Goal: Information Seeking & Learning: Find specific page/section

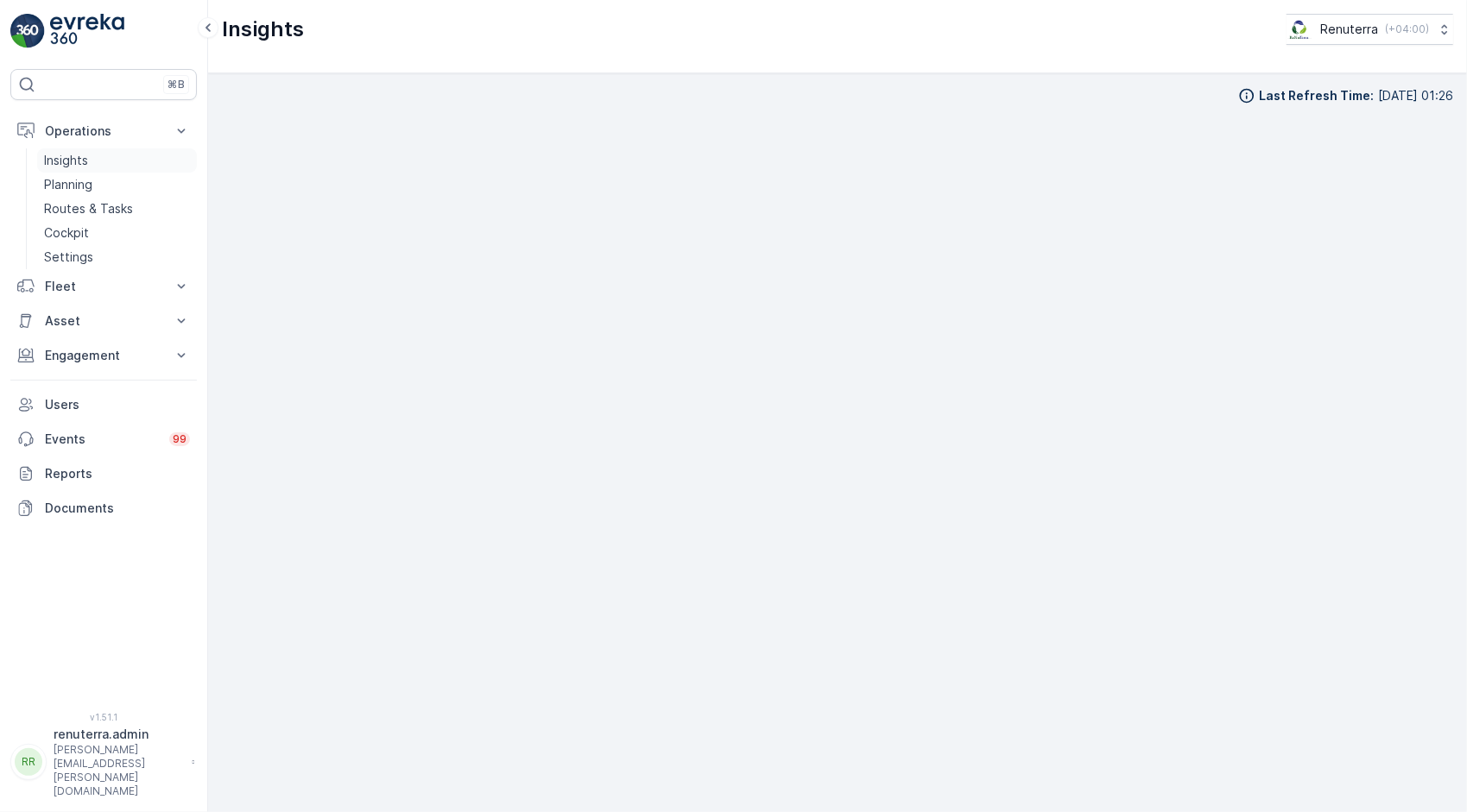
click at [77, 153] on p "Insights" at bounding box center [66, 160] width 44 height 17
drag, startPoint x: 97, startPoint y: 122, endPoint x: 480, endPoint y: 116, distance: 383.0
click at [472, 110] on div "Last Refresh Time : 08.10.2025 10:31" at bounding box center [837, 442] width 1231 height 711
click at [899, 111] on div "Last Refresh Time : 08.10.2025 10:31" at bounding box center [837, 442] width 1231 height 711
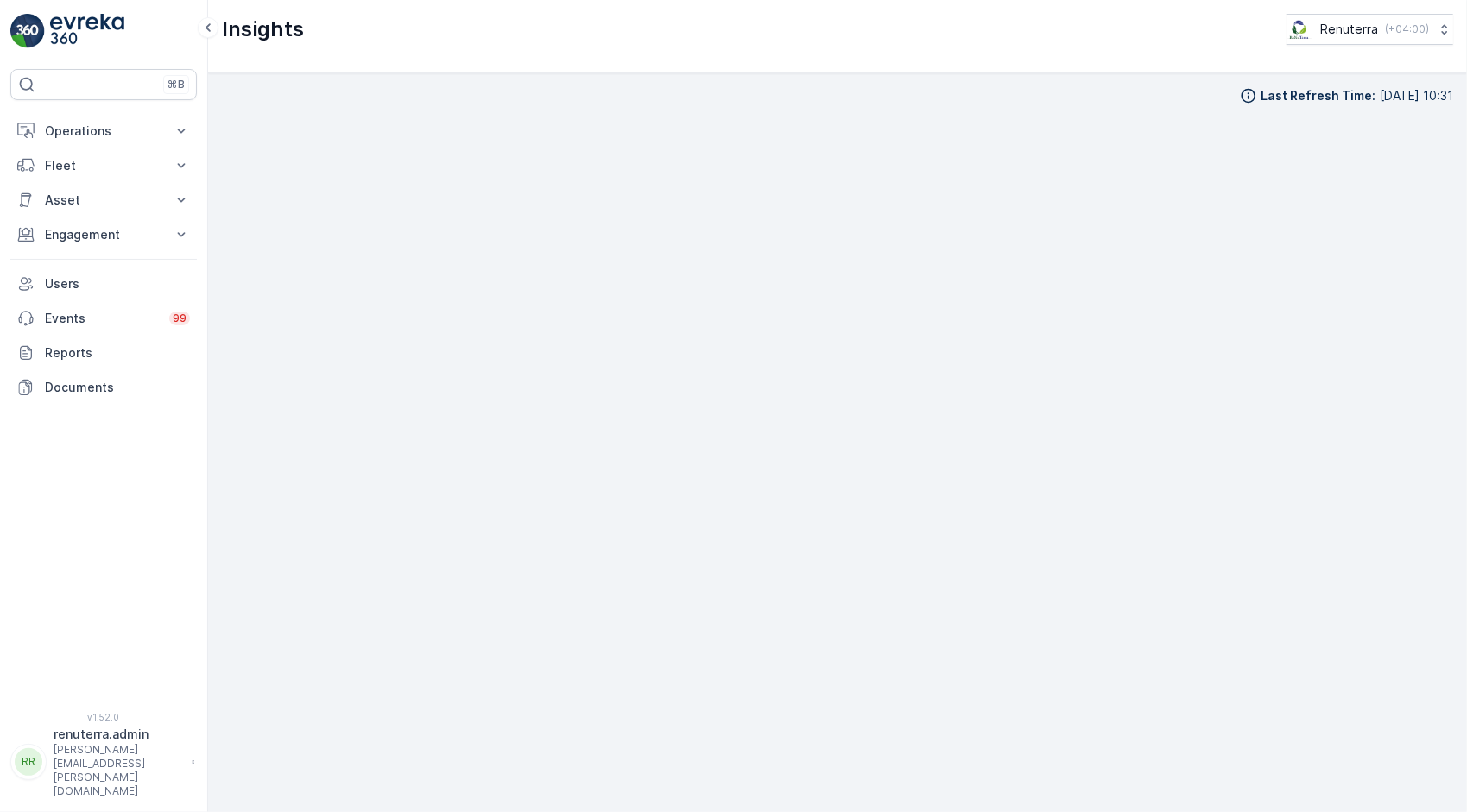
scroll to position [5, 0]
click at [89, 139] on button "Operations" at bounding box center [103, 131] width 186 height 35
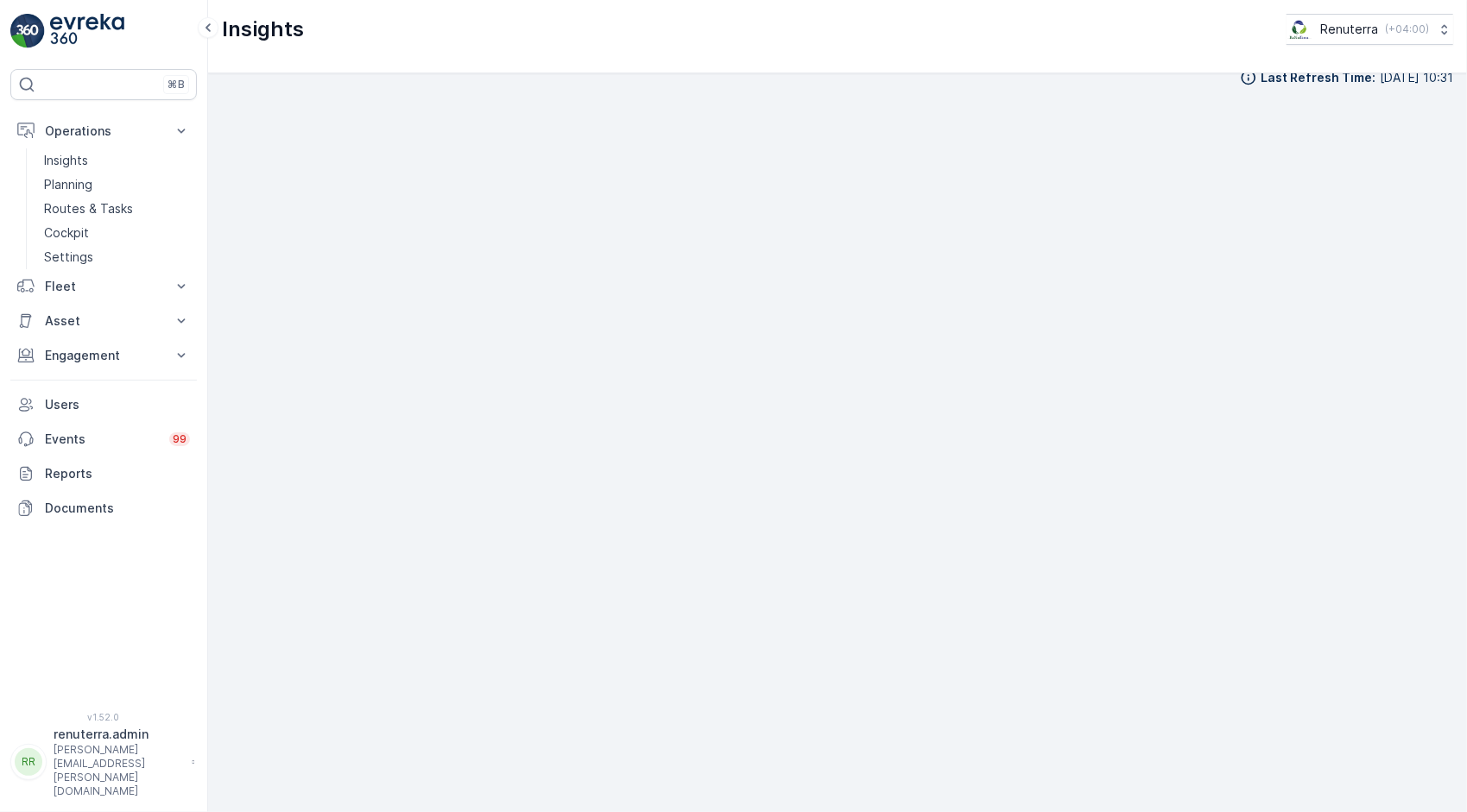
scroll to position [0, 0]
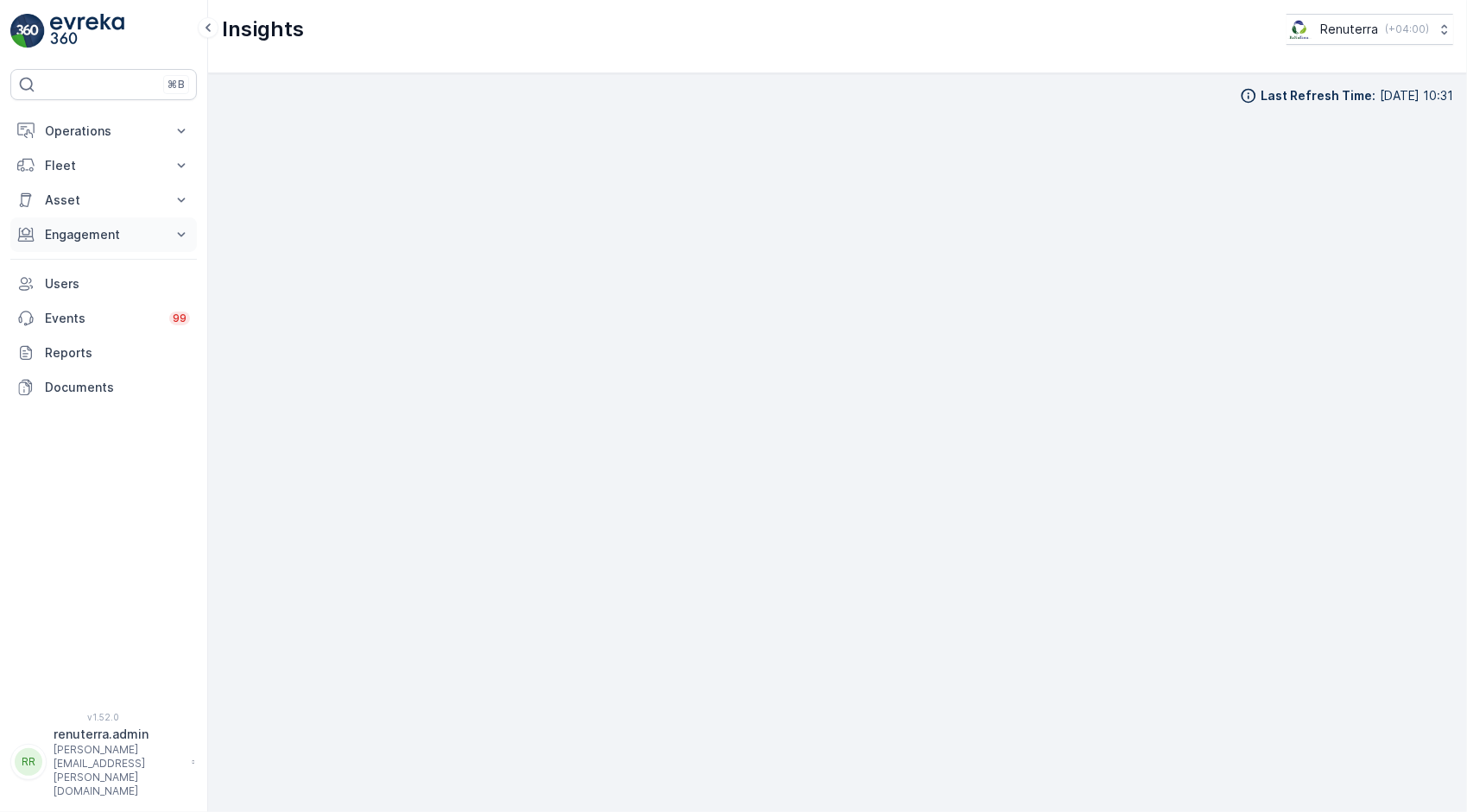
click at [112, 228] on p "Engagement" at bounding box center [103, 234] width 118 height 17
click at [103, 335] on p "Service Points" at bounding box center [86, 336] width 84 height 17
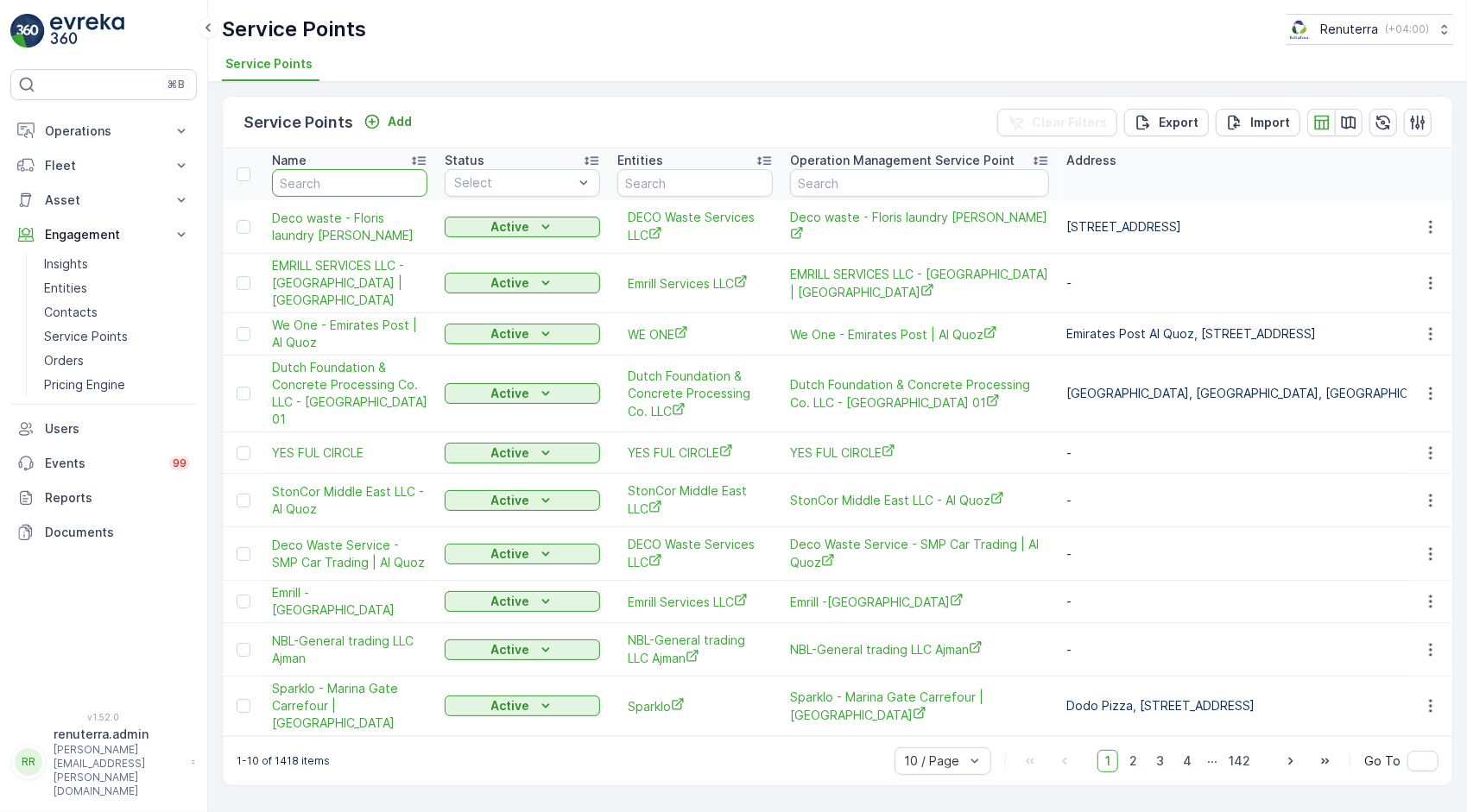
click at [353, 172] on input "text" at bounding box center [350, 182] width 155 height 27
click at [321, 175] on input "text" at bounding box center [350, 182] width 155 height 27
paste input "FUGRO"
type input "FUGRO"
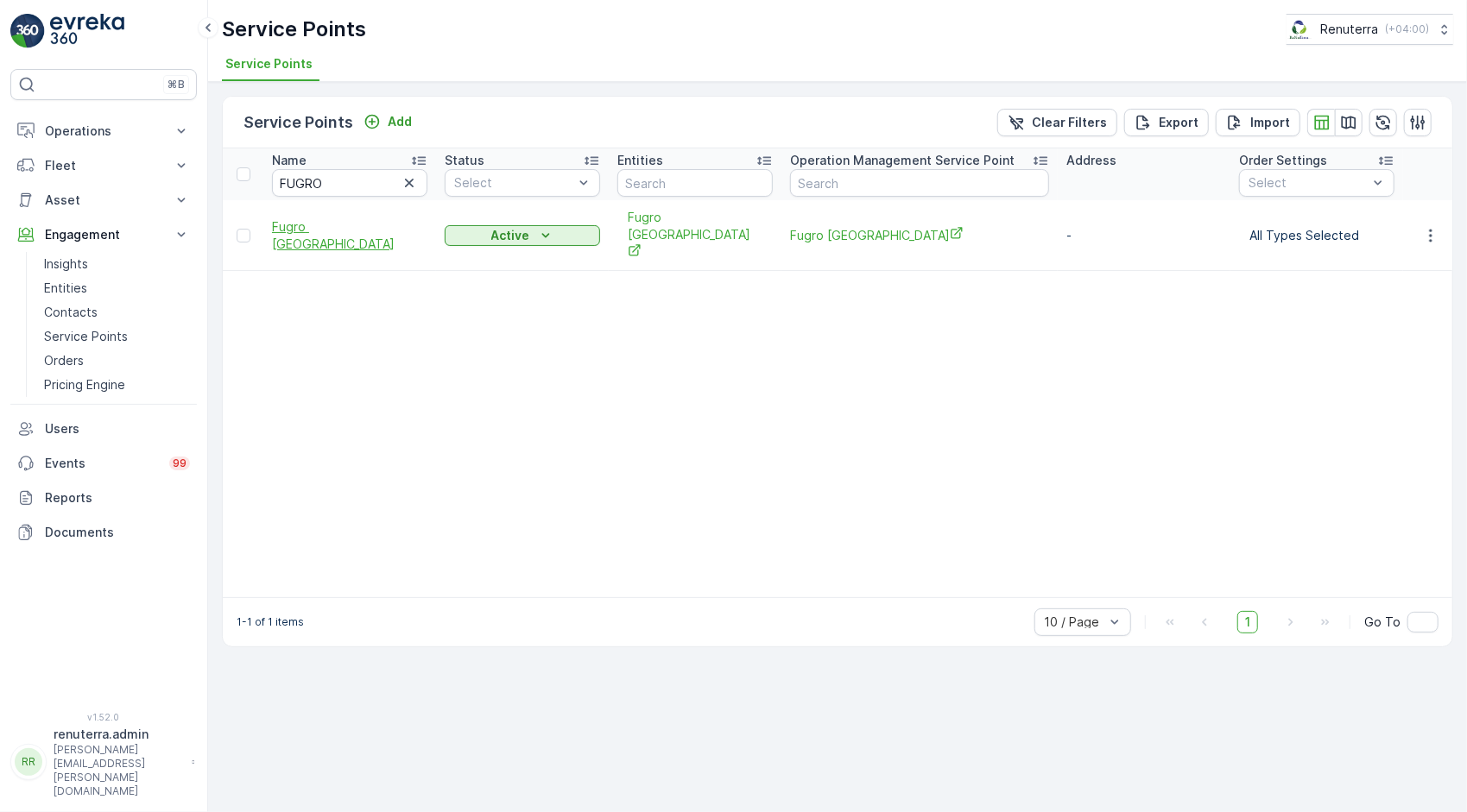
click at [349, 227] on span "Fugro [GEOGRAPHIC_DATA]" at bounding box center [350, 235] width 155 height 35
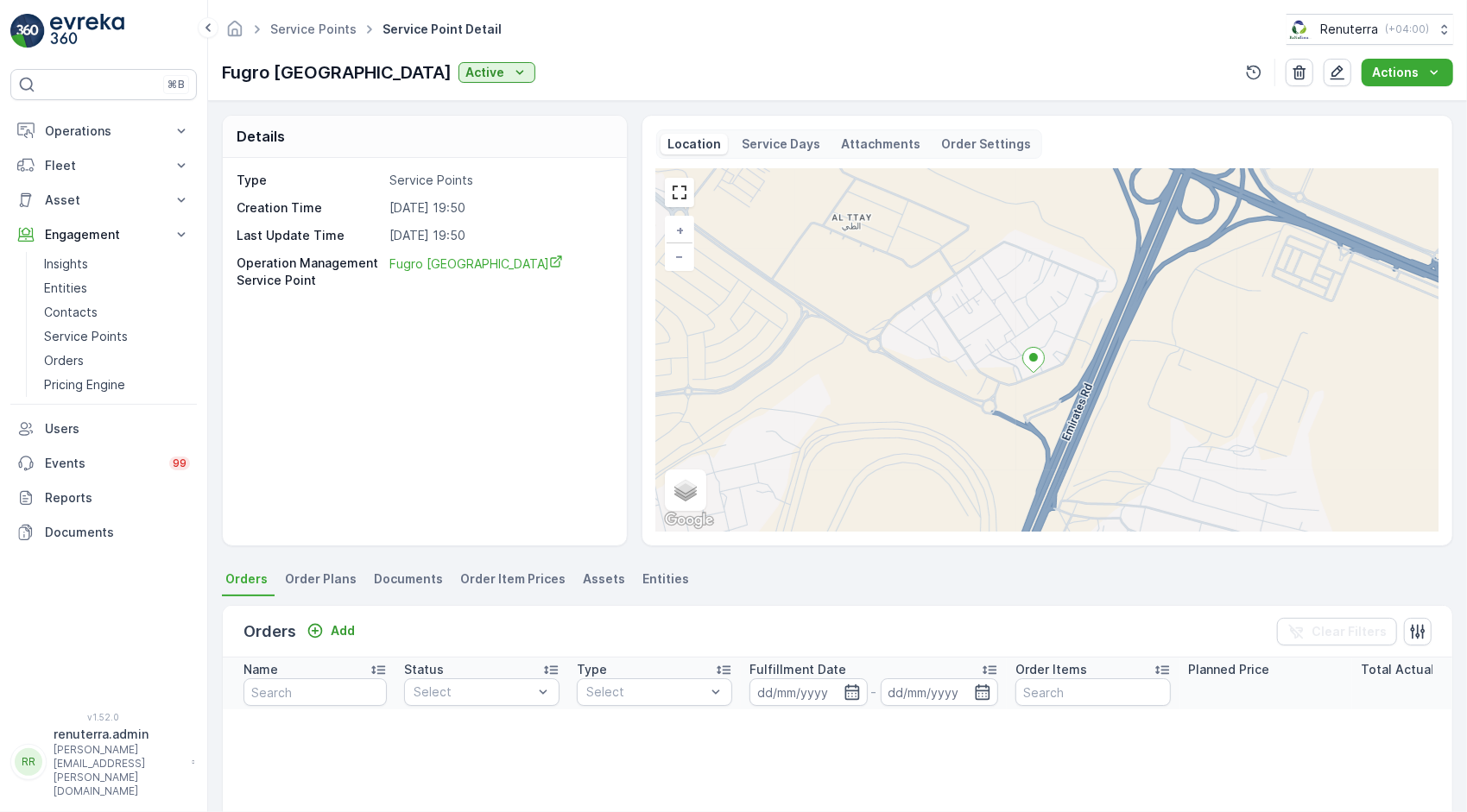
scroll to position [87, 0]
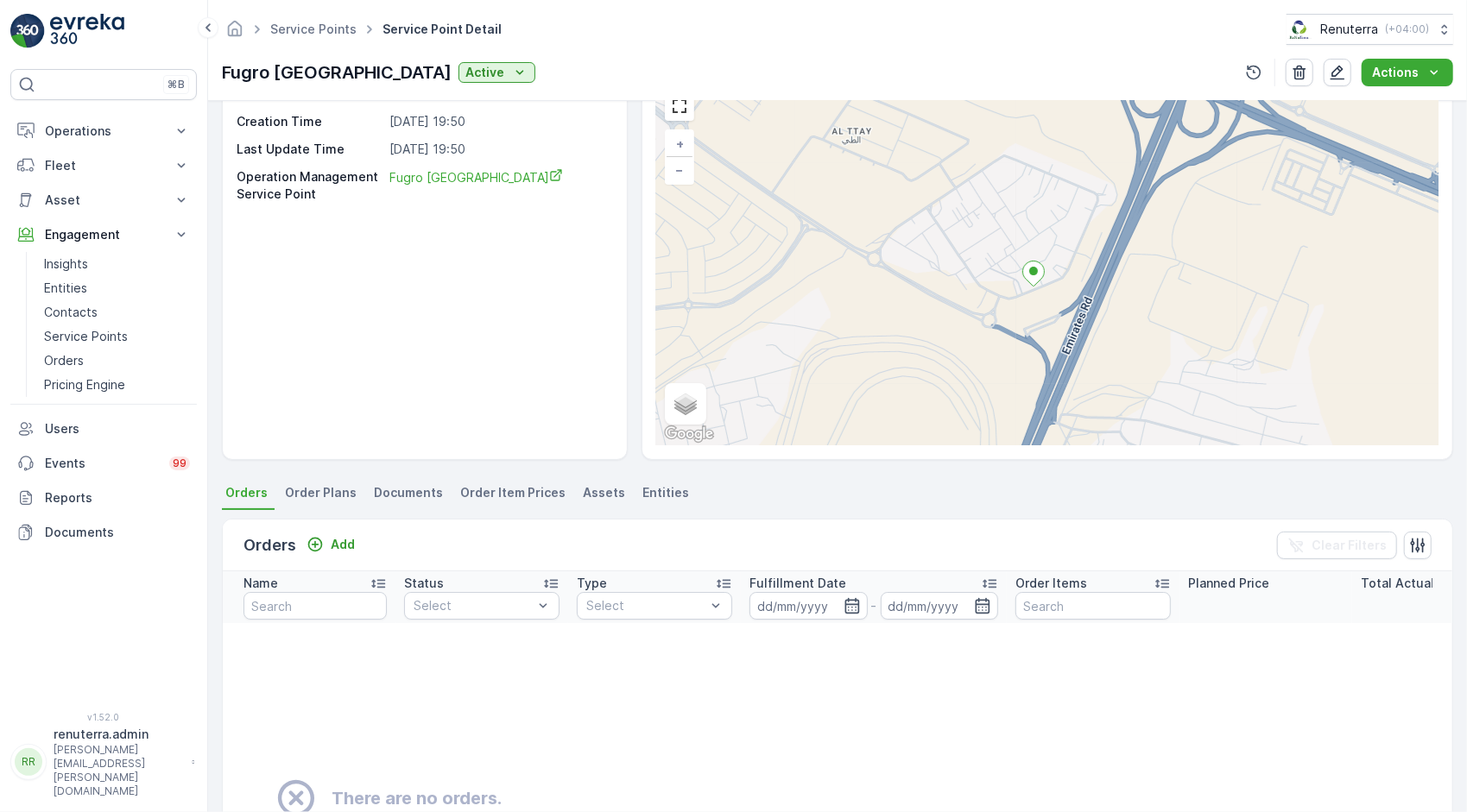
click at [323, 501] on li "Order Plans" at bounding box center [322, 495] width 82 height 29
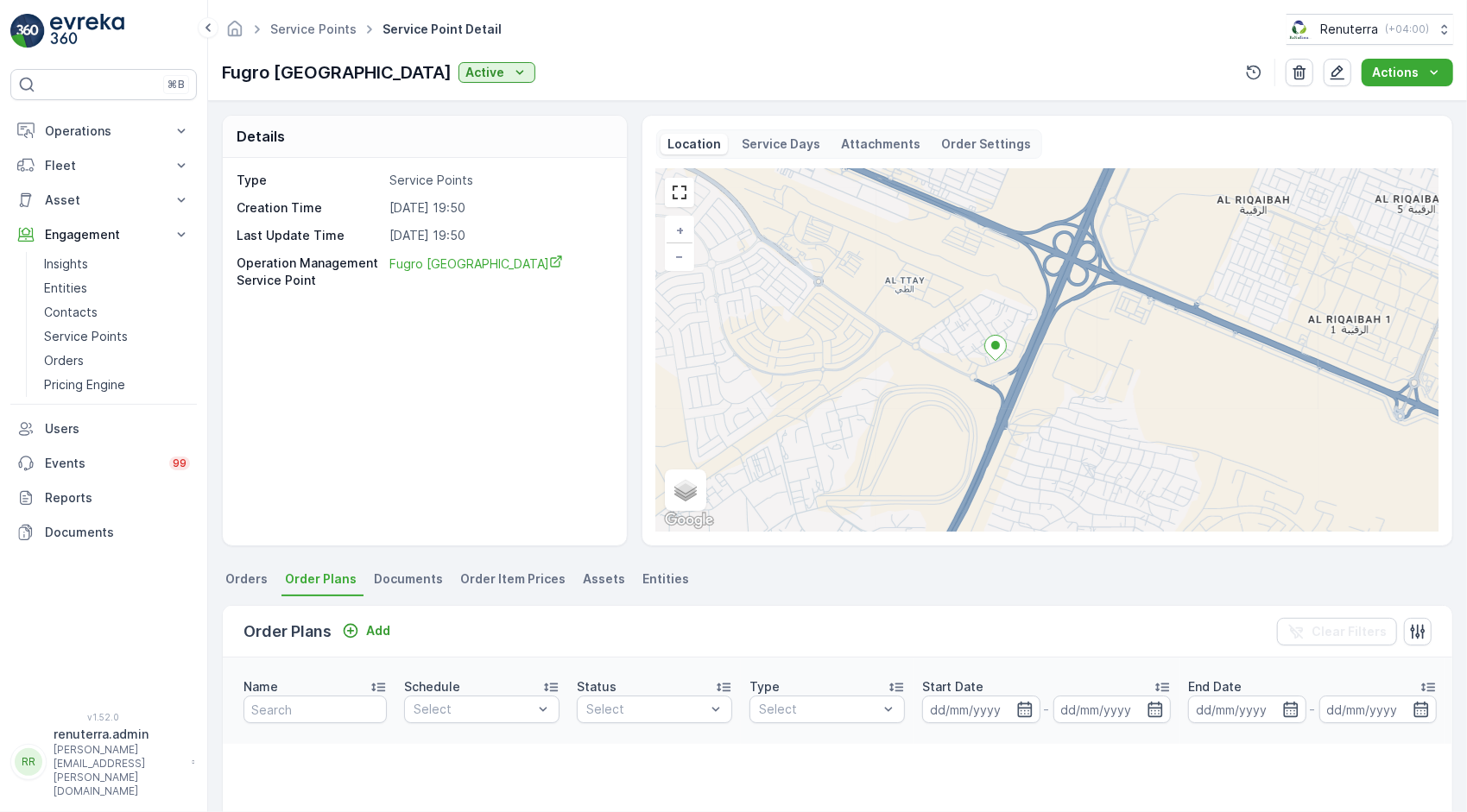
click at [250, 578] on span "Orders" at bounding box center [246, 578] width 42 height 17
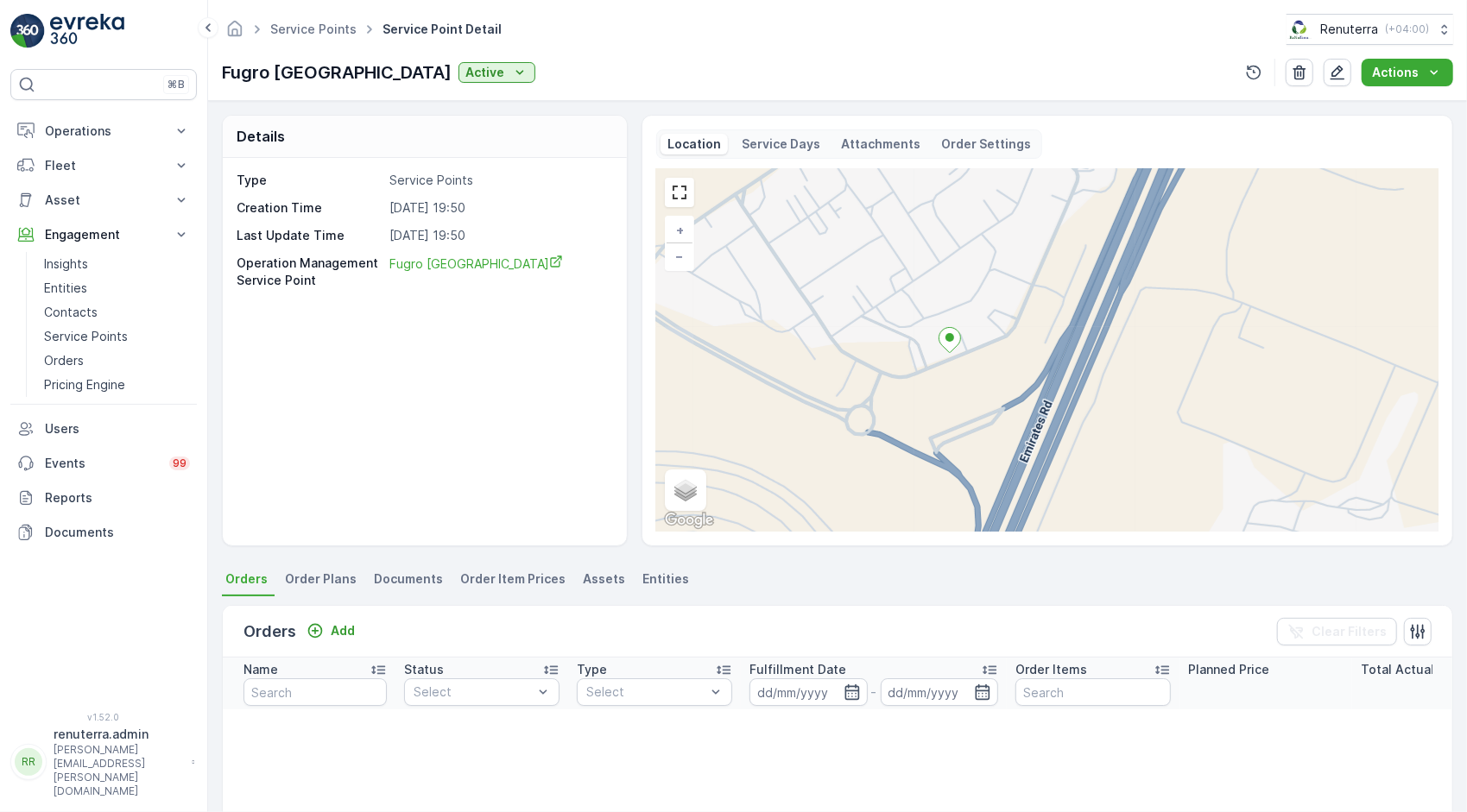
drag, startPoint x: 1032, startPoint y: 297, endPoint x: 909, endPoint y: 358, distance: 137.3
click at [909, 358] on div "+ − Satellite Roadmap Terrain Hybrid Leaflet Keyboard shortcuts Map Data Map da…" at bounding box center [1047, 349] width 782 height 362
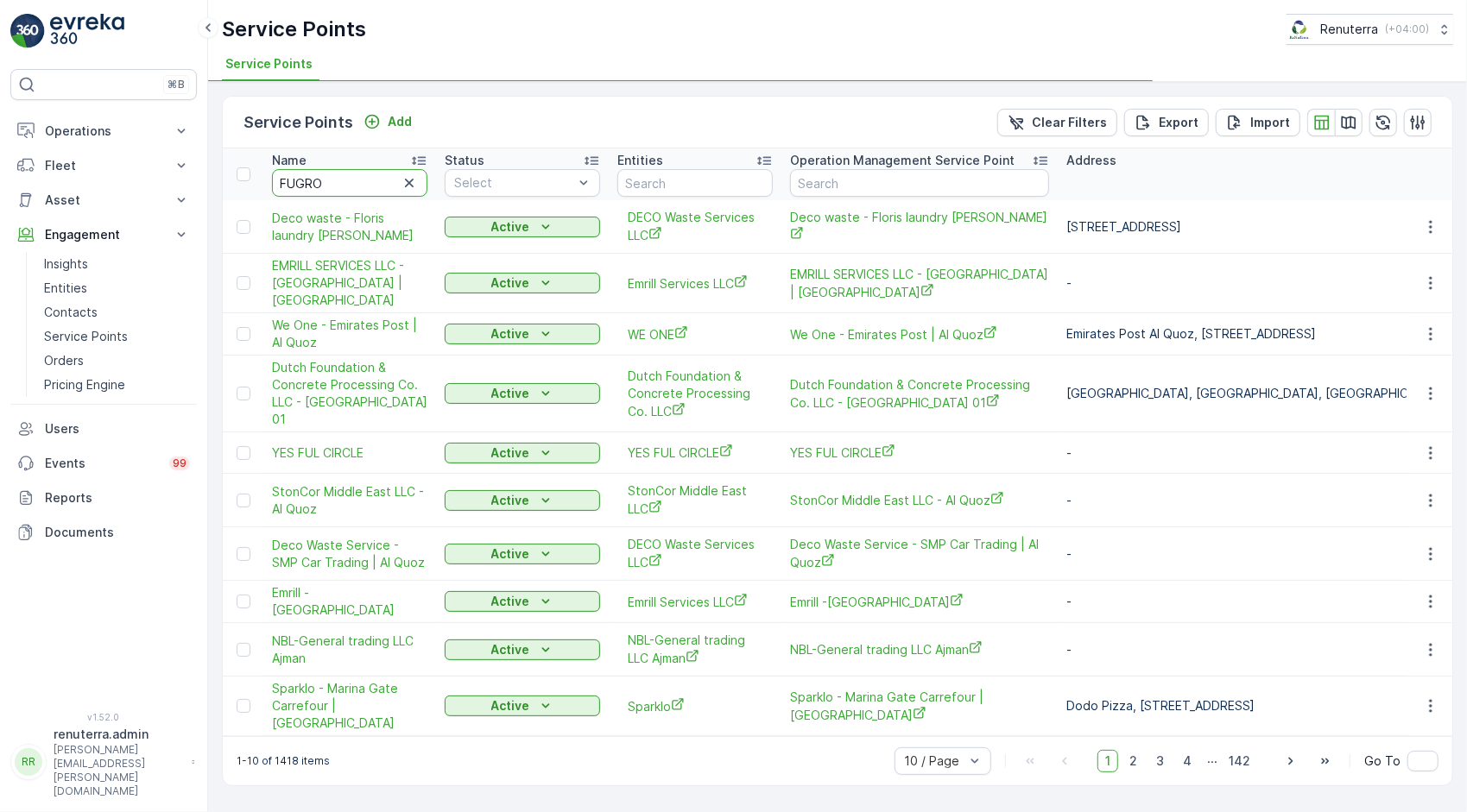
drag, startPoint x: 326, startPoint y: 151, endPoint x: 331, endPoint y: 159, distance: 9.4
click at [326, 151] on th "Name FUGRO" at bounding box center [349, 174] width 173 height 52
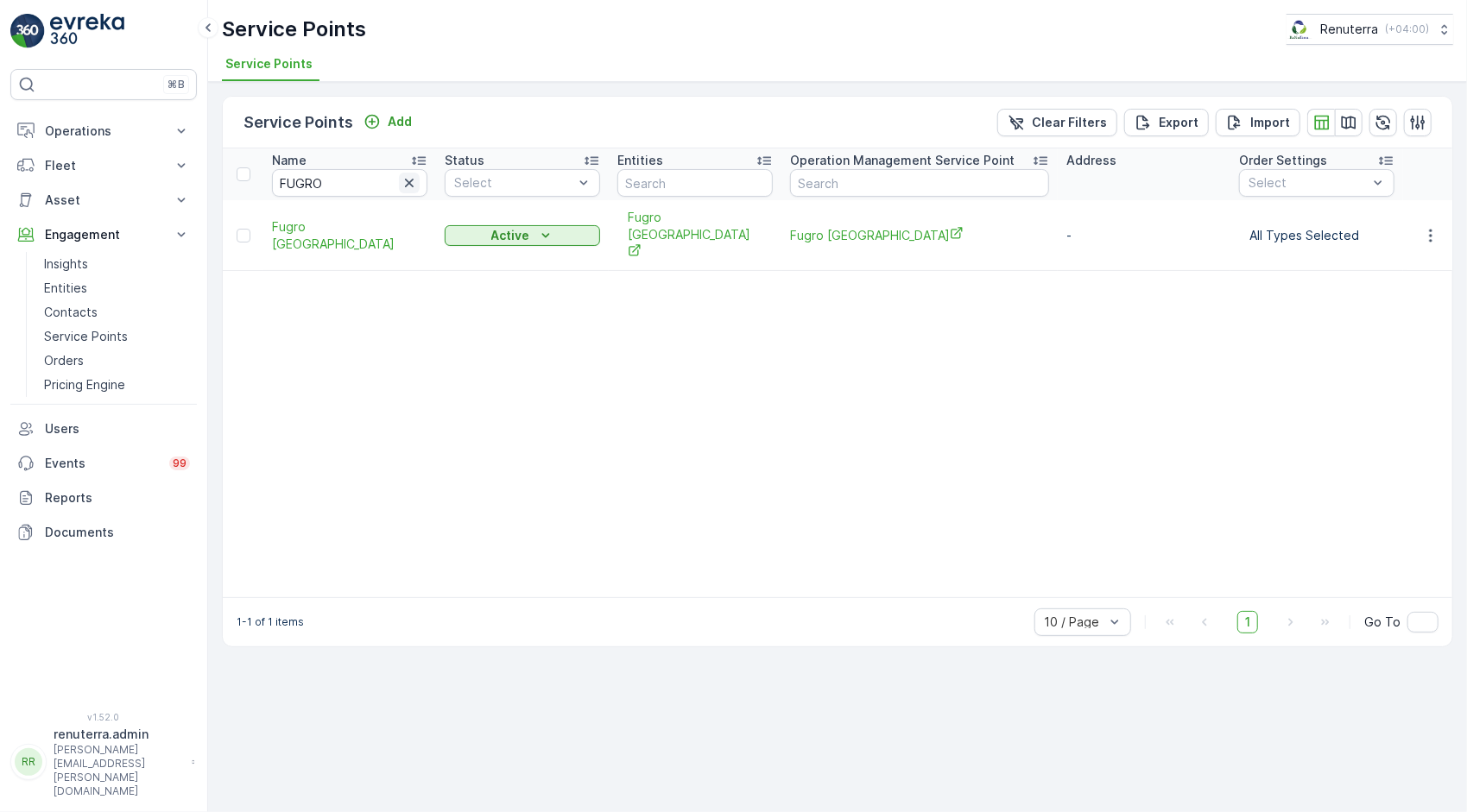
click at [408, 179] on icon "button" at bounding box center [409, 182] width 17 height 17
paste input "Galadari Printing & Publishing"
type input "Galadari Printing & Publishing"
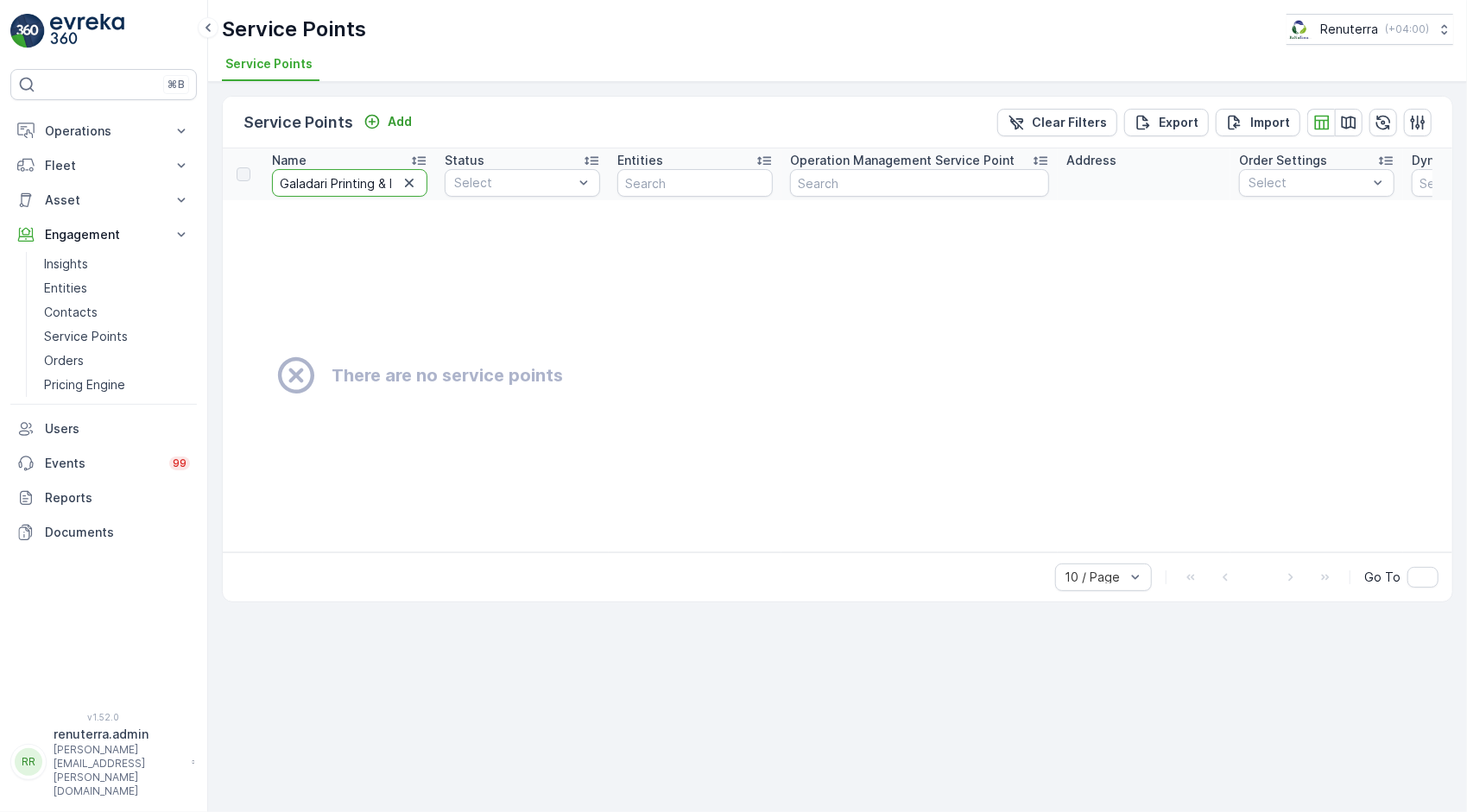
click at [366, 182] on input "Galadari Printing & Publishing" at bounding box center [350, 182] width 155 height 27
type input "Galadari"
click at [413, 190] on button "button" at bounding box center [409, 182] width 21 height 21
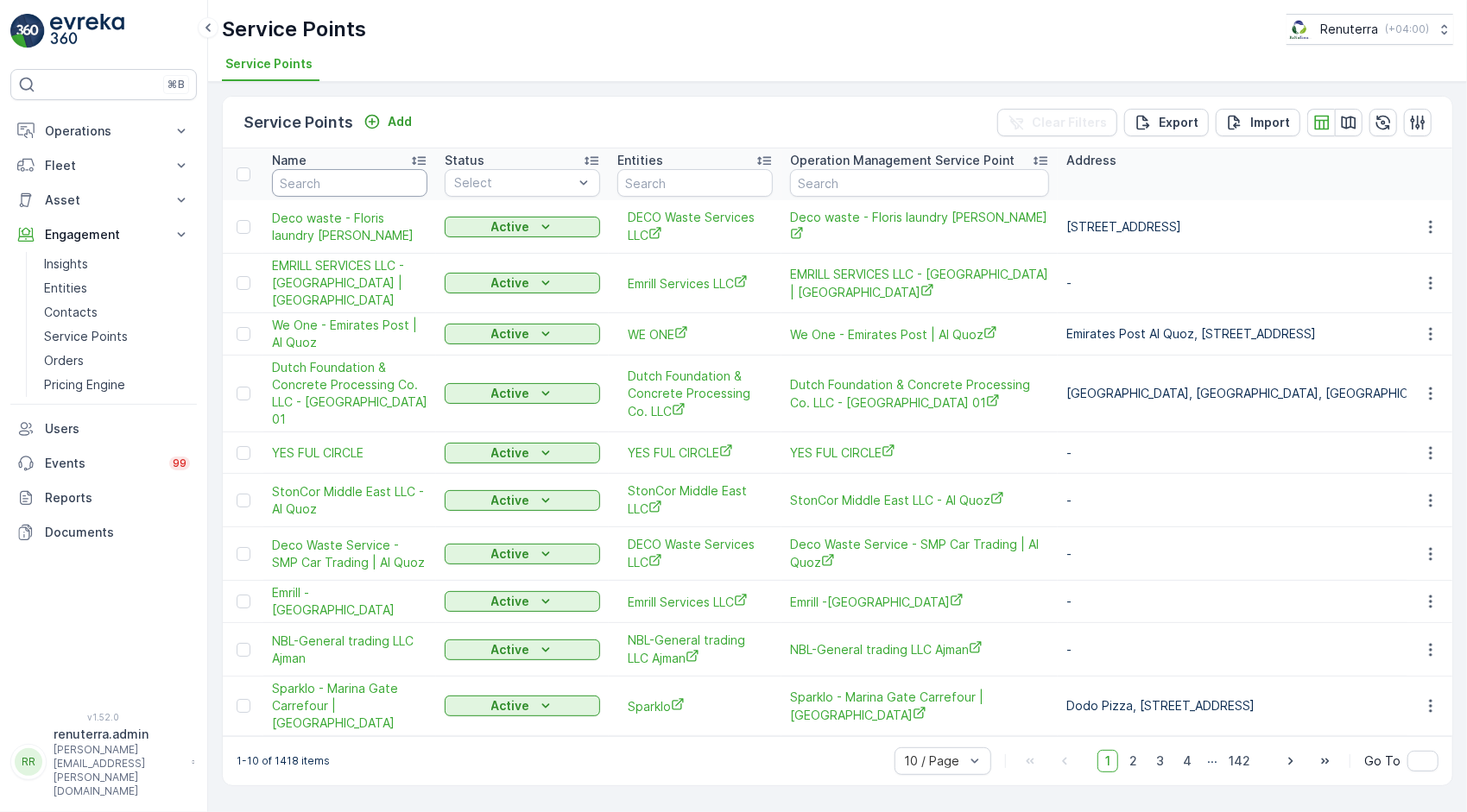
click at [309, 188] on input "text" at bounding box center [350, 182] width 155 height 27
type input "blue"
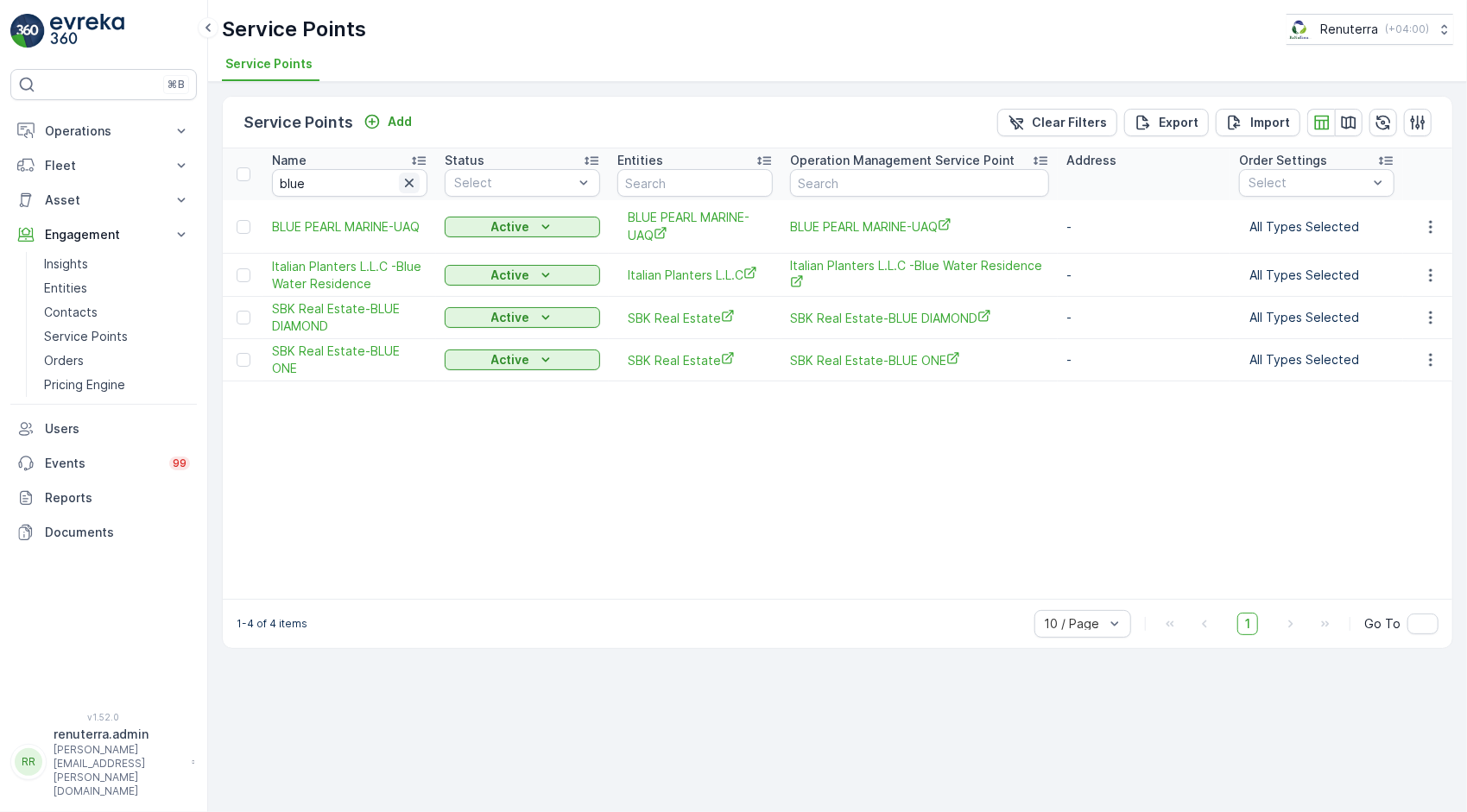
click at [407, 179] on icon "button" at bounding box center [409, 182] width 17 height 17
type input "[PERSON_NAME]"
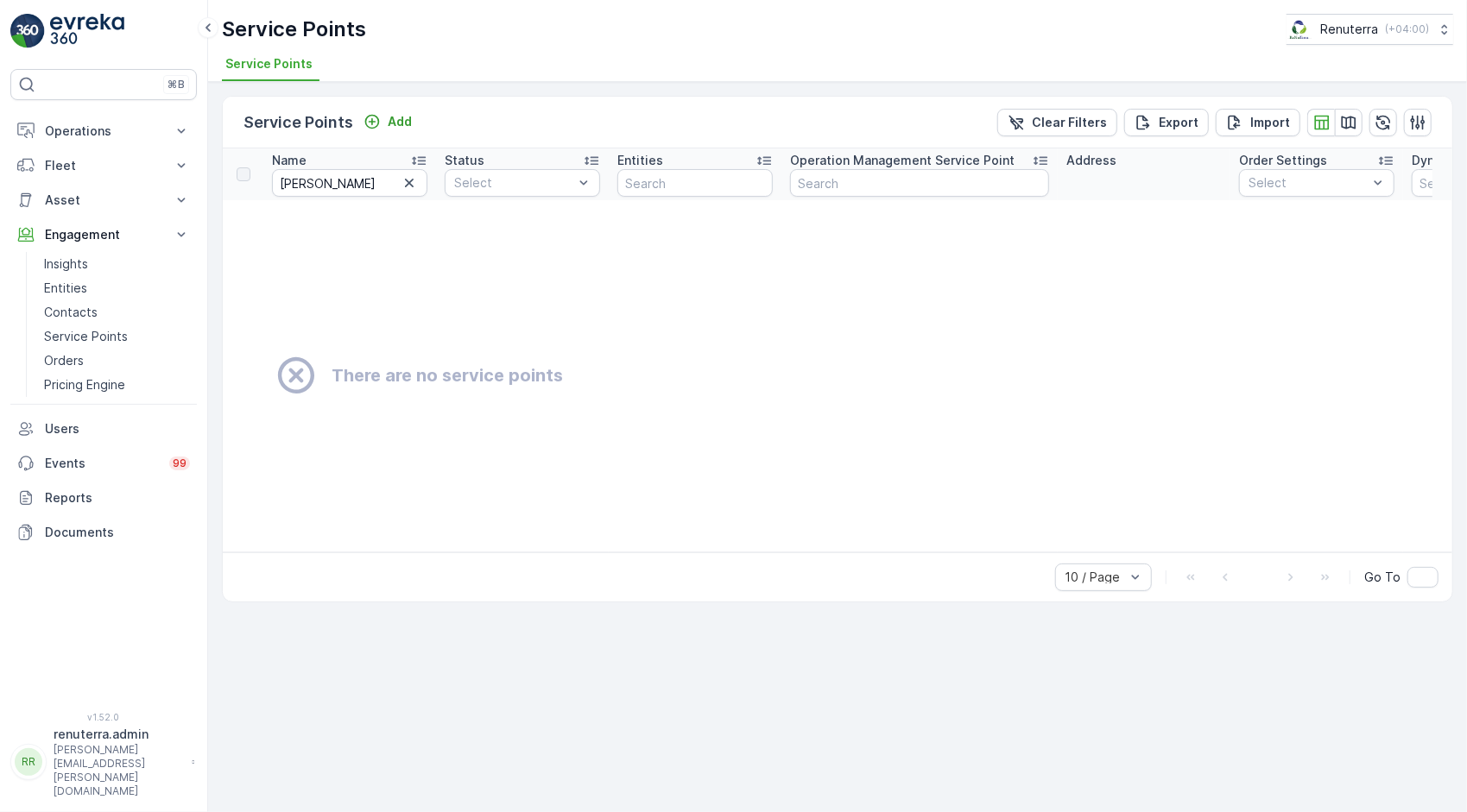
click at [326, 183] on input "[PERSON_NAME]" at bounding box center [350, 182] width 155 height 27
click at [414, 188] on icon "button" at bounding box center [409, 182] width 17 height 17
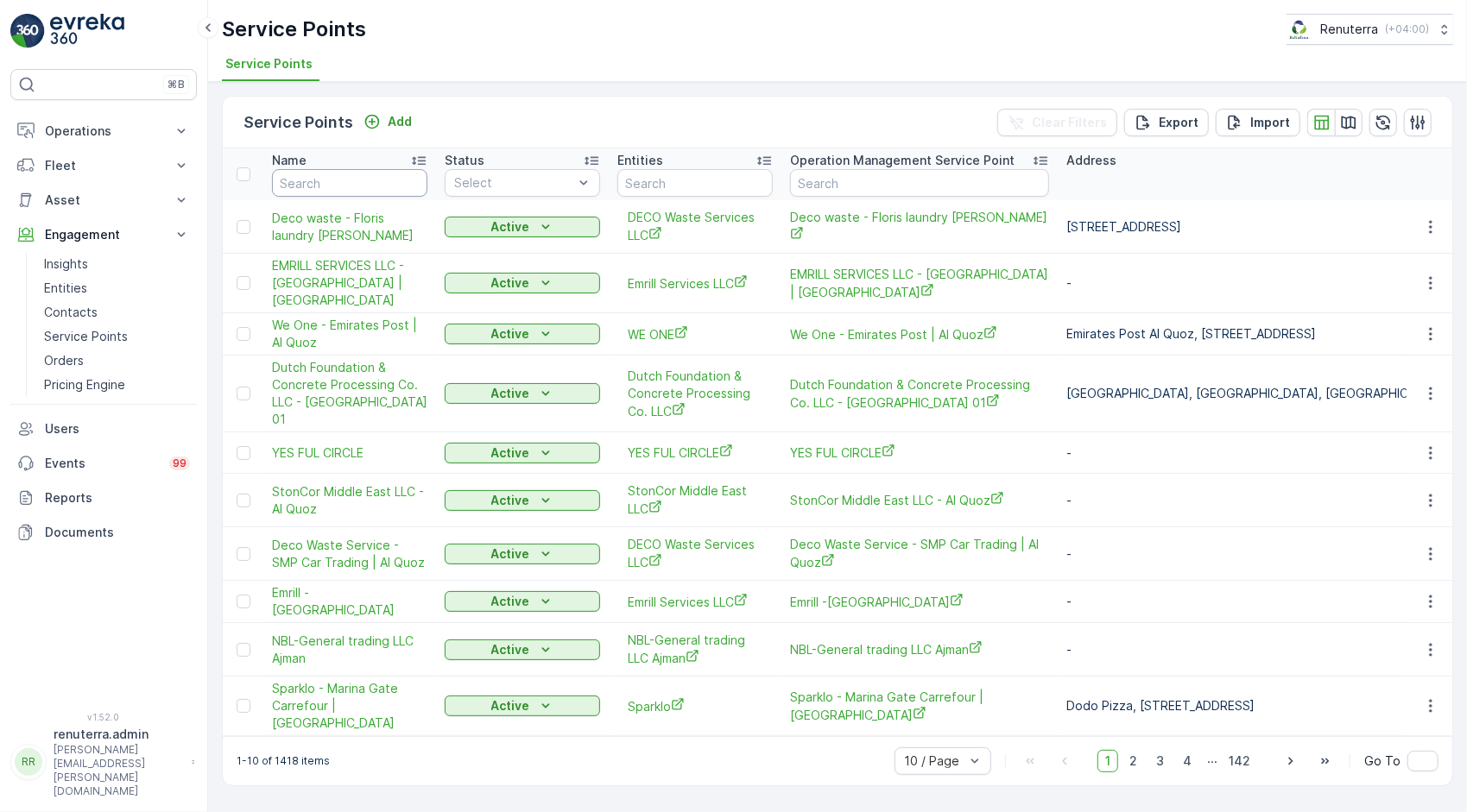
click at [394, 186] on input "text" at bounding box center [350, 182] width 155 height 27
type input "sika"
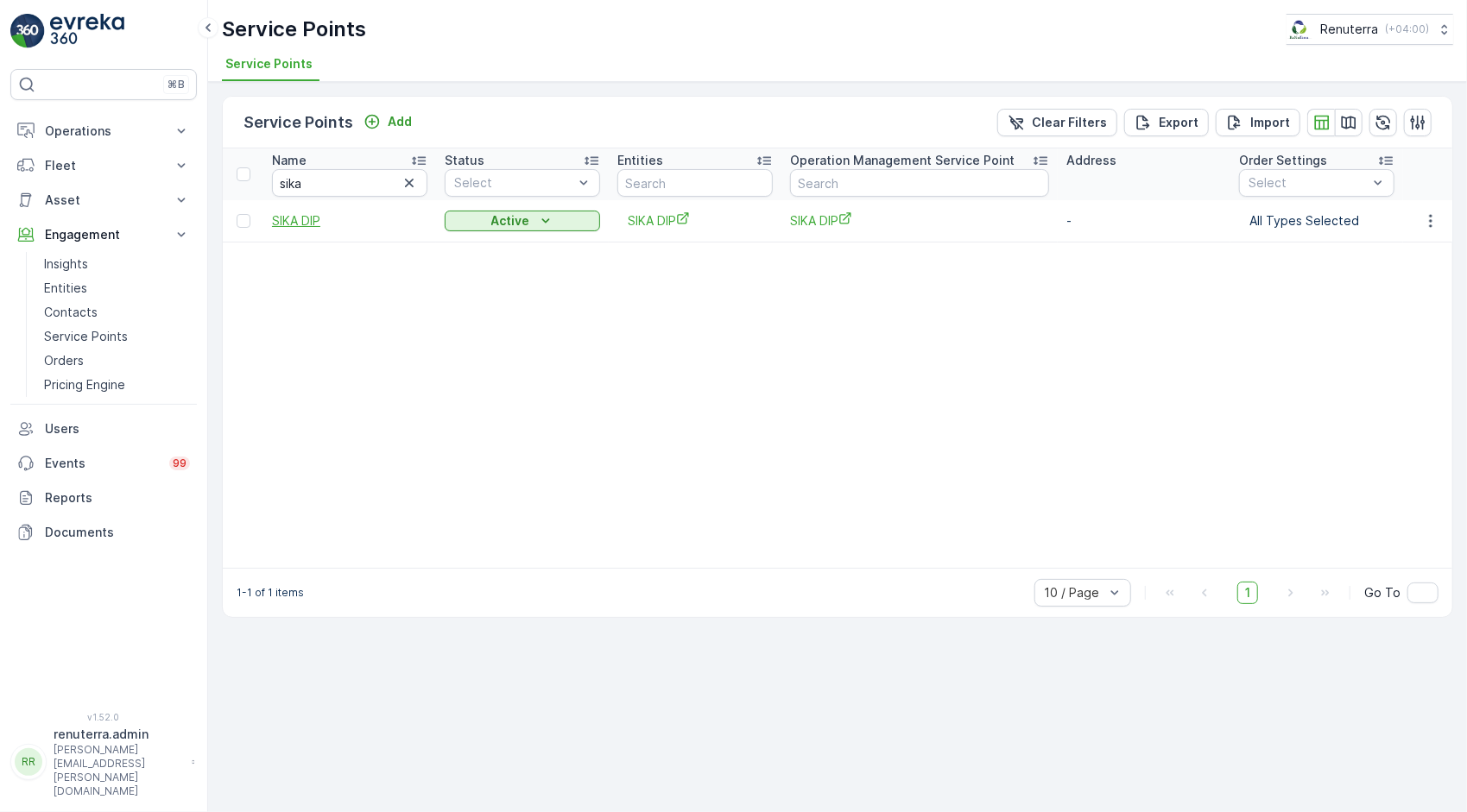
click at [294, 223] on span "SIKA DIP" at bounding box center [350, 221] width 155 height 17
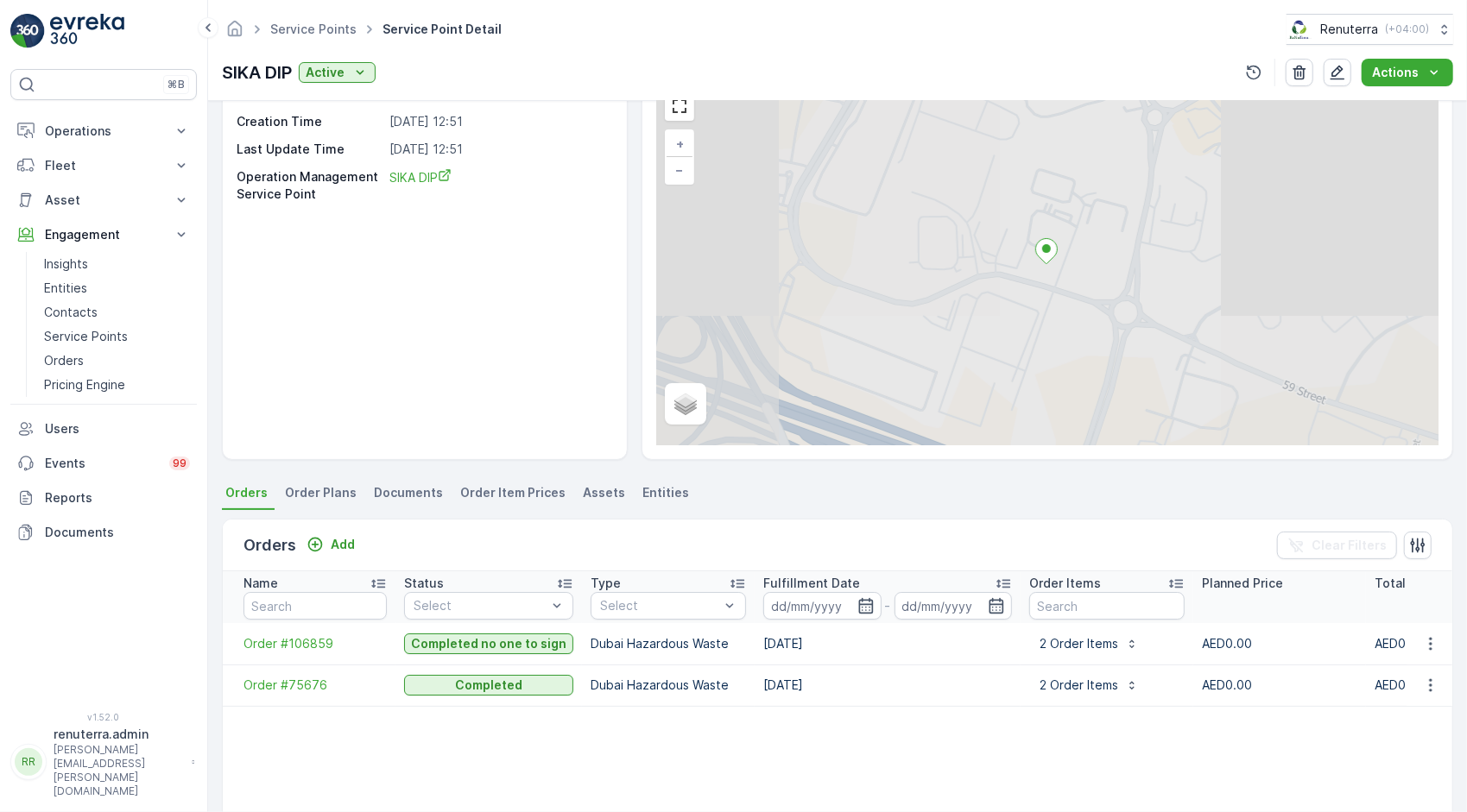
scroll to position [172, 0]
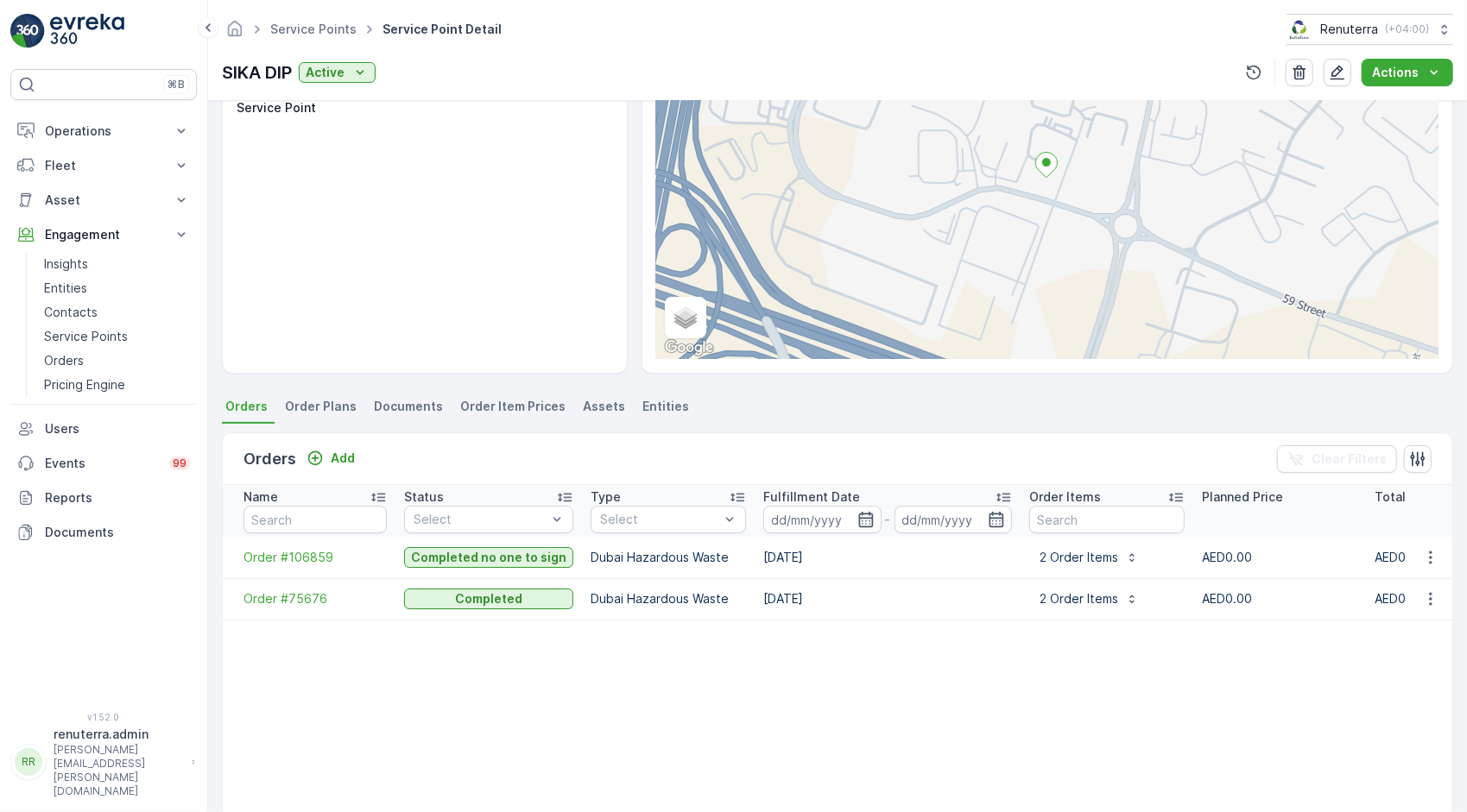
click at [303, 407] on span "Order Plans" at bounding box center [320, 406] width 71 height 17
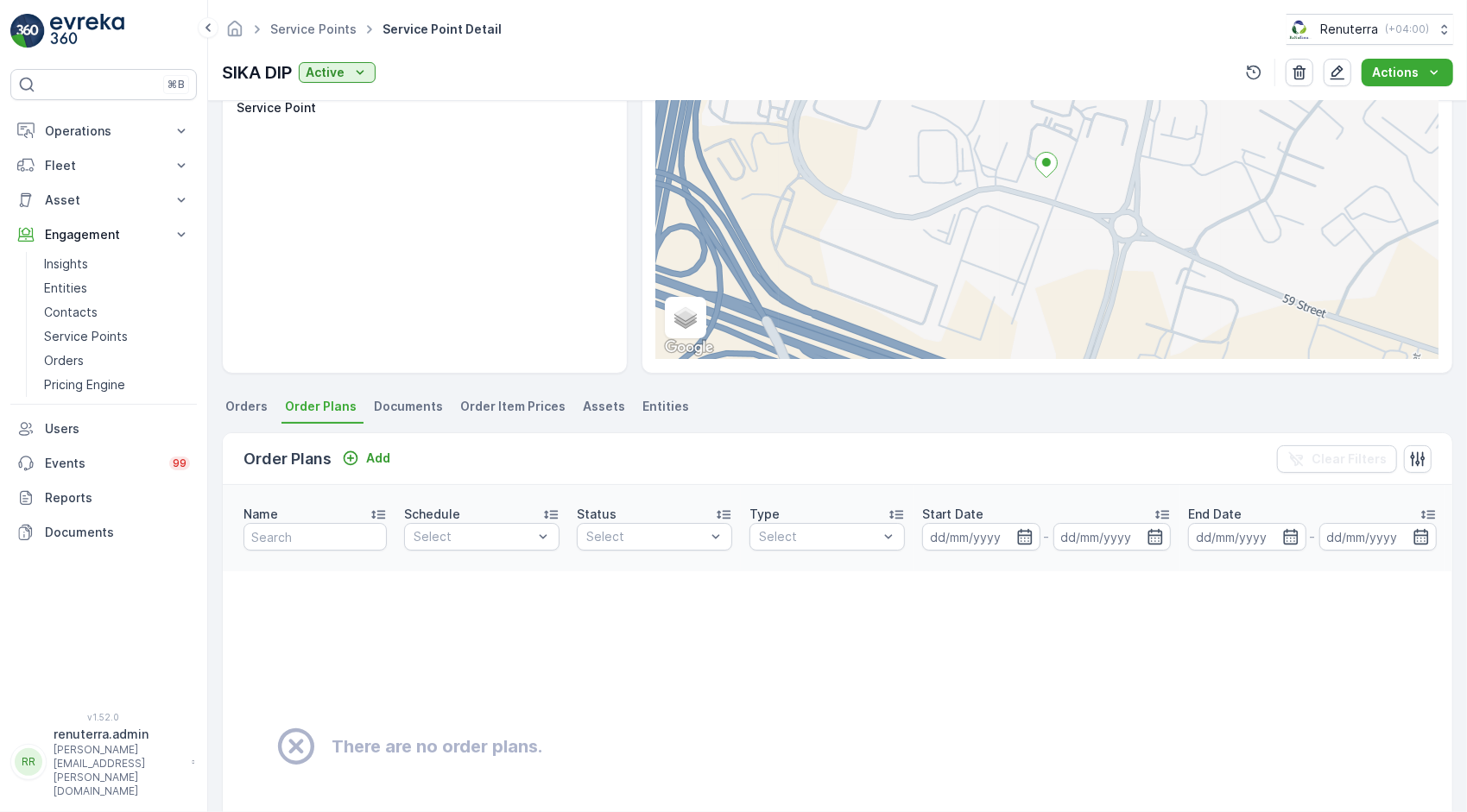
click at [238, 412] on span "Orders" at bounding box center [246, 406] width 42 height 17
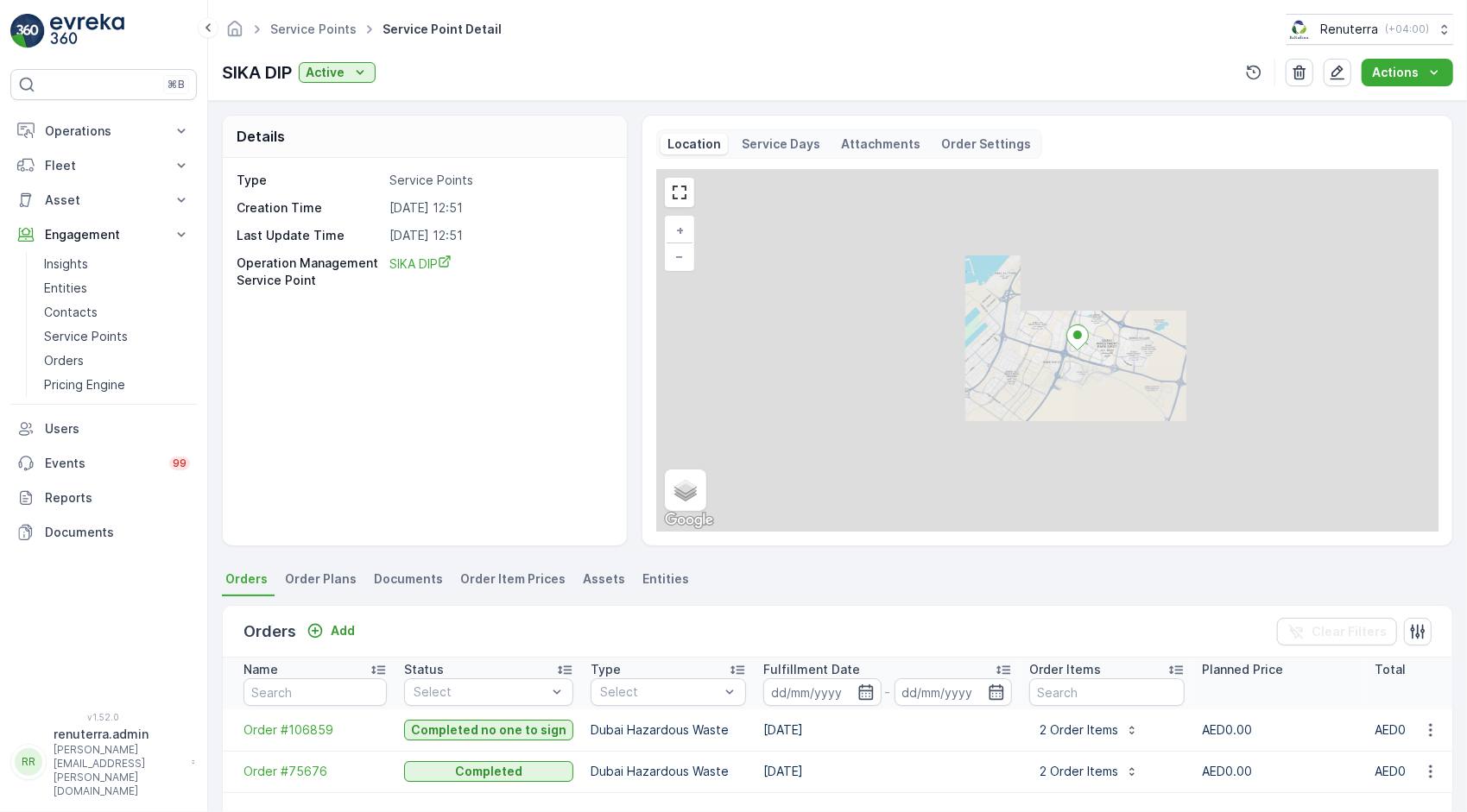
scroll to position [172, 0]
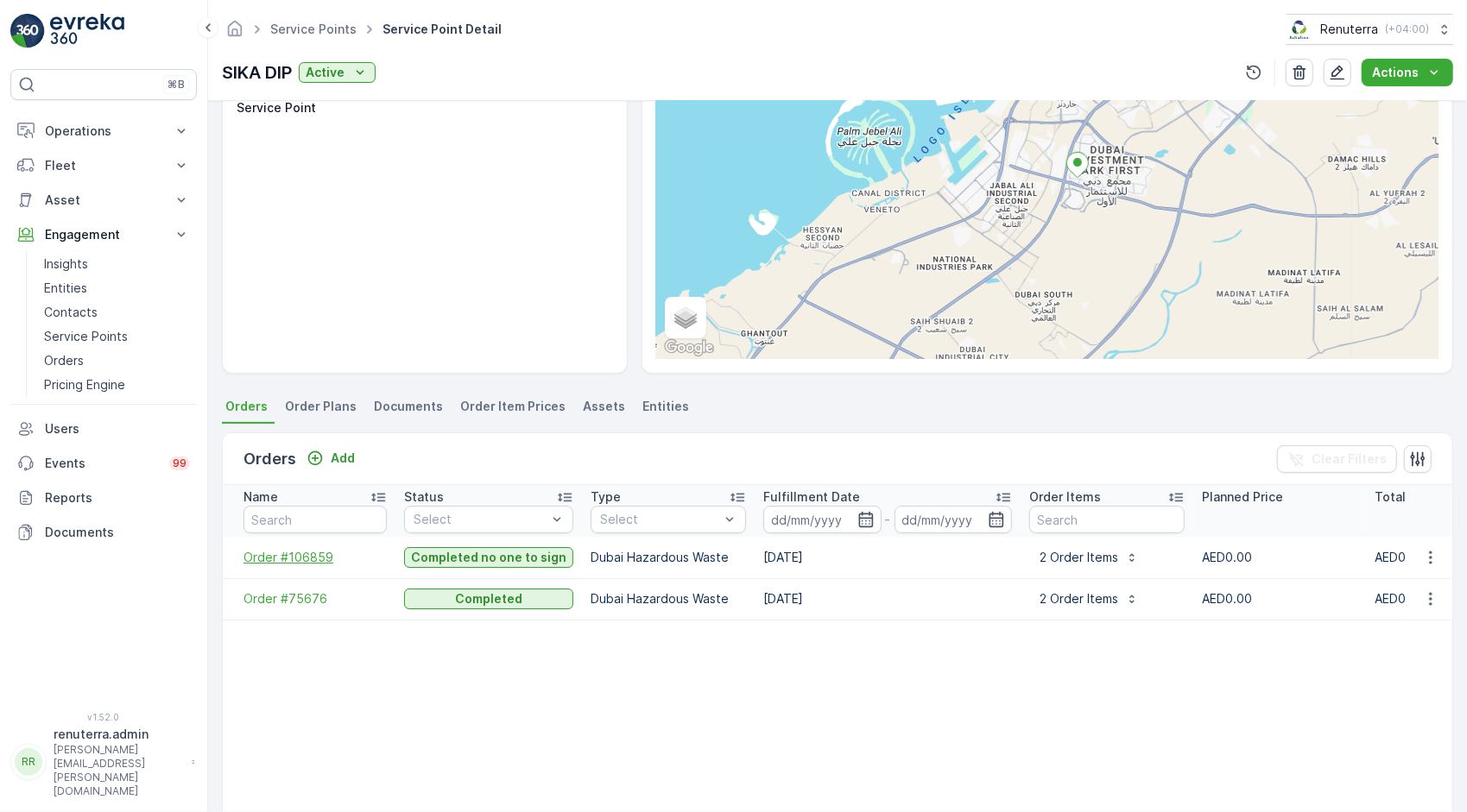
click at [320, 555] on span "Order #106859" at bounding box center [315, 557] width 143 height 17
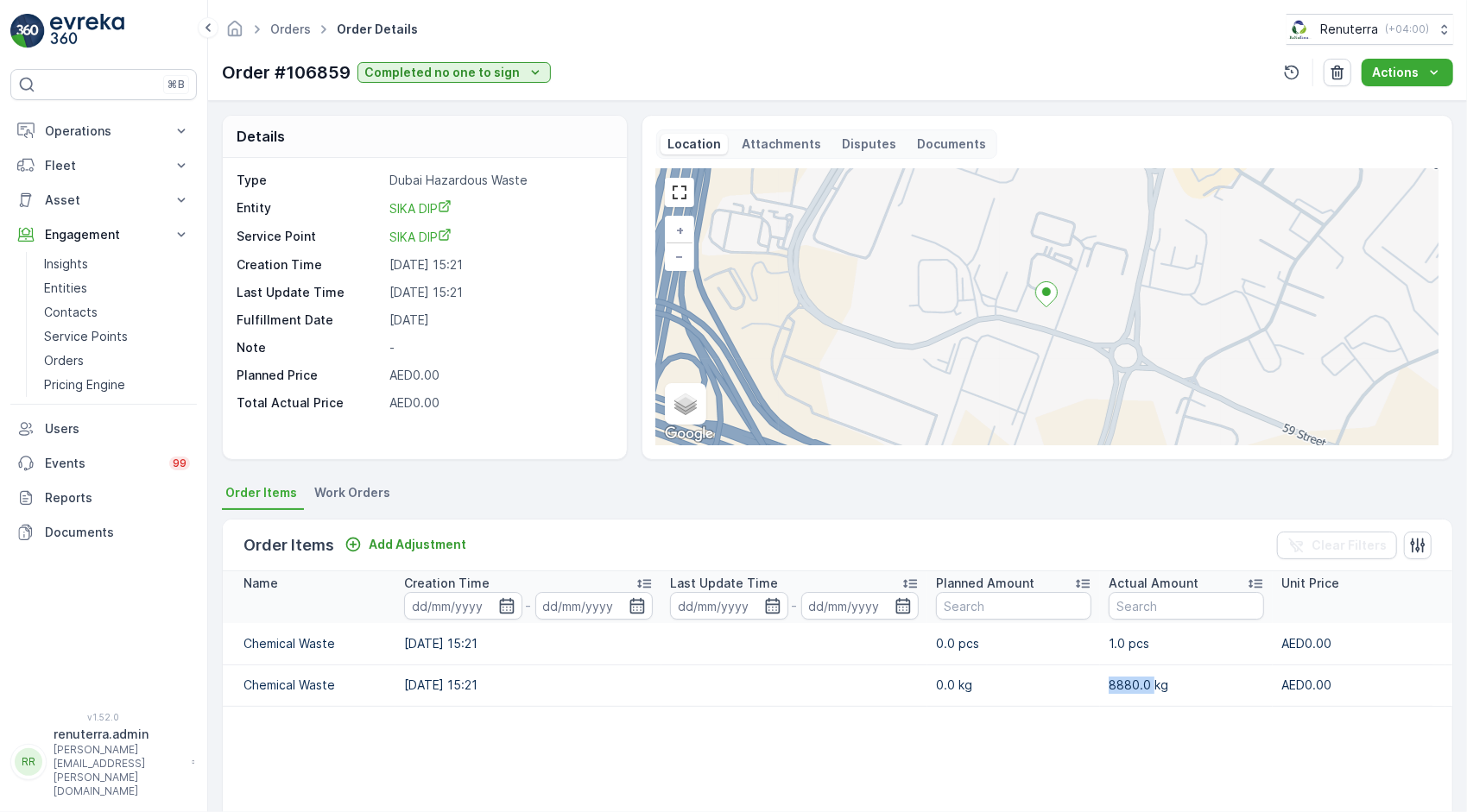
drag, startPoint x: 1153, startPoint y: 692, endPoint x: 1074, endPoint y: 683, distance: 79.5
click at [1074, 683] on tr "Chemical Waste [DATE] 15:21 0.0 kg 8880.0 kg AED0.00 - AED0.00" at bounding box center [1017, 684] width 1588 height 41
drag, startPoint x: 1074, startPoint y: 683, endPoint x: 1147, endPoint y: 704, distance: 76.0
click at [1147, 704] on table "Name Creation Time - Last Update Time - Planned Amount Actual Amount Unit Price…" at bounding box center [1017, 783] width 1588 height 424
click at [204, 24] on icon at bounding box center [208, 27] width 19 height 21
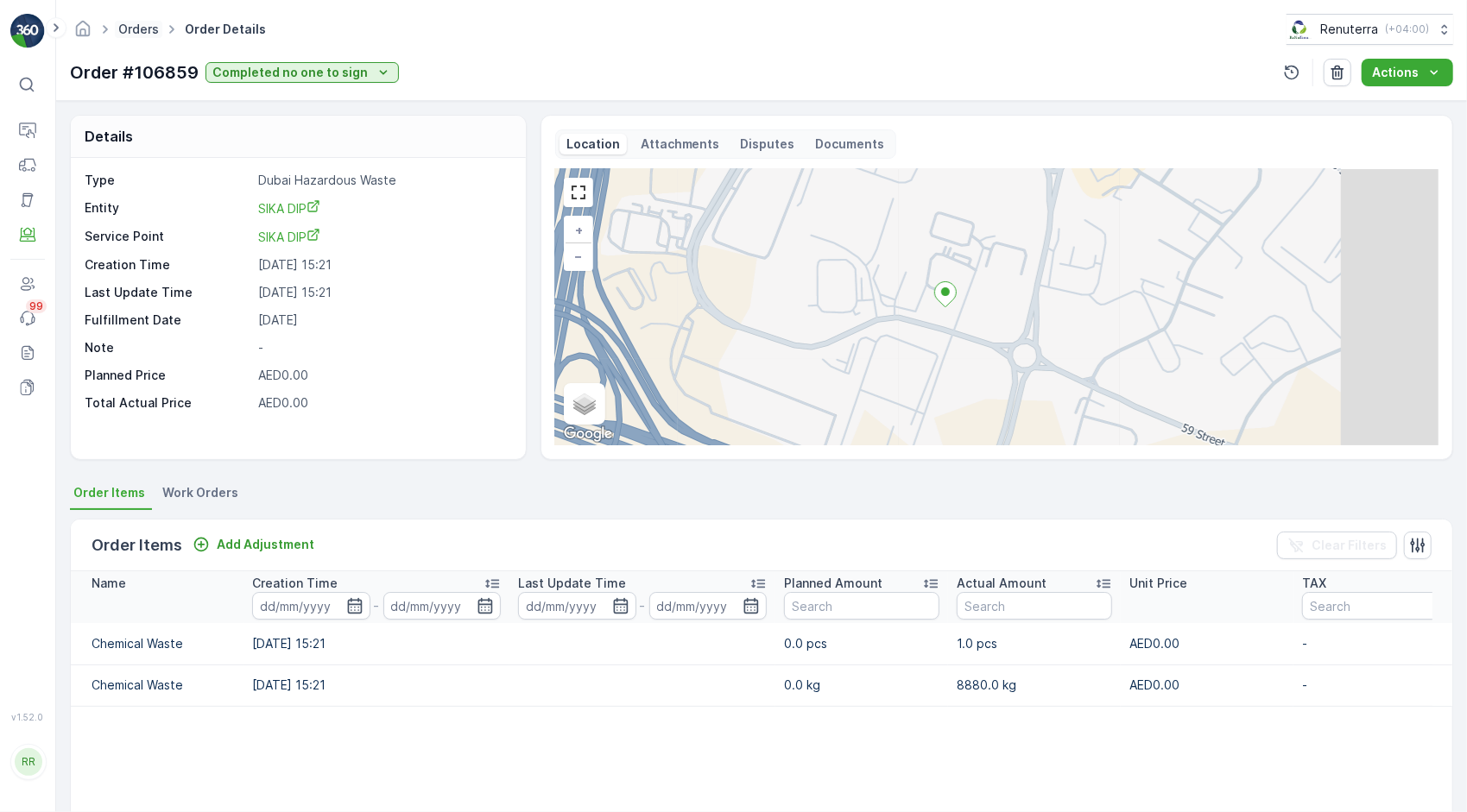
click at [126, 26] on link "Orders" at bounding box center [139, 29] width 40 height 15
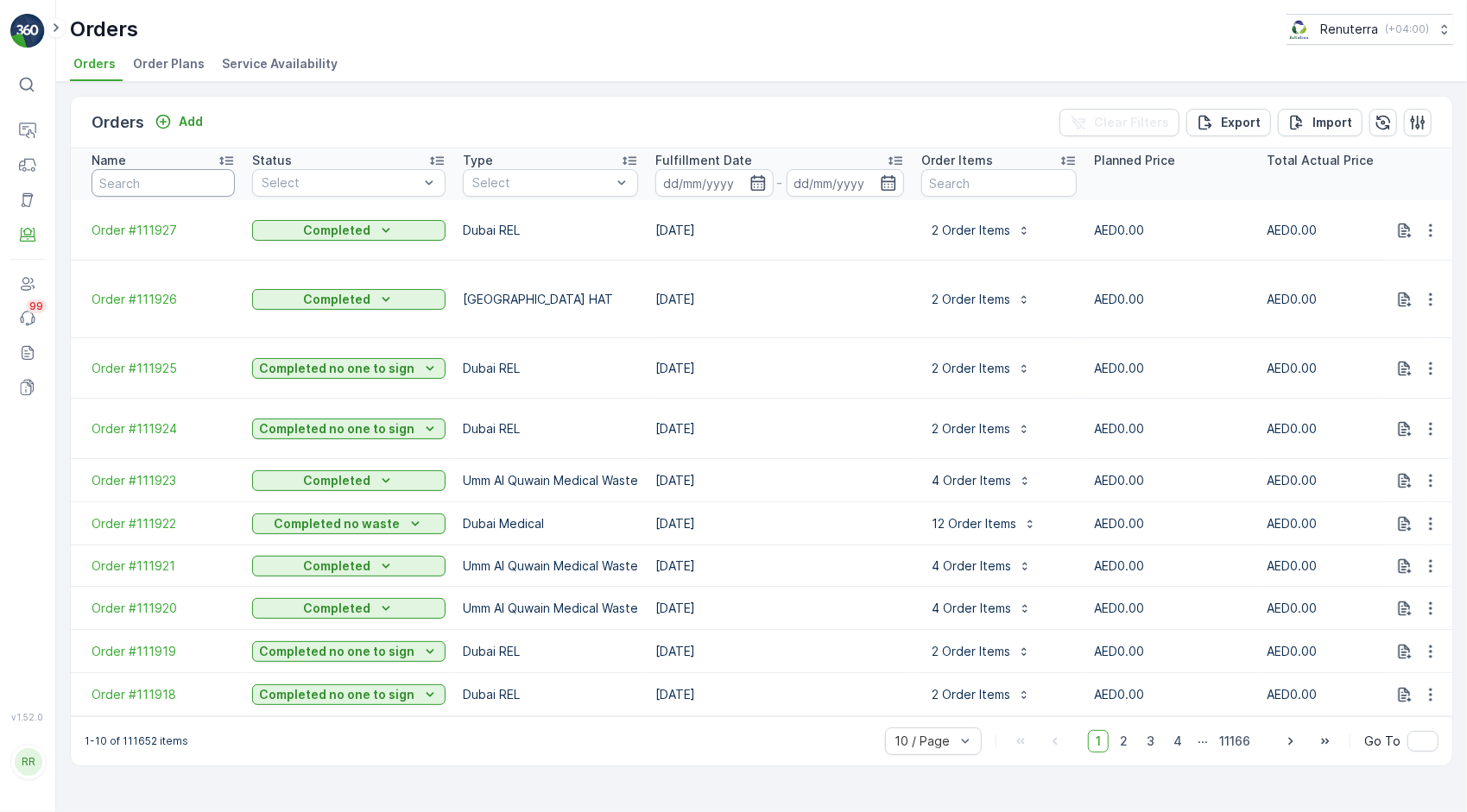
click at [114, 188] on input "text" at bounding box center [162, 182] width 143 height 27
click at [56, 16] on img at bounding box center [87, 31] width 74 height 35
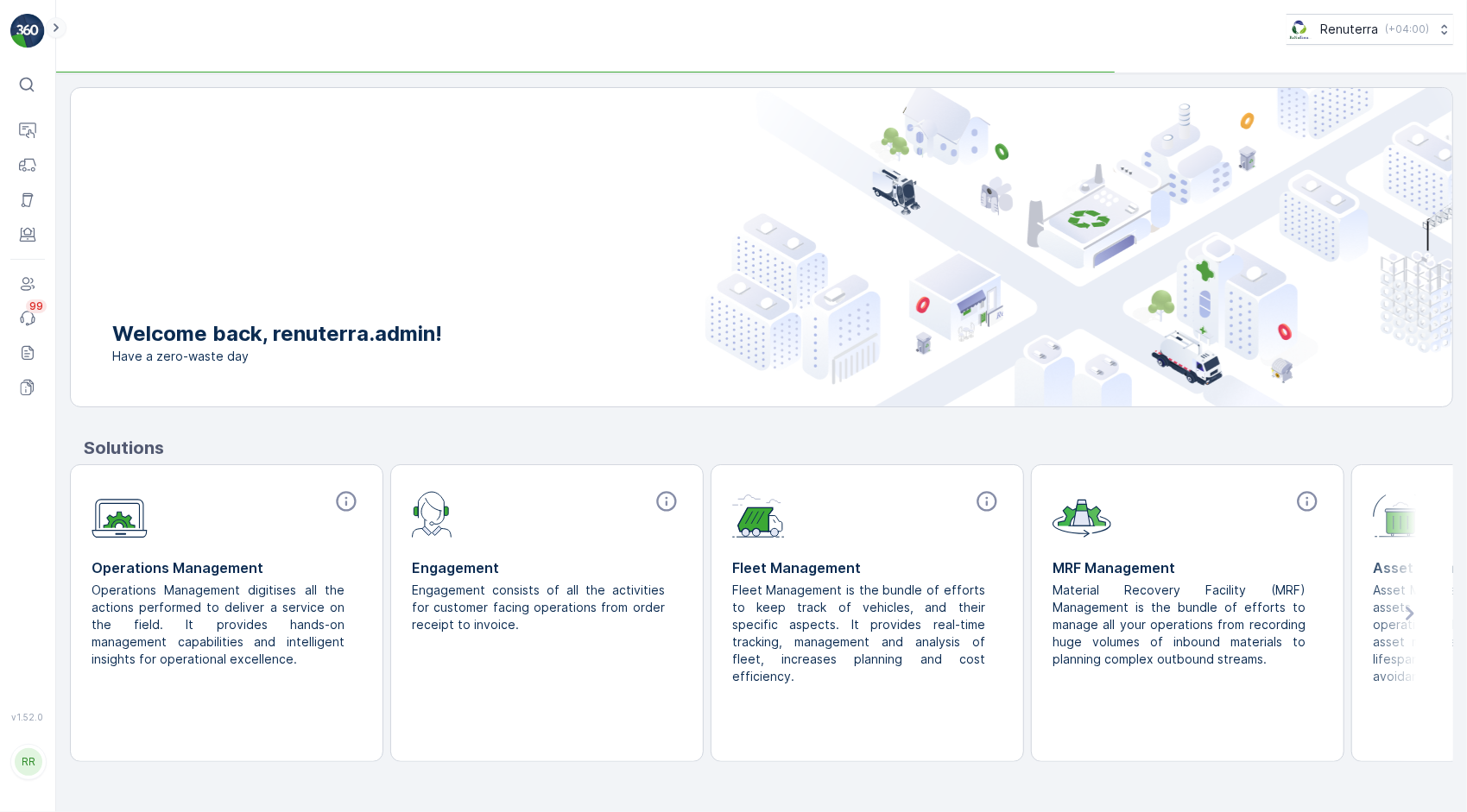
click at [57, 29] on icon at bounding box center [57, 27] width 5 height 8
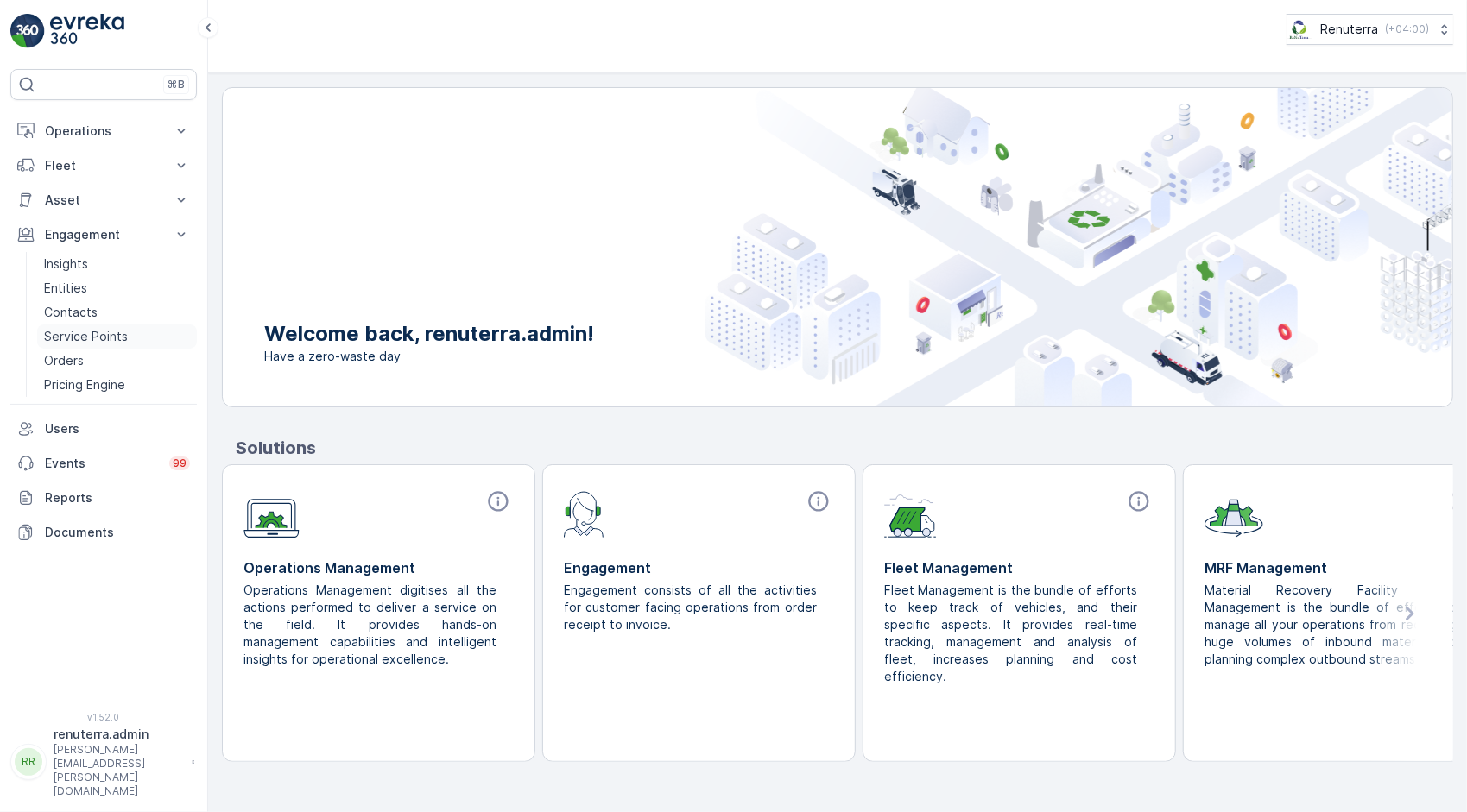
click at [129, 342] on link "Service Points" at bounding box center [117, 337] width 160 height 24
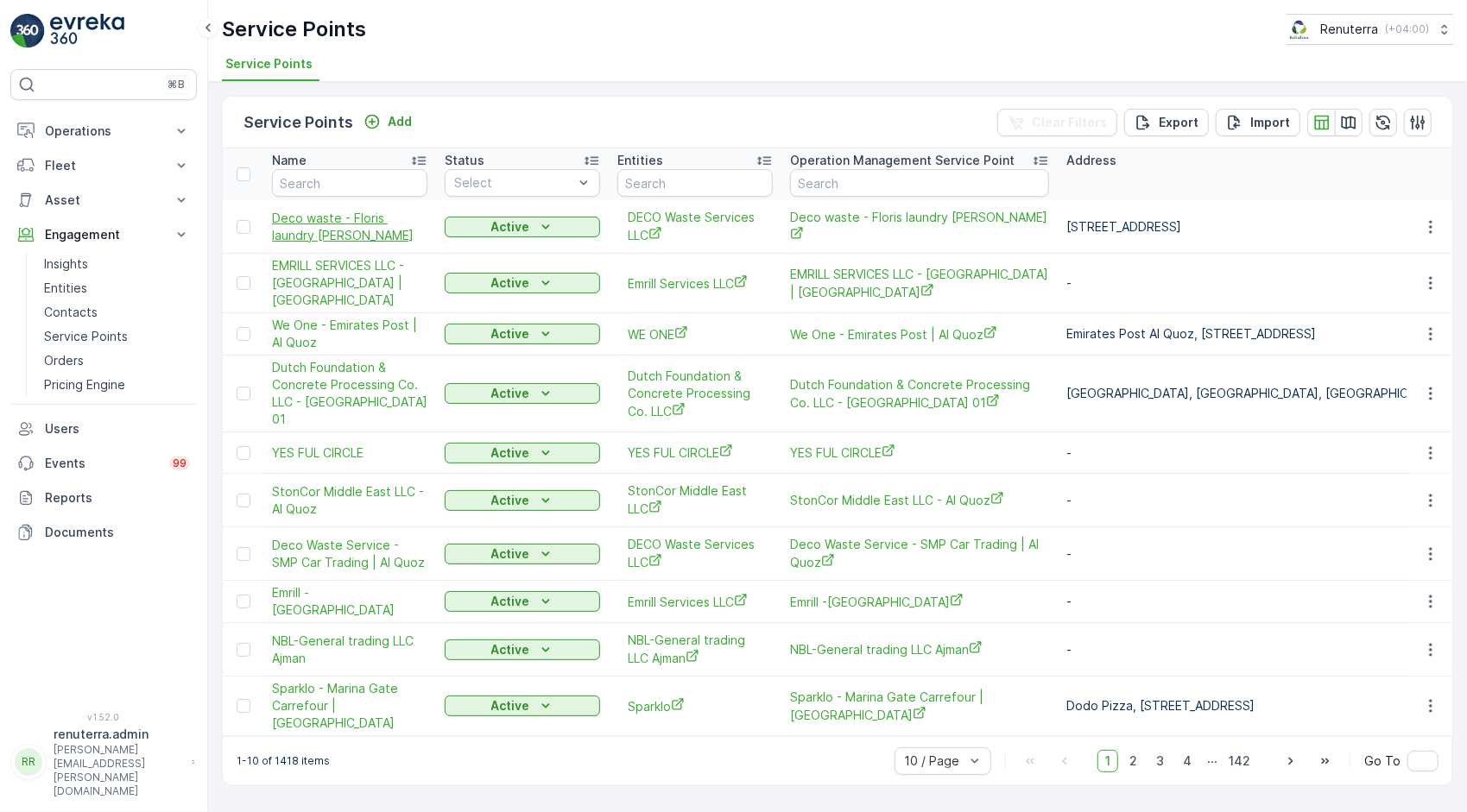
drag, startPoint x: 340, startPoint y: 159, endPoint x: 343, endPoint y: 208, distance: 49.1
click at [343, 195] on th "Name" at bounding box center [349, 174] width 173 height 52
click at [351, 193] on input "text" at bounding box center [350, 182] width 155 height 27
type input "eco lab"
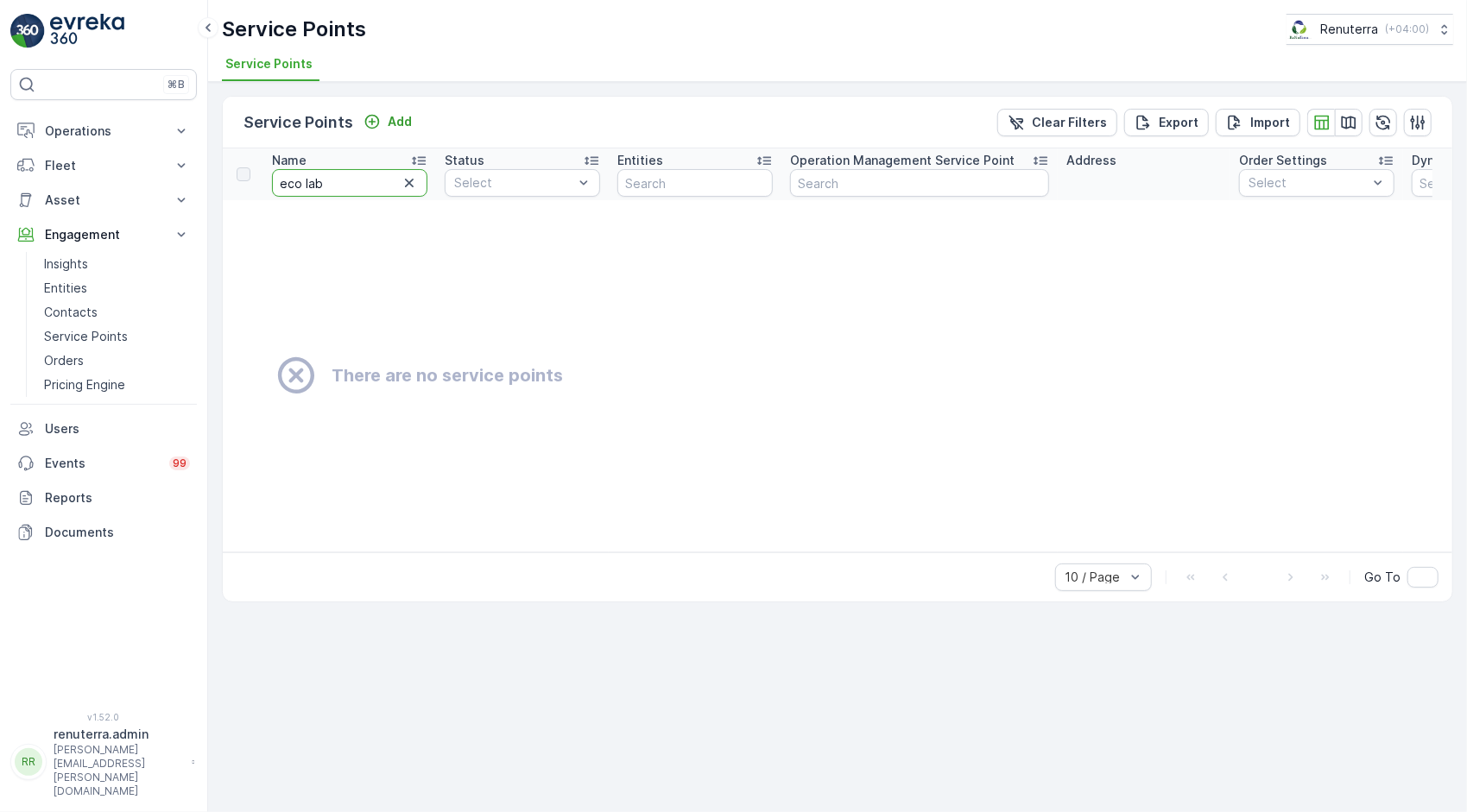
click at [346, 179] on input "eco lab" at bounding box center [350, 182] width 155 height 27
type input "ecolab"
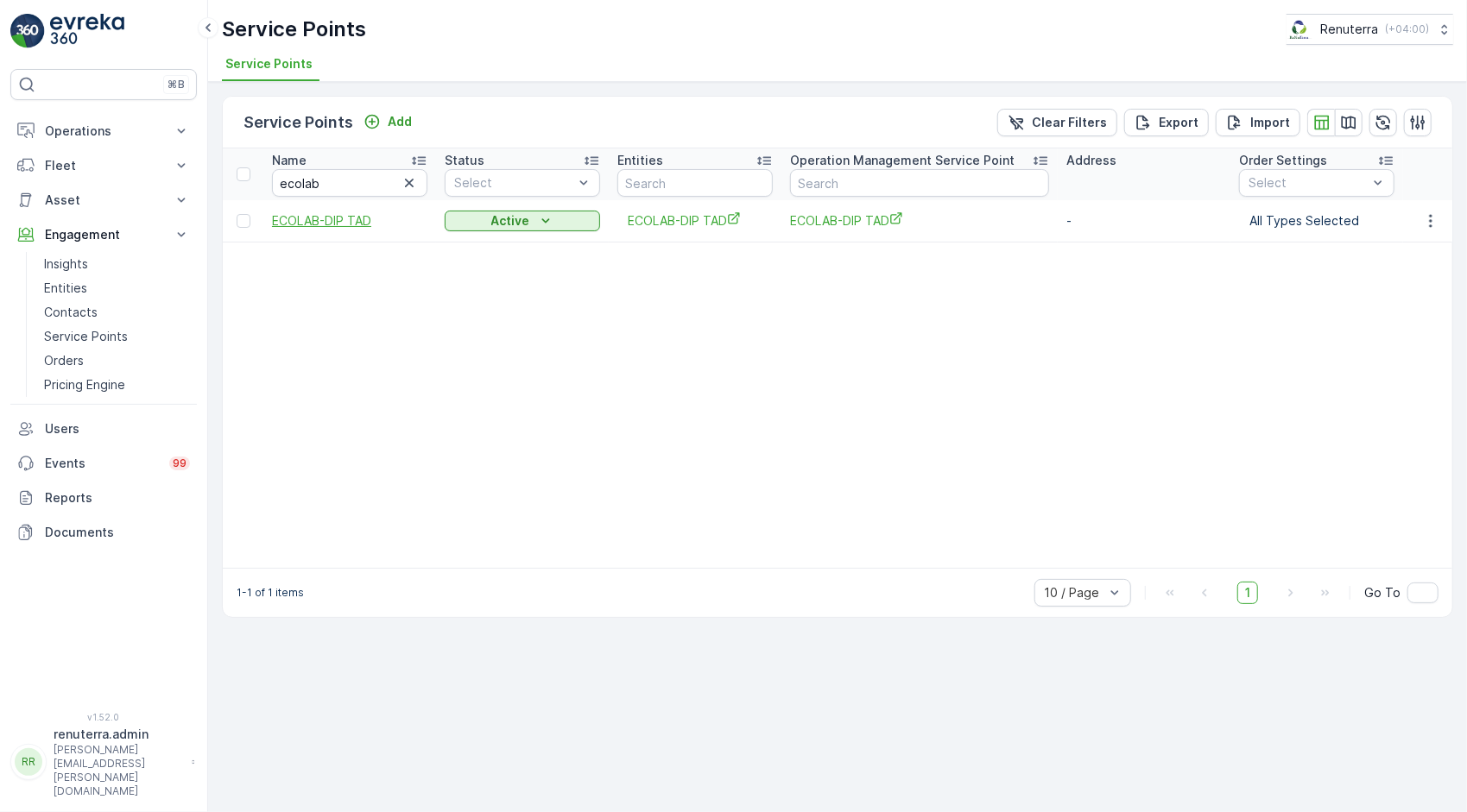
click at [306, 215] on span "ECOLAB-DIP TAD" at bounding box center [350, 221] width 155 height 17
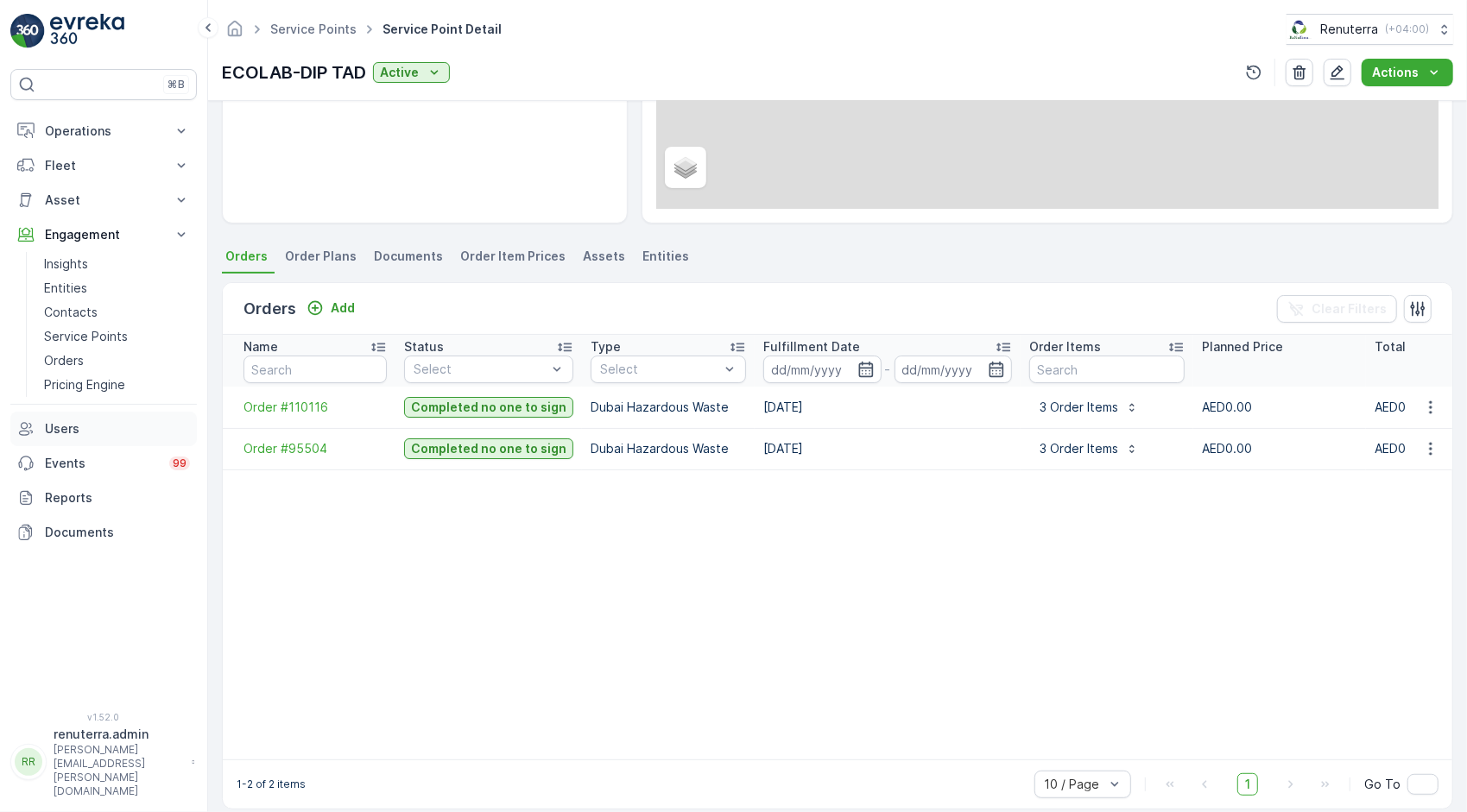
scroll to position [323, 0]
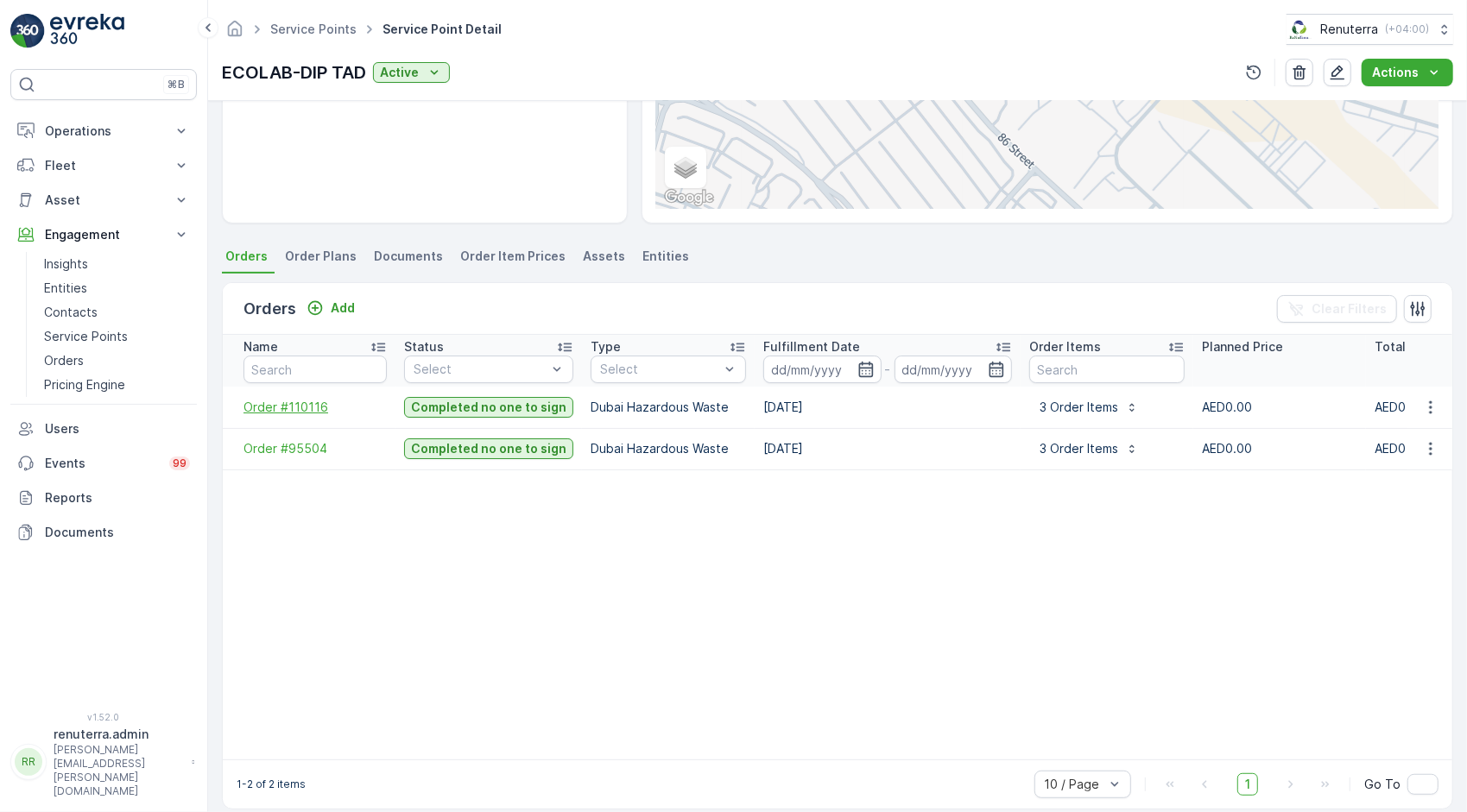
click at [295, 407] on span "Order #110116" at bounding box center [315, 407] width 143 height 17
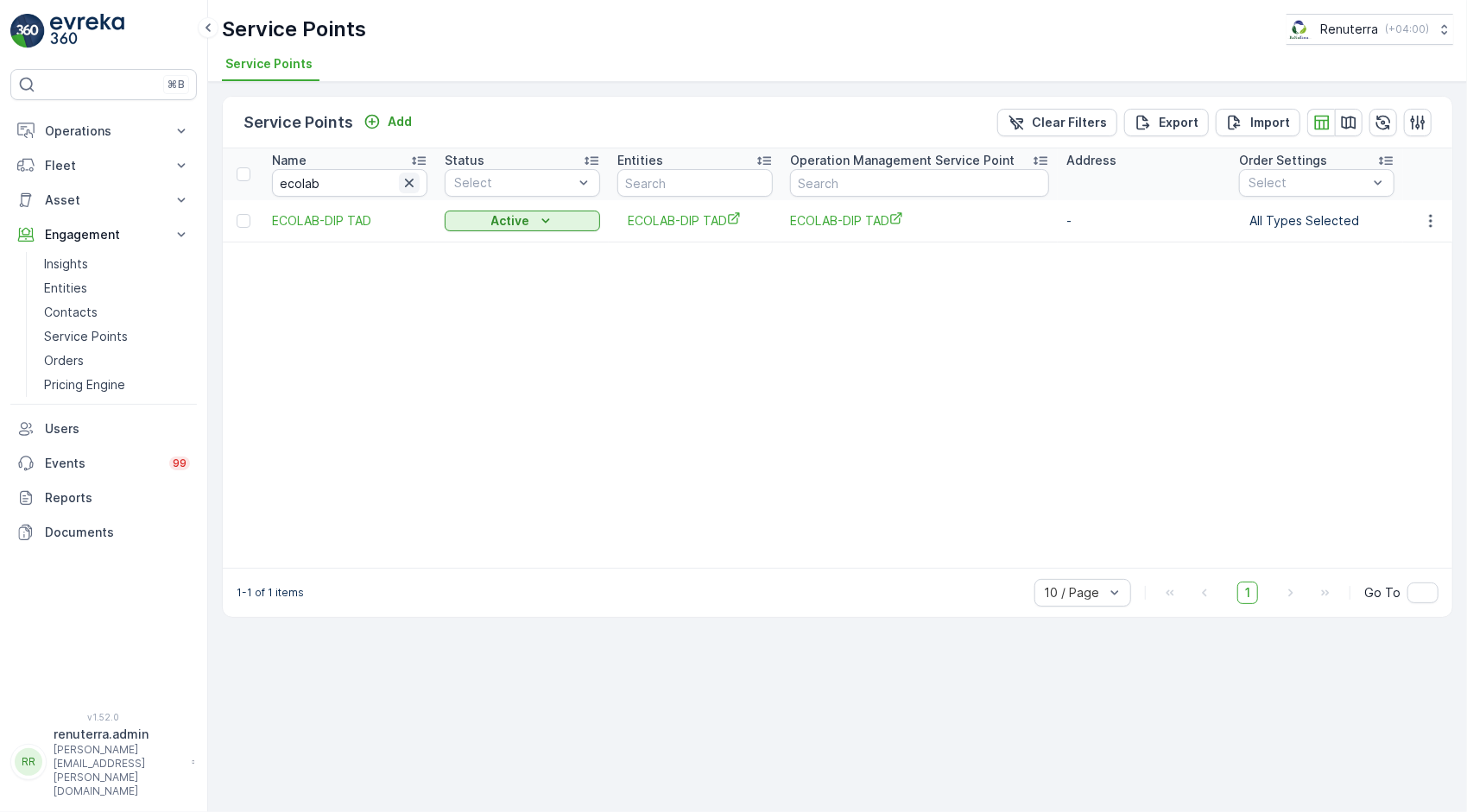
click at [405, 179] on icon "button" at bounding box center [409, 182] width 17 height 17
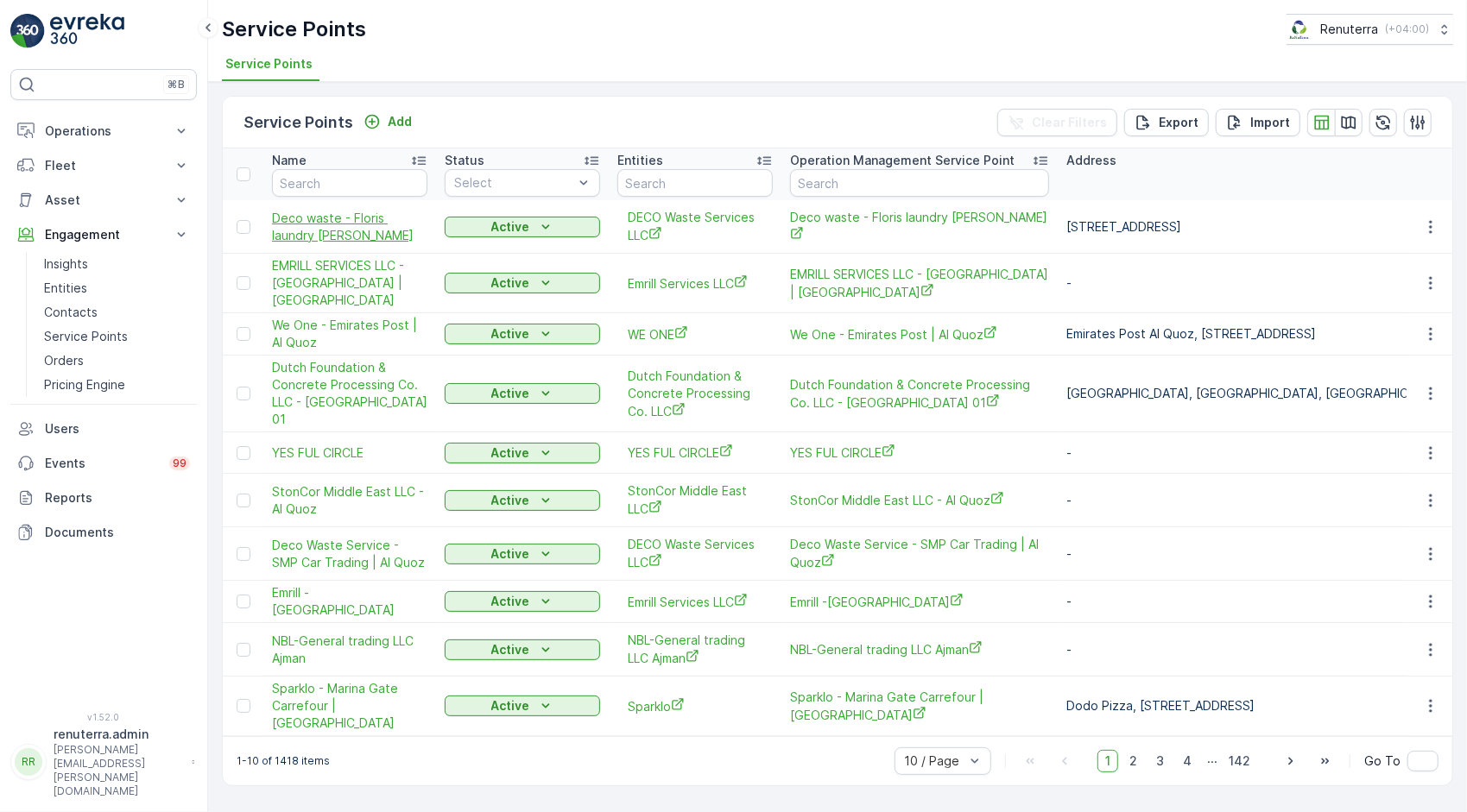
click at [426, 234] on span "Deco waste - Floris laundry [PERSON_NAME]" at bounding box center [350, 227] width 155 height 35
click at [358, 172] on input "text" at bounding box center [350, 182] width 155 height 27
type input "gulf"
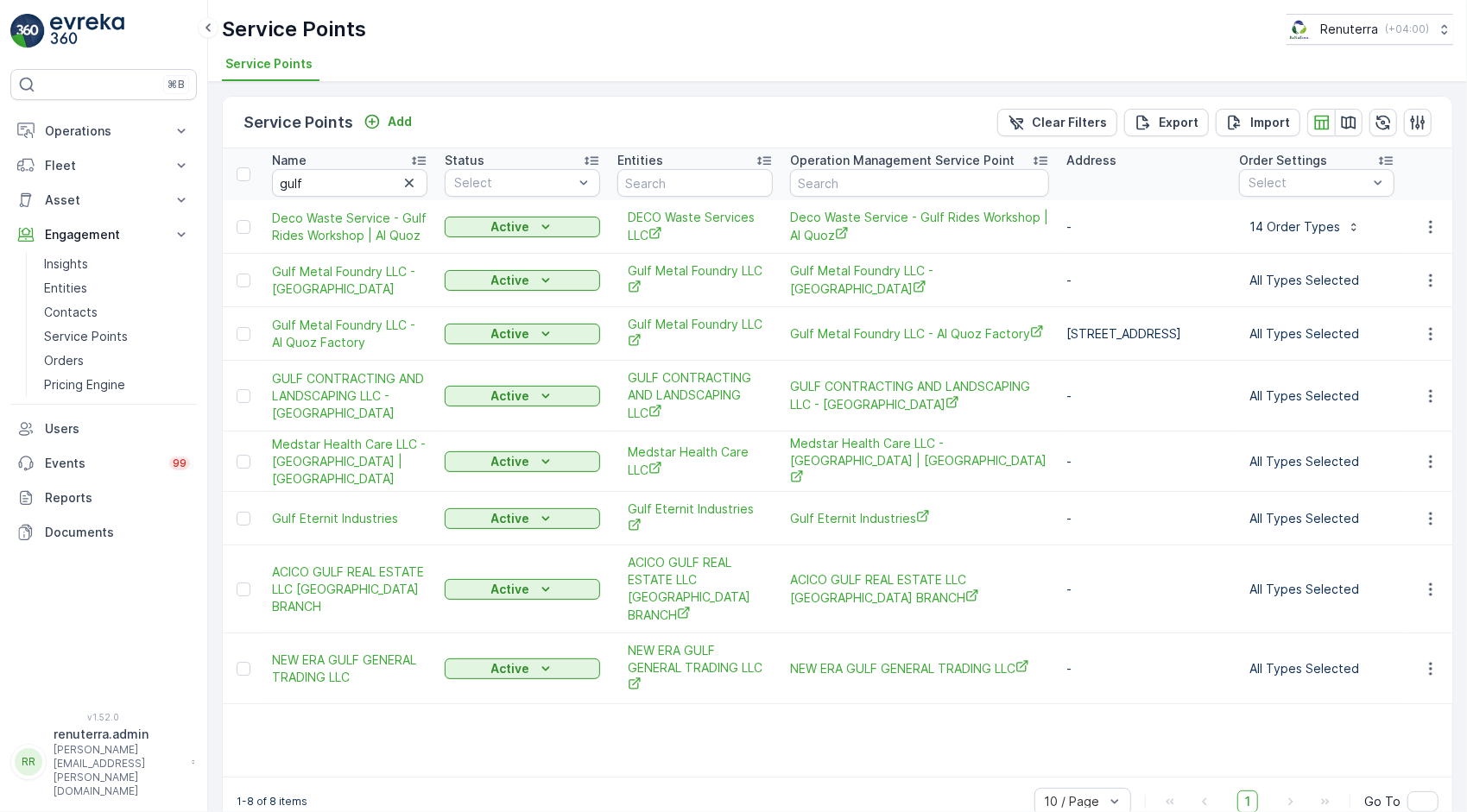
click at [361, 519] on td "Gulf Eternit Industries" at bounding box center [349, 518] width 173 height 54
click at [362, 510] on span "Gulf Eternit Industries" at bounding box center [350, 518] width 155 height 17
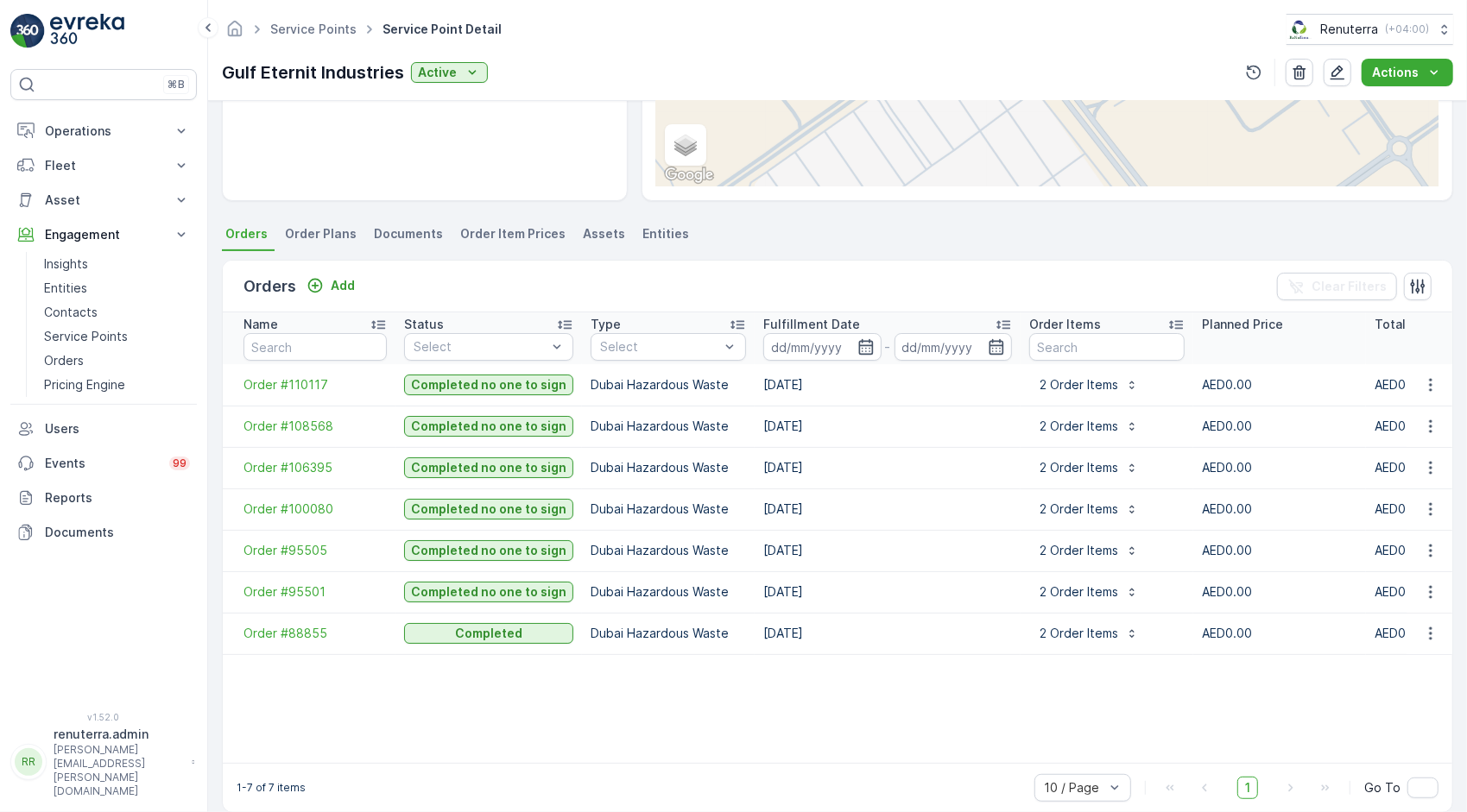
scroll to position [352, 0]
click at [1125, 377] on icon "button" at bounding box center [1131, 383] width 14 height 14
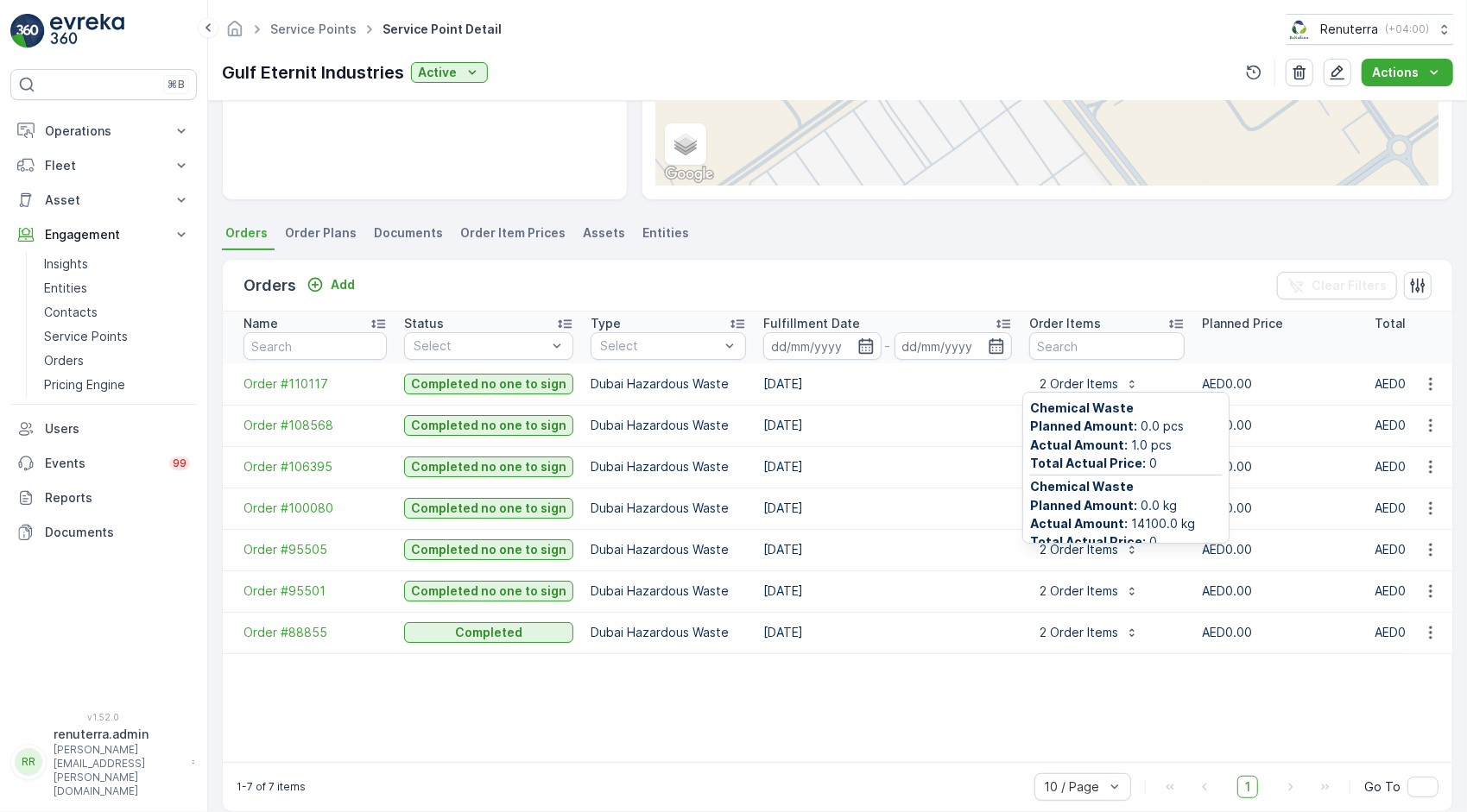
scroll to position [14, 0]
drag, startPoint x: 1186, startPoint y: 510, endPoint x: 1124, endPoint y: 507, distance: 62.1
click at [1124, 507] on span "Actual Amount : 14100.0 kg" at bounding box center [1126, 509] width 192 height 17
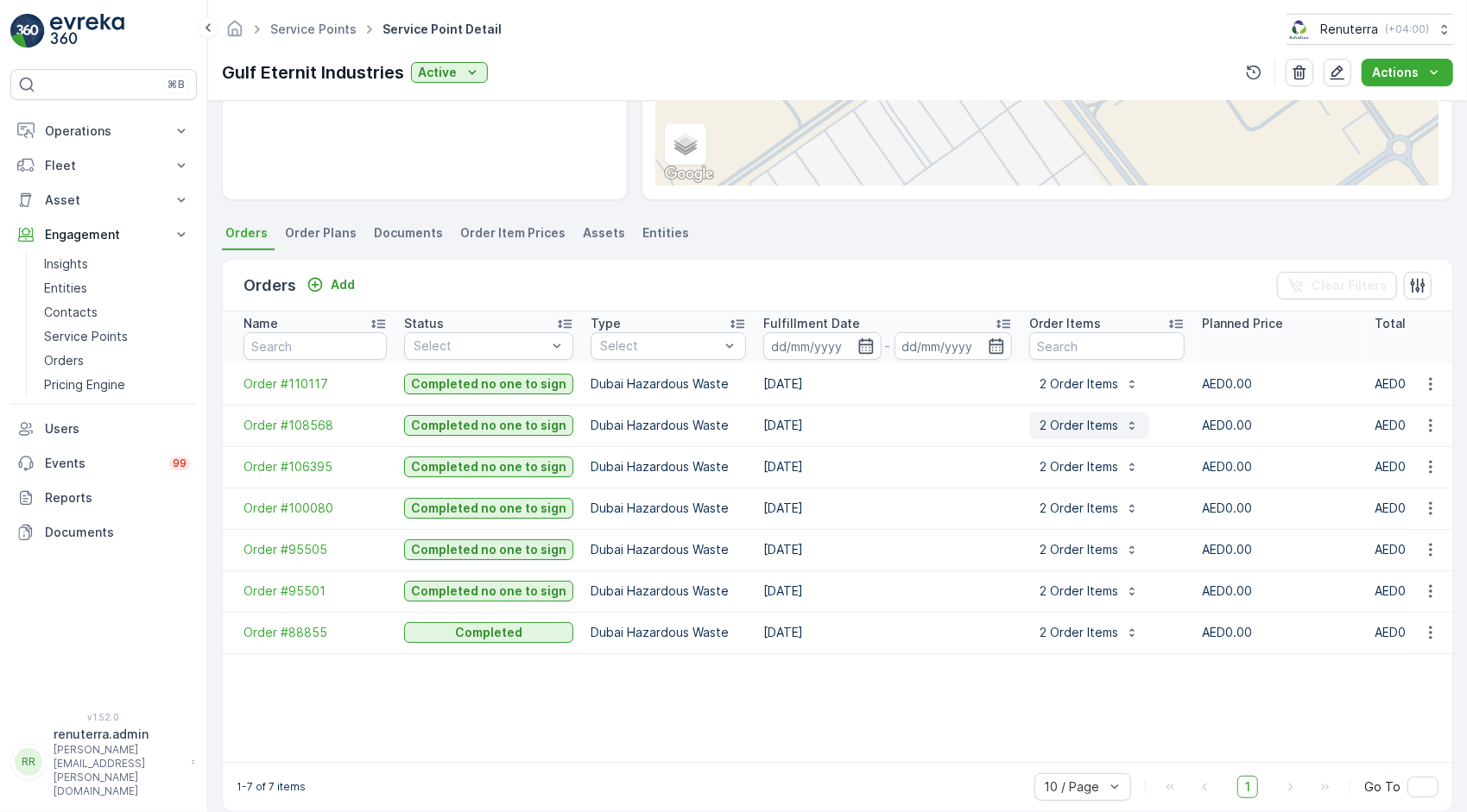
click at [1128, 422] on icon "button" at bounding box center [1131, 425] width 14 height 14
click at [1108, 464] on p "2 Order Items" at bounding box center [1079, 466] width 79 height 17
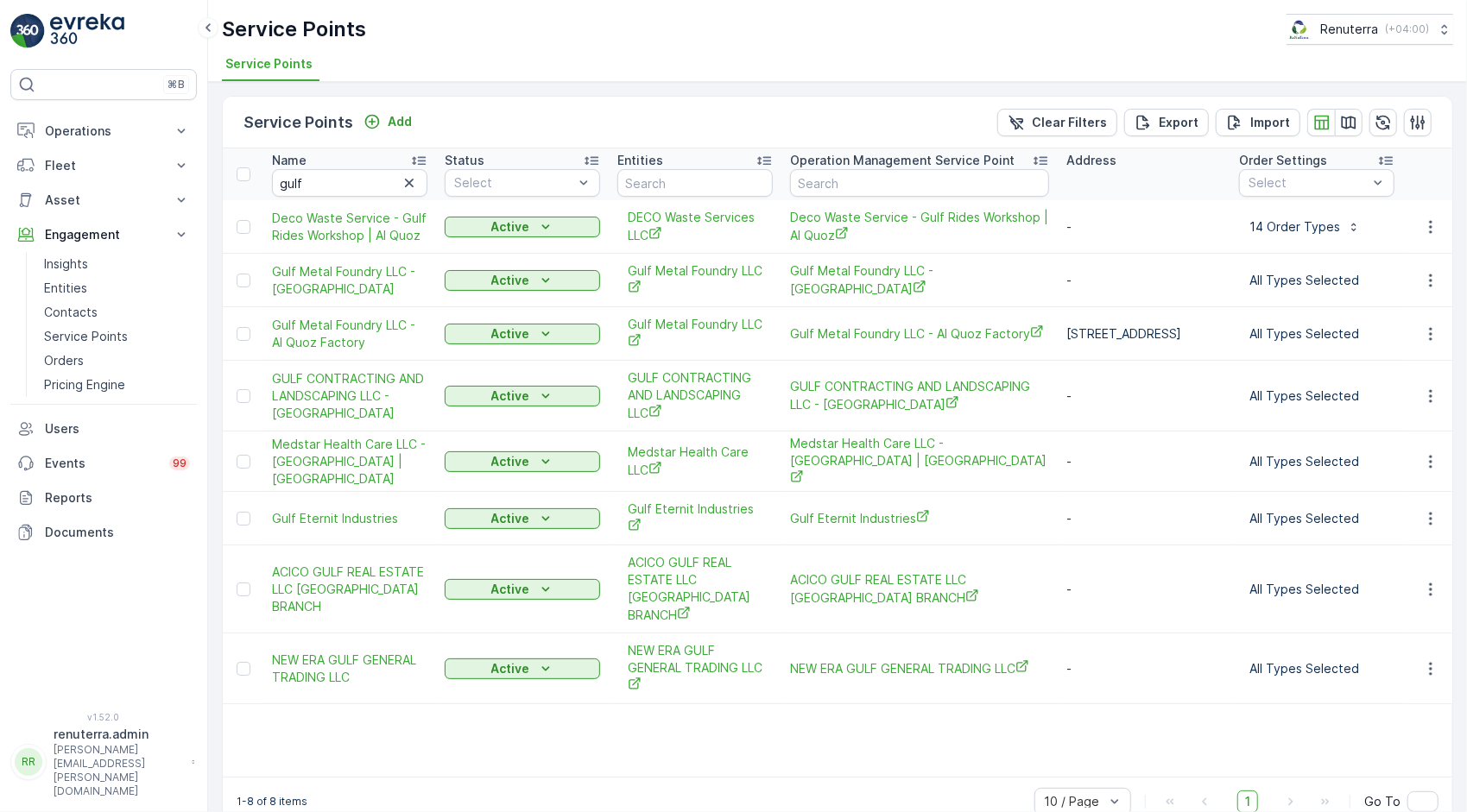
click at [414, 178] on icon "button" at bounding box center [409, 182] width 17 height 17
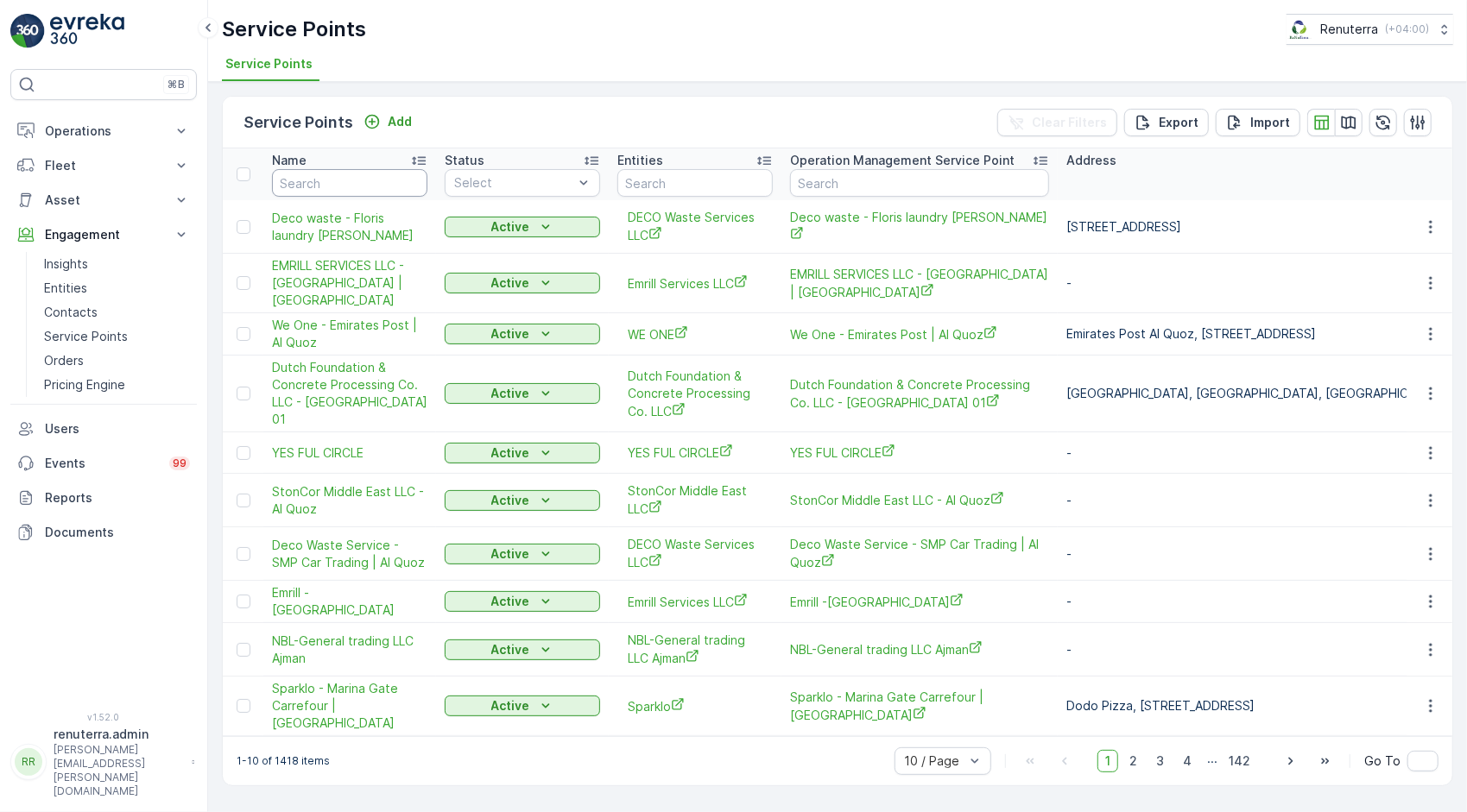
click at [382, 177] on input "text" at bounding box center [350, 182] width 155 height 27
type input "nafco"
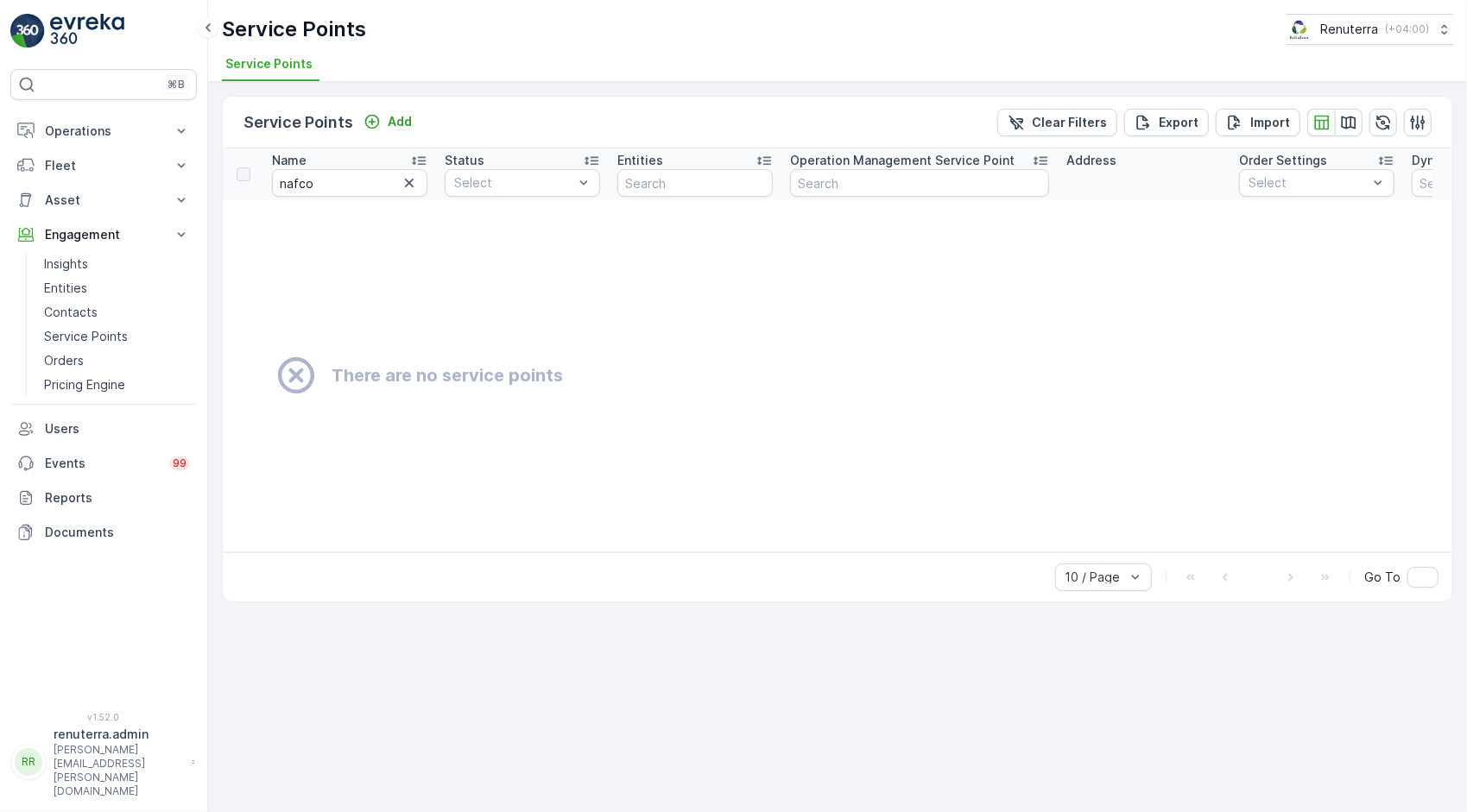
click at [479, 252] on td "There are no service points" at bounding box center [985, 375] width 1525 height 351
drag, startPoint x: 420, startPoint y: 183, endPoint x: 411, endPoint y: 184, distance: 9.1
click at [414, 184] on div "nafco" at bounding box center [350, 182] width 155 height 27
click at [411, 185] on icon "button" at bounding box center [409, 182] width 17 height 17
type input "art oro"
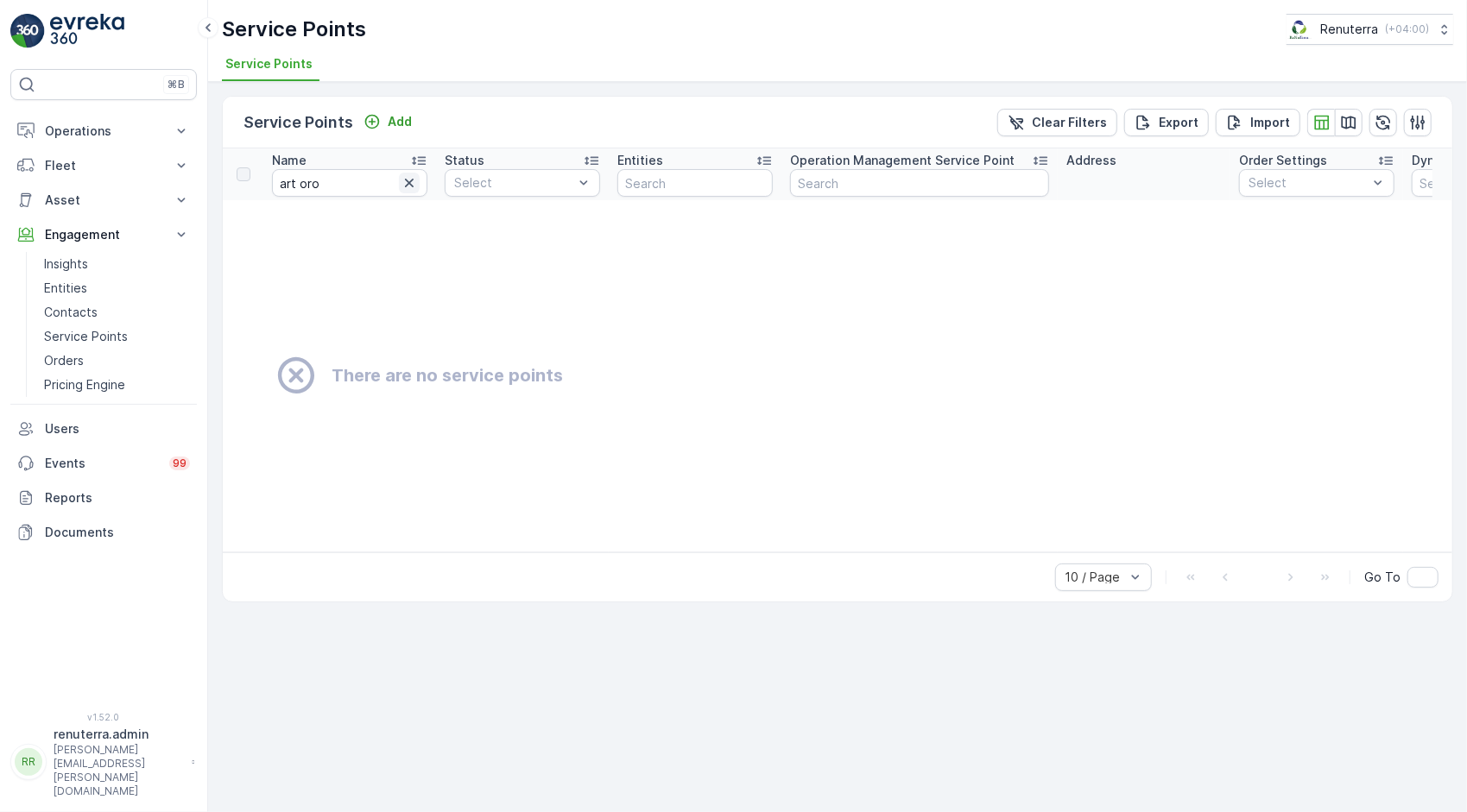
click at [414, 186] on icon "button" at bounding box center [409, 182] width 17 height 17
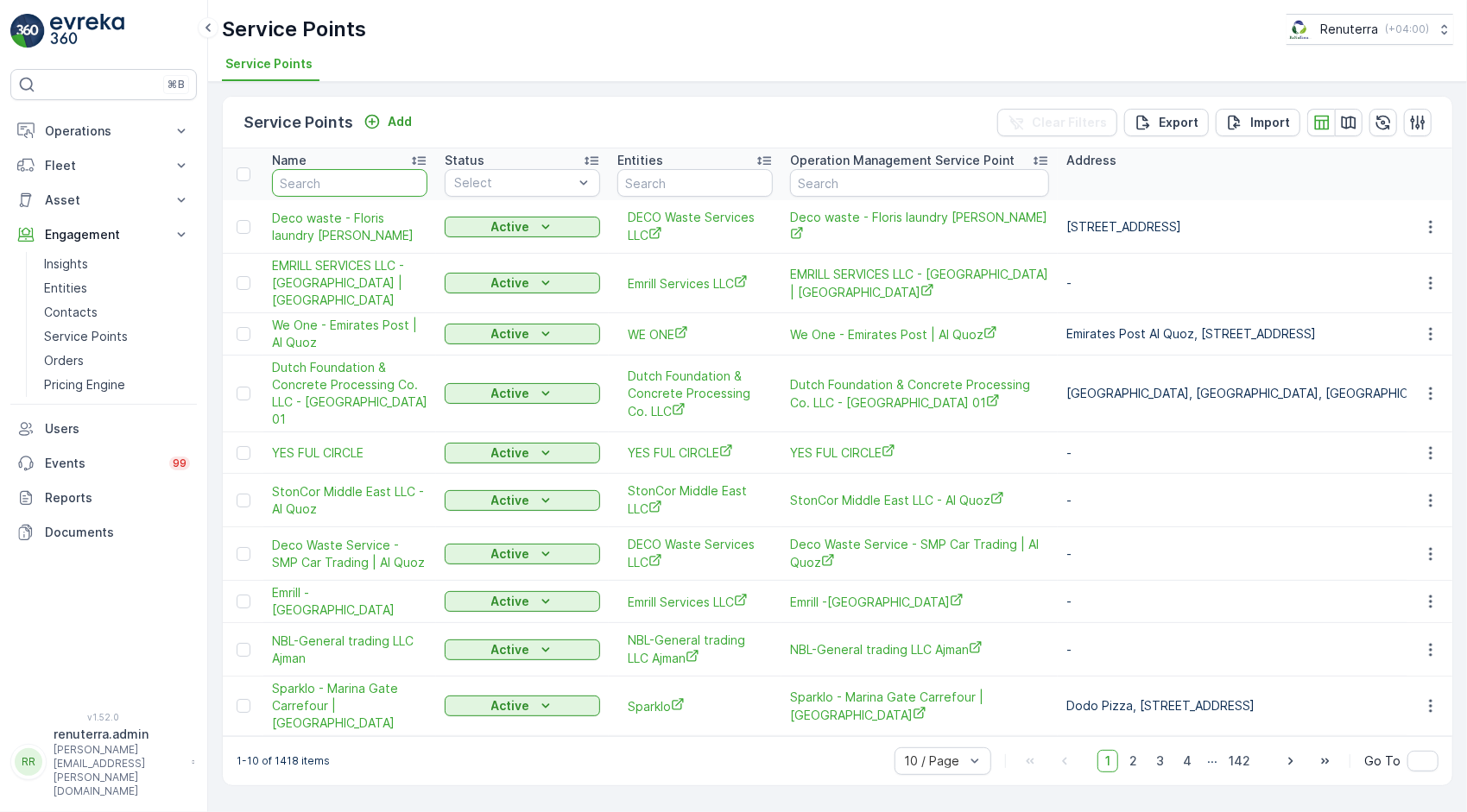
click at [322, 194] on input "text" at bounding box center [350, 182] width 155 height 27
paste input "Emirates Printing Press DIC Branch"
type input "Emirates Printing Press DIC Branch"
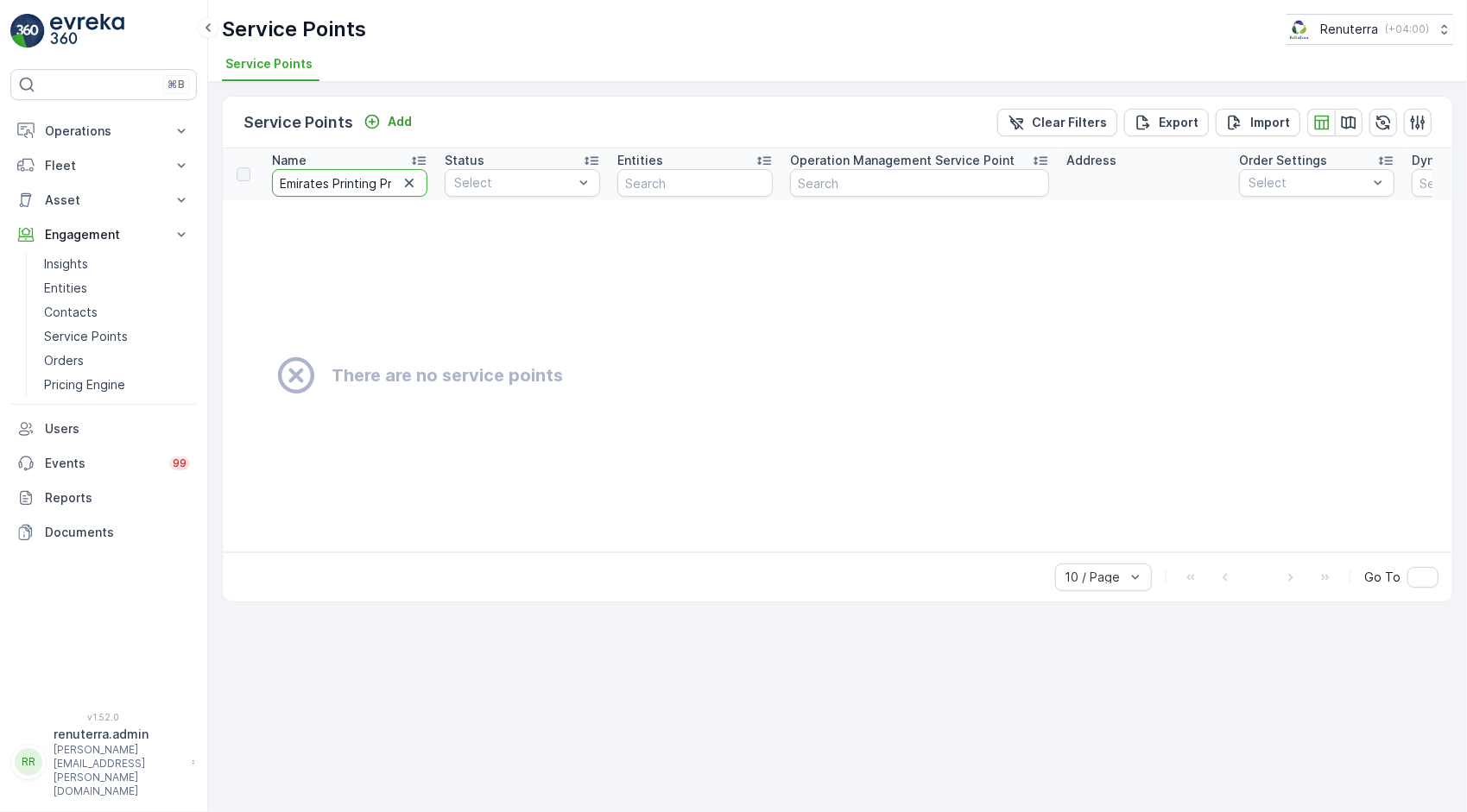
click at [381, 185] on input "Emirates Printing Press DIC Branch" at bounding box center [350, 182] width 155 height 27
type input "Emirates Printin"
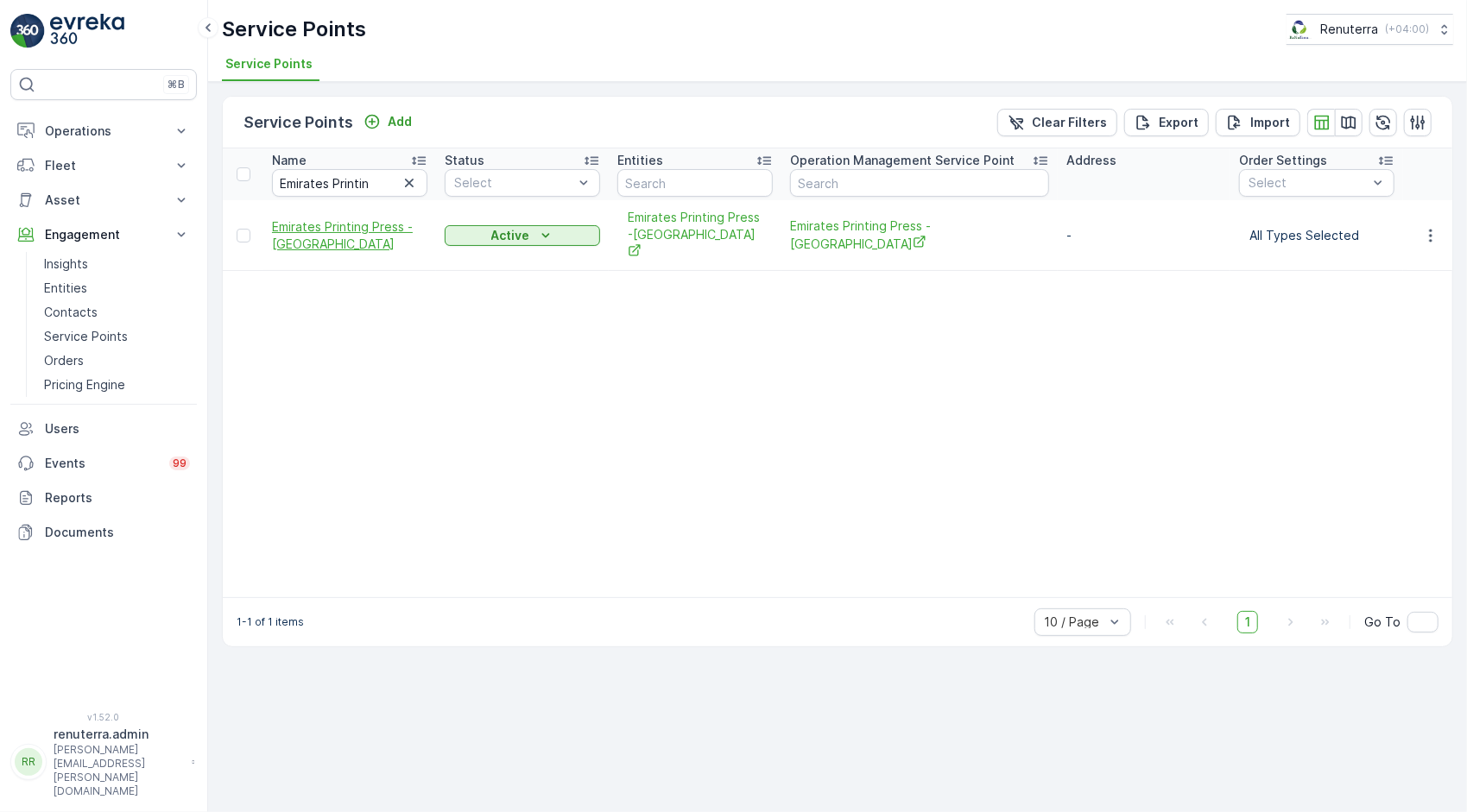
click at [343, 219] on span "Emirates Printing Press -[GEOGRAPHIC_DATA]" at bounding box center [350, 235] width 155 height 35
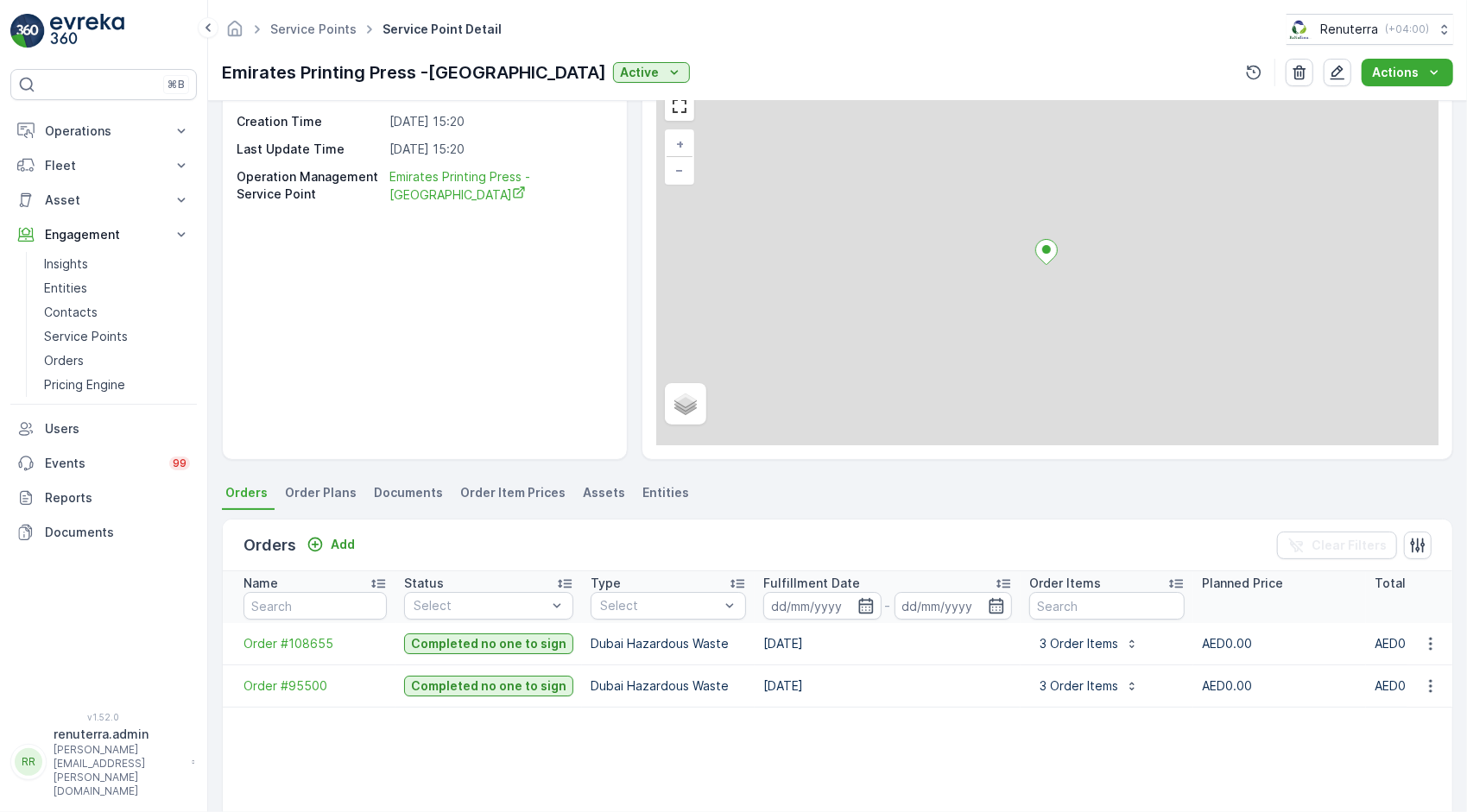
scroll to position [172, 0]
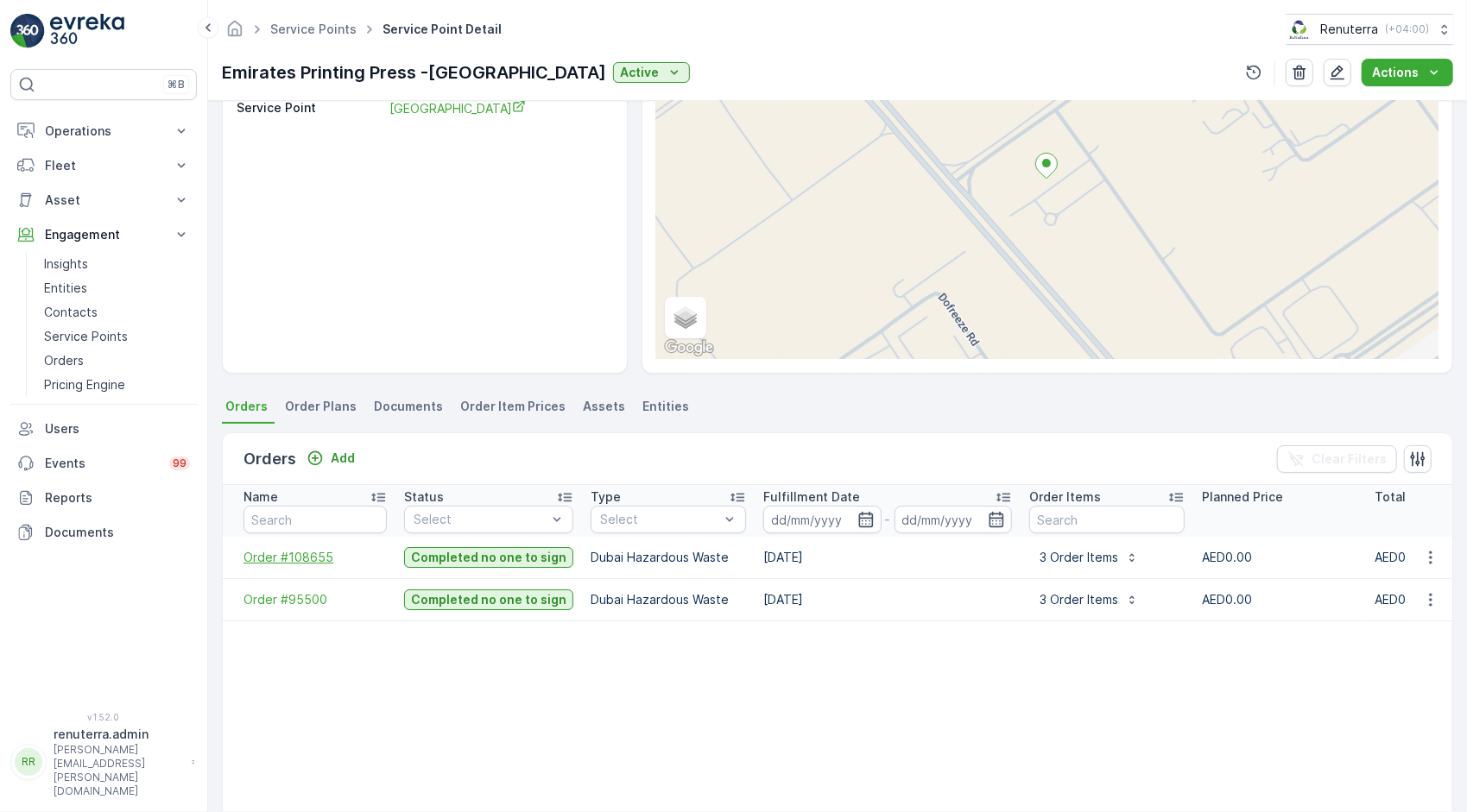
click at [312, 559] on span "Order #108655" at bounding box center [315, 557] width 143 height 17
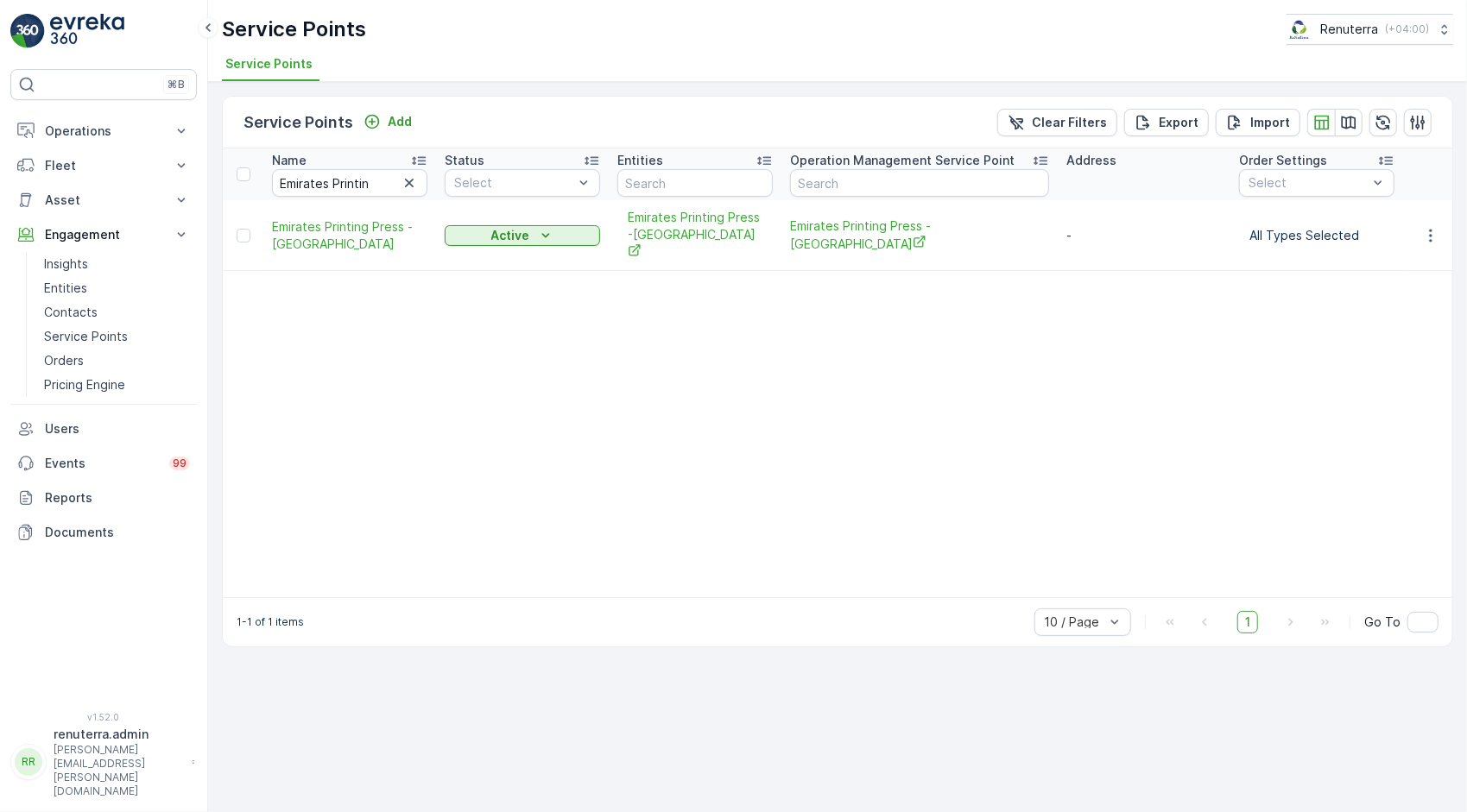
click at [409, 176] on icon "button" at bounding box center [409, 182] width 17 height 17
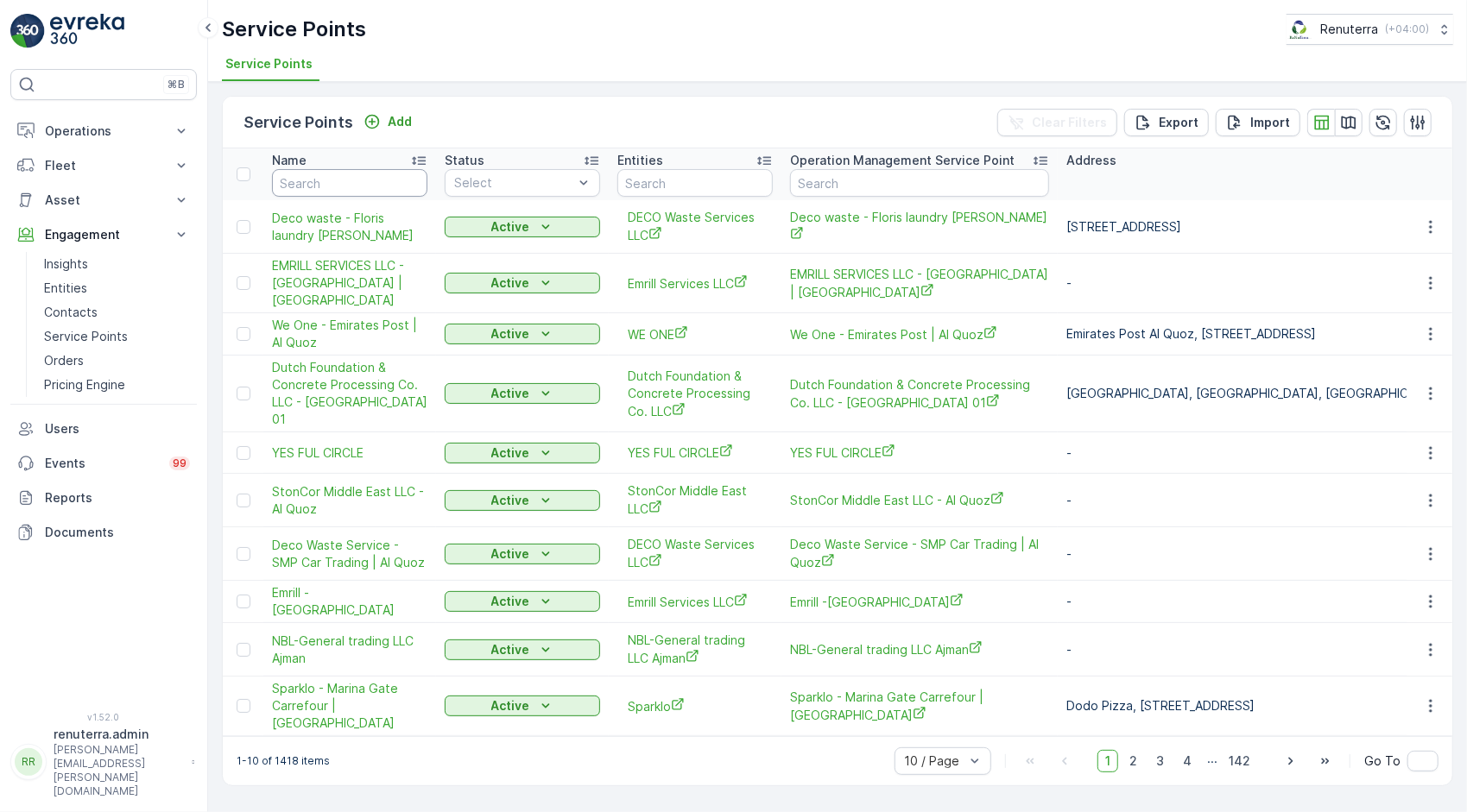
click at [385, 193] on input "text" at bounding box center [350, 182] width 155 height 27
type input "nalco"
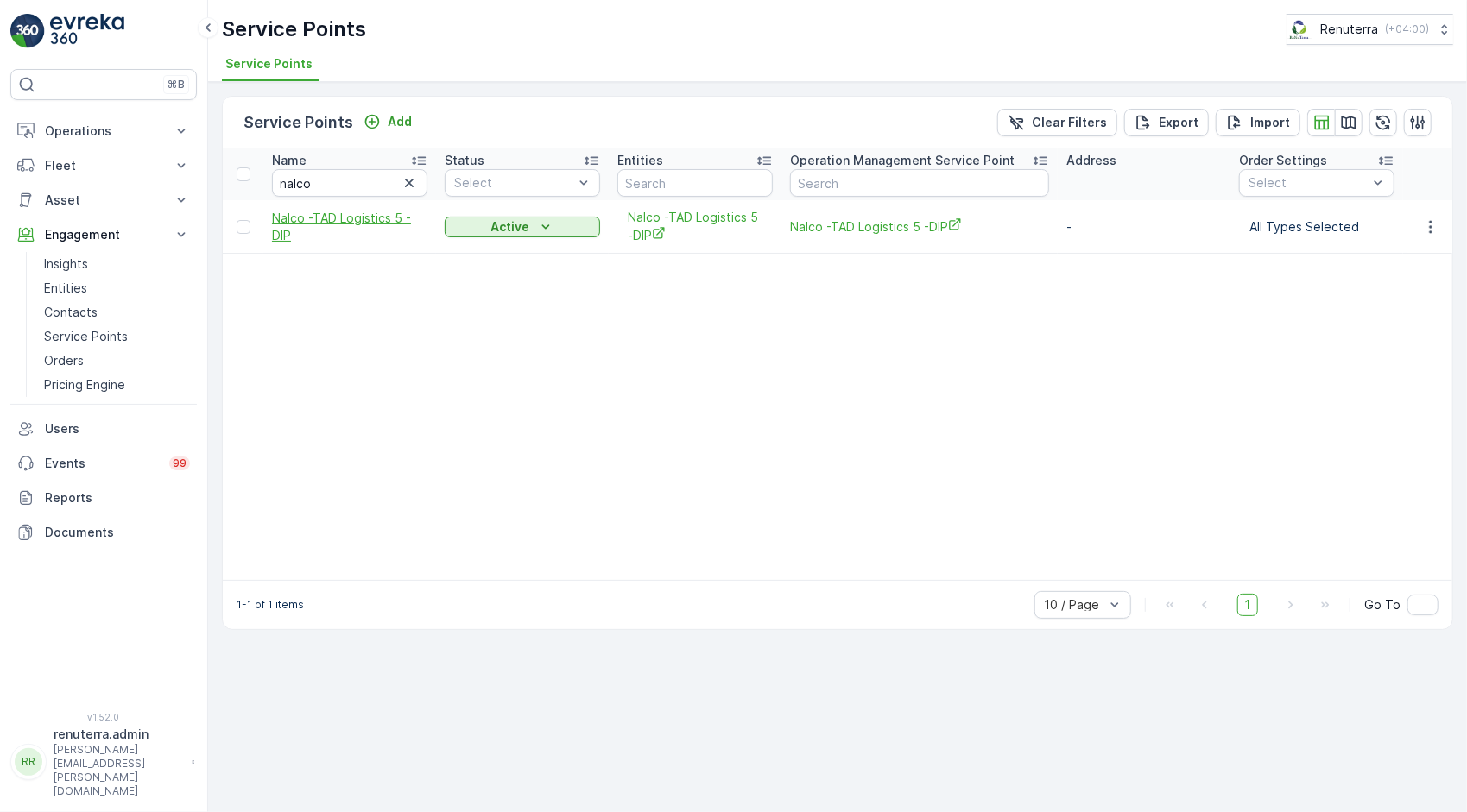
click at [364, 223] on span "Nalco -TAD Logistics 5 -DIP" at bounding box center [350, 227] width 155 height 35
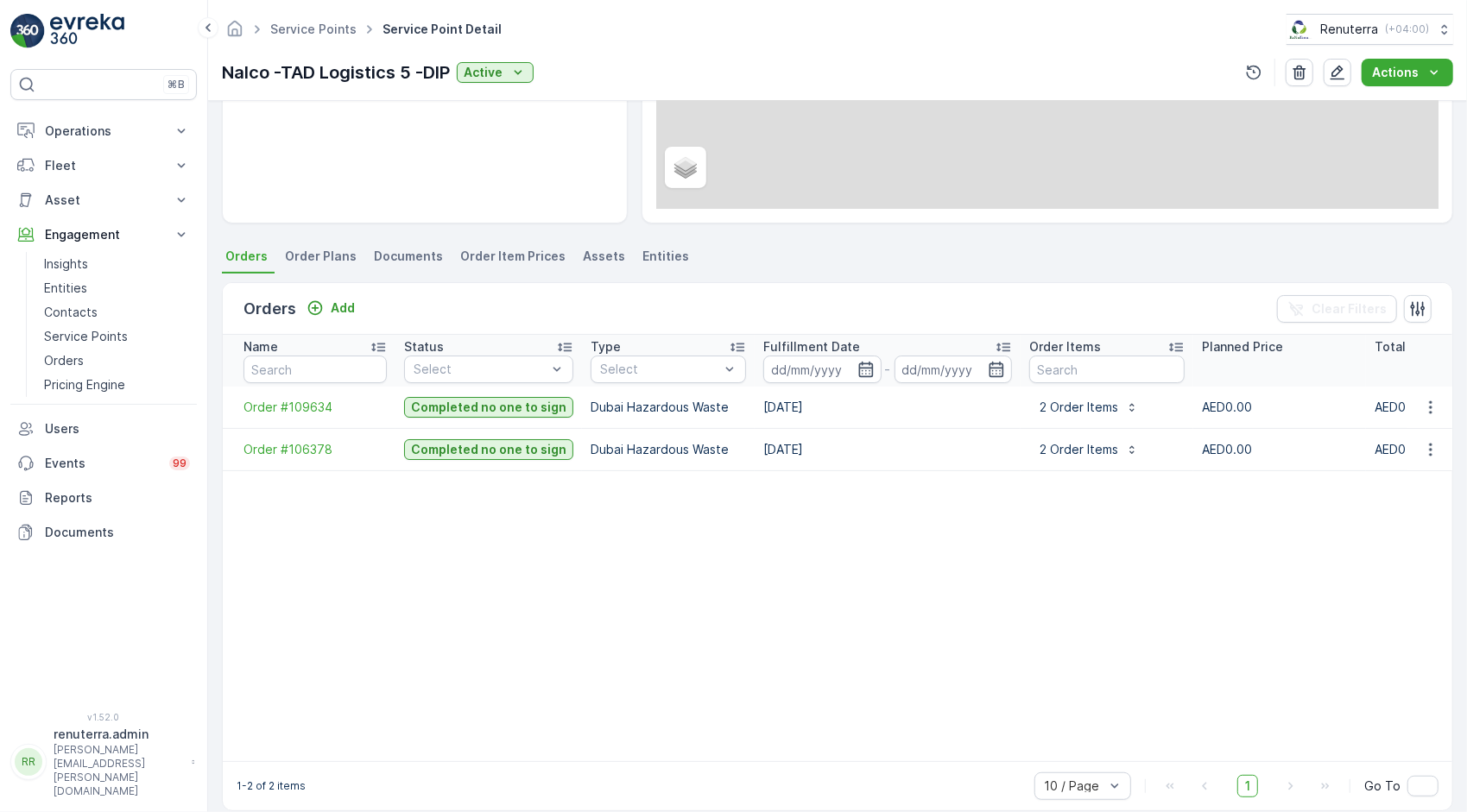
scroll to position [323, 0]
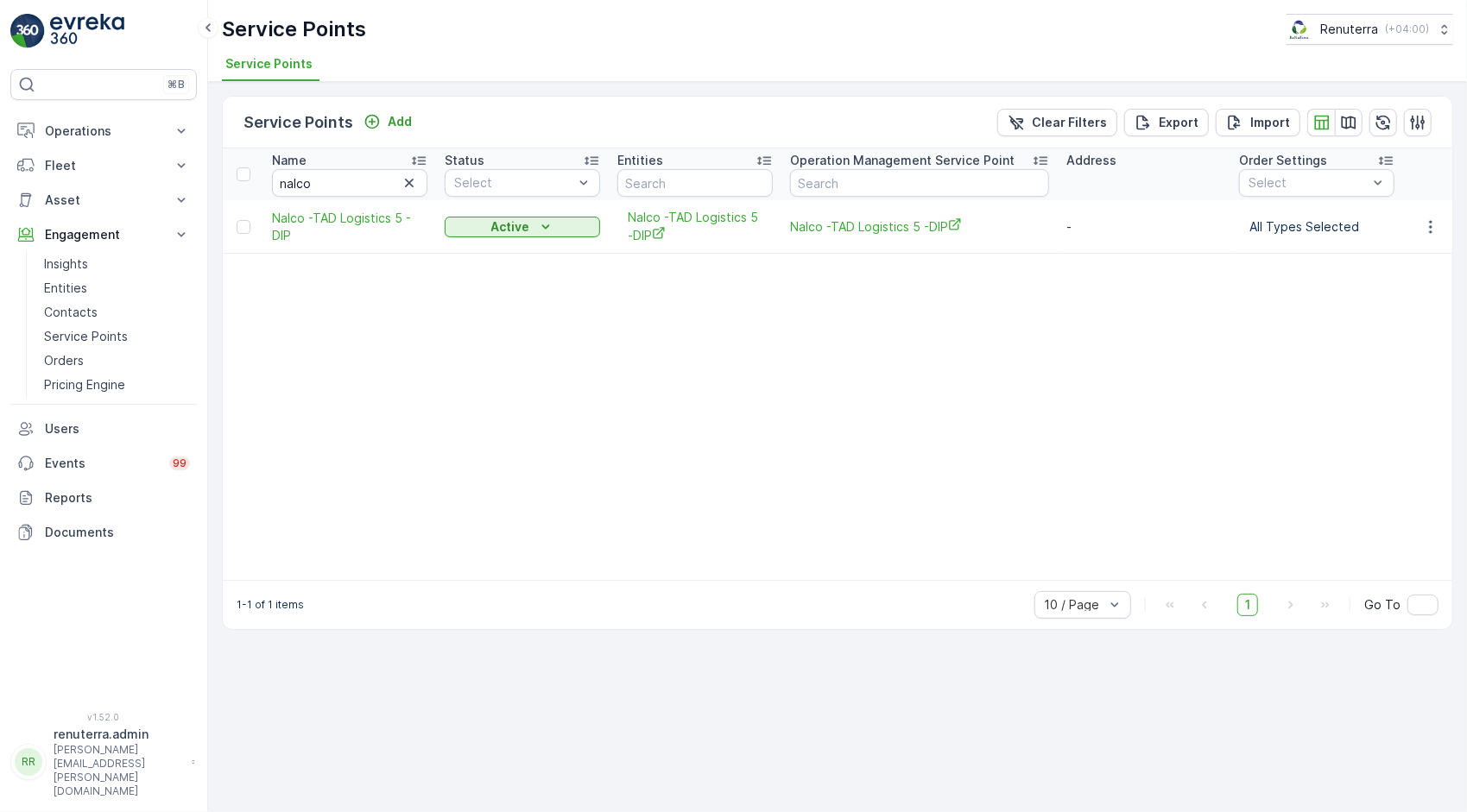
click at [407, 183] on icon "button" at bounding box center [409, 182] width 8 height 8
paste input "Printmaster"
type input "Printmaster"
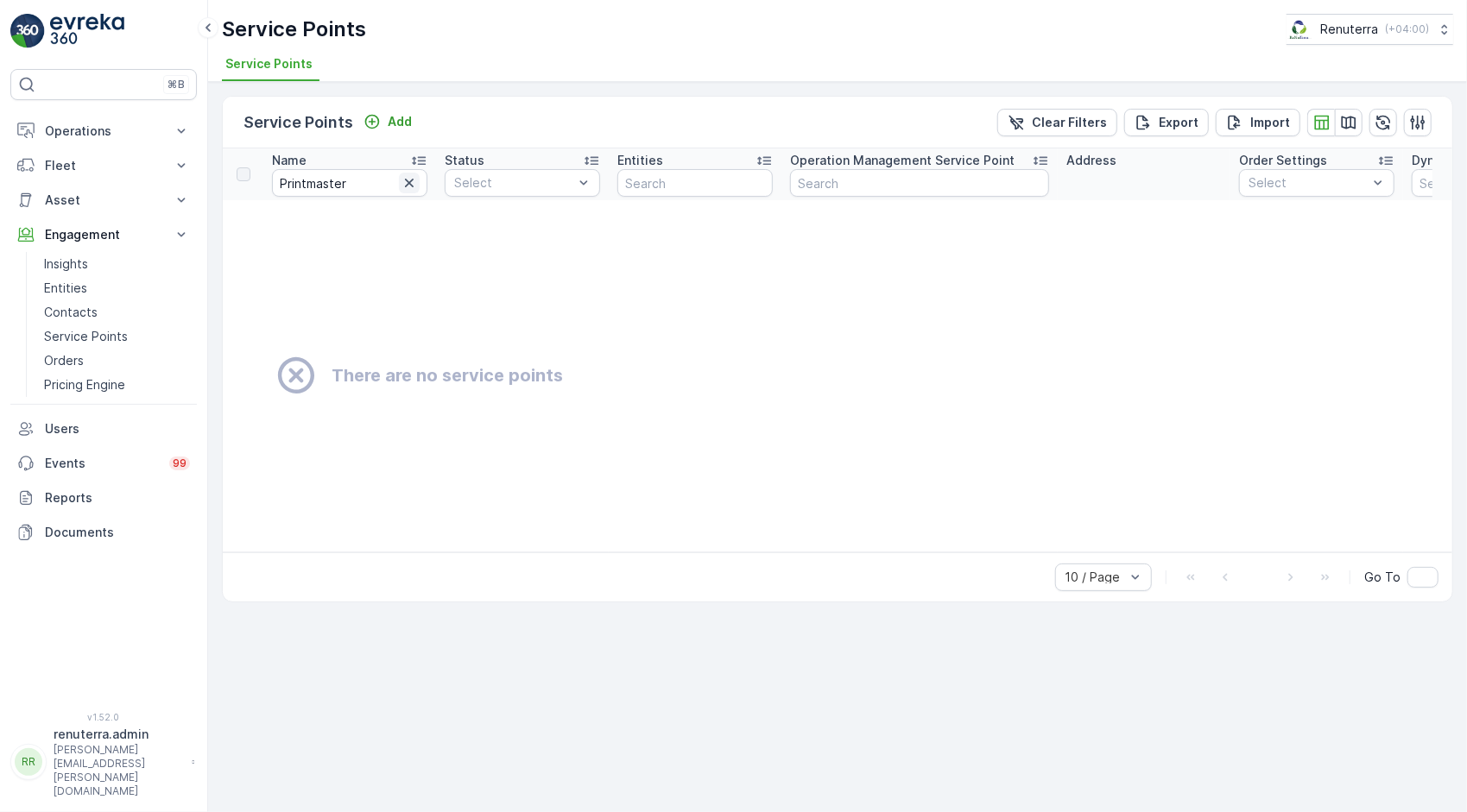
click at [406, 174] on icon "button" at bounding box center [409, 182] width 17 height 17
click at [360, 192] on input "text" at bounding box center [350, 182] width 155 height 27
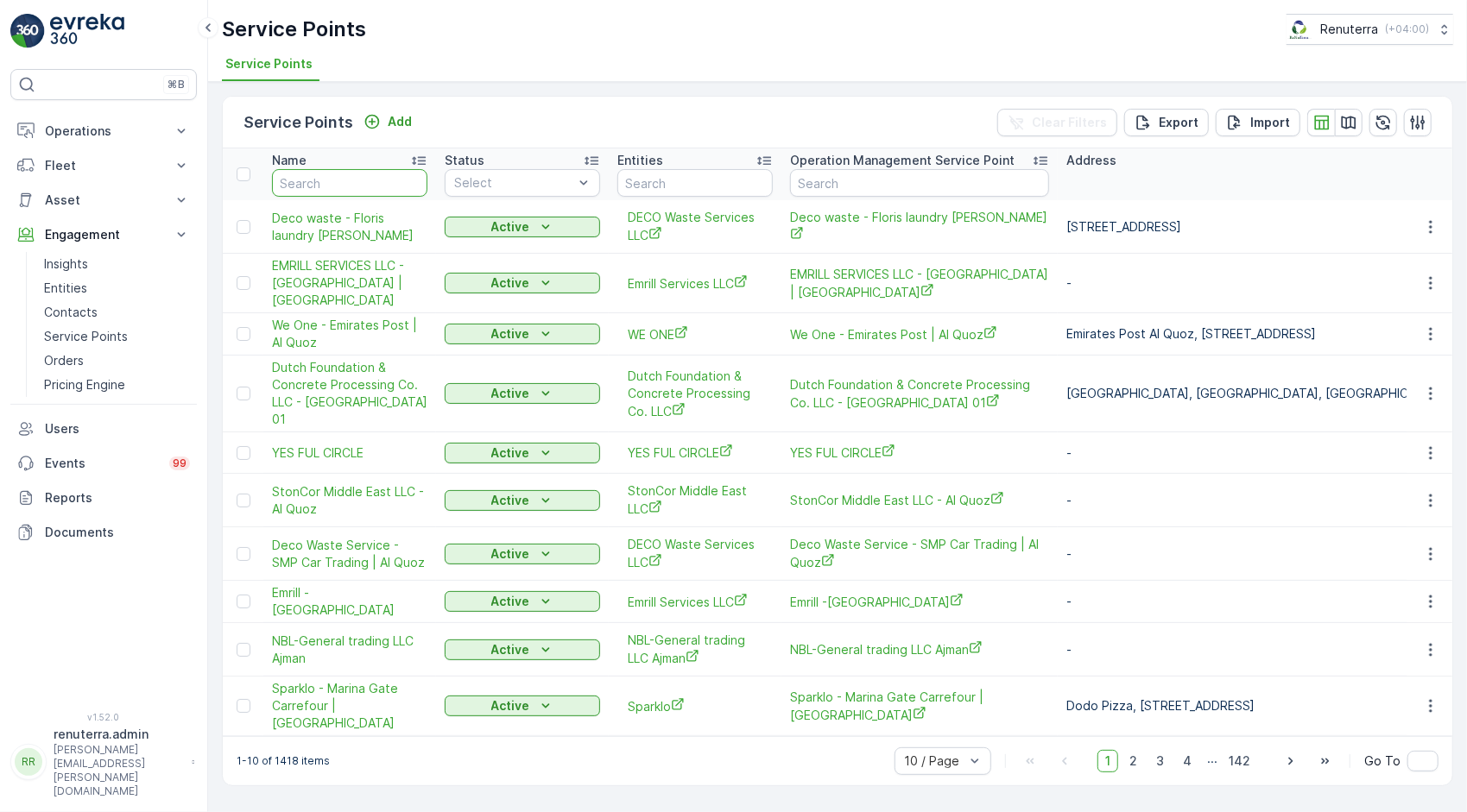
click at [335, 180] on input "text" at bounding box center [350, 182] width 155 height 27
paste input "Technolube"
type input "Technolube"
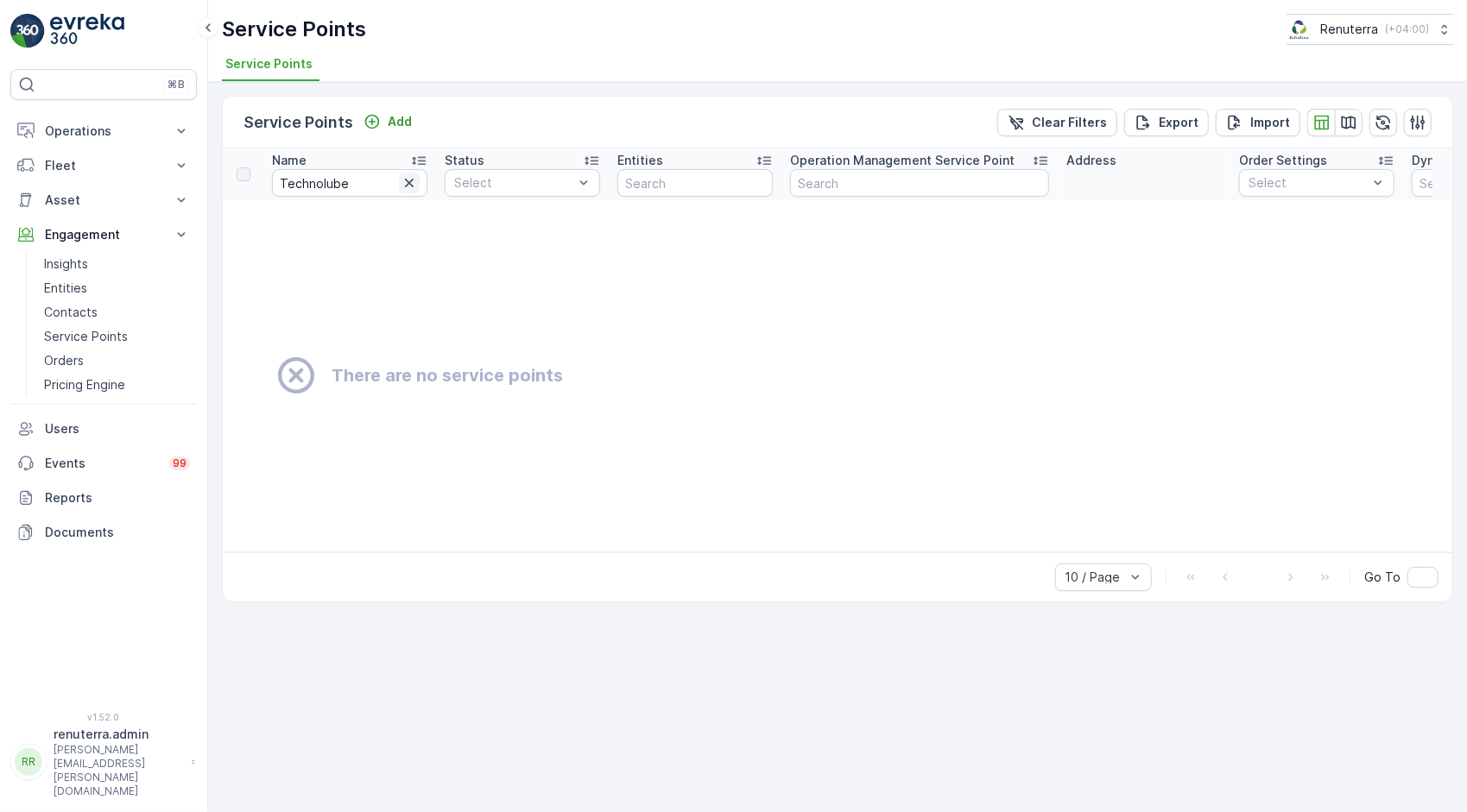
click at [408, 180] on icon "button" at bounding box center [409, 182] width 17 height 17
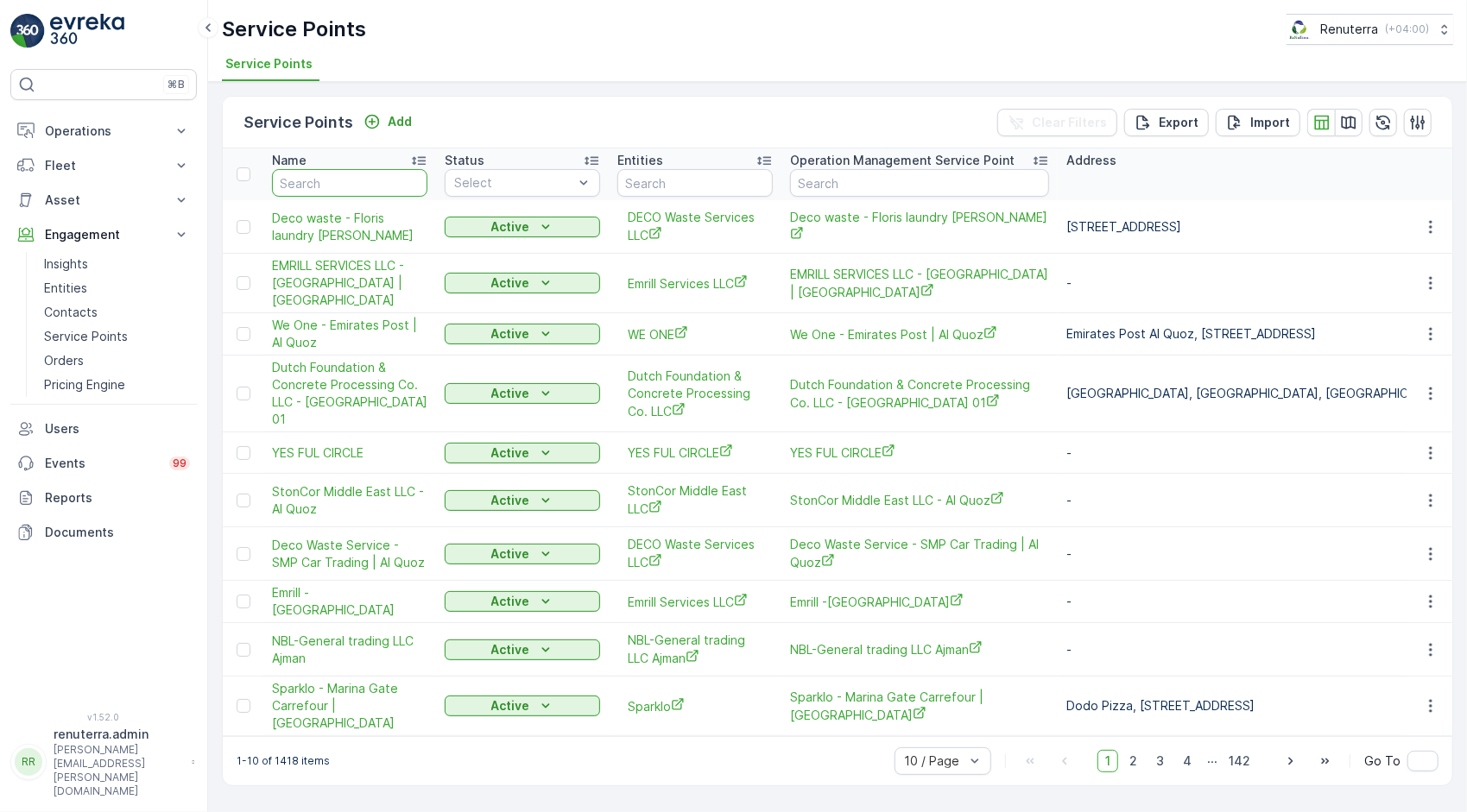
click at [359, 183] on input "text" at bounding box center [350, 182] width 155 height 27
type input "yes"
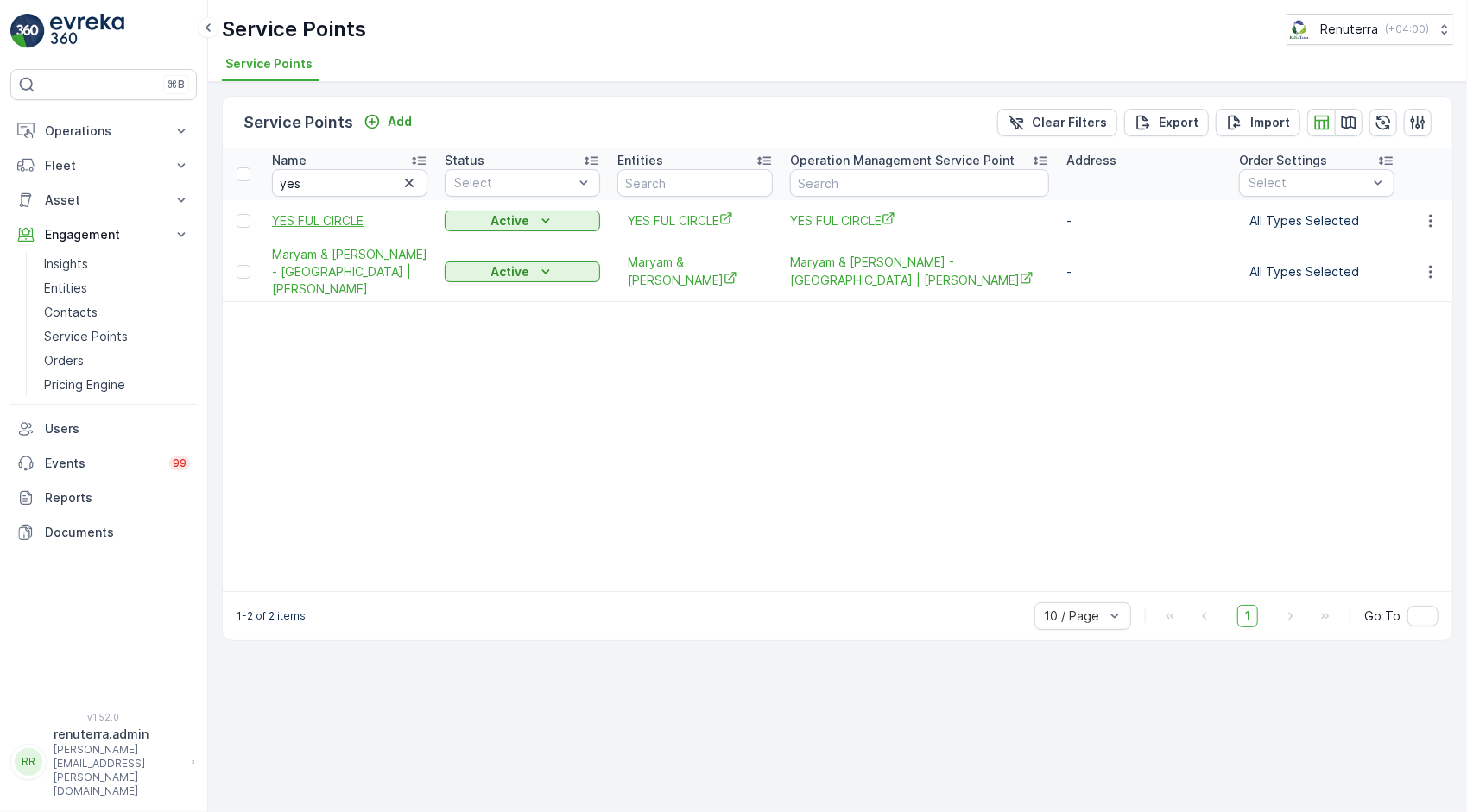
click at [351, 213] on span "YES FUL CIRCLE" at bounding box center [350, 221] width 155 height 17
drag, startPoint x: 422, startPoint y: 186, endPoint x: 411, endPoint y: 185, distance: 11.0
click at [411, 185] on icon "button" at bounding box center [409, 182] width 17 height 17
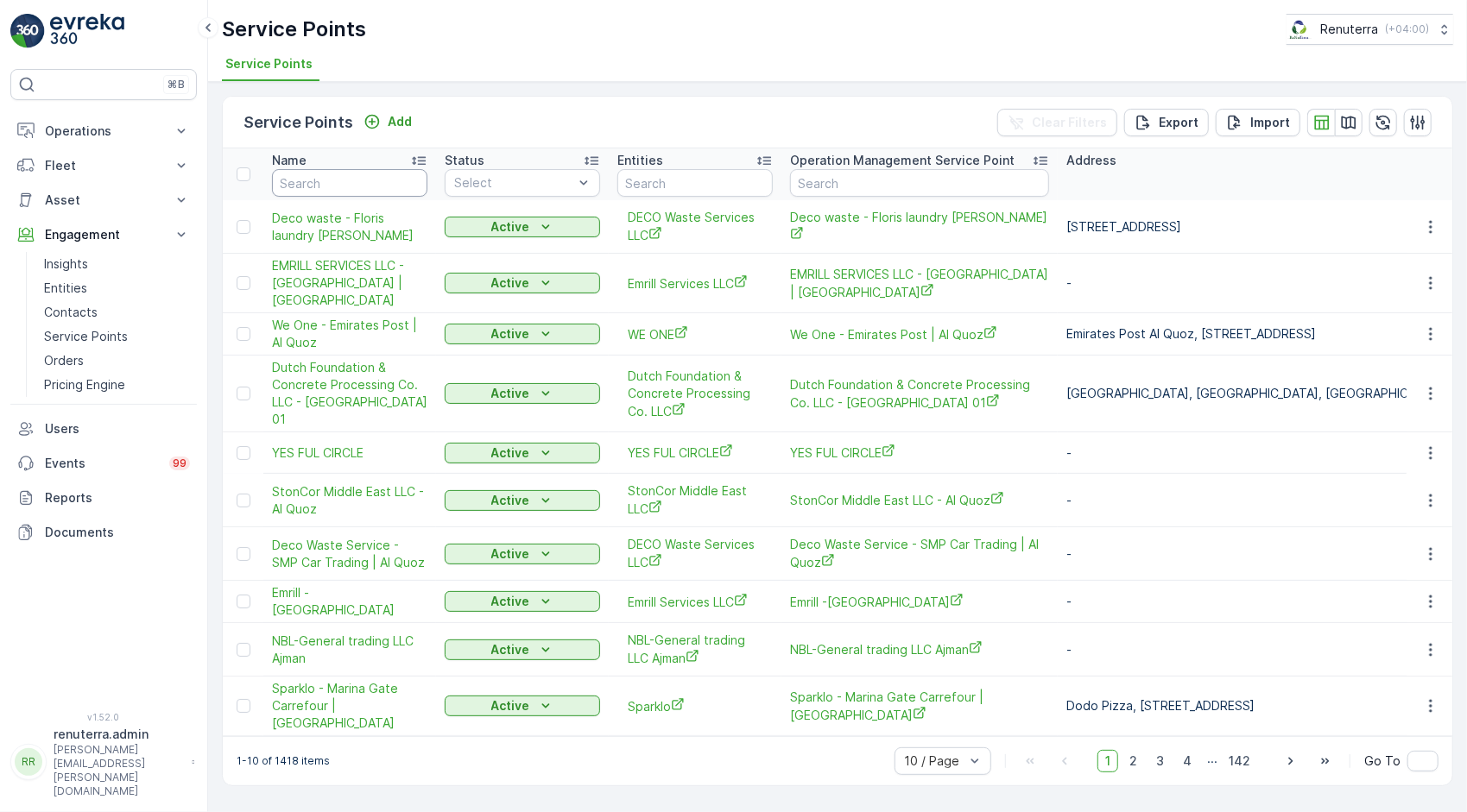
click at [353, 178] on input "text" at bounding box center [350, 182] width 155 height 27
paste input "American School"
type input "American School"
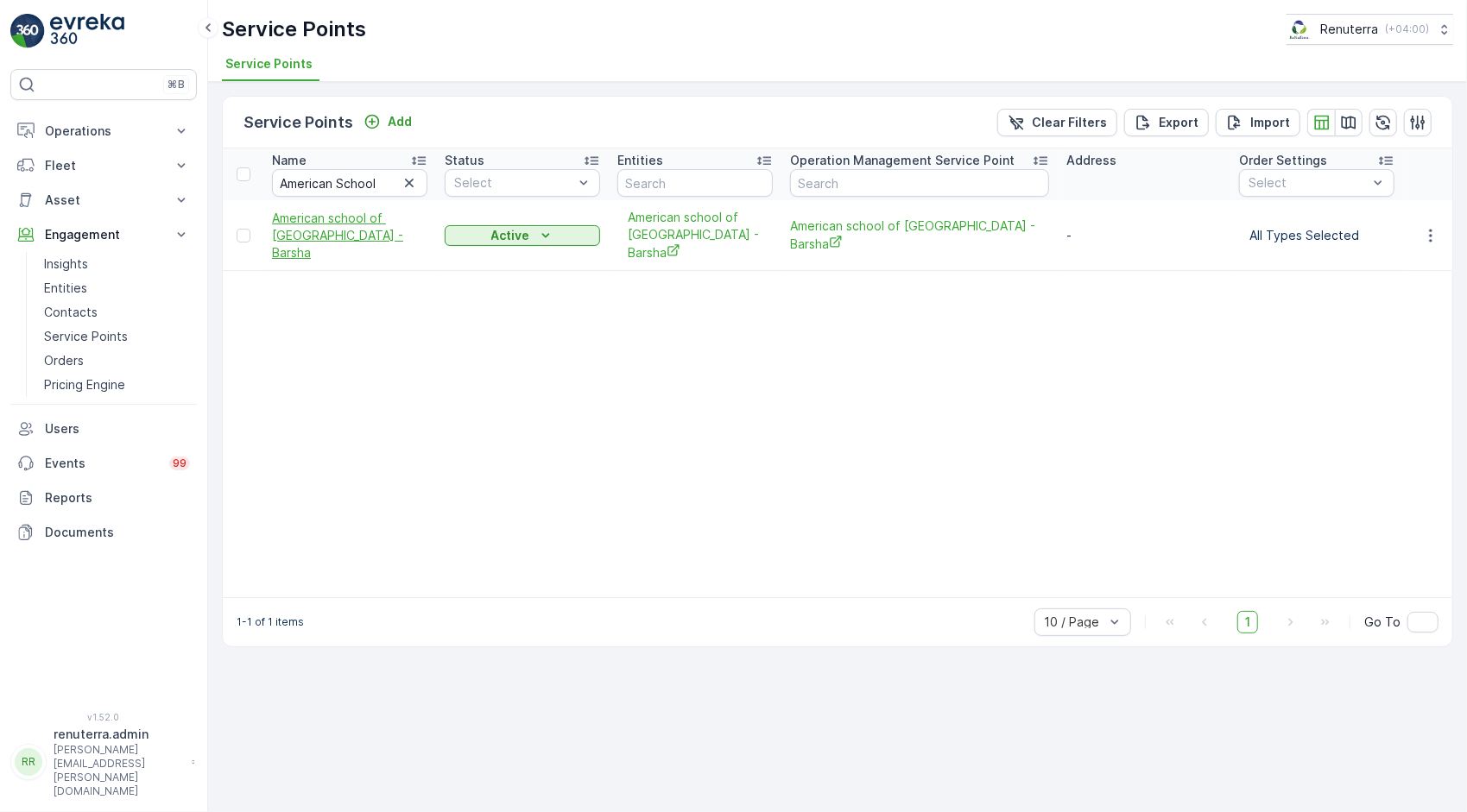
click at [352, 214] on span "American school of [GEOGRAPHIC_DATA] -Barsha" at bounding box center [350, 235] width 155 height 52
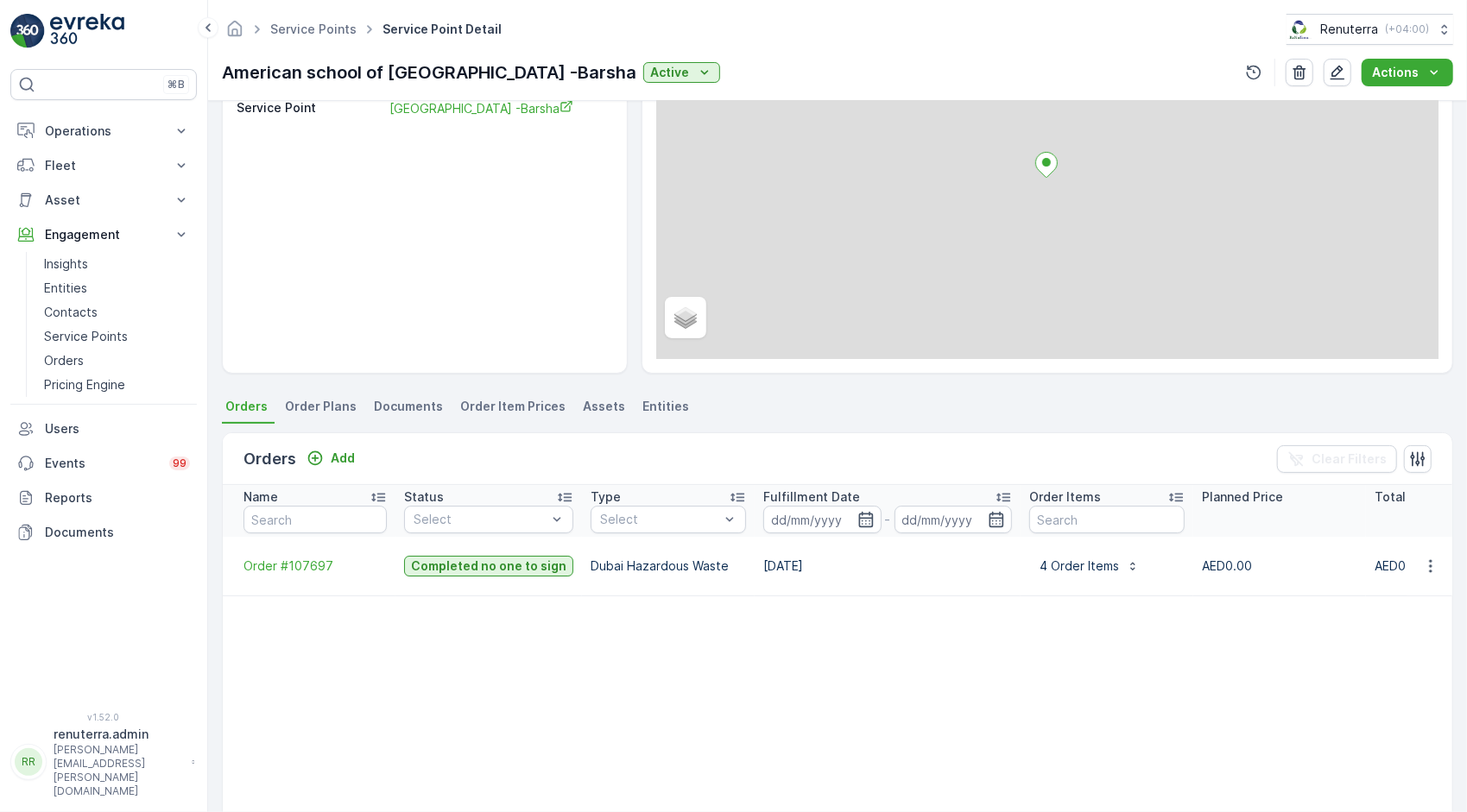
scroll to position [259, 0]
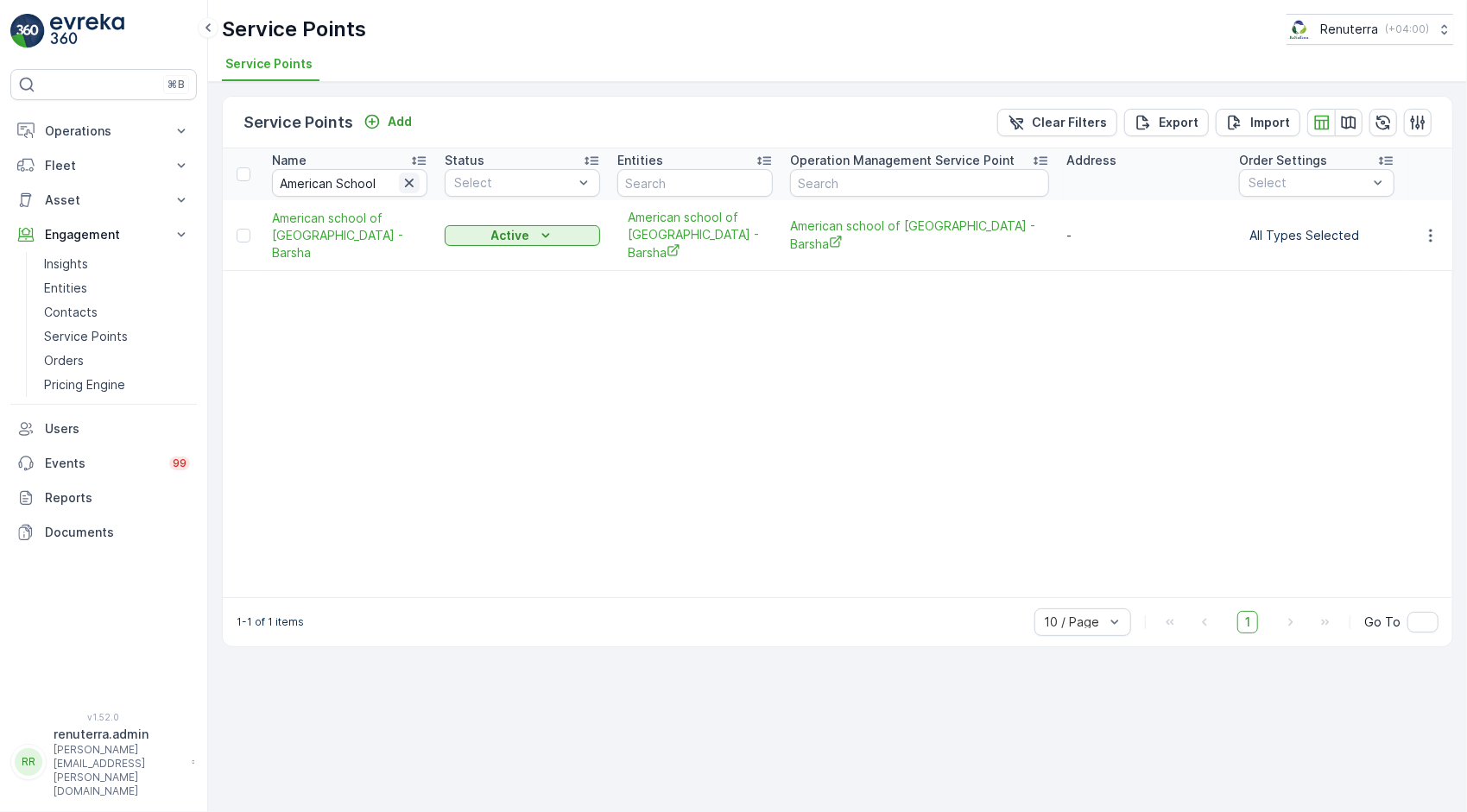
click at [404, 184] on icon "button" at bounding box center [409, 182] width 17 height 17
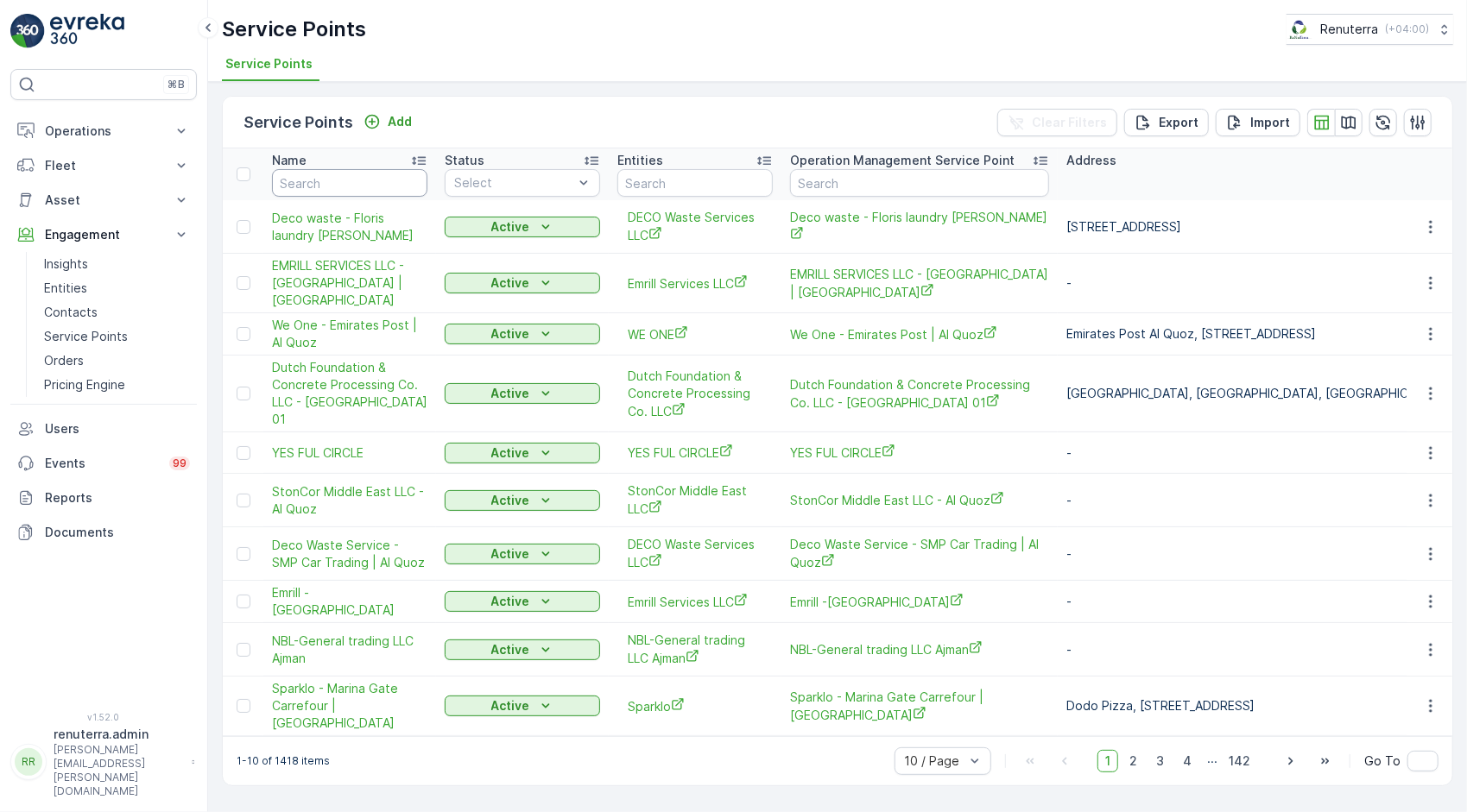
click at [359, 186] on input "text" at bounding box center [350, 182] width 155 height 27
paste input "Convrgnt Value Engineering"
type input "Convrgnt Value Engineering"
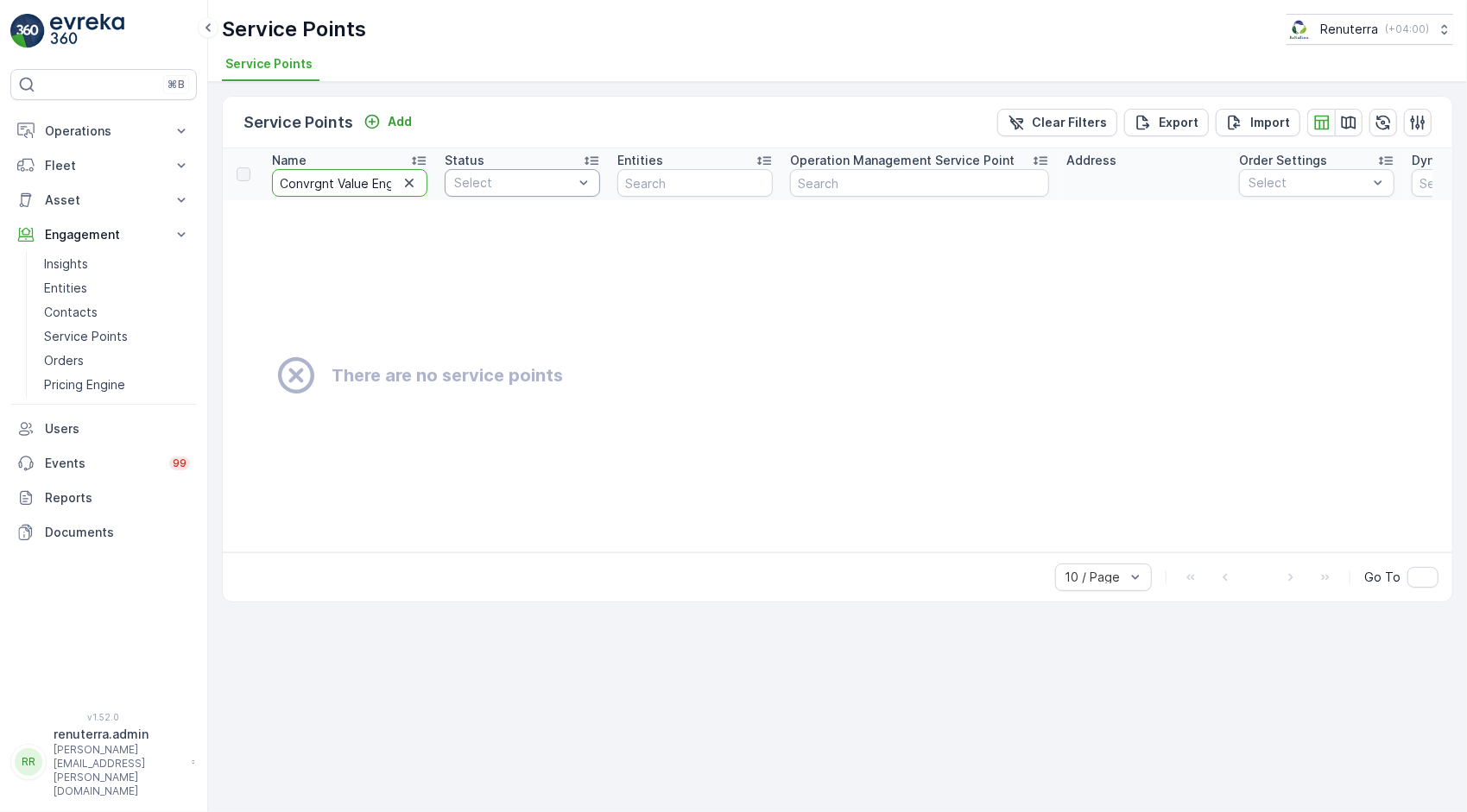
scroll to position [0, 46]
drag, startPoint x: 336, startPoint y: 182, endPoint x: 431, endPoint y: 183, distance: 95.0
click at [431, 183] on th "Name Convrgnt Value Engineering" at bounding box center [349, 174] width 173 height 52
type input "Convrgnt"
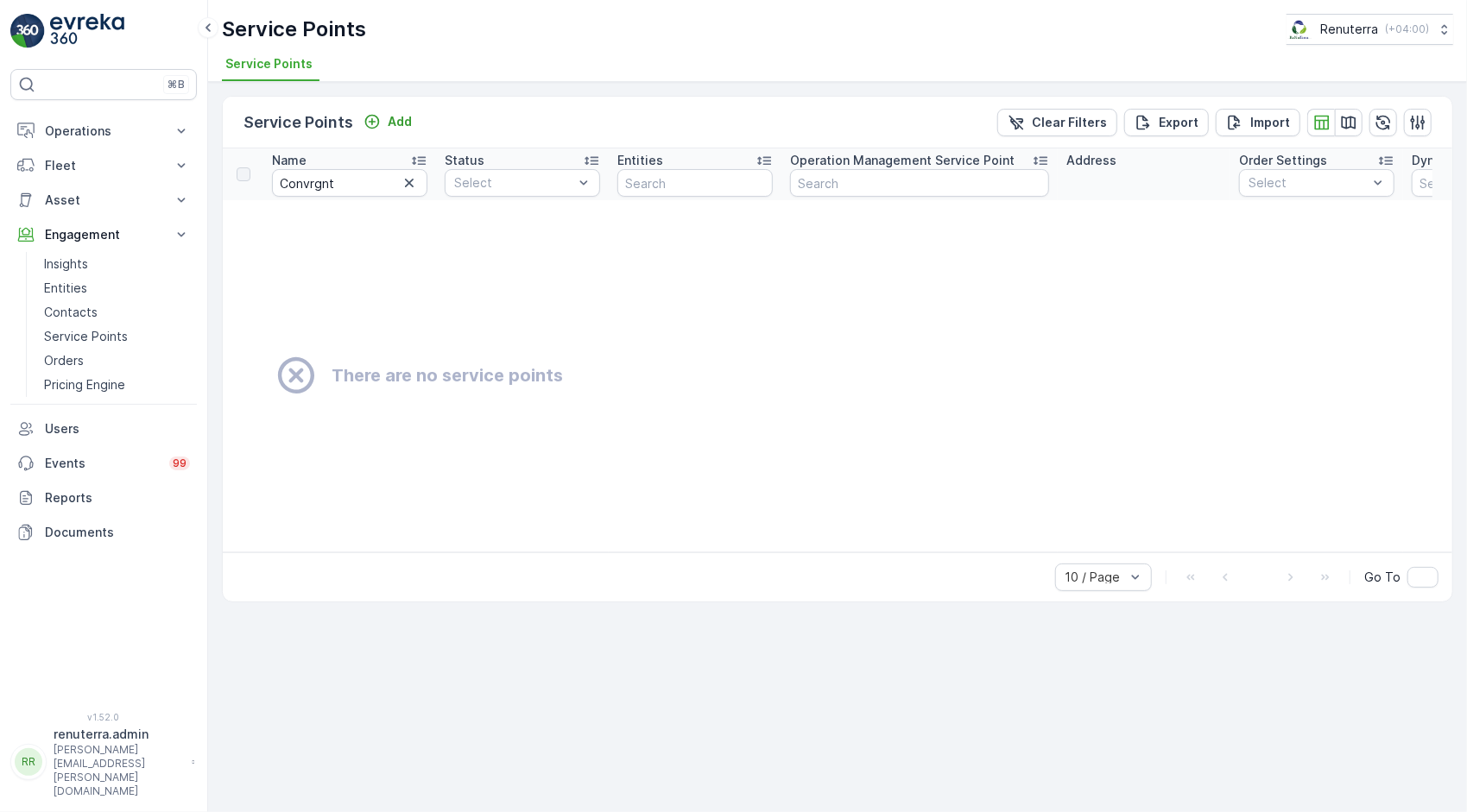
click at [406, 180] on icon "button" at bounding box center [409, 182] width 8 height 8
click at [380, 183] on input "text" at bounding box center [350, 182] width 155 height 27
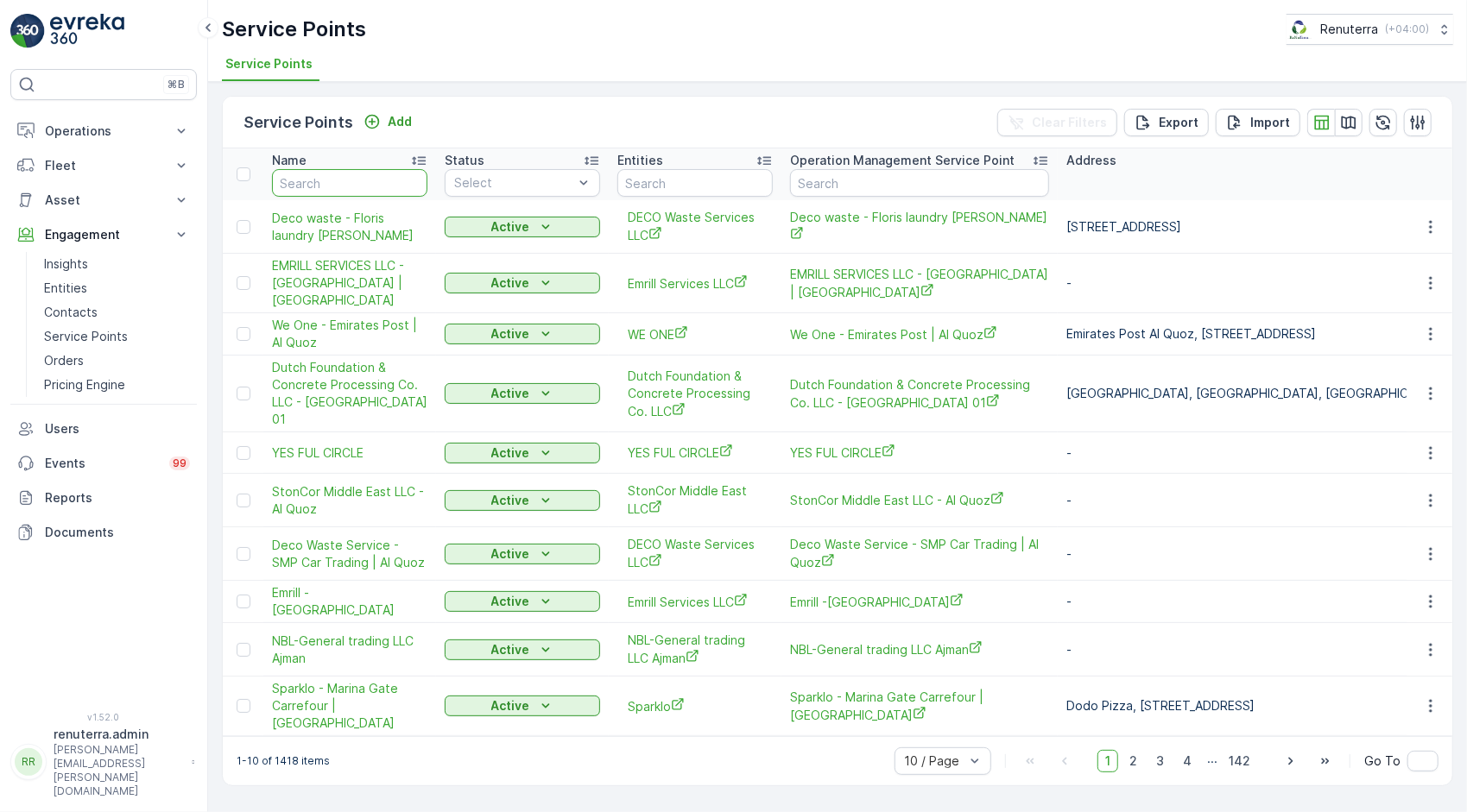
click at [380, 183] on input "text" at bounding box center [350, 182] width 155 height 27
paste input "GREENTRACK ENVIRONMENT SERVICES L.L.C"
type input "GREENTRACK ENVIRONMENT SERVICES L.L.C"
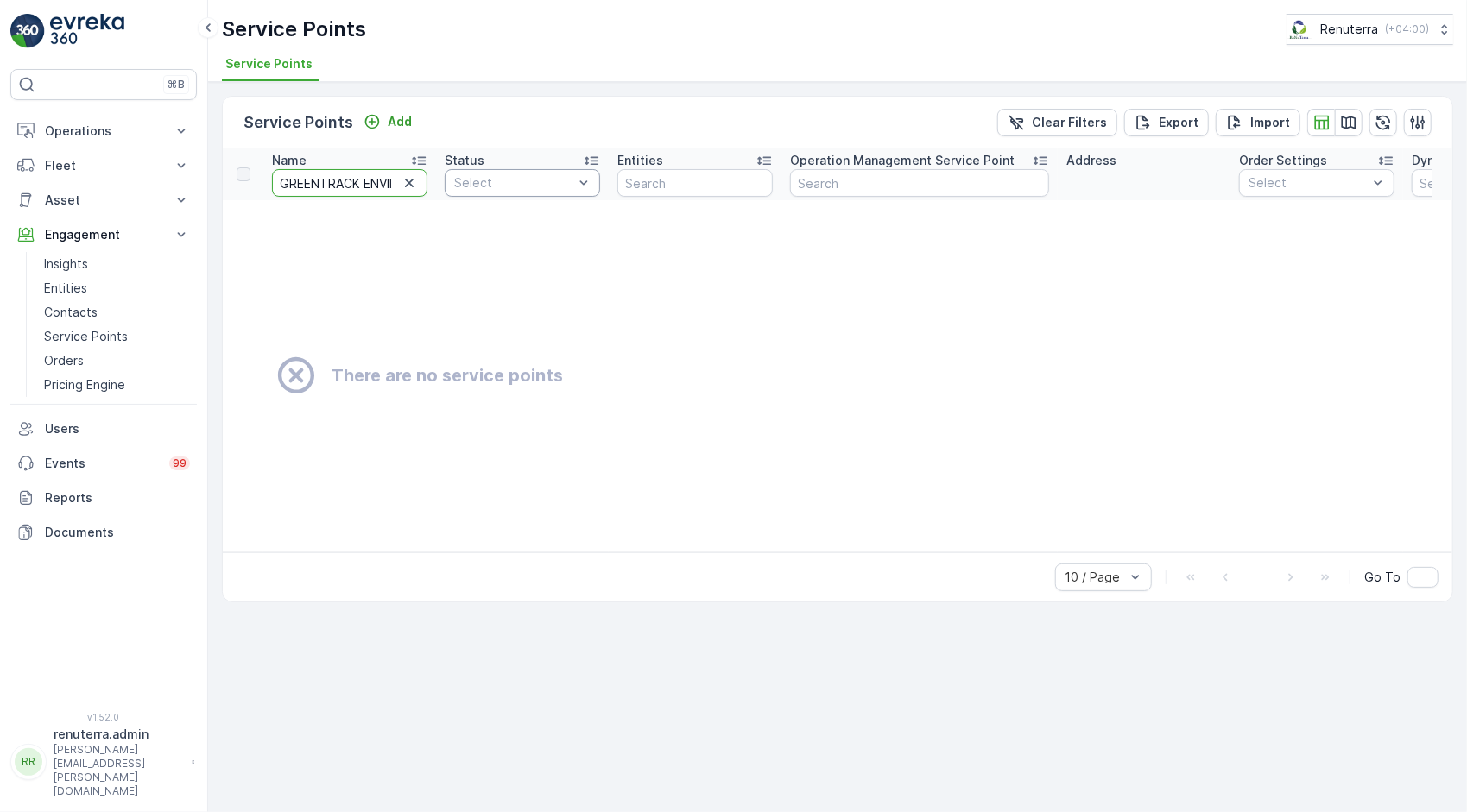
scroll to position [0, 152]
drag, startPoint x: 359, startPoint y: 183, endPoint x: 486, endPoint y: 184, distance: 127.0
click at [486, 184] on tr "Name GREENTRACK ENVIRONMENT SERVICES L.L.C Status Select Entities Operation Man…" at bounding box center [1348, 174] width 2251 height 52
type input "GREENTRACK"
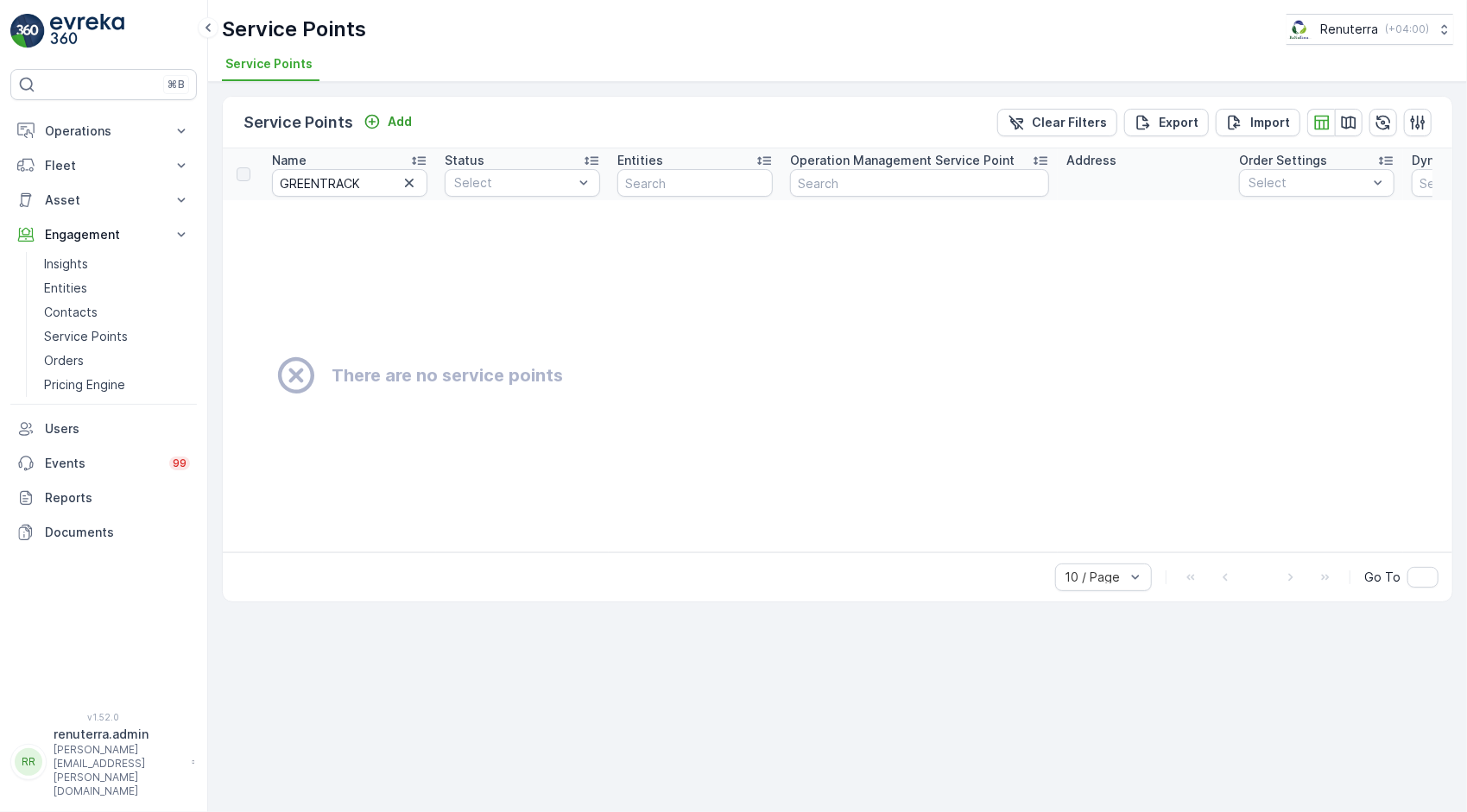
click at [412, 181] on icon "button" at bounding box center [409, 182] width 17 height 17
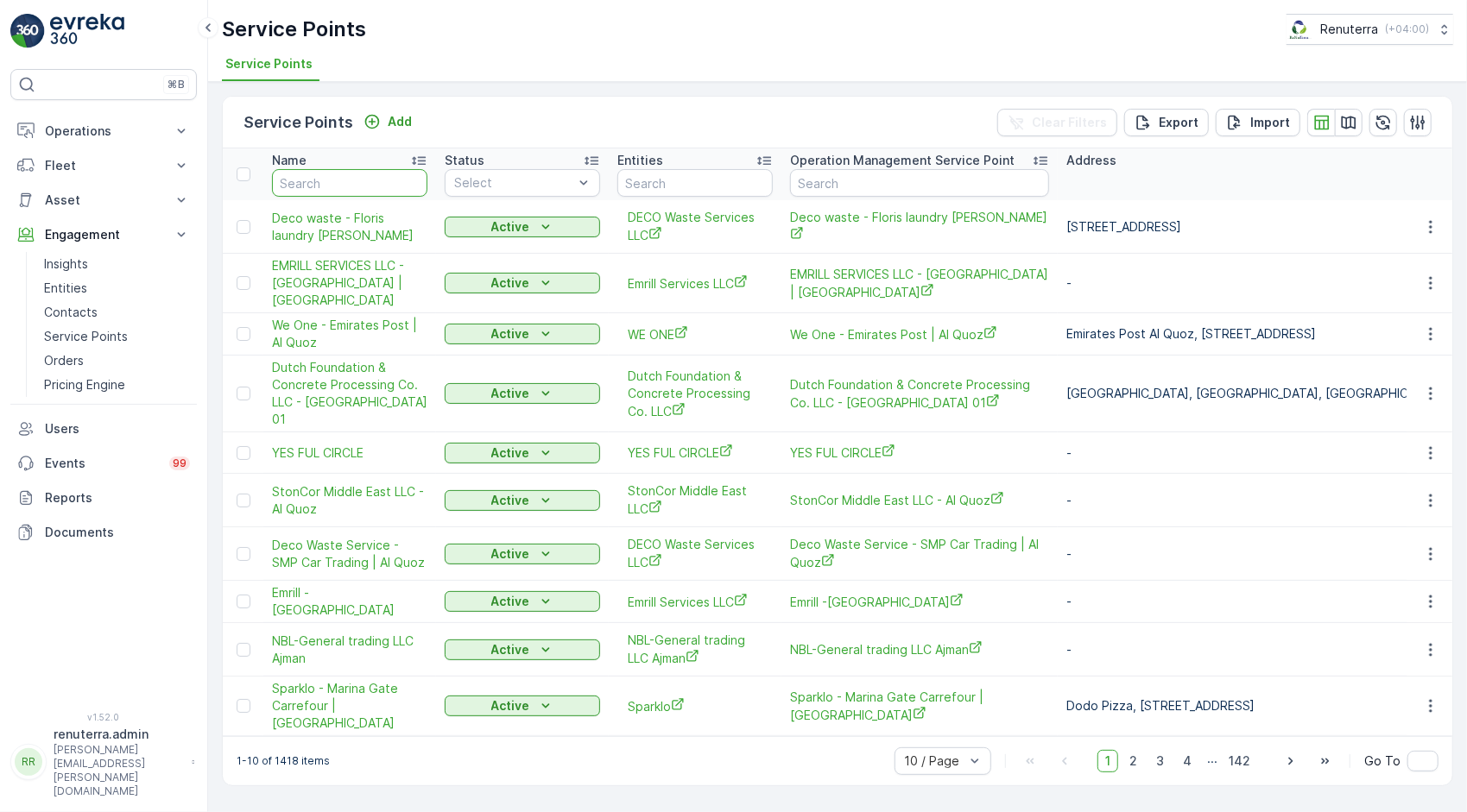
click at [395, 171] on input "text" at bounding box center [350, 182] width 155 height 27
type input "f"
type input "gulf"
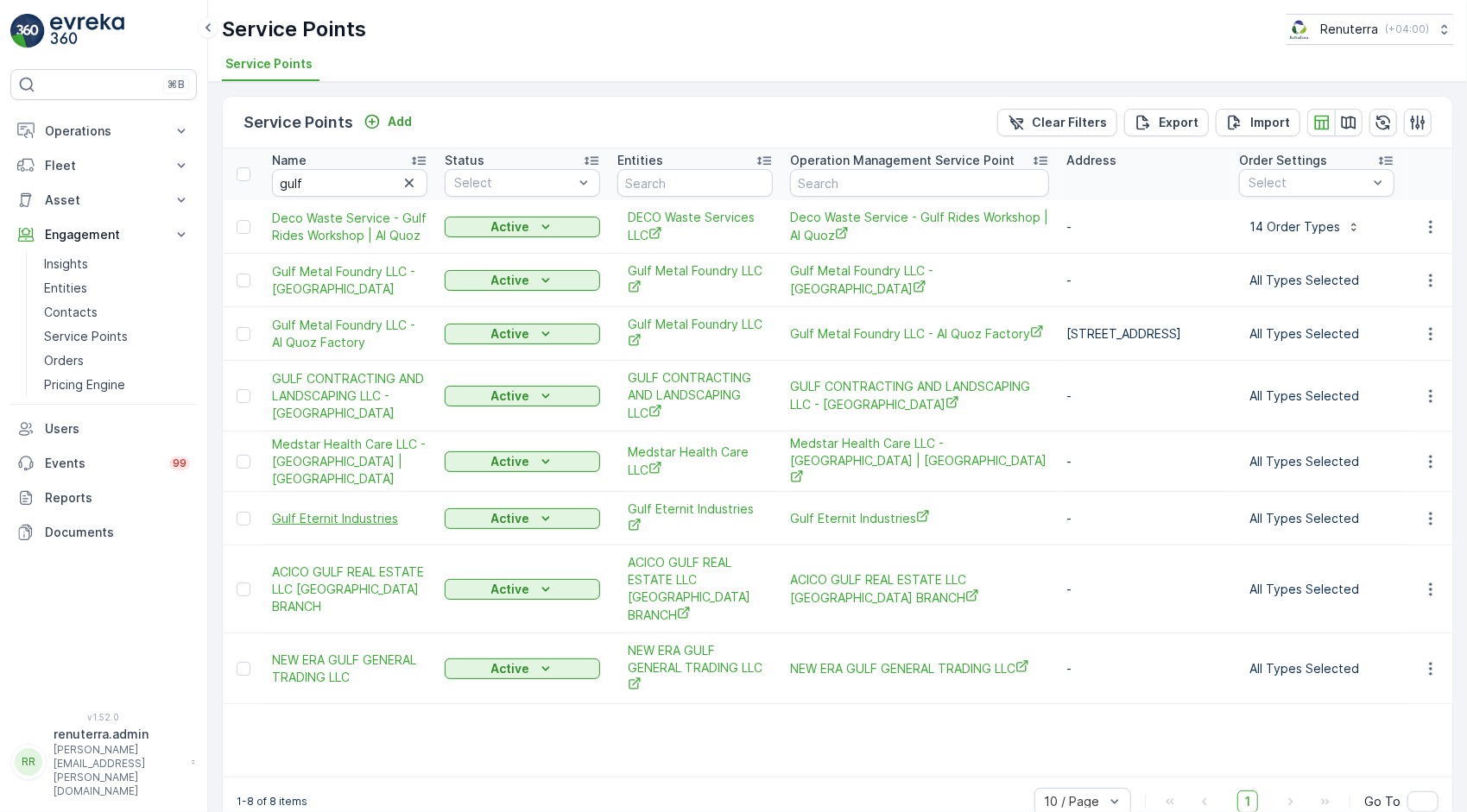
click at [351, 516] on span "Gulf Eternit Industries" at bounding box center [350, 518] width 155 height 17
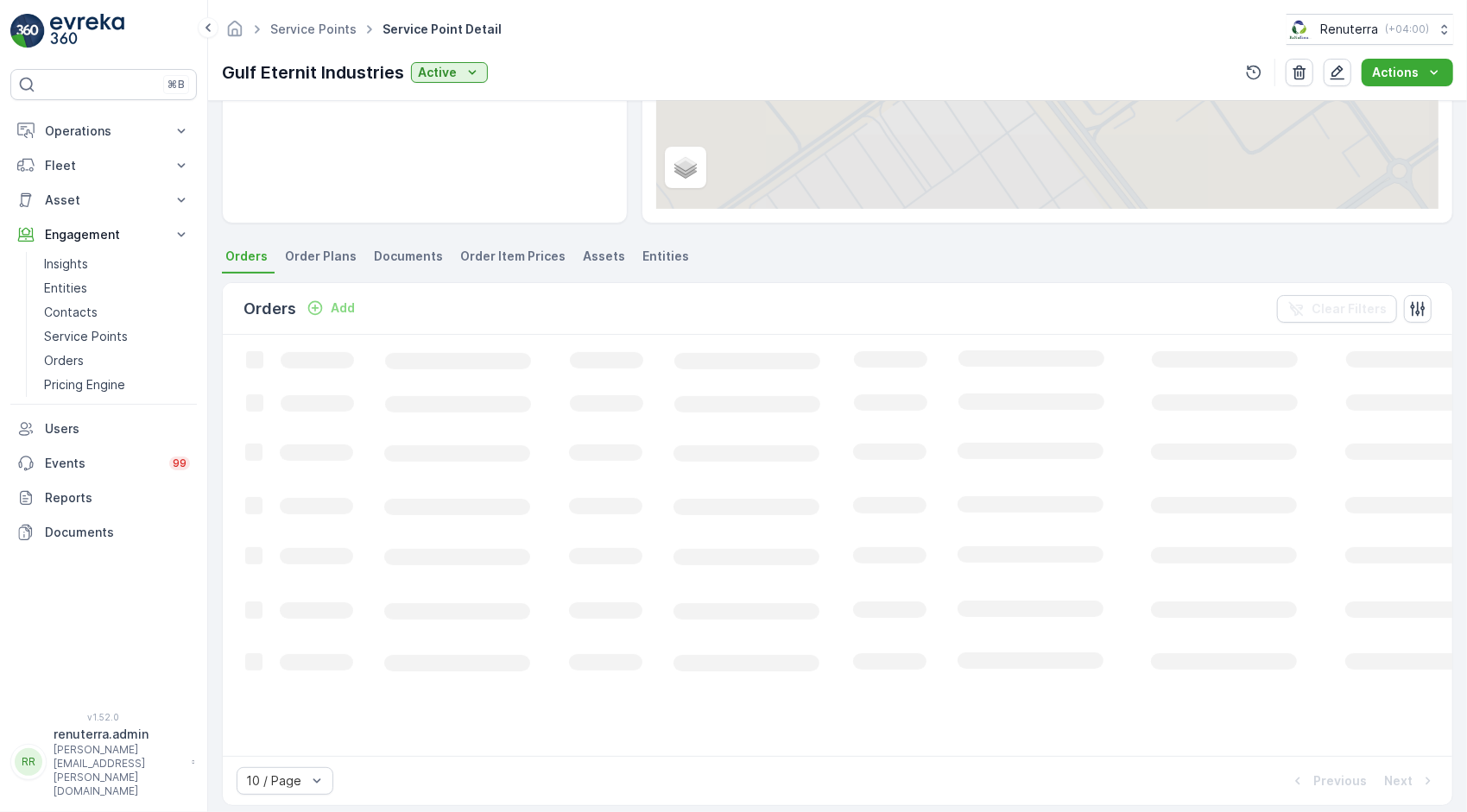
scroll to position [323, 0]
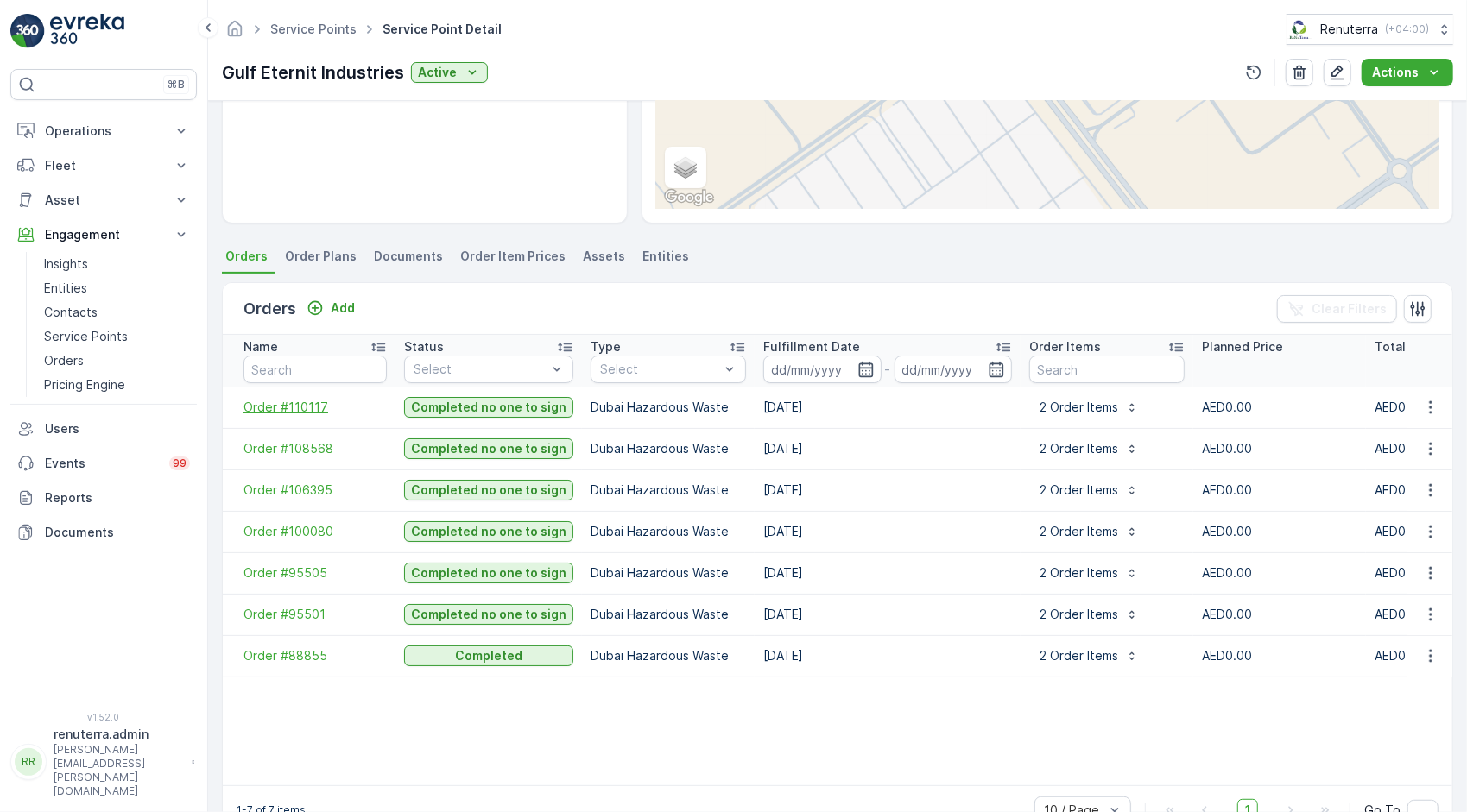
click at [304, 411] on span "Order #110117" at bounding box center [315, 407] width 143 height 17
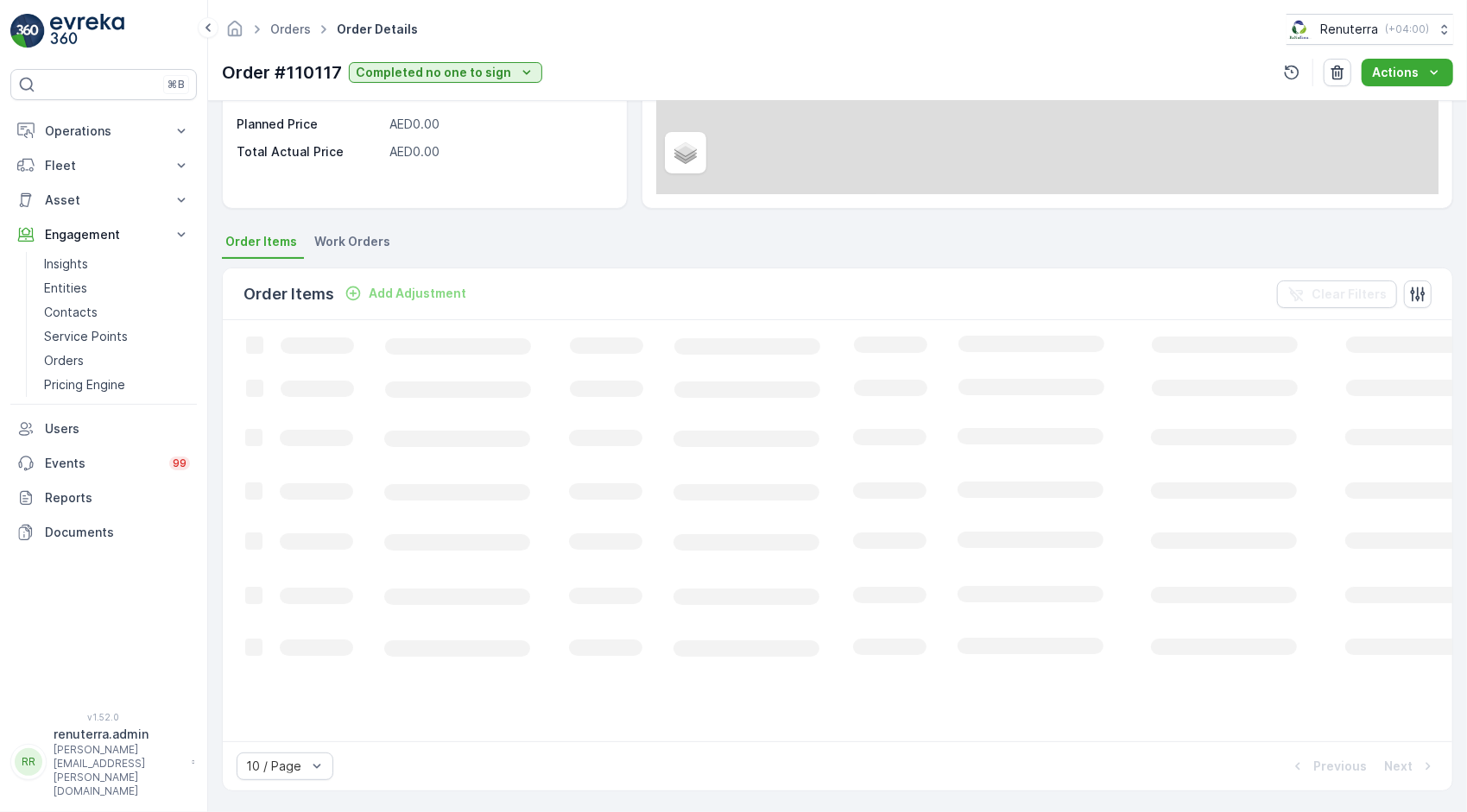
scroll to position [251, 0]
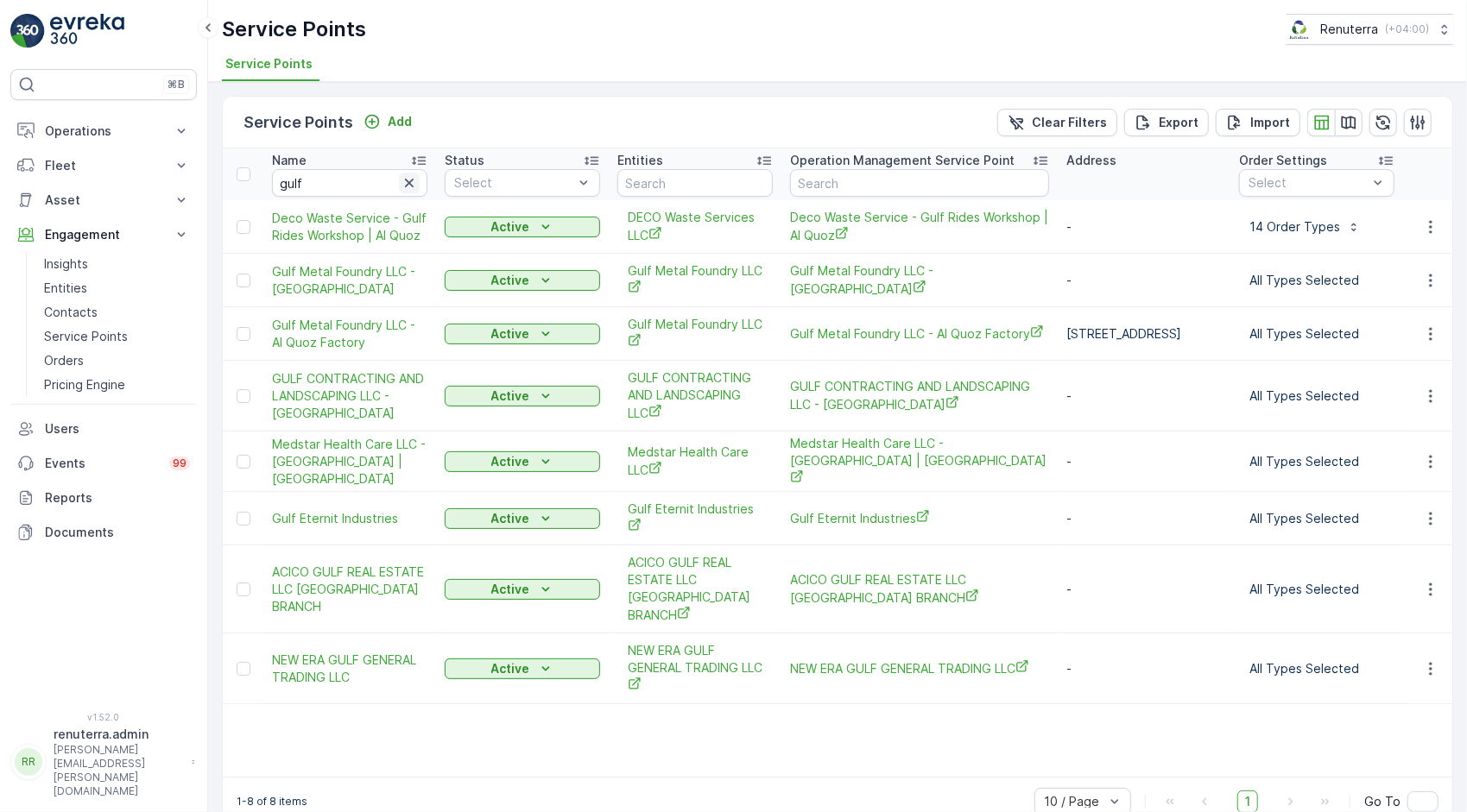
click at [406, 178] on icon "button" at bounding box center [409, 182] width 17 height 17
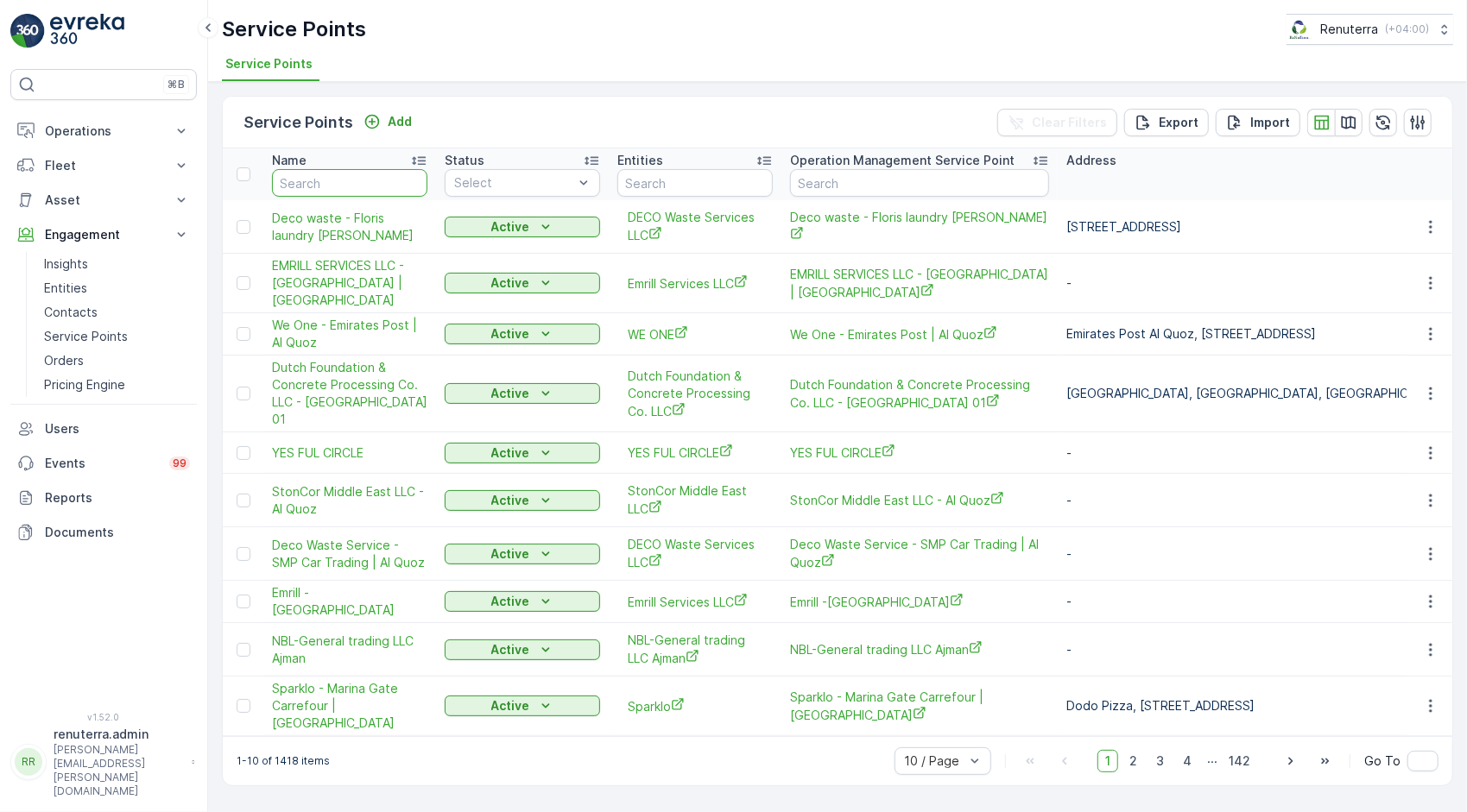
click at [343, 171] on input "text" at bounding box center [350, 182] width 155 height 27
type input "art"
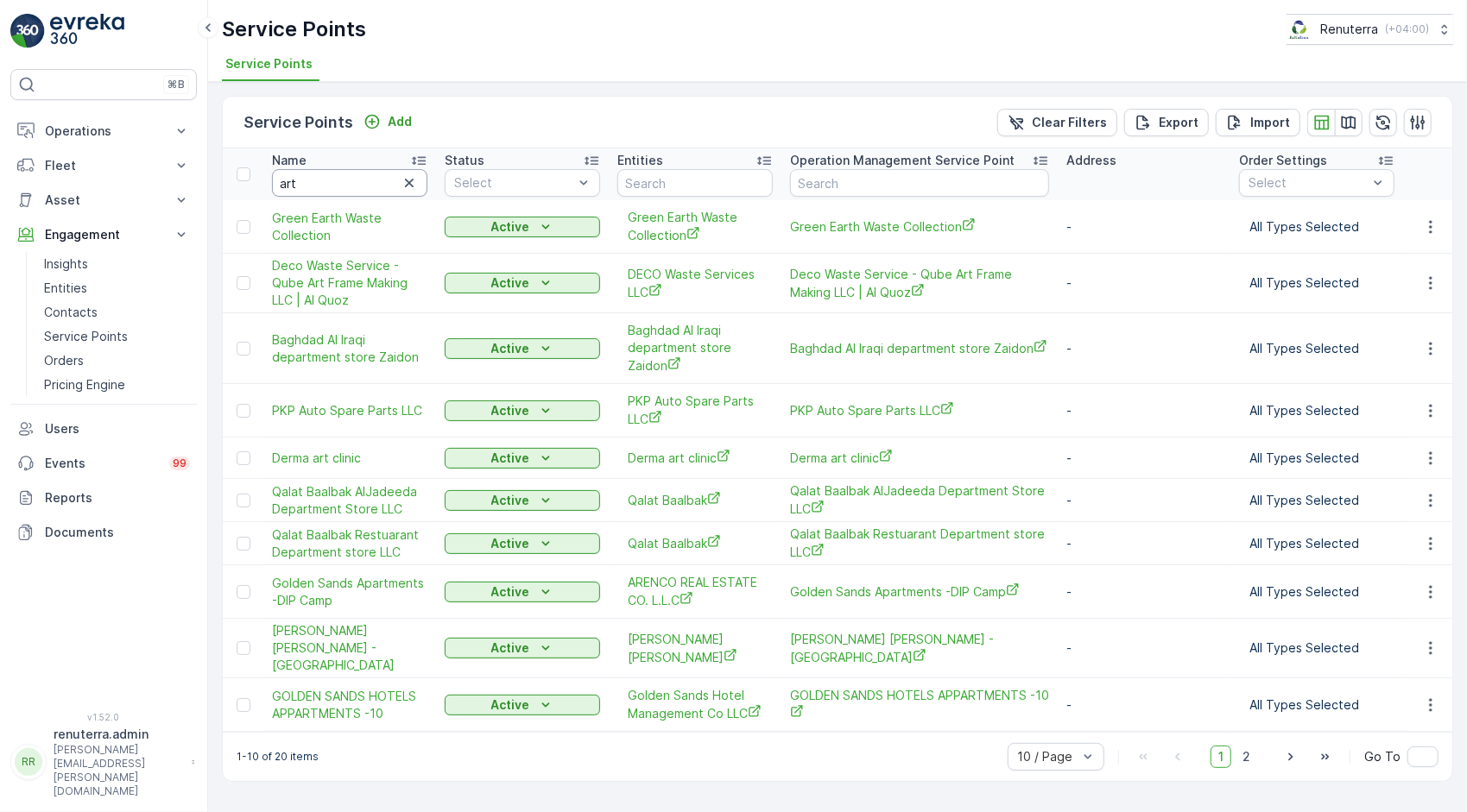
click at [343, 171] on input "art" at bounding box center [350, 182] width 155 height 27
type input "art oro"
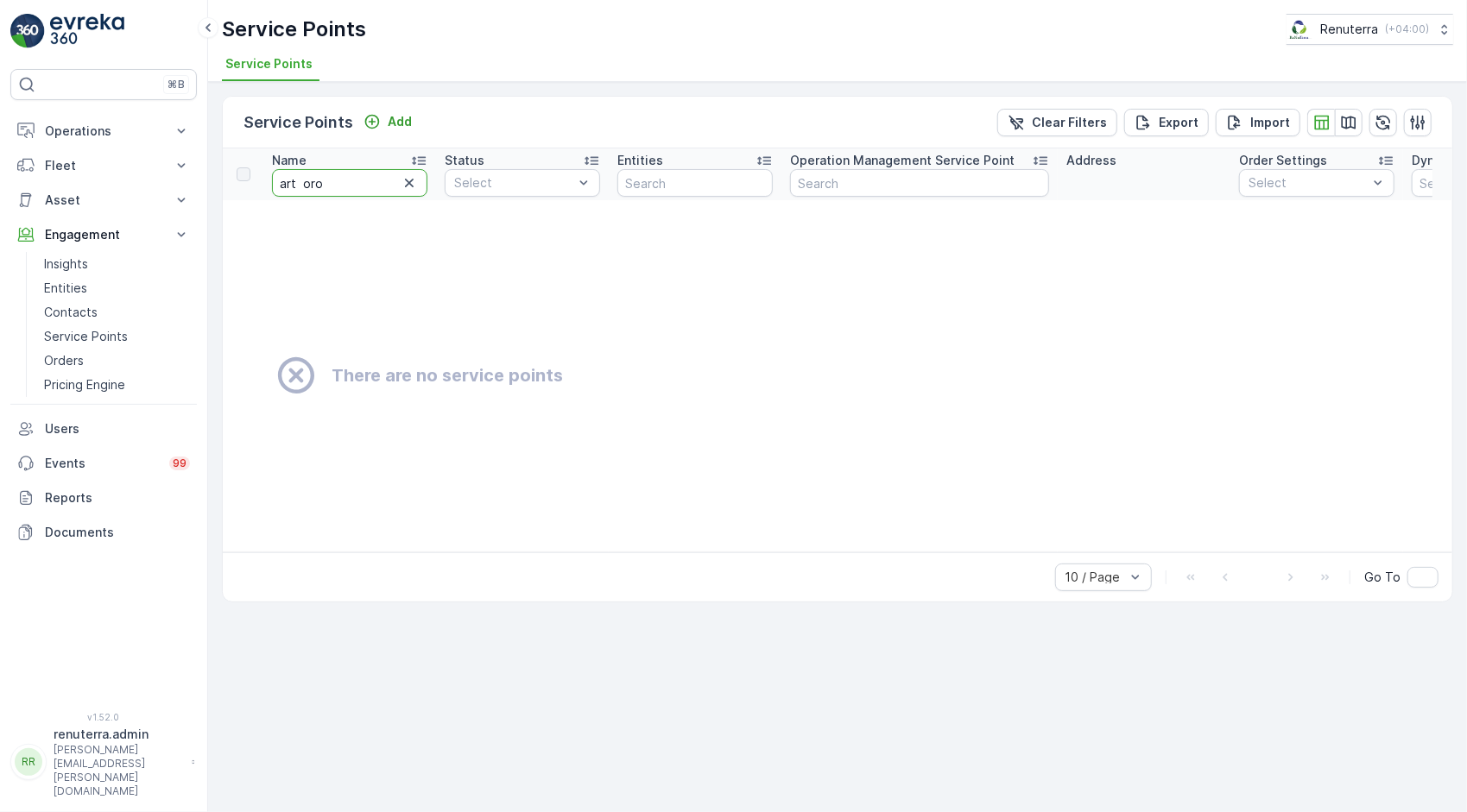
type input "art oro"
click at [409, 183] on icon "button" at bounding box center [409, 182] width 17 height 17
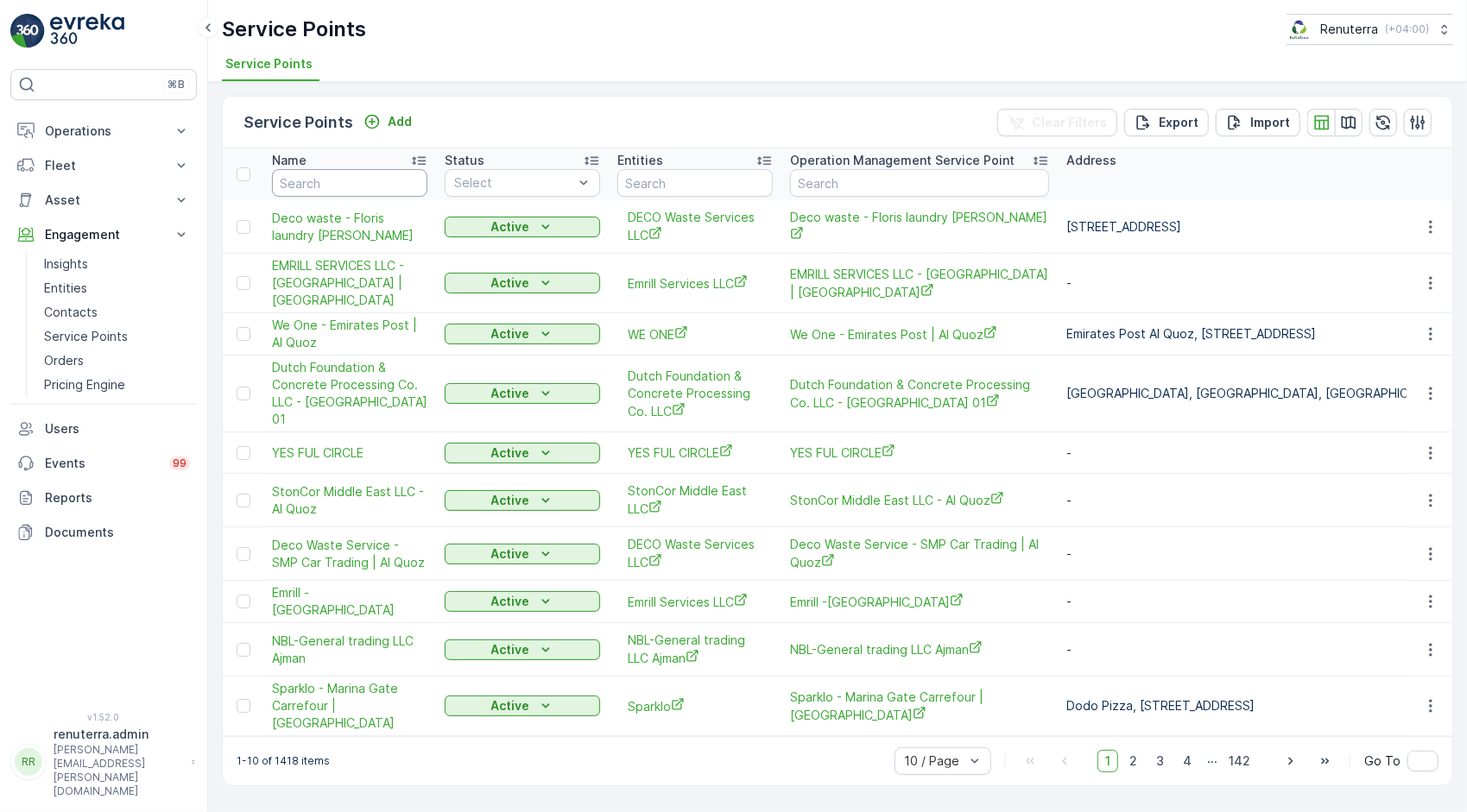
click at [314, 173] on input "text" at bounding box center [350, 182] width 155 height 27
type input "fug"
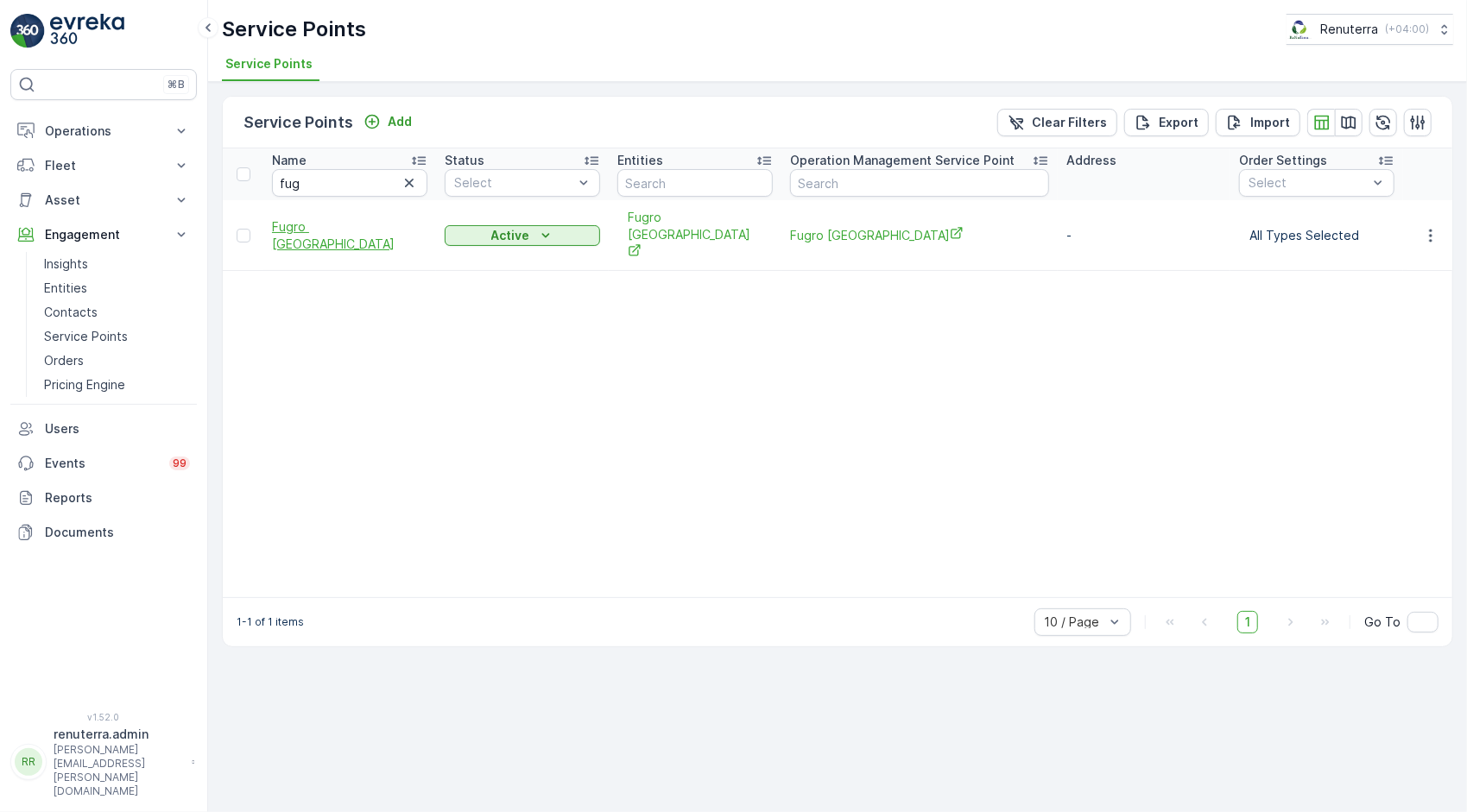
click at [347, 221] on span "Fugro [GEOGRAPHIC_DATA]" at bounding box center [350, 235] width 155 height 35
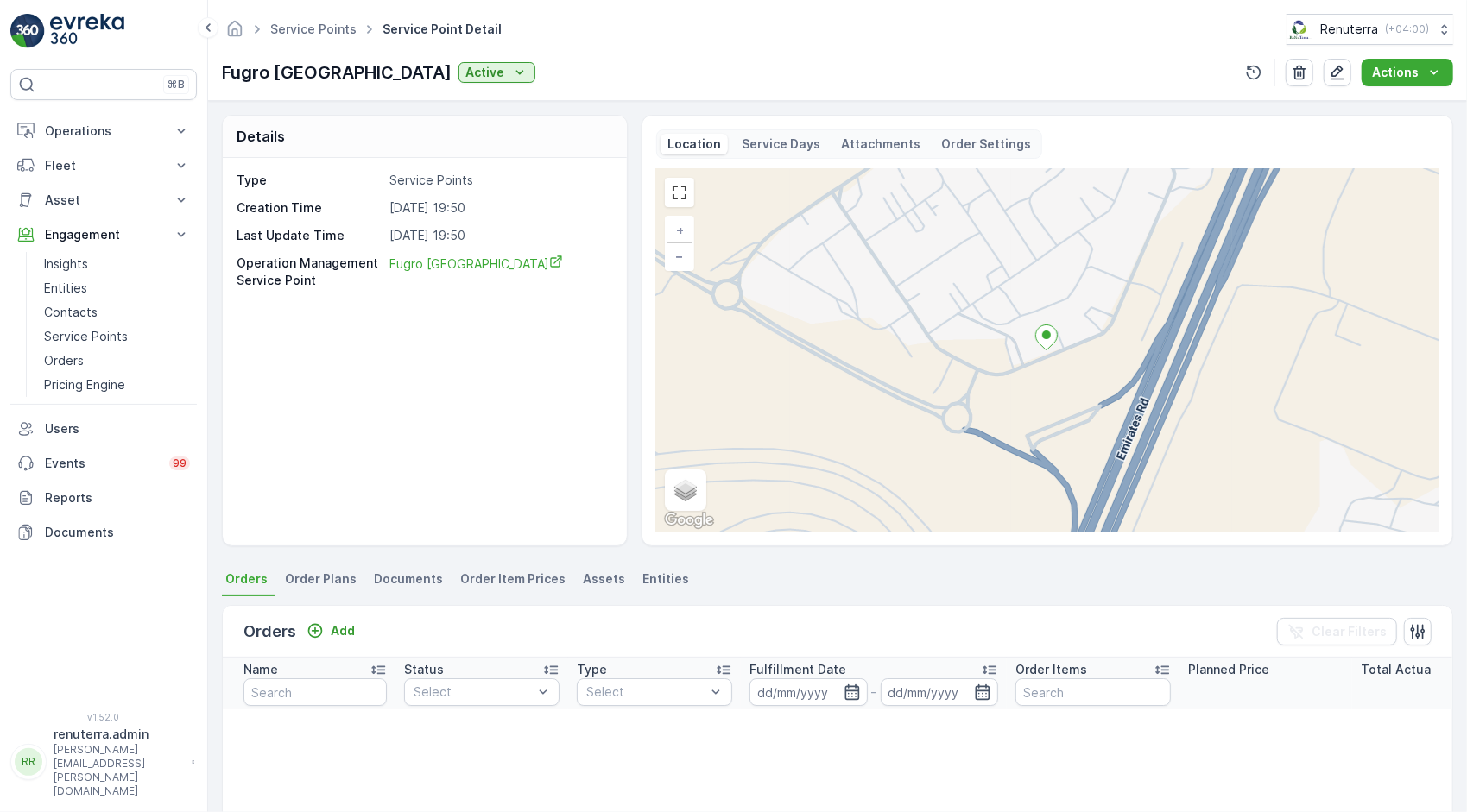
click at [324, 578] on span "Order Plans" at bounding box center [320, 578] width 71 height 17
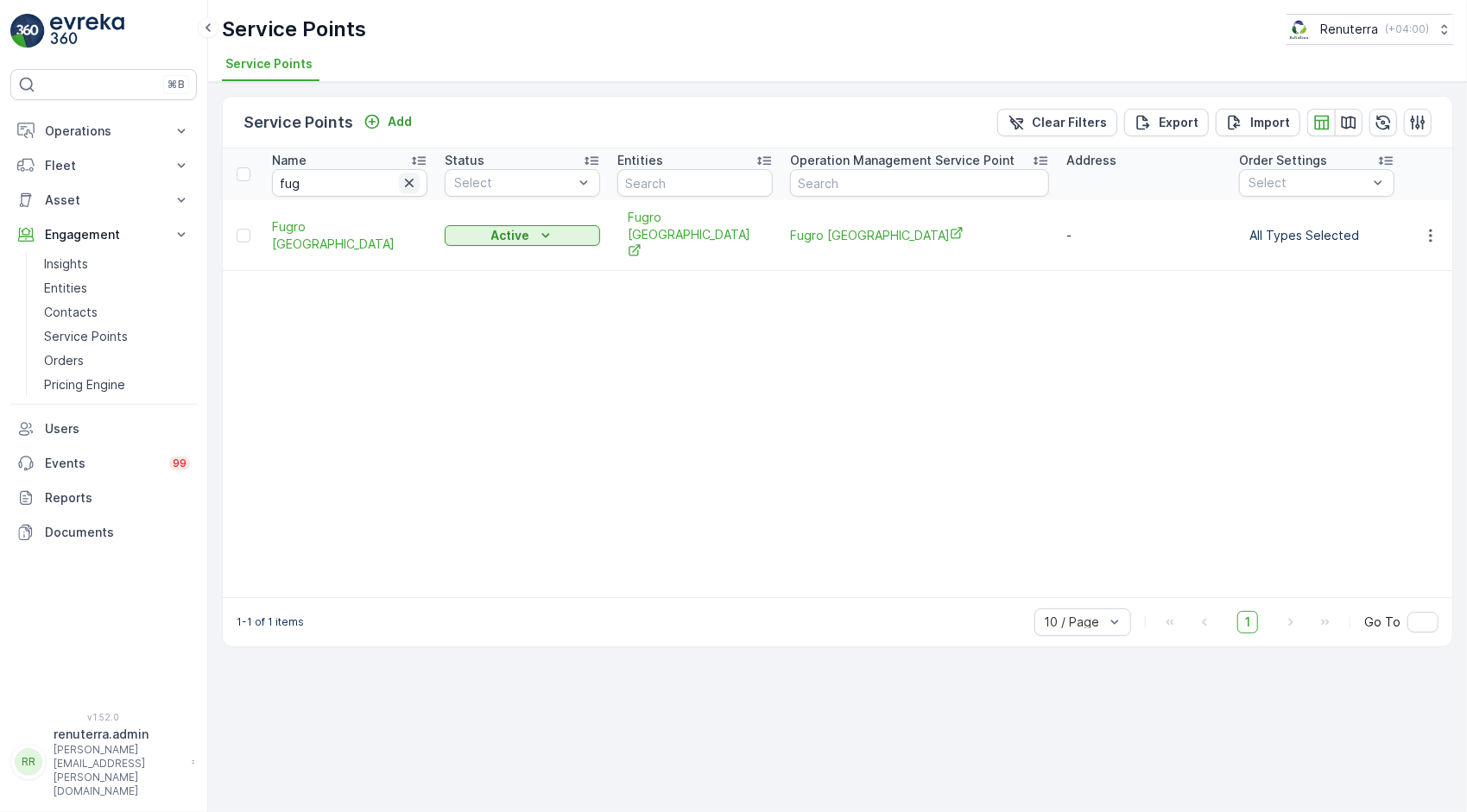
click at [417, 186] on icon "button" at bounding box center [409, 182] width 17 height 17
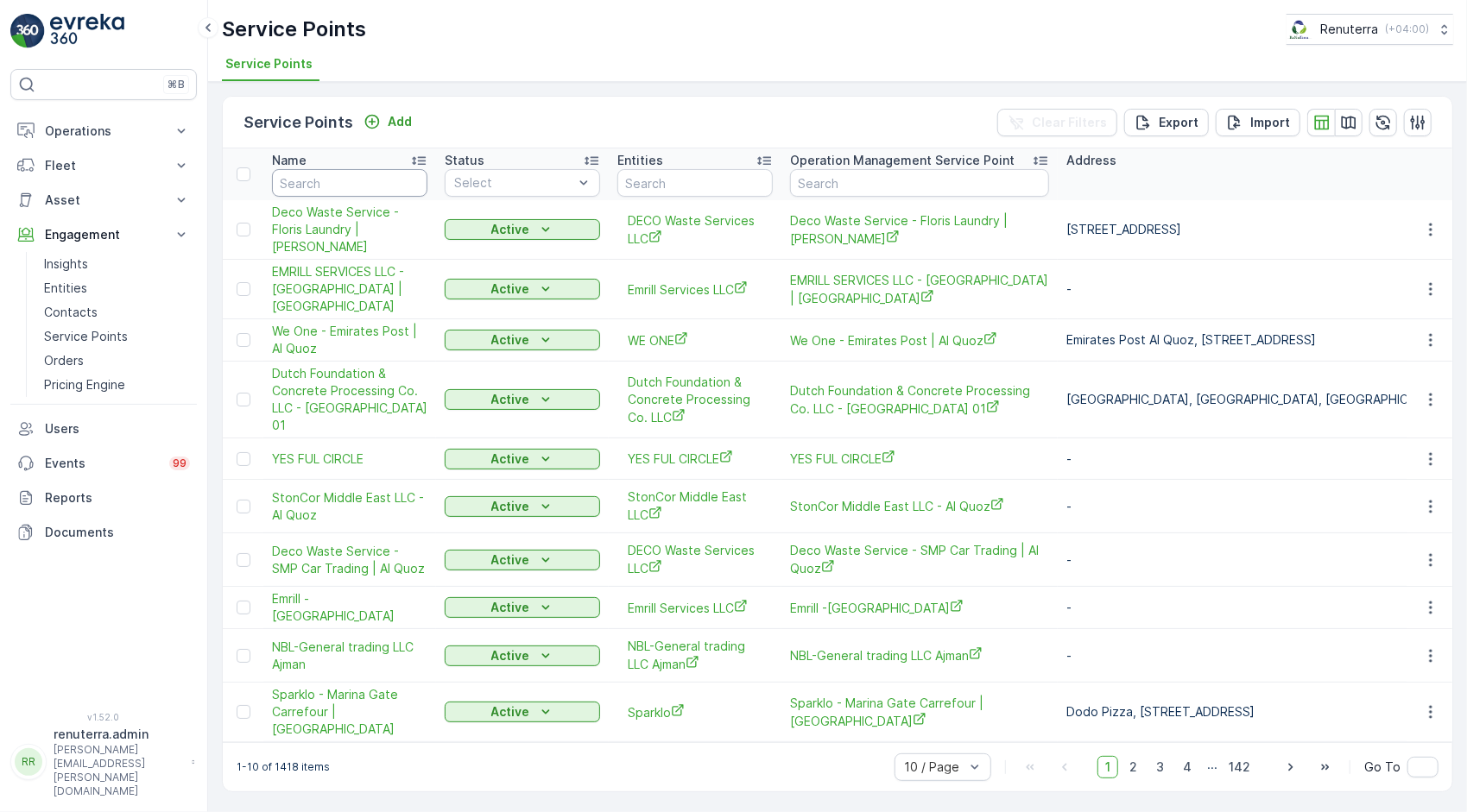
click at [414, 187] on input "text" at bounding box center [350, 182] width 155 height 27
type input "unilab"
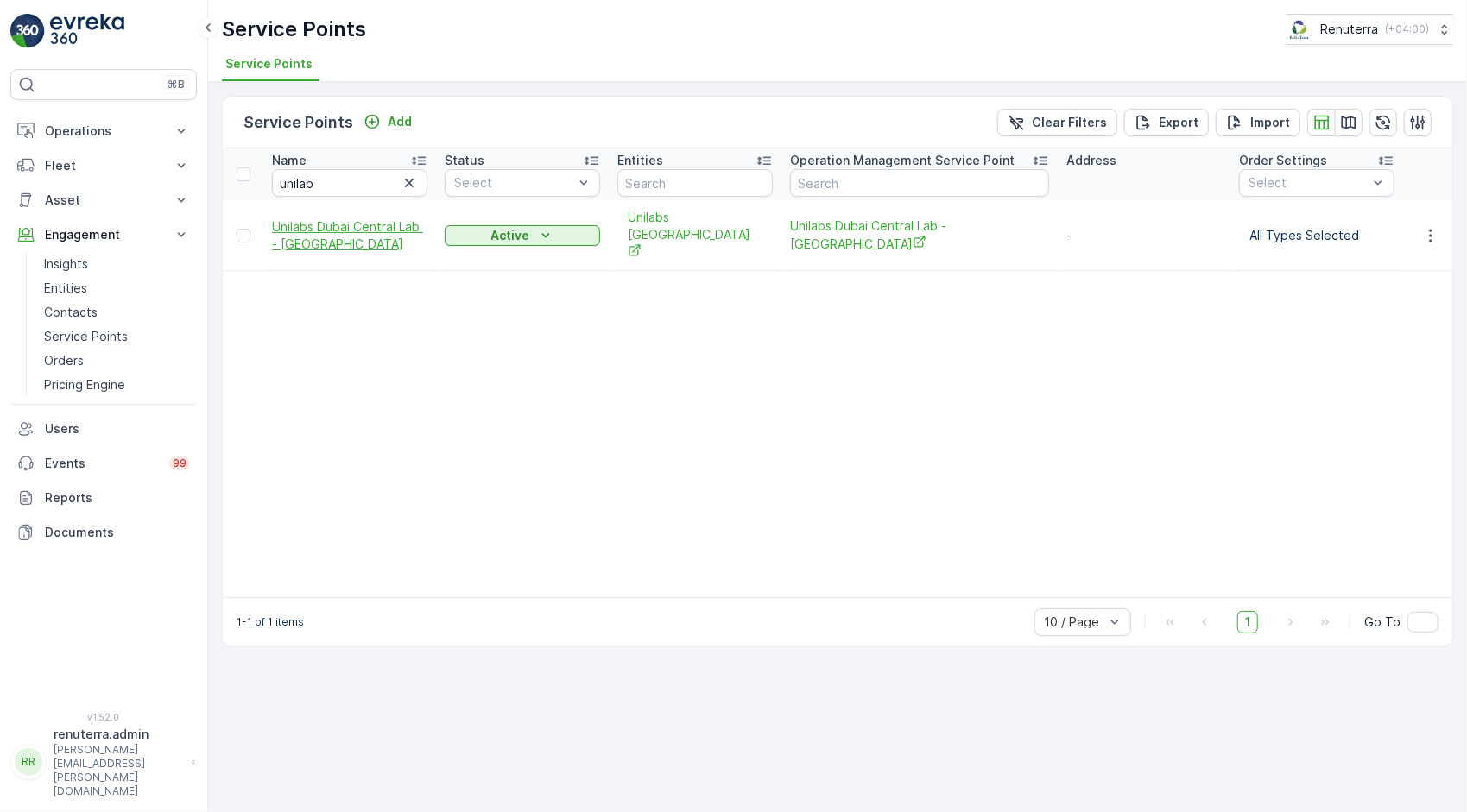
click at [403, 218] on span "Unilabs Dubai Central Lab - [GEOGRAPHIC_DATA]" at bounding box center [350, 235] width 155 height 35
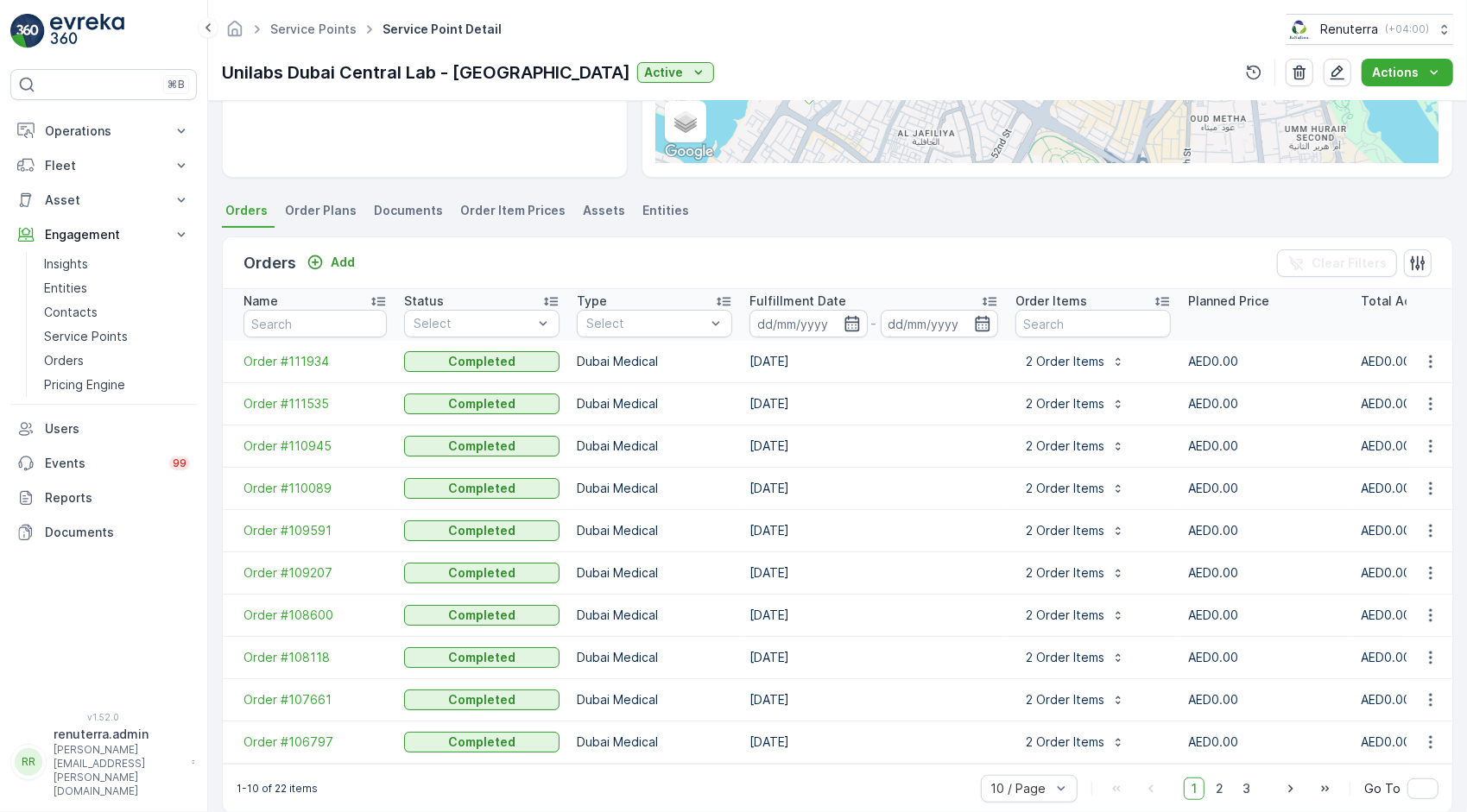
scroll to position [282, 0]
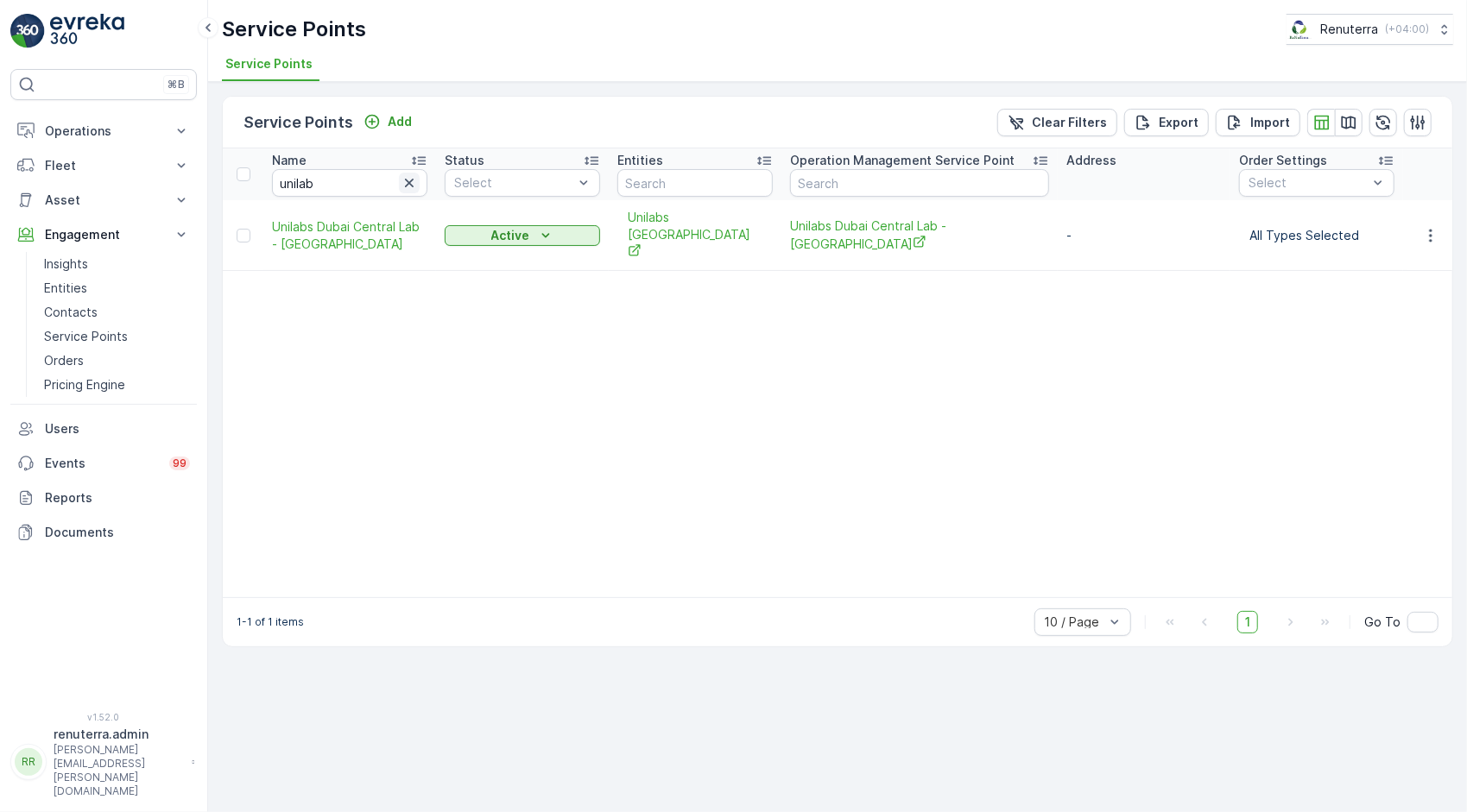
click at [414, 178] on icon "button" at bounding box center [409, 182] width 17 height 17
click at [374, 186] on input "text" at bounding box center [350, 182] width 155 height 27
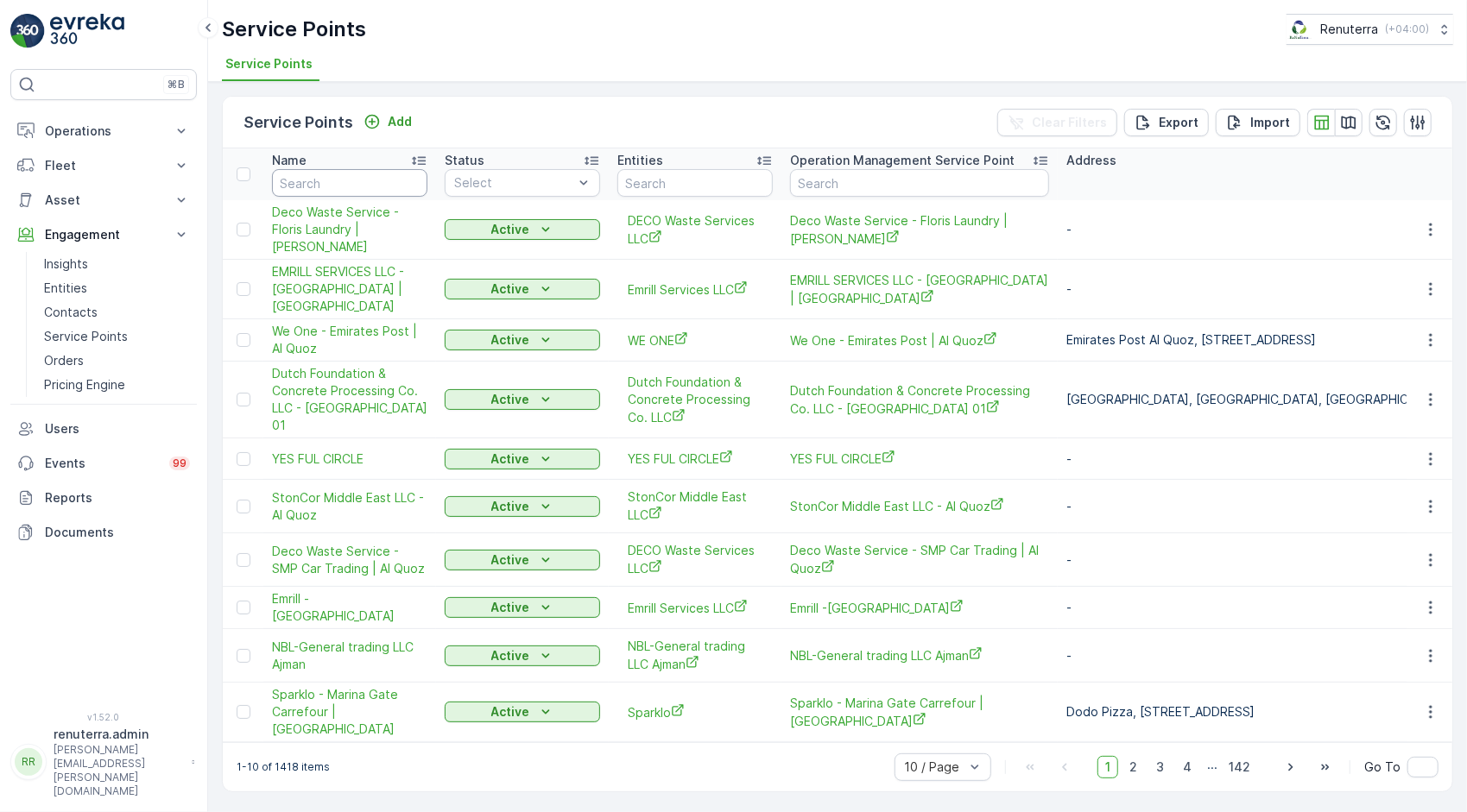
click at [375, 186] on input "text" at bounding box center [350, 182] width 155 height 27
type input "imdaad"
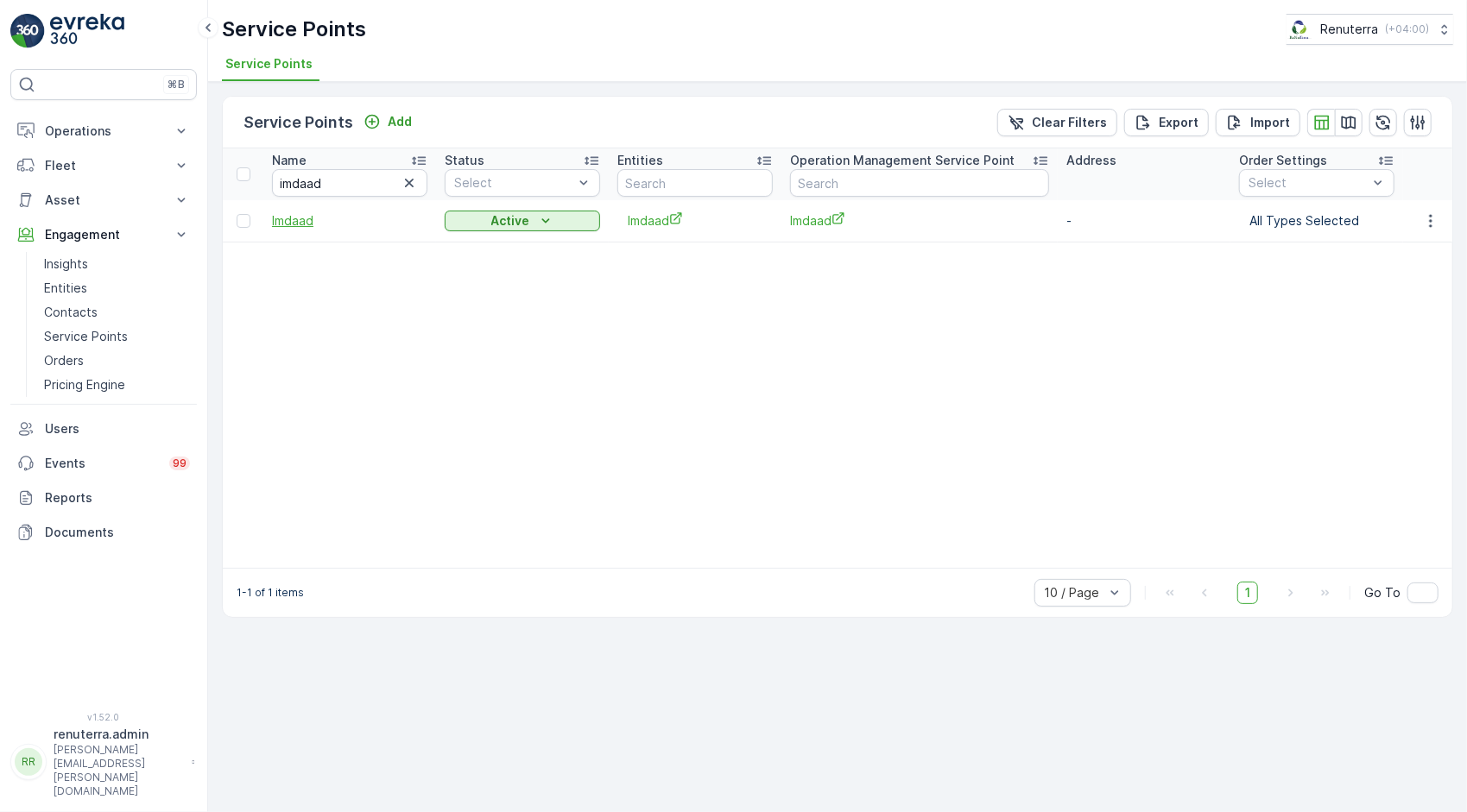
click at [306, 217] on span "Imdaad" at bounding box center [350, 221] width 155 height 17
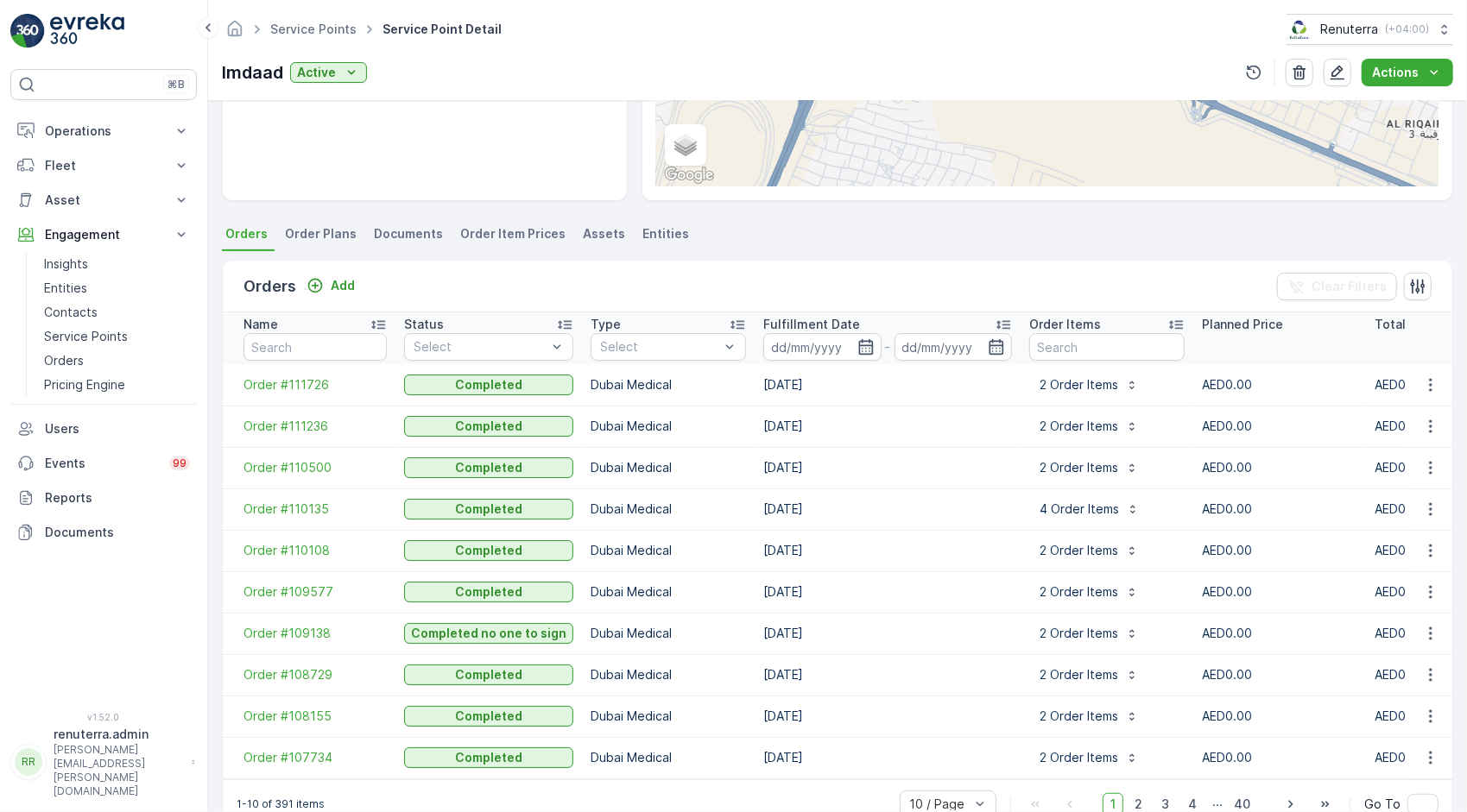
scroll to position [369, 0]
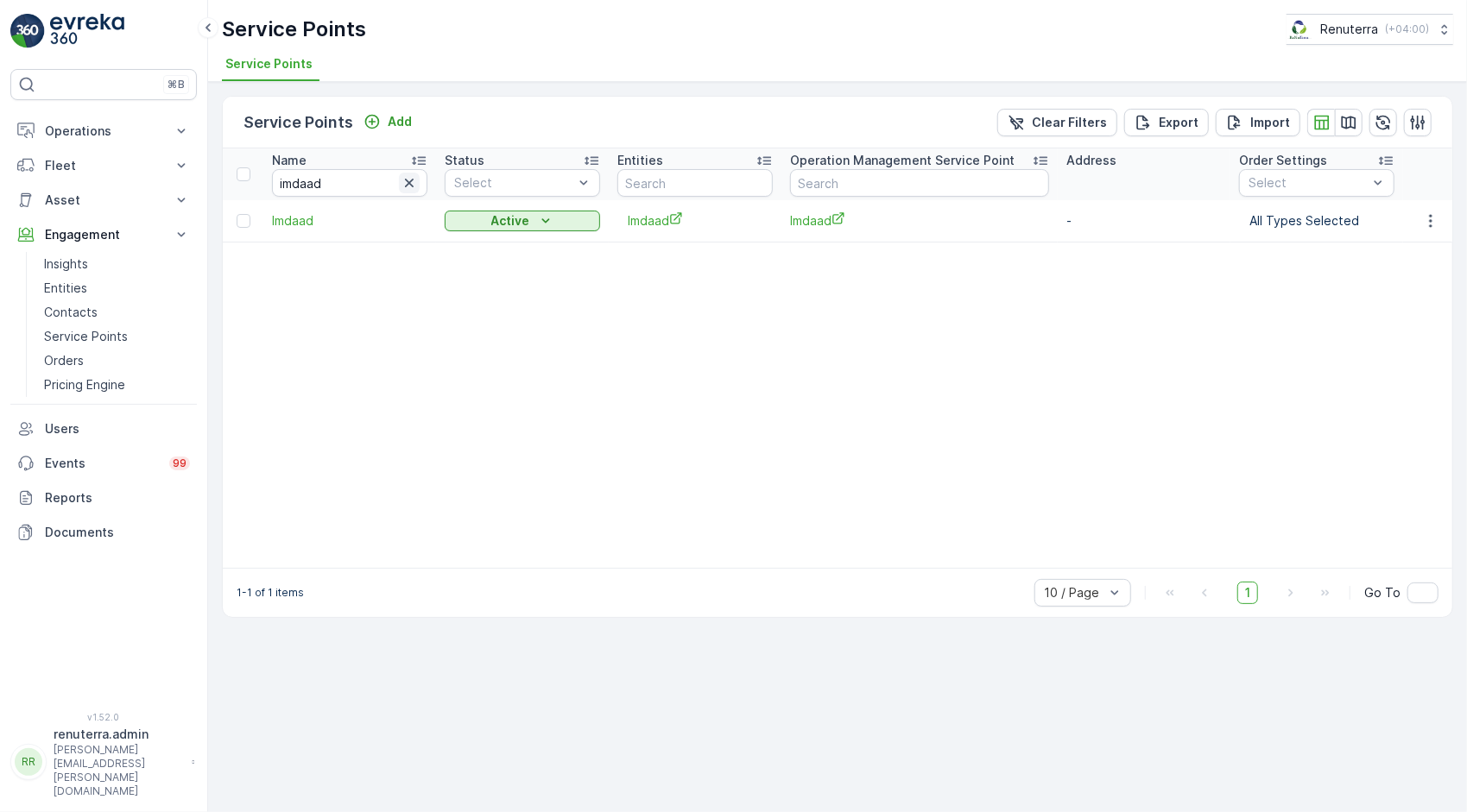
click at [408, 181] on icon "button" at bounding box center [409, 182] width 8 height 8
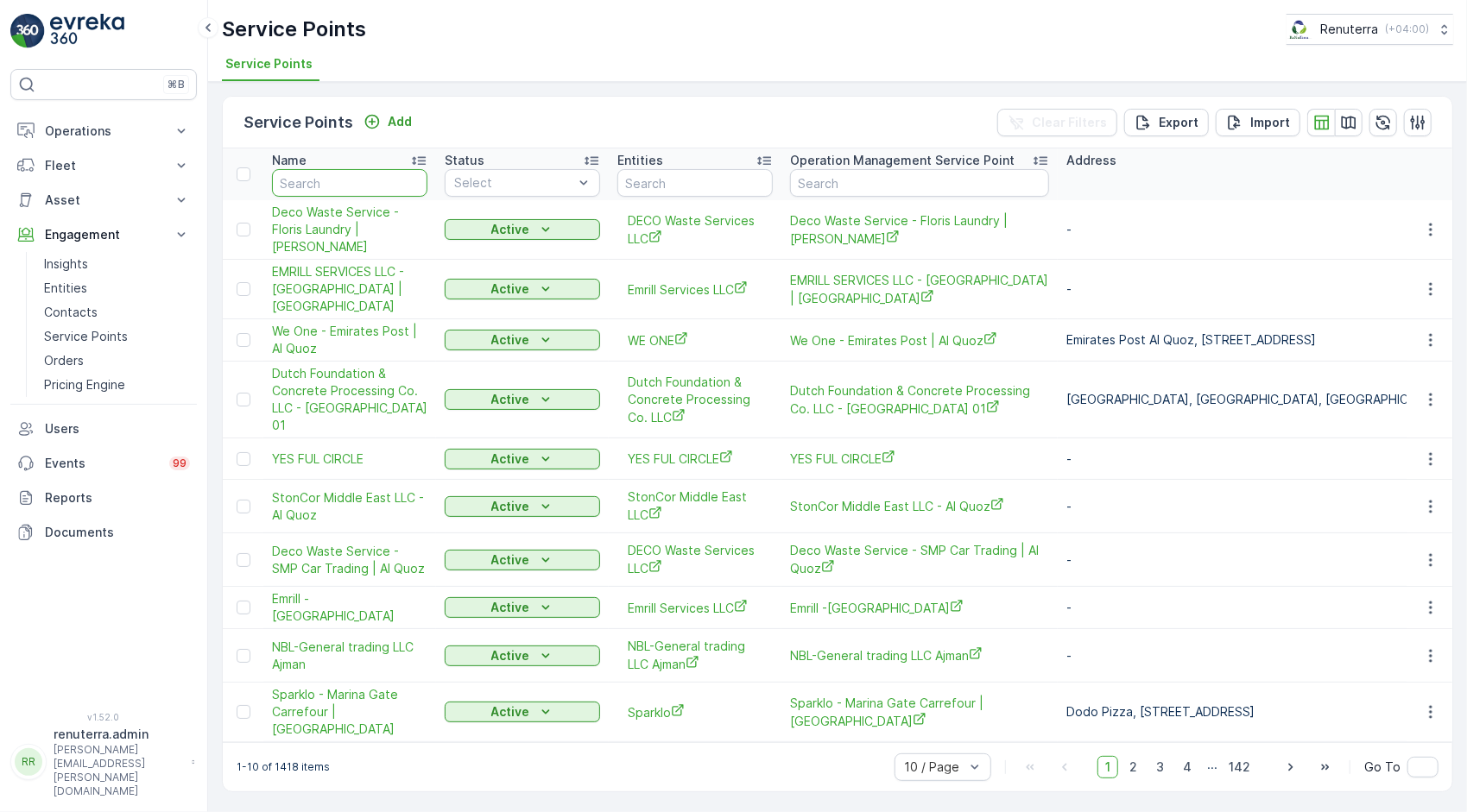
click at [408, 181] on input "text" at bounding box center [350, 182] width 155 height 27
type input "blue"
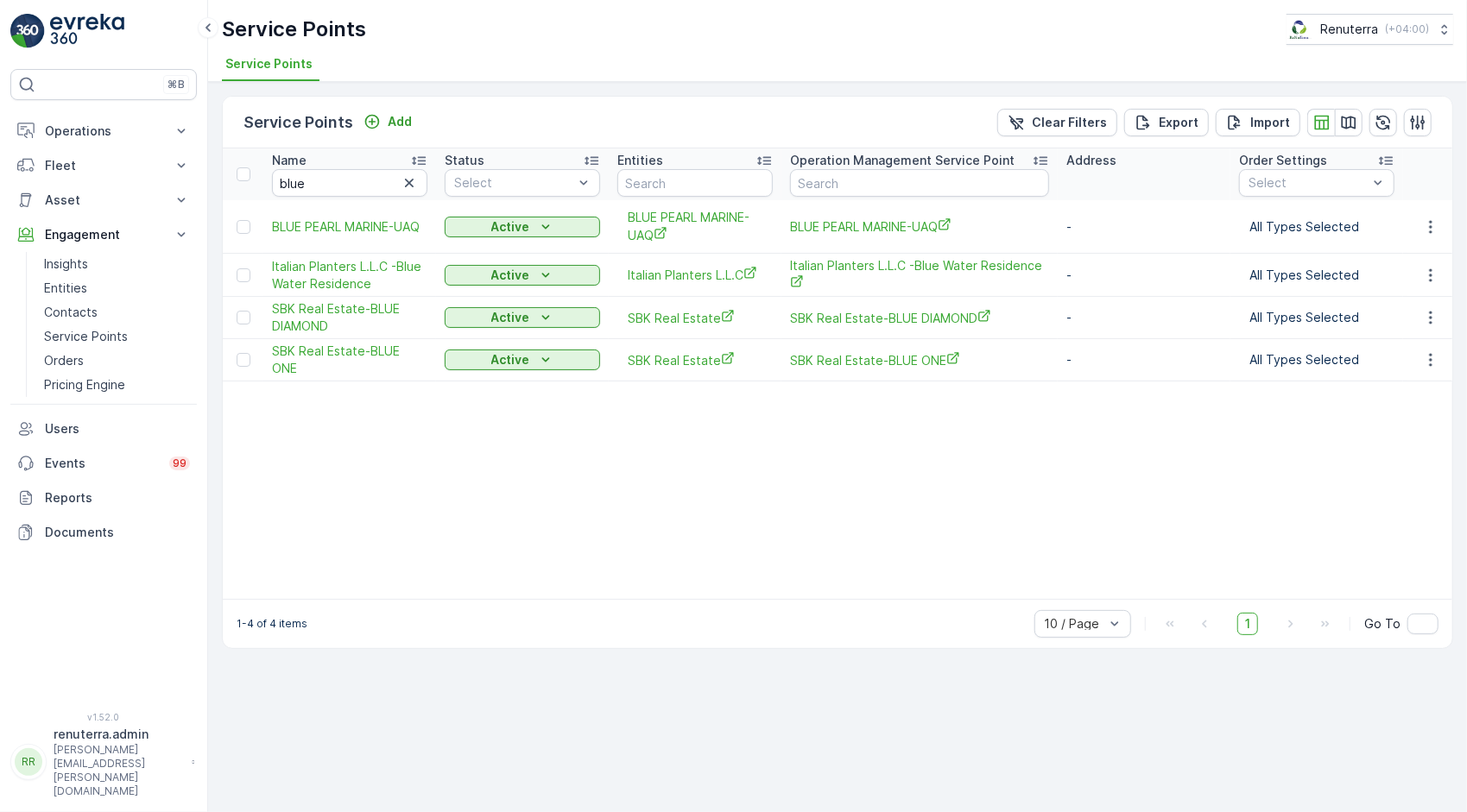
drag, startPoint x: 1320, startPoint y: 437, endPoint x: 1147, endPoint y: 425, distance: 173.4
click at [1320, 437] on table "Name blue Status Select Entities Operation Management Service Point Address Ord…" at bounding box center [1361, 374] width 2277 height 451
click at [403, 180] on icon "button" at bounding box center [409, 182] width 17 height 17
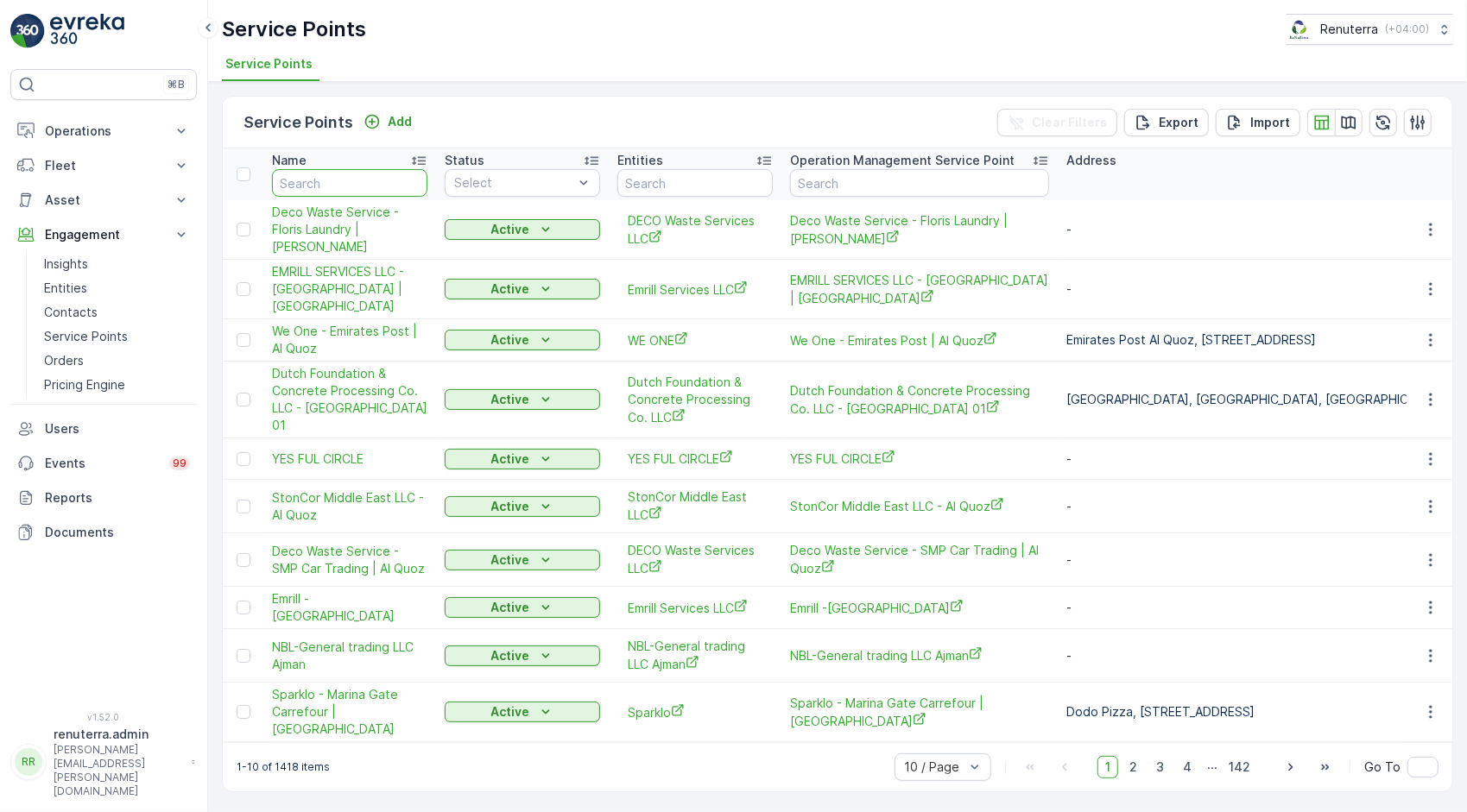
click at [403, 180] on input "text" at bounding box center [350, 182] width 155 height 27
type input "re"
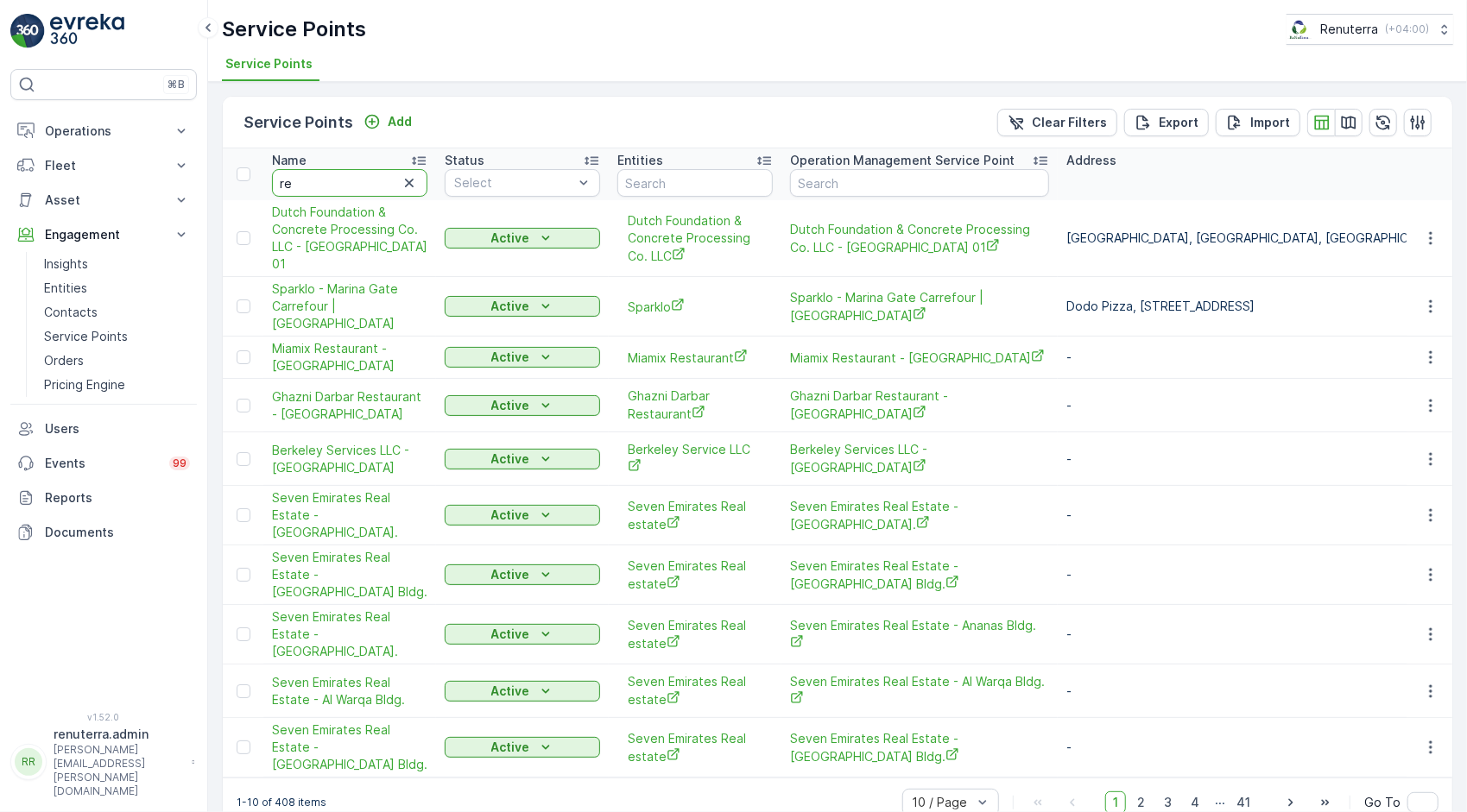
click at [368, 188] on input "re" at bounding box center [350, 182] width 155 height 27
type input "ret"
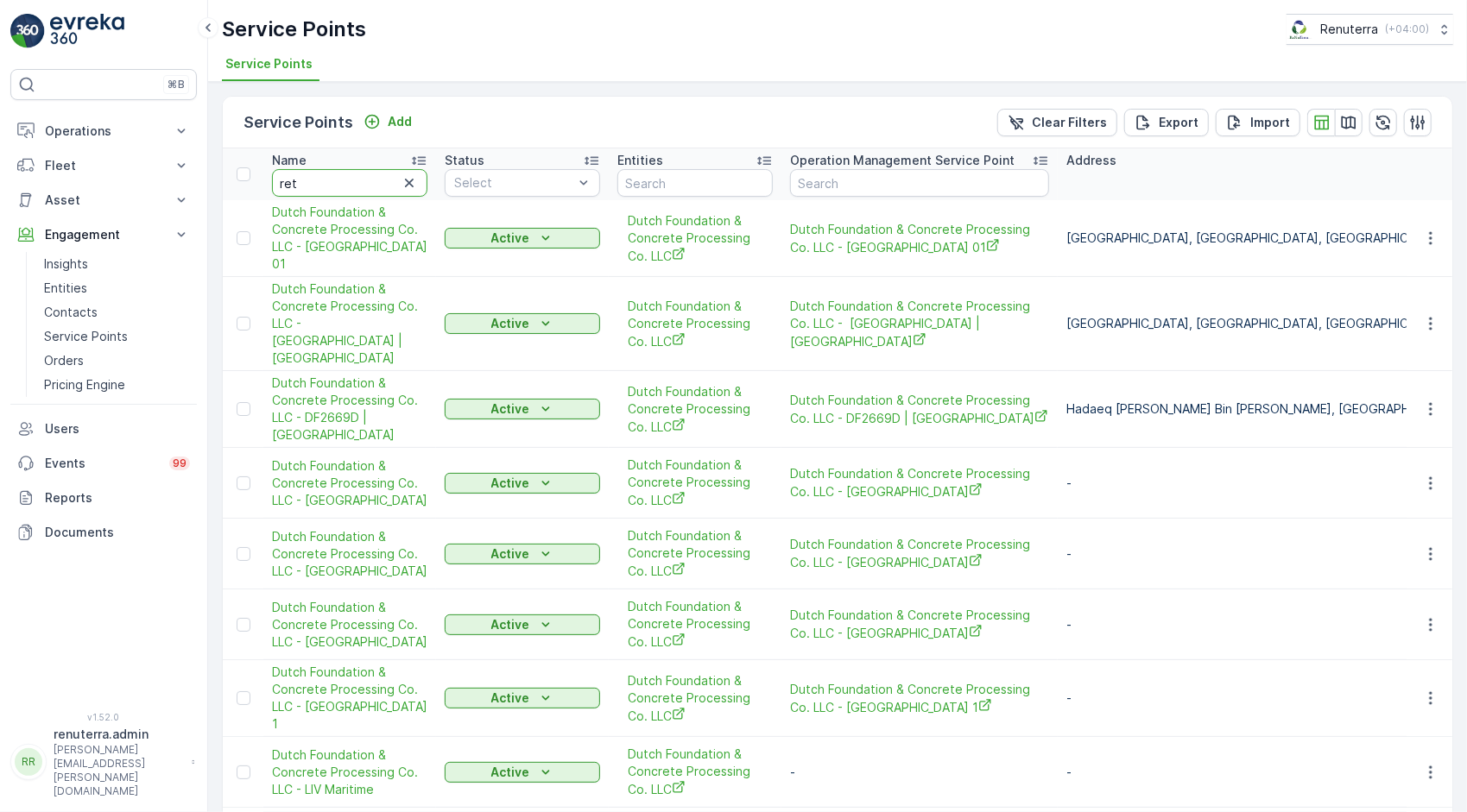
click at [368, 188] on input "ret" at bounding box center [350, 182] width 155 height 27
type input "v"
click at [368, 188] on input "v" at bounding box center [350, 182] width 155 height 27
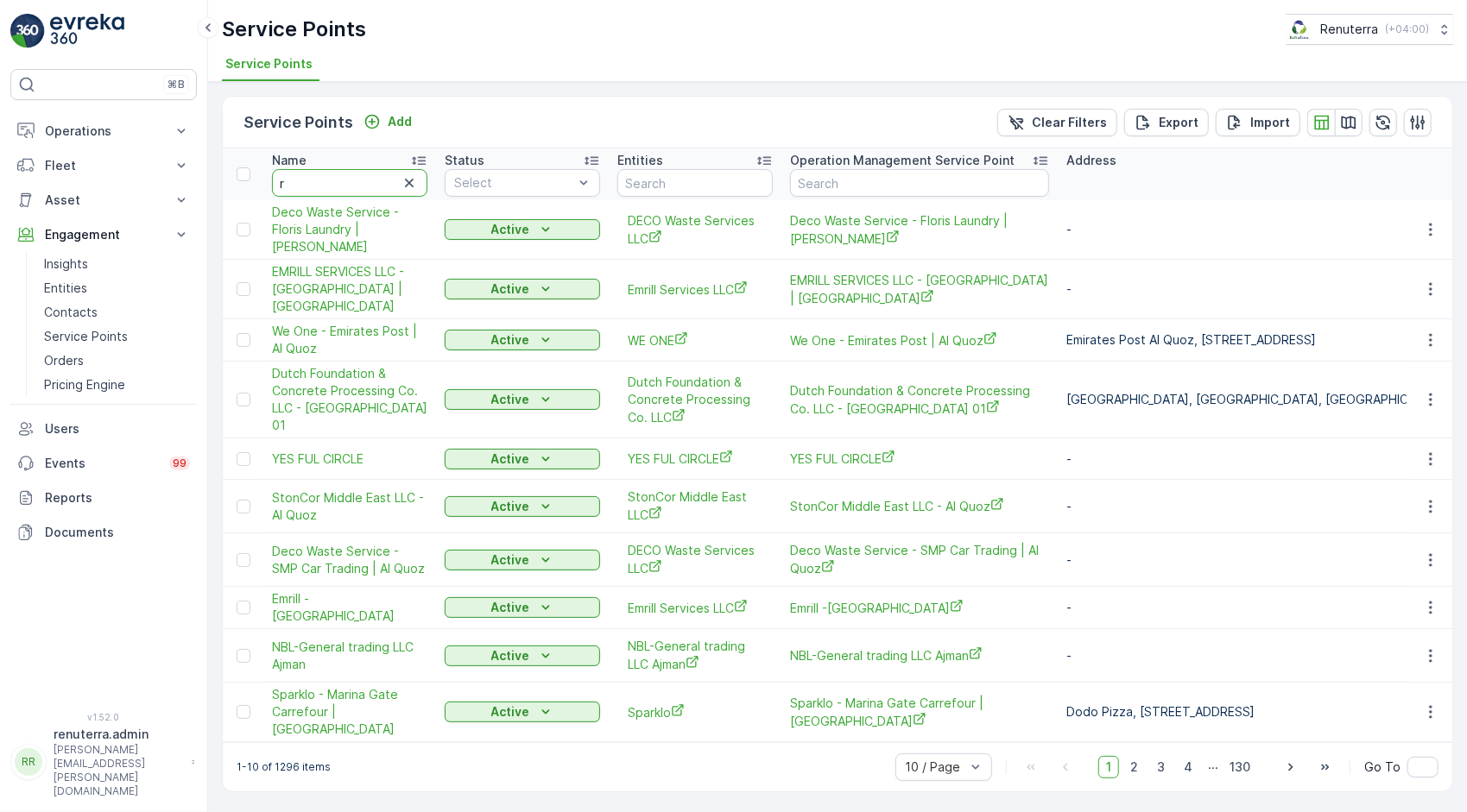
click at [368, 188] on input "r" at bounding box center [350, 182] width 155 height 27
click at [368, 188] on input "text" at bounding box center [350, 182] width 155 height 27
type input "retv"
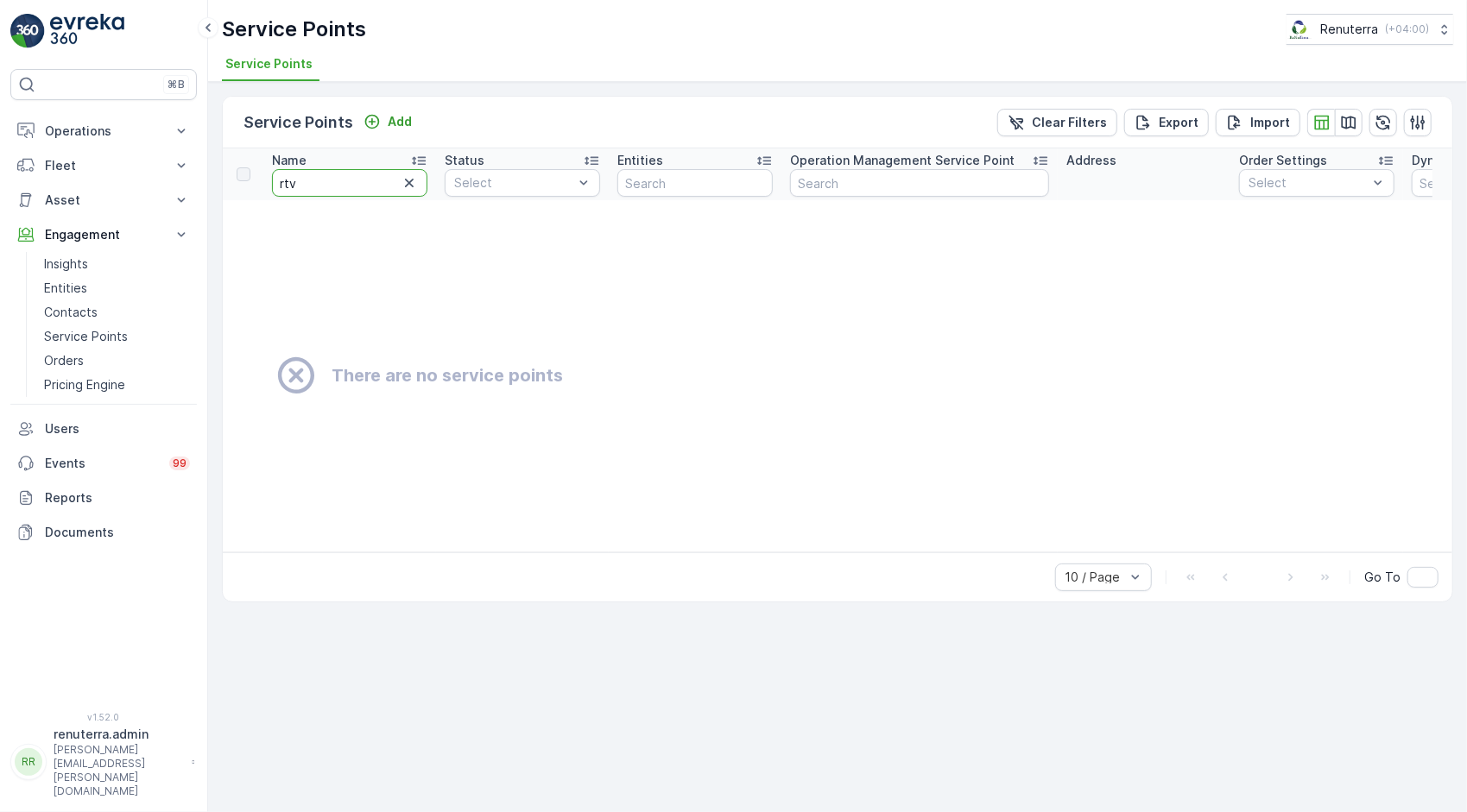
type input "ritv"
click at [414, 177] on icon "button" at bounding box center [409, 182] width 17 height 17
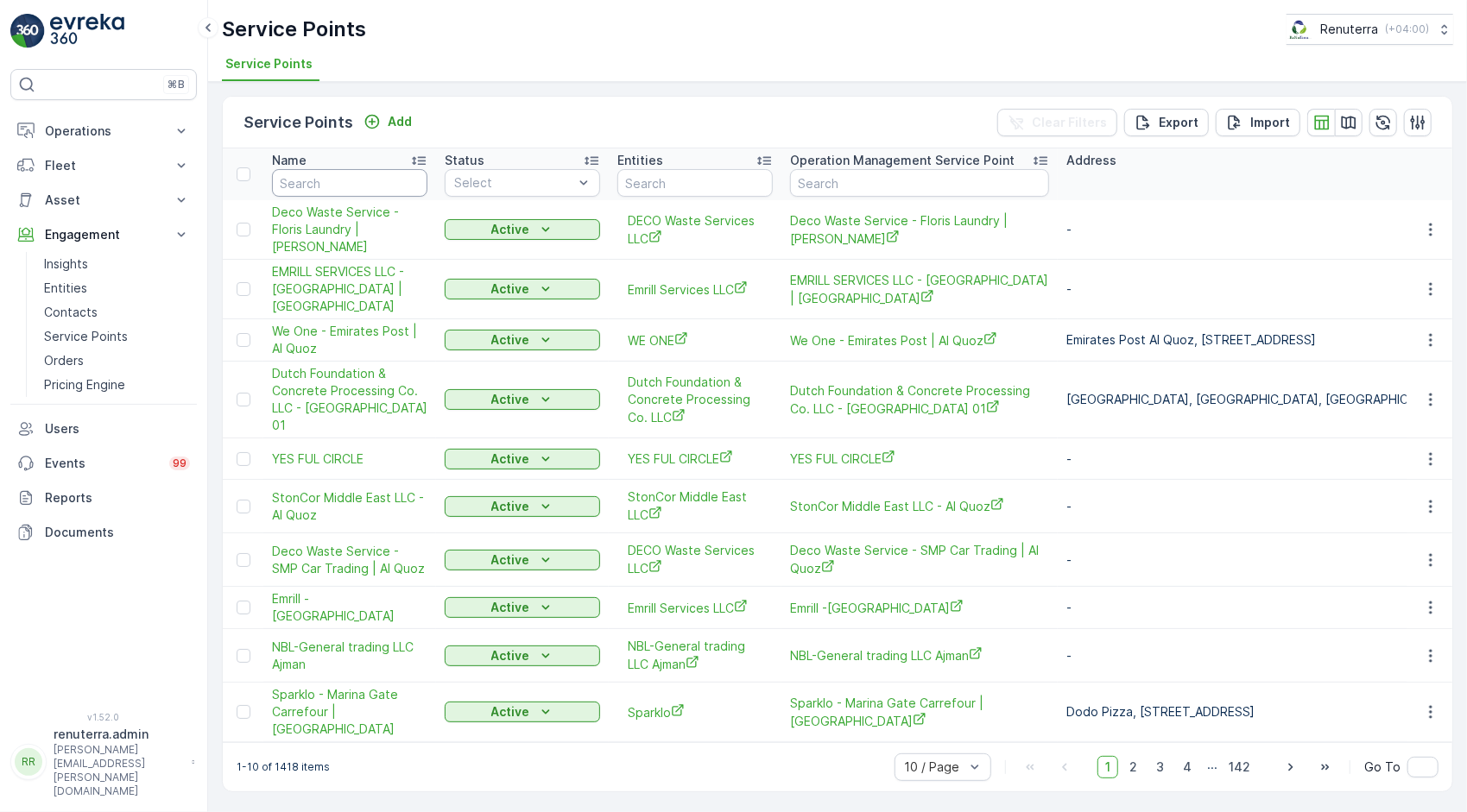
click at [388, 183] on input "text" at bounding box center [350, 182] width 155 height 27
type input "abm"
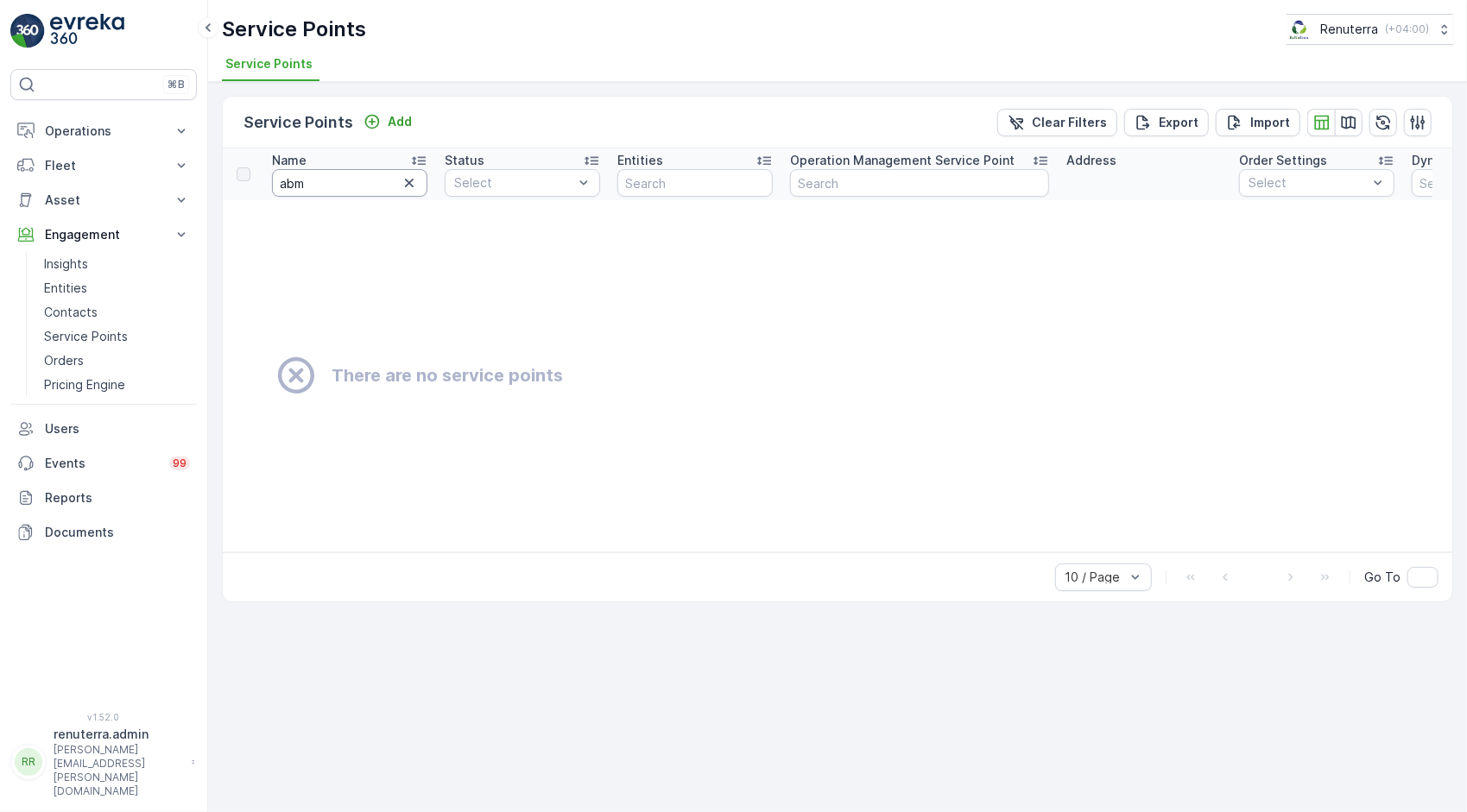
click at [346, 186] on input "abm" at bounding box center [350, 182] width 155 height 27
type input "a"
type input "ag power"
click at [408, 182] on icon "button" at bounding box center [409, 182] width 8 height 8
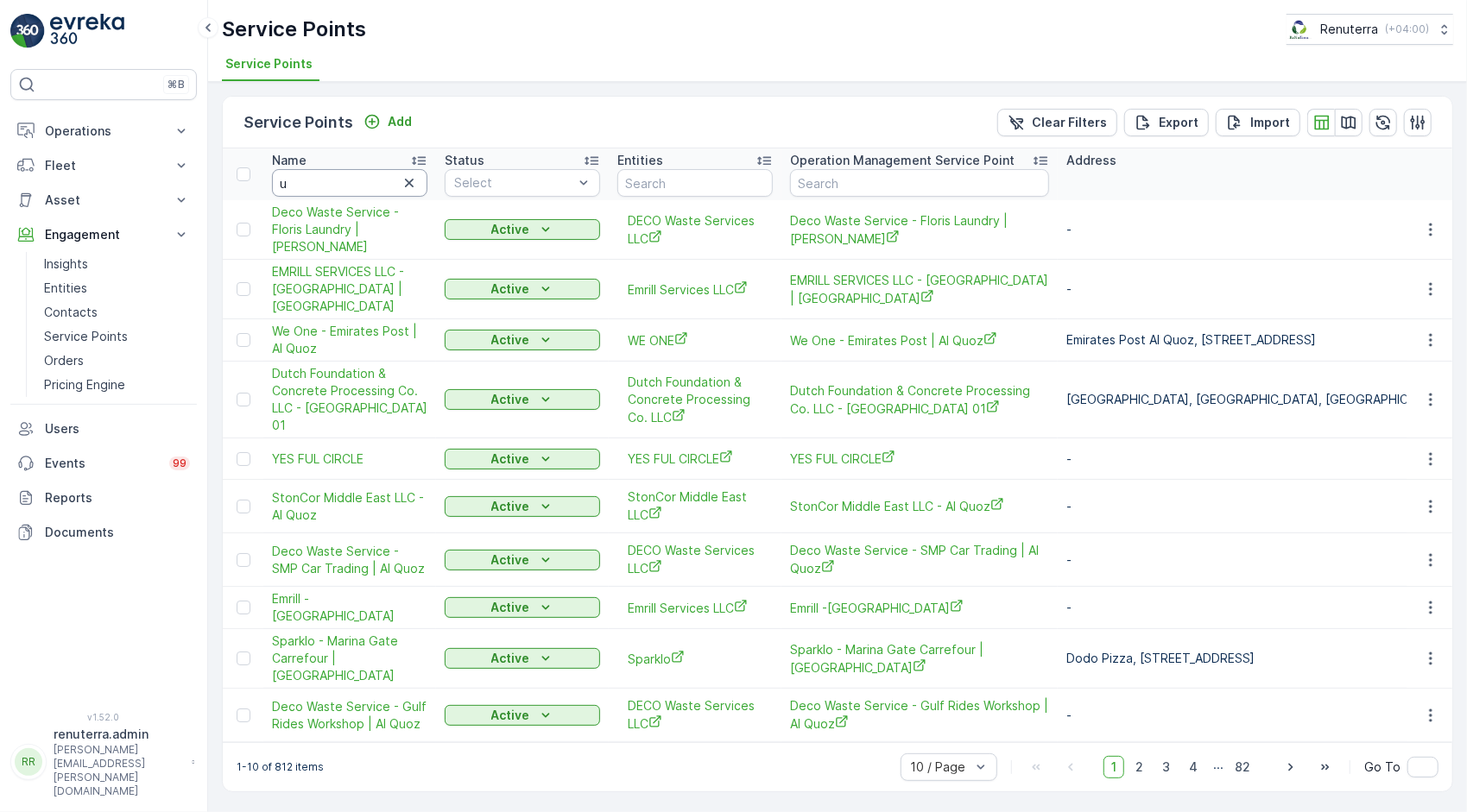
drag, startPoint x: 302, startPoint y: 186, endPoint x: 275, endPoint y: 197, distance: 29.2
click at [302, 186] on input "u" at bounding box center [350, 182] width 155 height 27
type input "unilab"
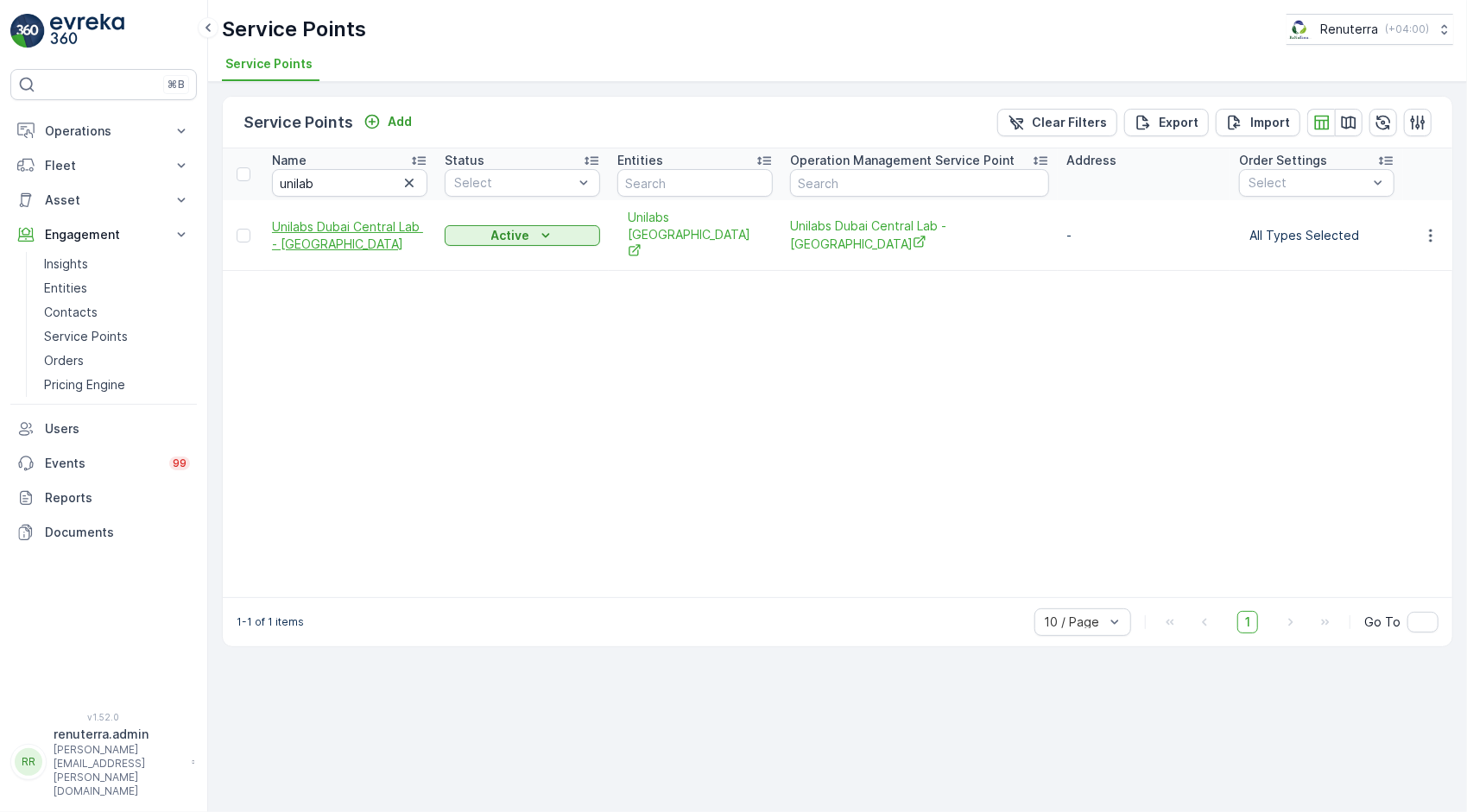
click at [335, 225] on span "Unilabs Dubai Central Lab - [GEOGRAPHIC_DATA]" at bounding box center [350, 235] width 155 height 35
click at [406, 180] on icon "button" at bounding box center [409, 182] width 17 height 17
click at [406, 180] on input "text" at bounding box center [350, 182] width 155 height 27
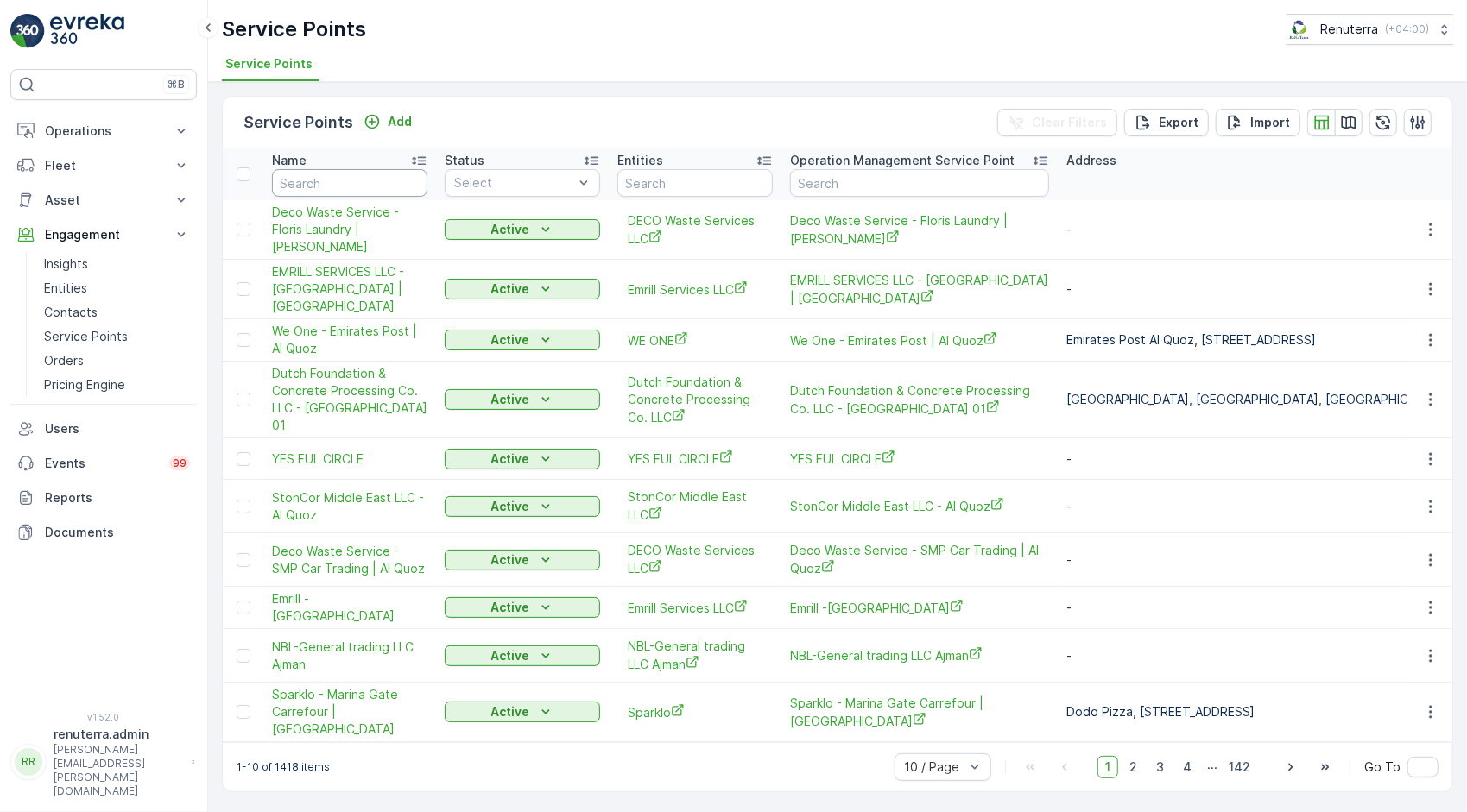
drag, startPoint x: 390, startPoint y: 182, endPoint x: 398, endPoint y: 166, distance: 17.9
click at [395, 169] on input "text" at bounding box center [350, 182] width 155 height 27
type input "afnan"
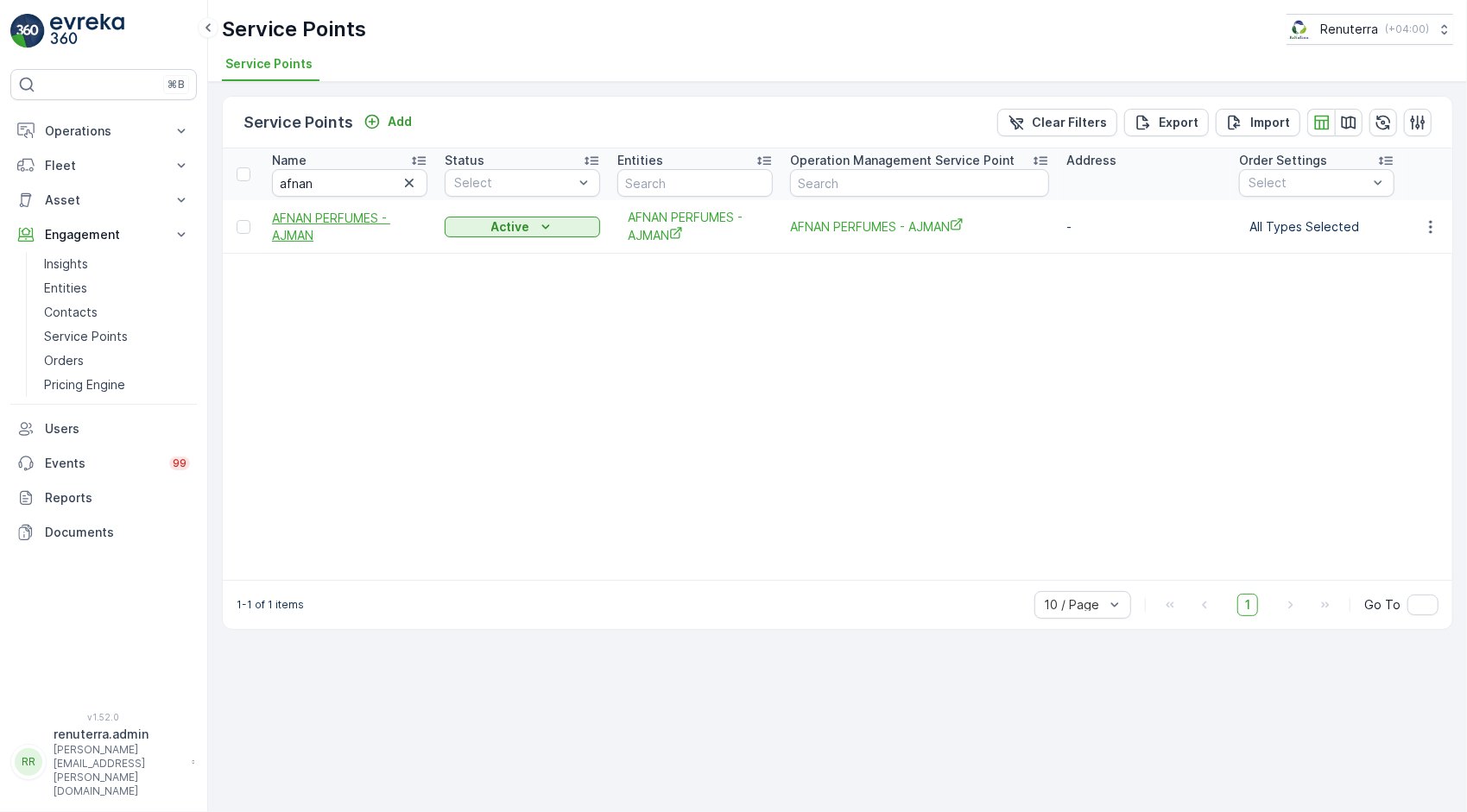
click at [280, 233] on span "AFNAN PERFUMES - AJMAN" at bounding box center [350, 227] width 155 height 35
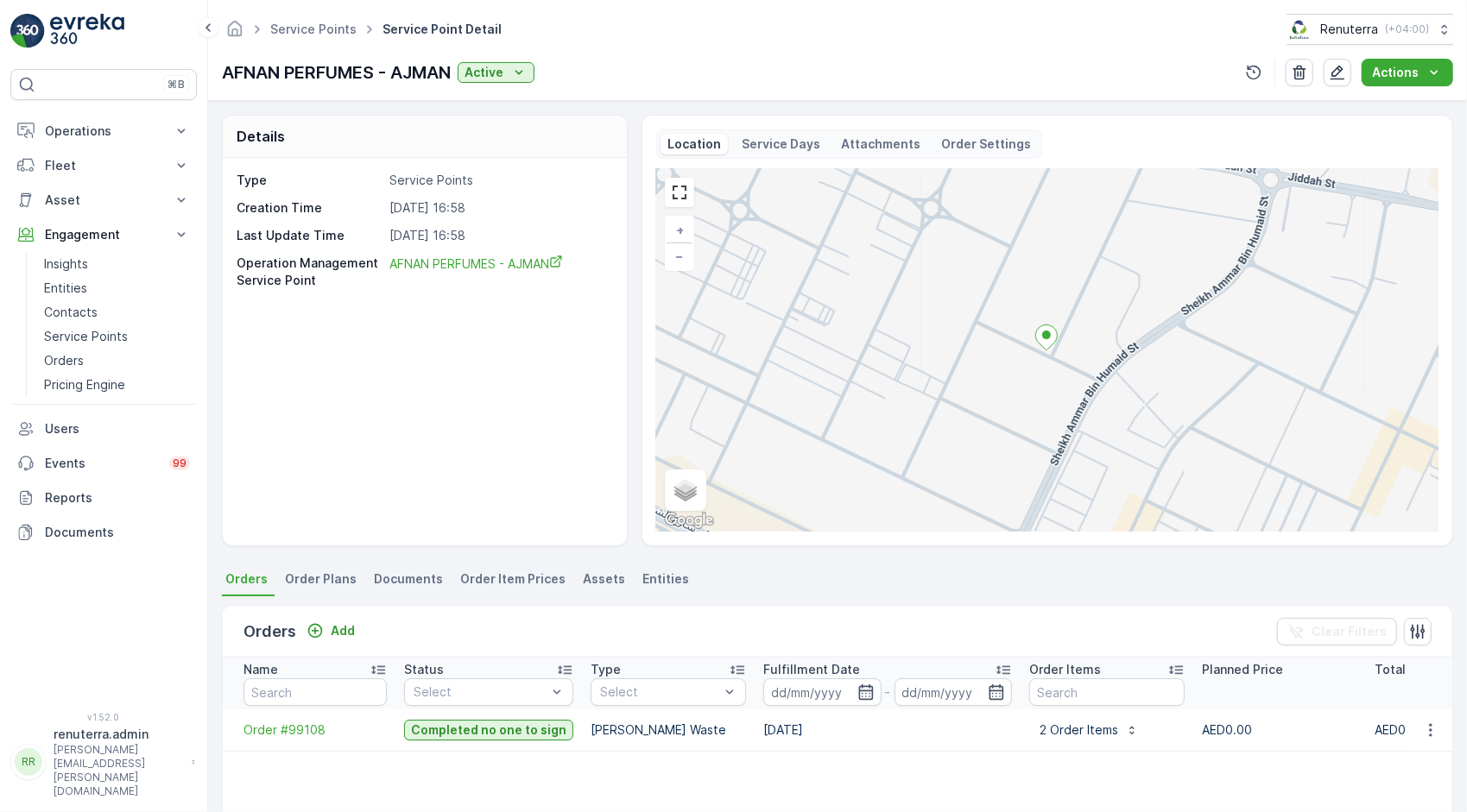
scroll to position [172, 0]
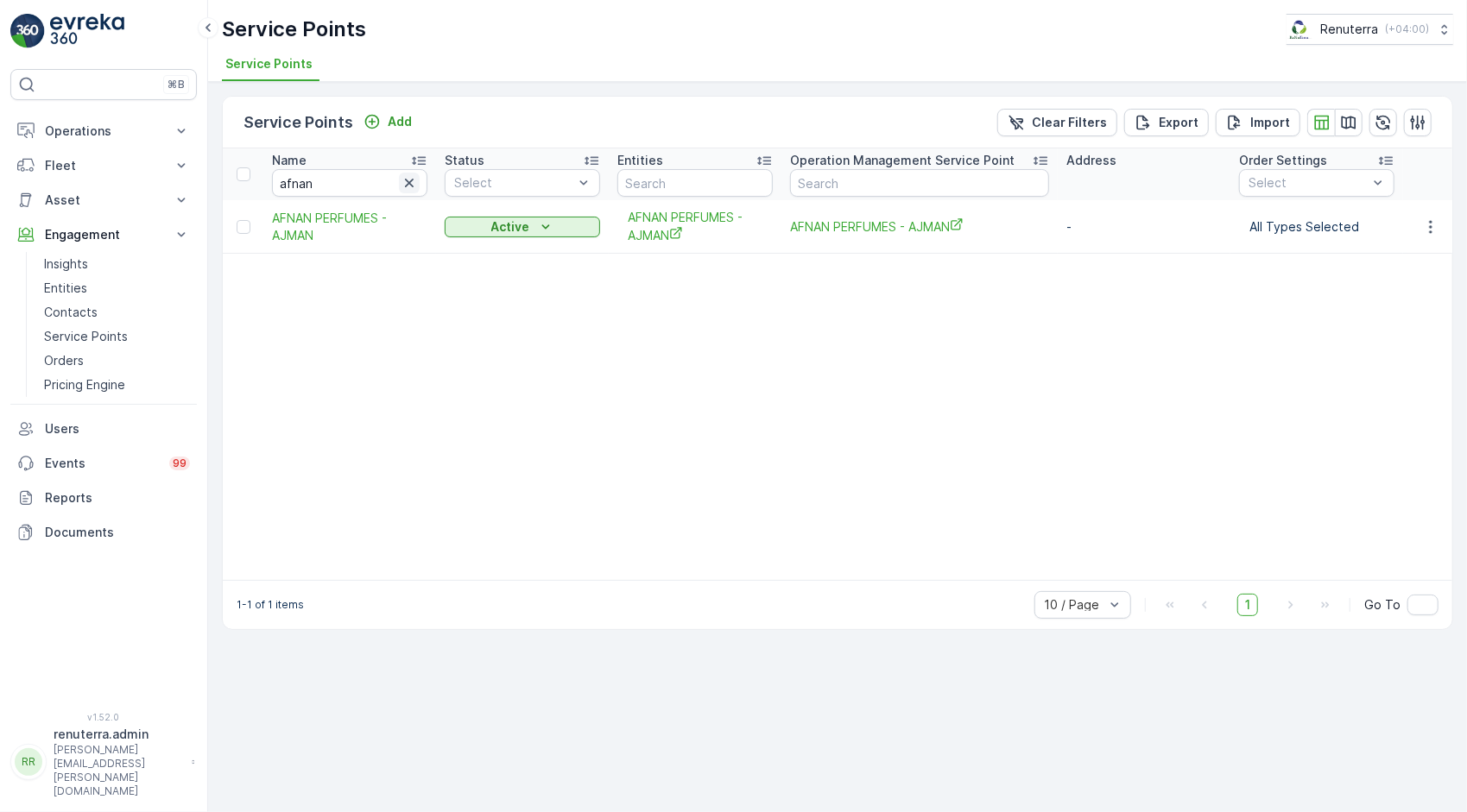
click at [414, 182] on icon "button" at bounding box center [409, 182] width 17 height 17
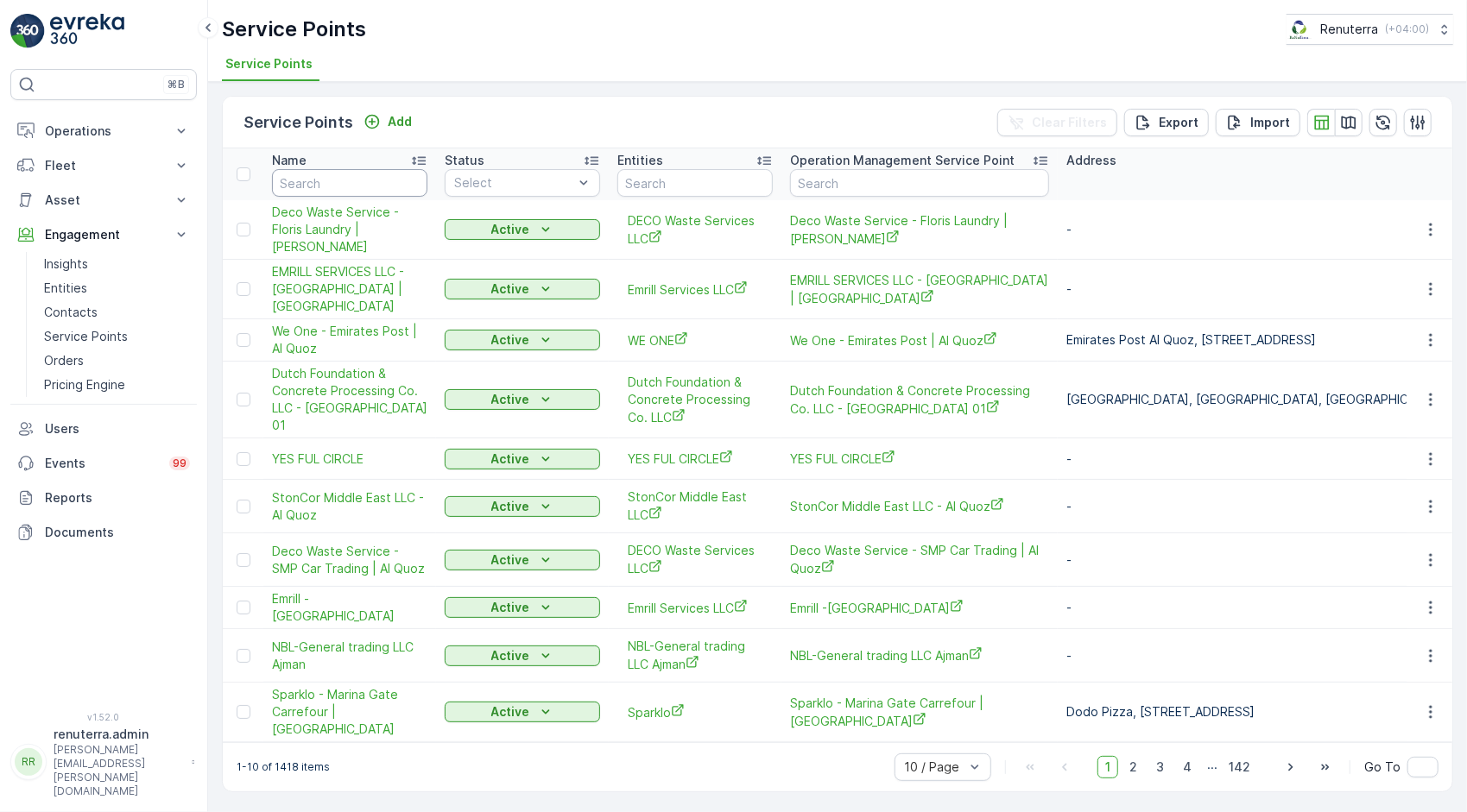
click at [341, 186] on input "text" at bounding box center [350, 182] width 155 height 27
type input "asd"
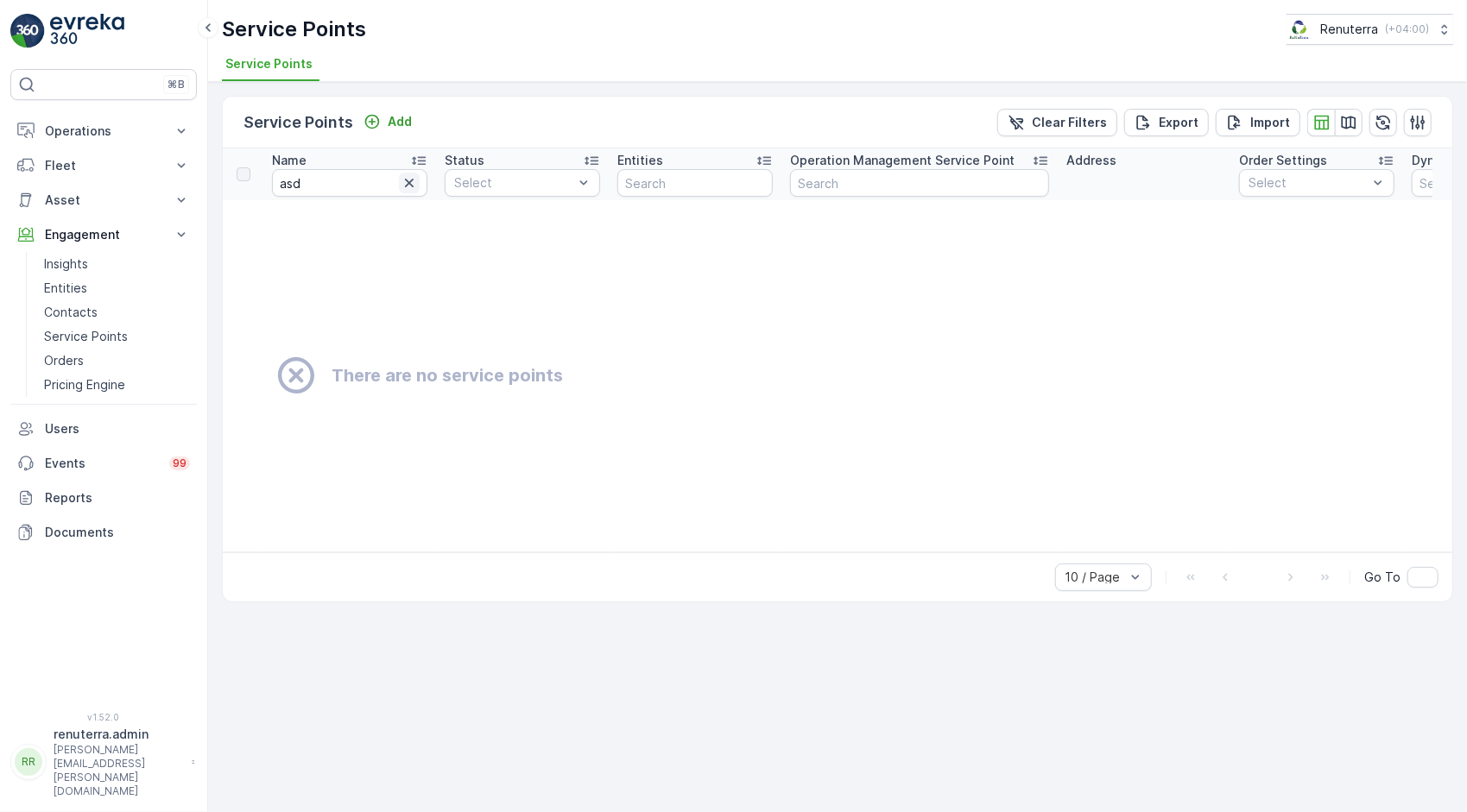
click at [403, 181] on icon "button" at bounding box center [409, 182] width 17 height 17
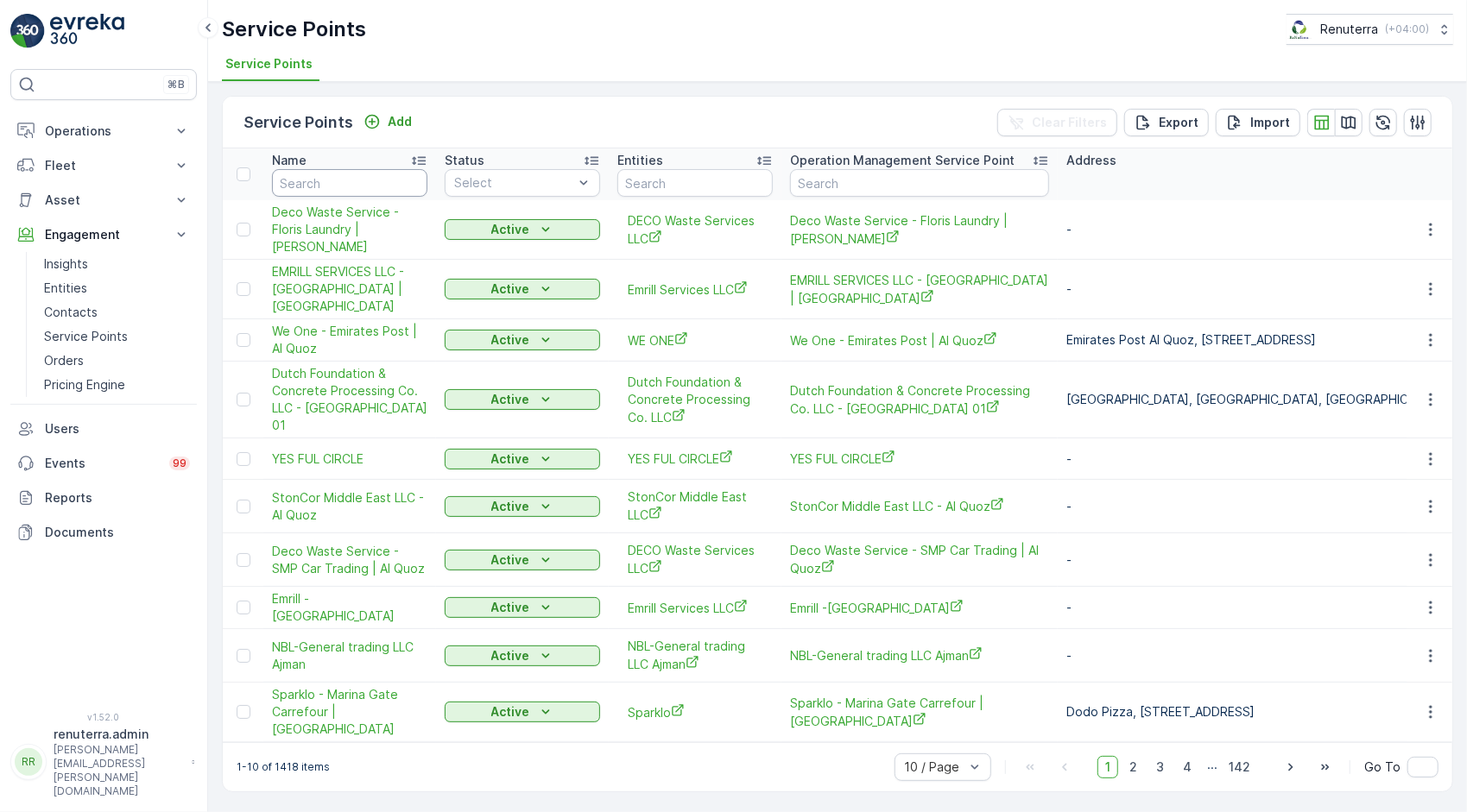
click at [328, 187] on input "text" at bounding box center [350, 182] width 155 height 27
type input "[PERSON_NAME]"
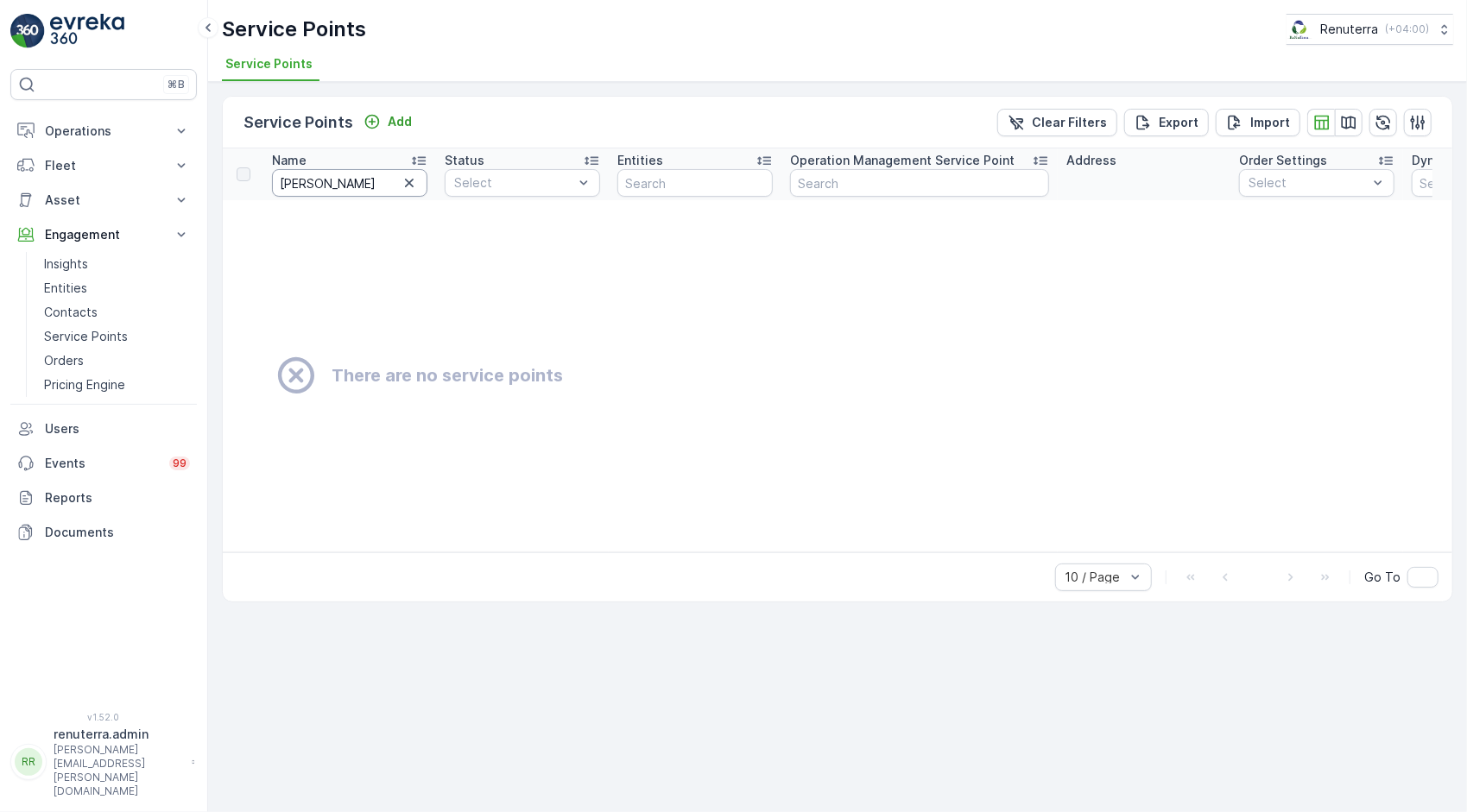
click at [291, 181] on input "[PERSON_NAME]" at bounding box center [350, 182] width 155 height 27
type input "alshira"
drag, startPoint x: 373, startPoint y: 180, endPoint x: 246, endPoint y: 185, distance: 127.1
click at [246, 185] on tr "Name alshira Status Select Entities Operation Management Service Point Address …" at bounding box center [1348, 174] width 2251 height 52
click at [364, 186] on input "alshira" at bounding box center [350, 182] width 155 height 27
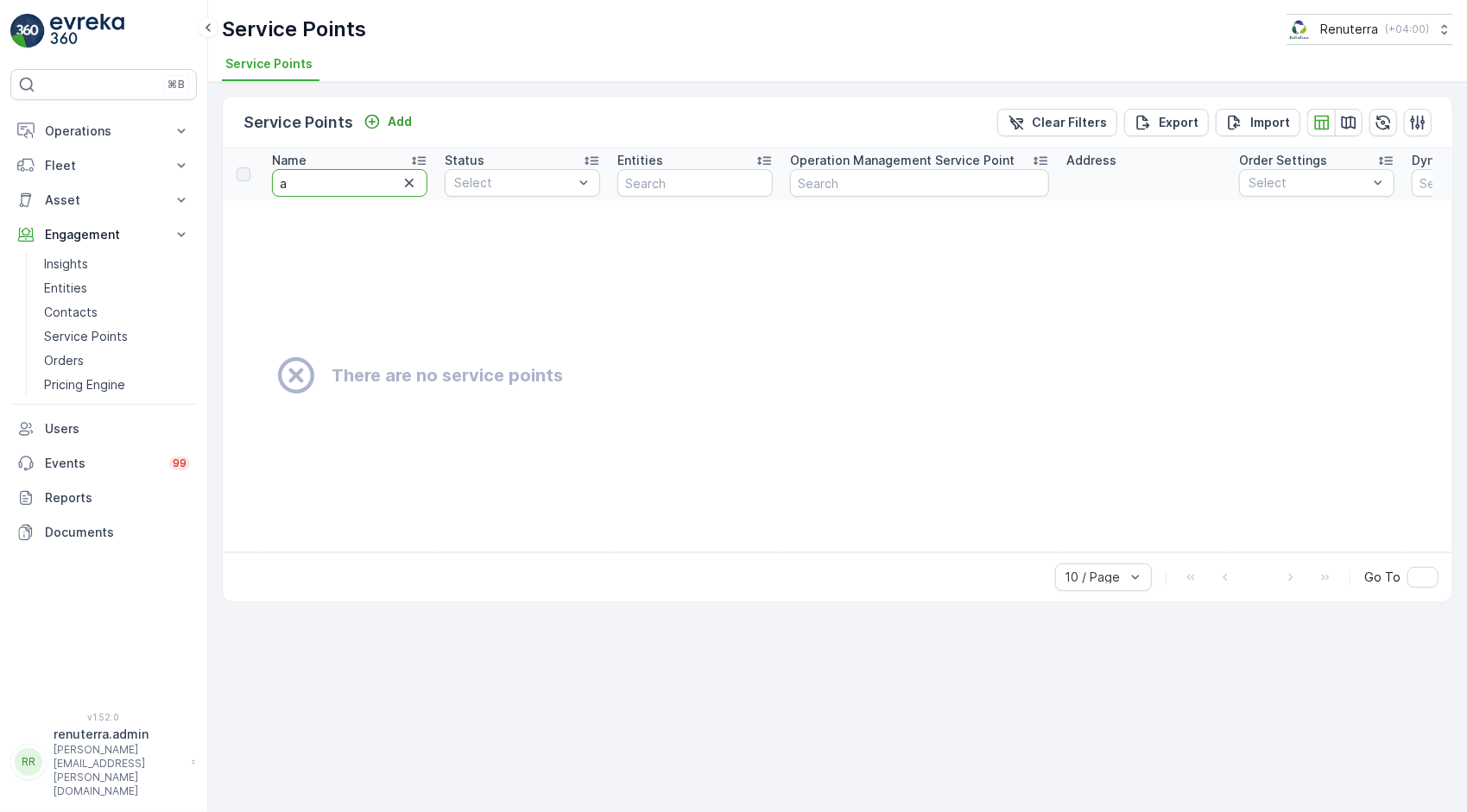
type input "am"
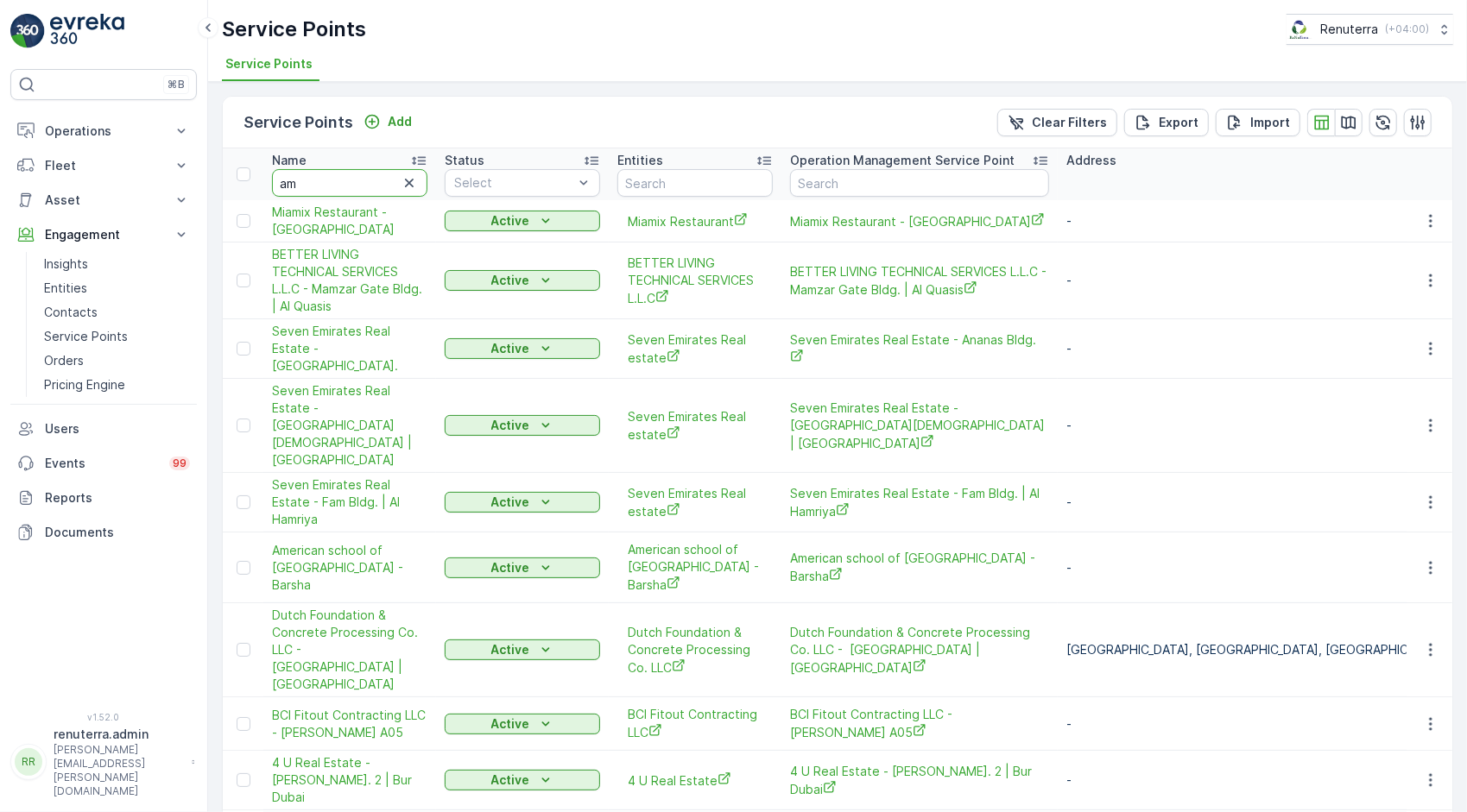
click at [364, 186] on input "am" at bounding box center [350, 182] width 155 height 27
type input "amirac school"
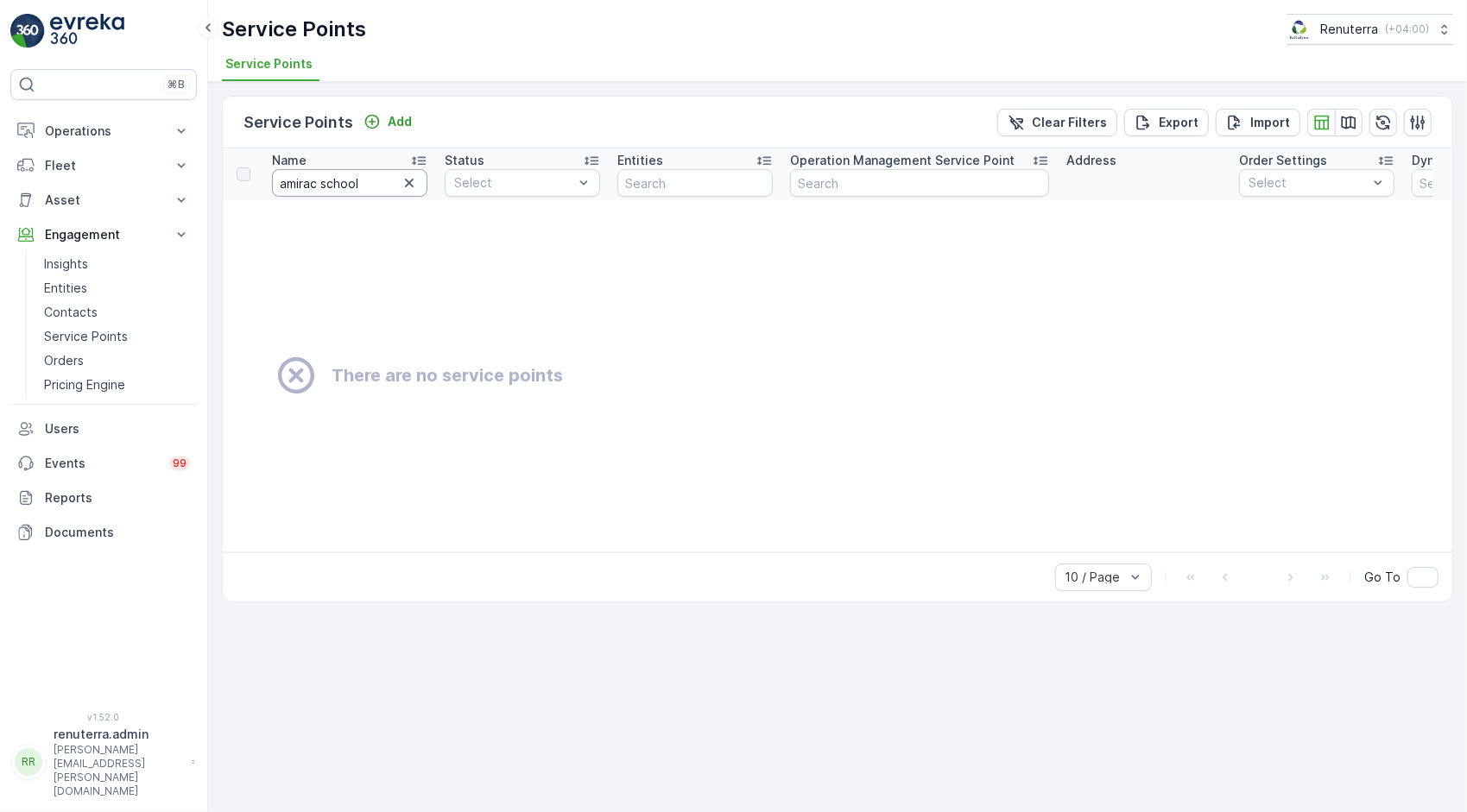
click at [315, 183] on input "amirac school" at bounding box center [350, 182] width 155 height 27
type input "amiracah school"
type input "amiracan school"
drag, startPoint x: 378, startPoint y: 183, endPoint x: 341, endPoint y: 185, distance: 37.1
click at [341, 185] on input "amiracan school" at bounding box center [350, 182] width 155 height 27
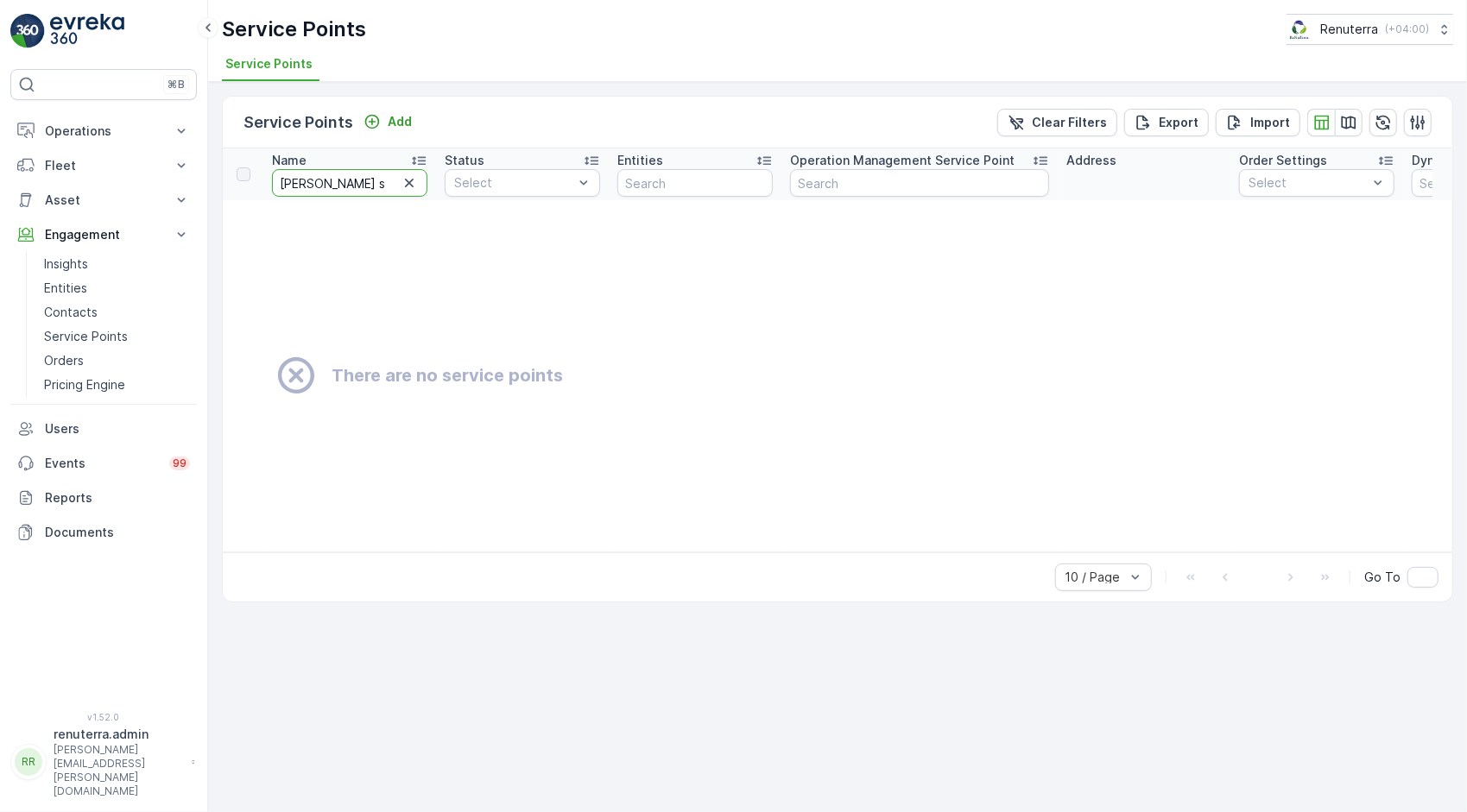
type input "amiracan"
click at [341, 185] on input "amiracan" at bounding box center [350, 182] width 155 height 27
type input "amira"
click at [334, 183] on input "amira" at bounding box center [350, 182] width 155 height 27
type input "american"
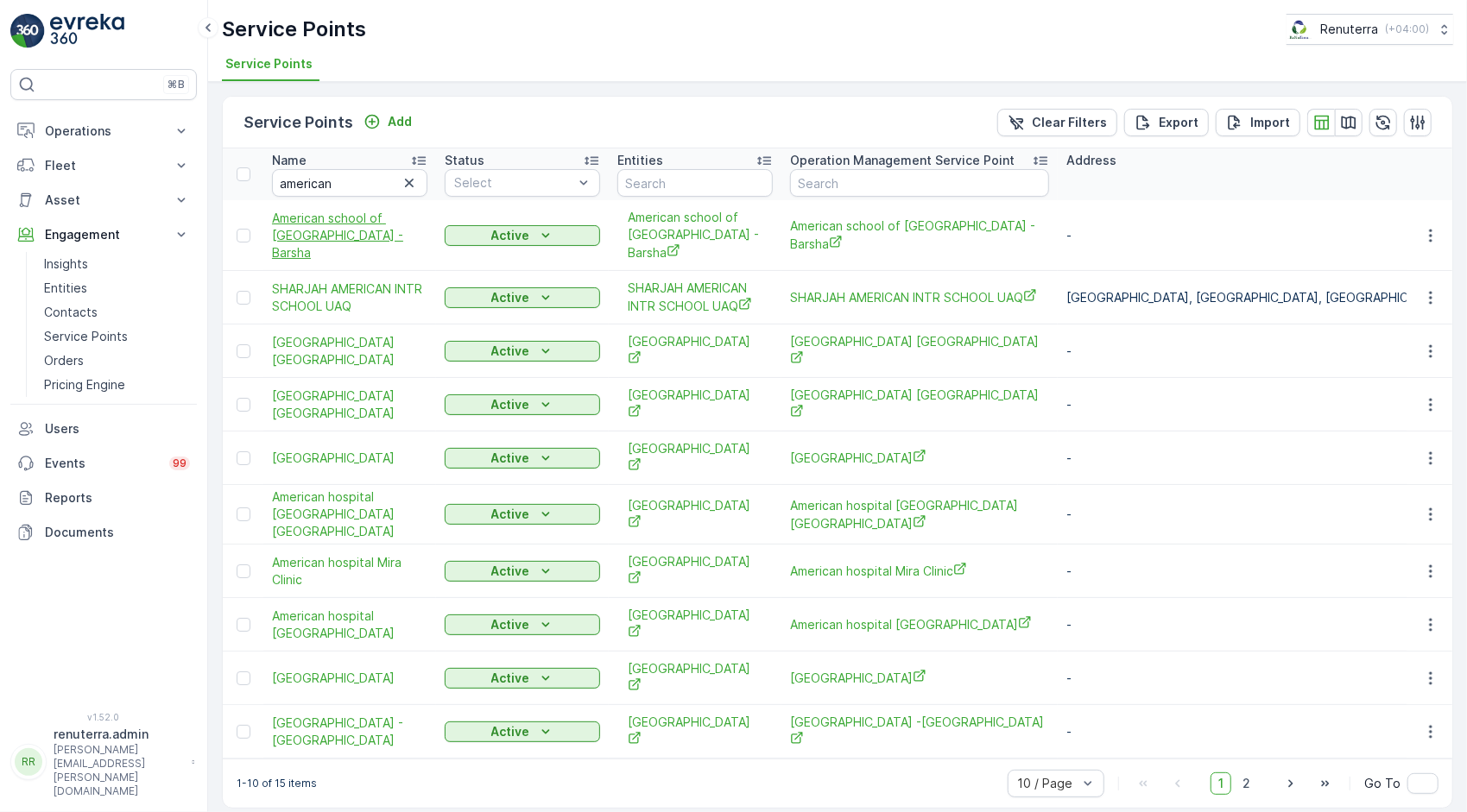
click at [361, 230] on span "American school of [GEOGRAPHIC_DATA] -Barsha" at bounding box center [350, 235] width 155 height 52
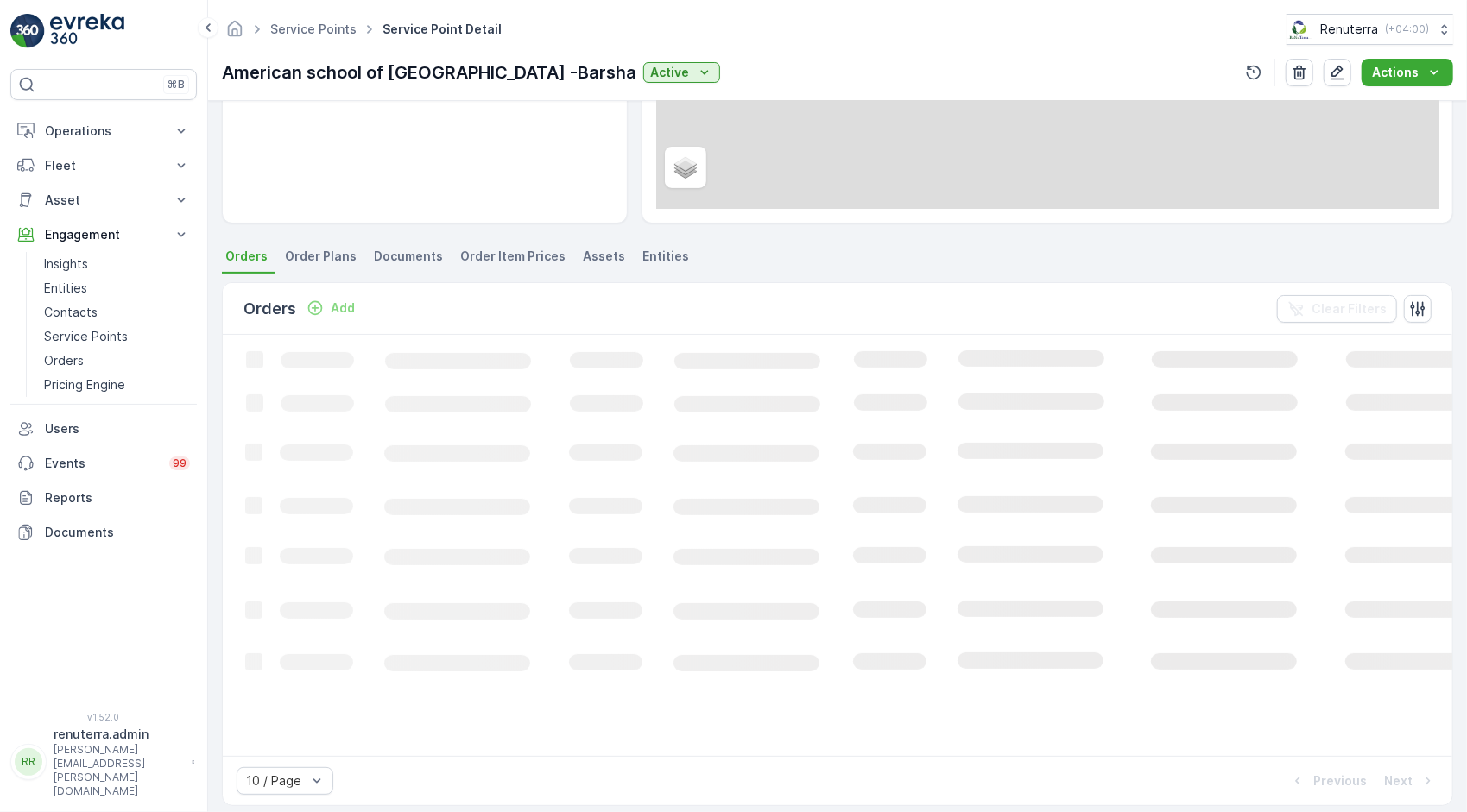
scroll to position [323, 0]
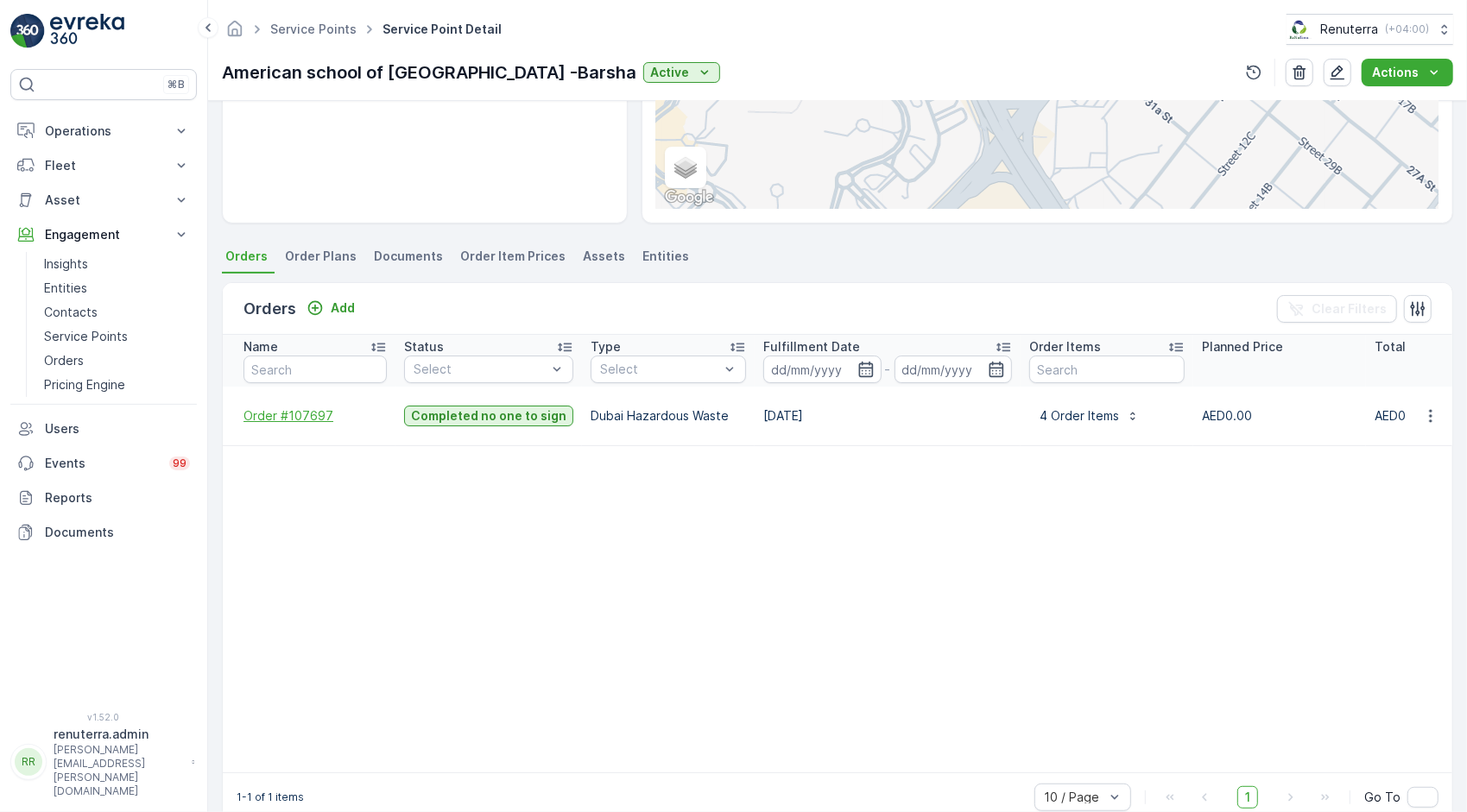
click at [259, 407] on span "Order #107697" at bounding box center [315, 415] width 143 height 17
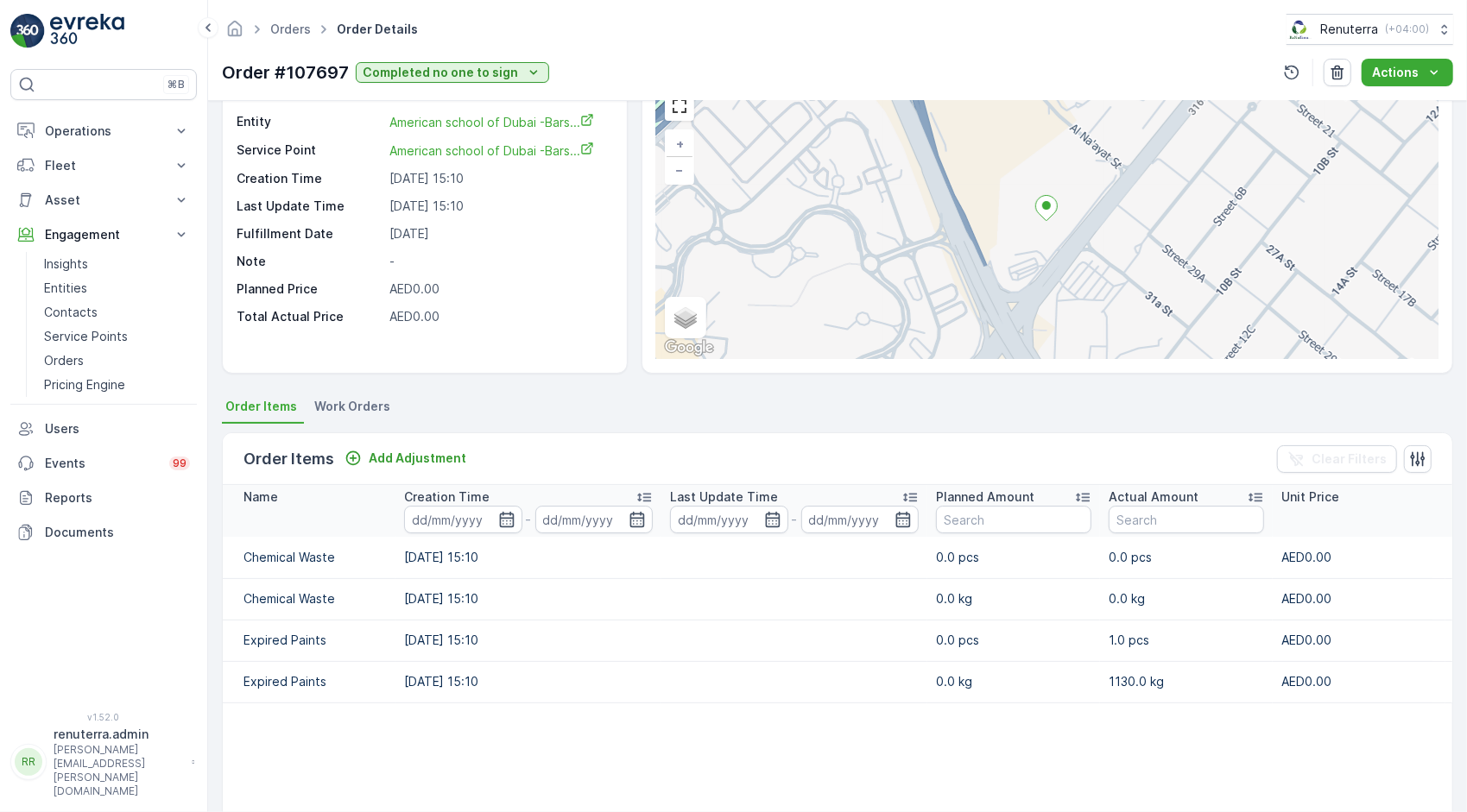
scroll to position [259, 0]
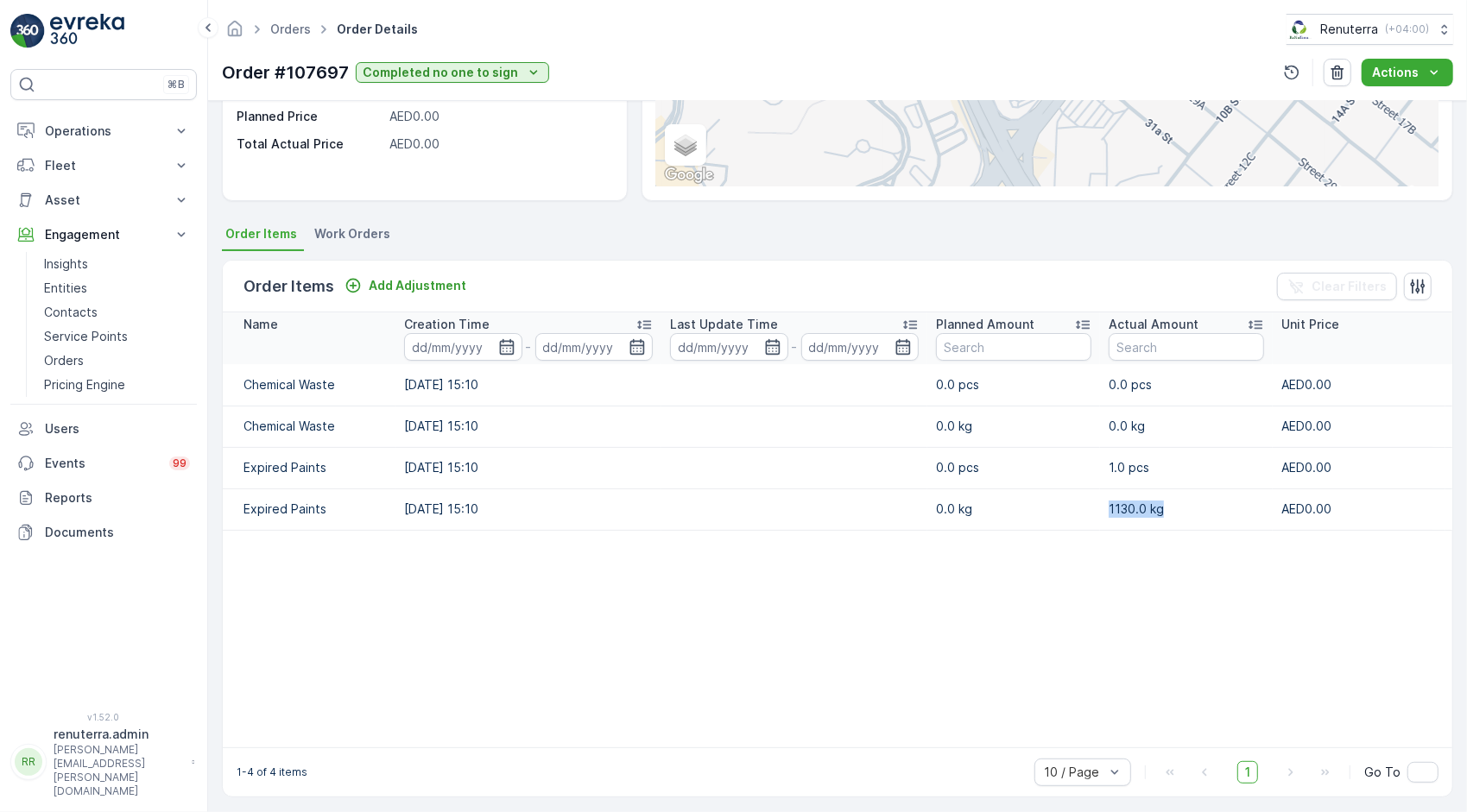
drag, startPoint x: 1108, startPoint y: 513, endPoint x: 1164, endPoint y: 504, distance: 56.7
click at [1164, 504] on p "1130.0 kg" at bounding box center [1186, 509] width 155 height 17
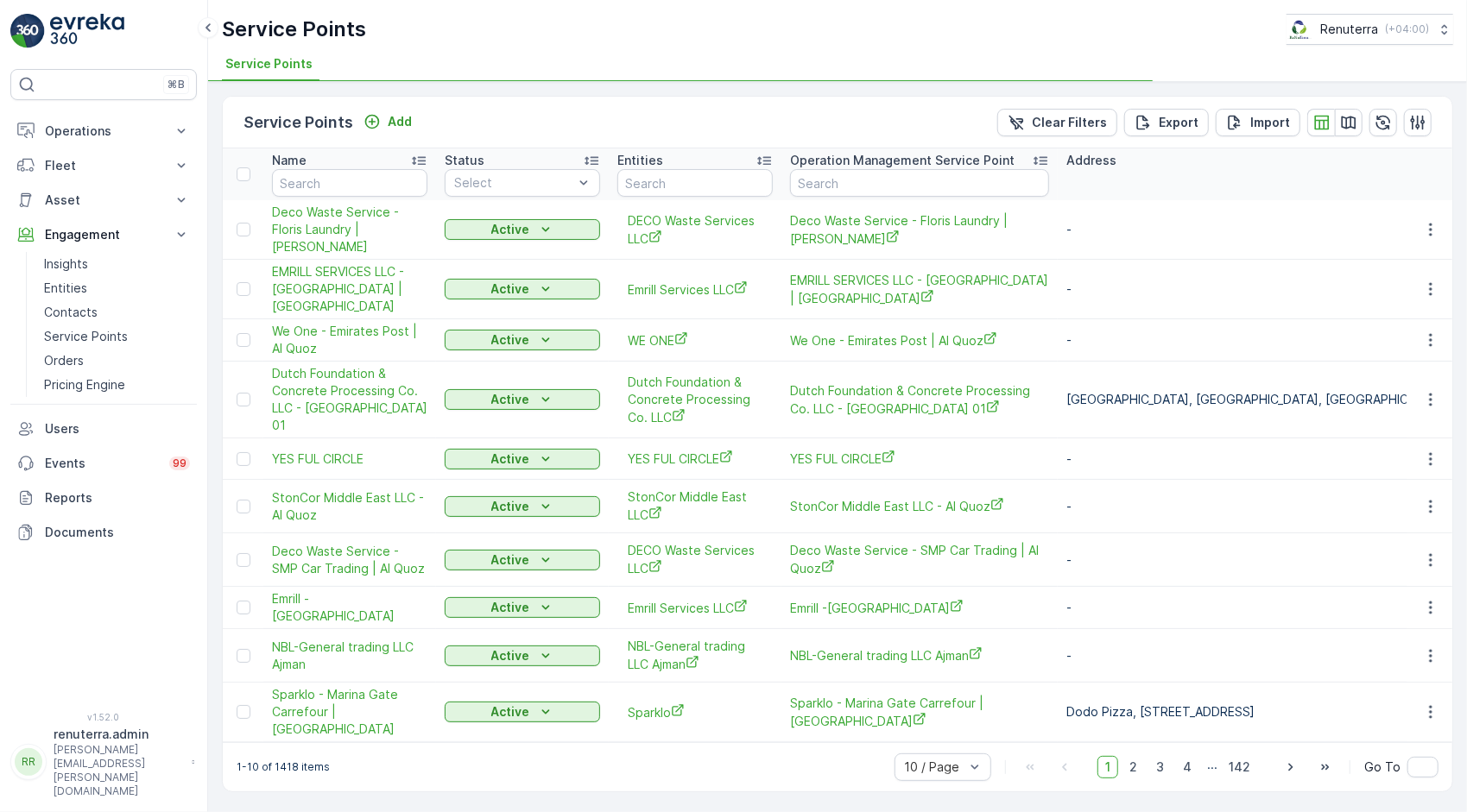
type input "american"
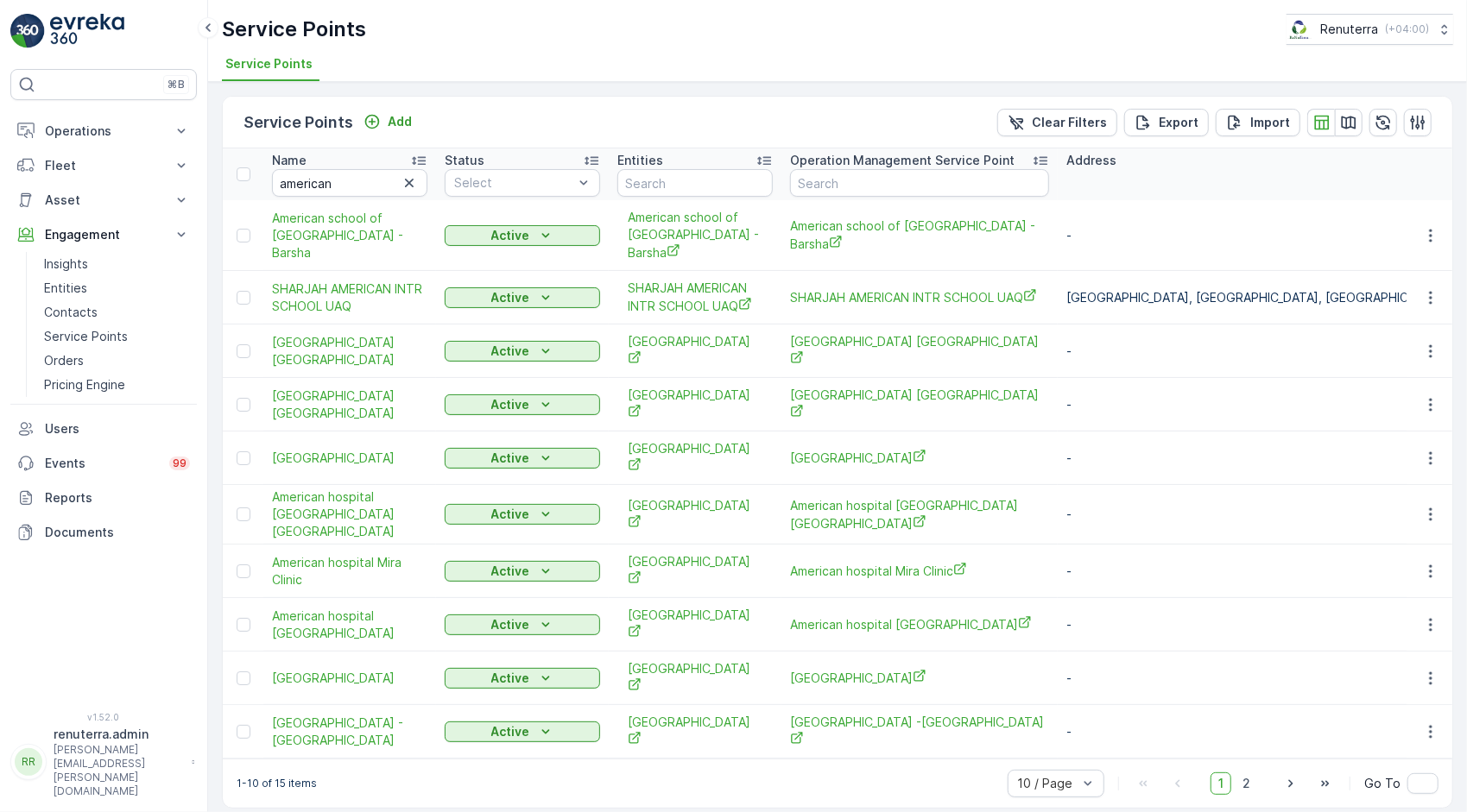
click at [409, 180] on icon "button" at bounding box center [409, 182] width 17 height 17
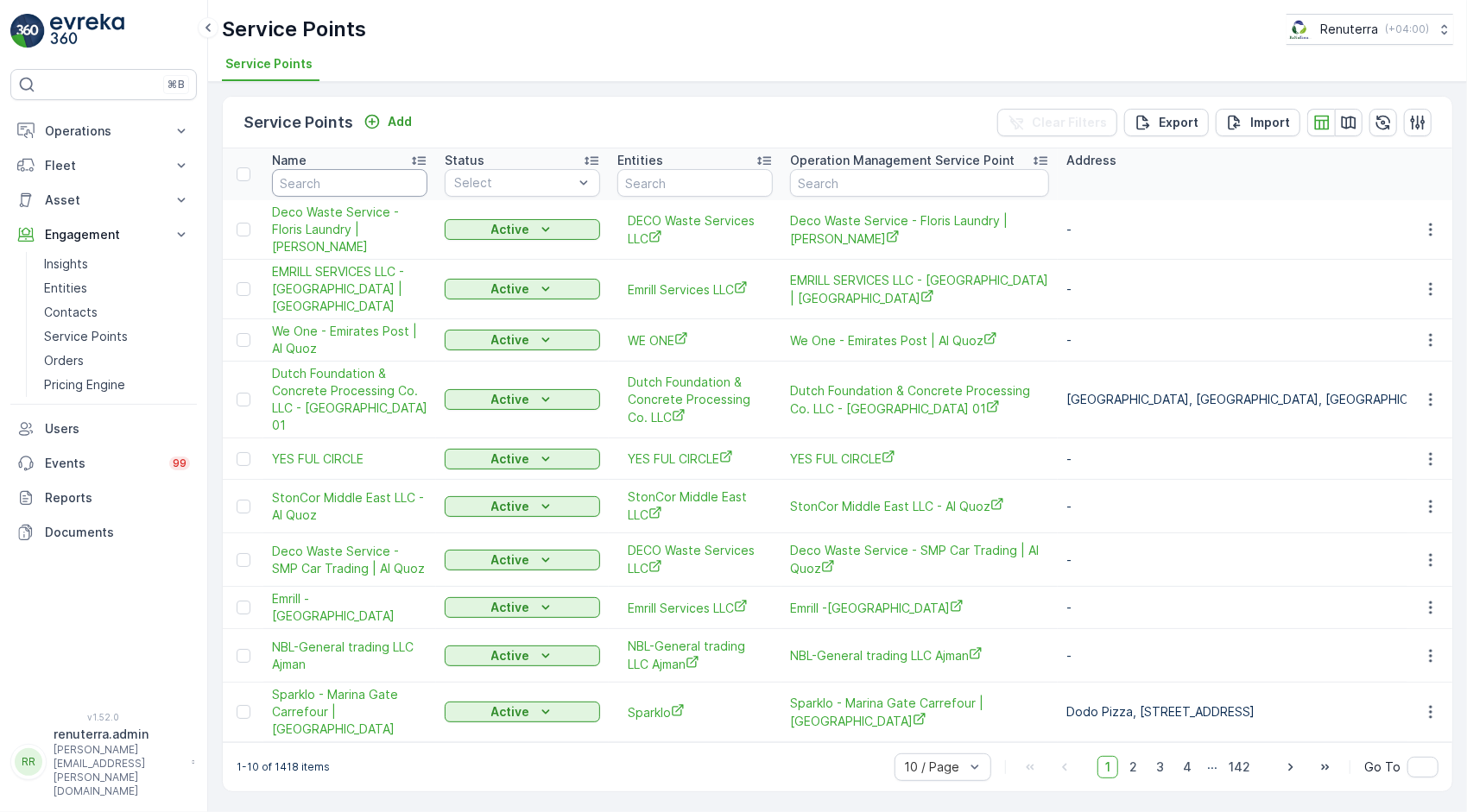
click at [393, 179] on input "text" at bounding box center [350, 182] width 155 height 27
type input "abm"
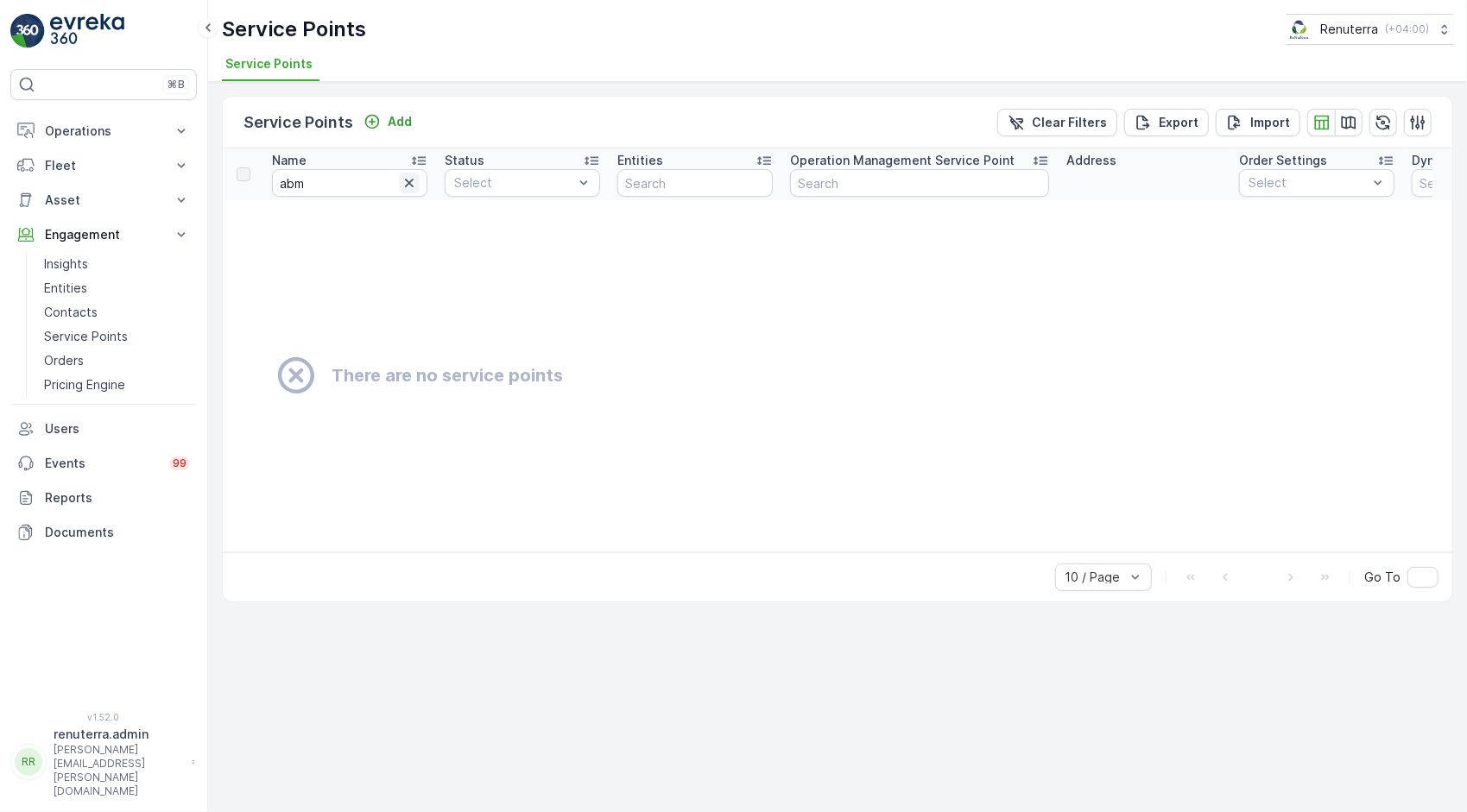
click at [415, 170] on input "abm" at bounding box center [350, 182] width 155 height 27
click at [413, 180] on icon "button" at bounding box center [409, 182] width 17 height 17
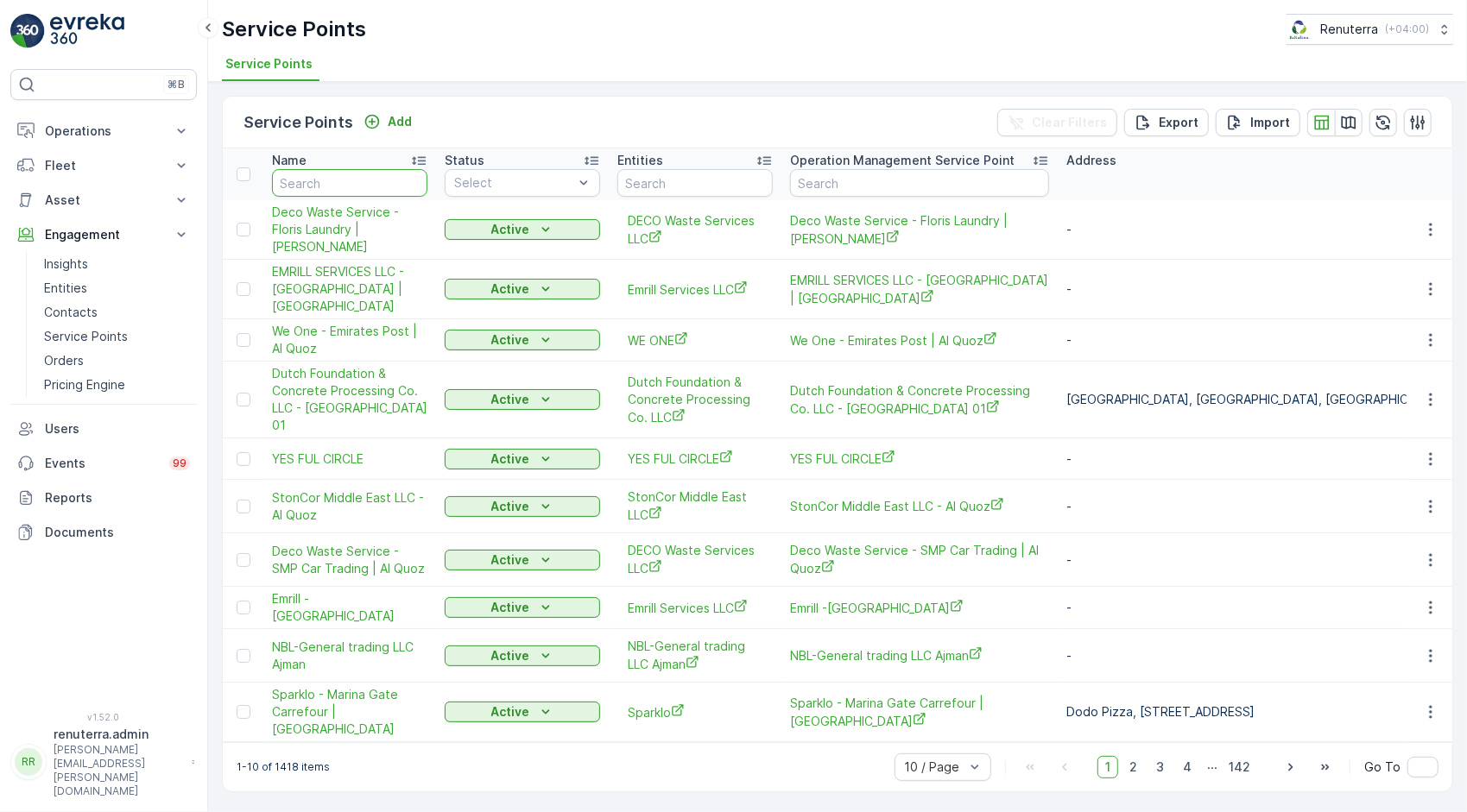
click at [414, 180] on input "text" at bounding box center [350, 182] width 155 height 27
type input "ag power"
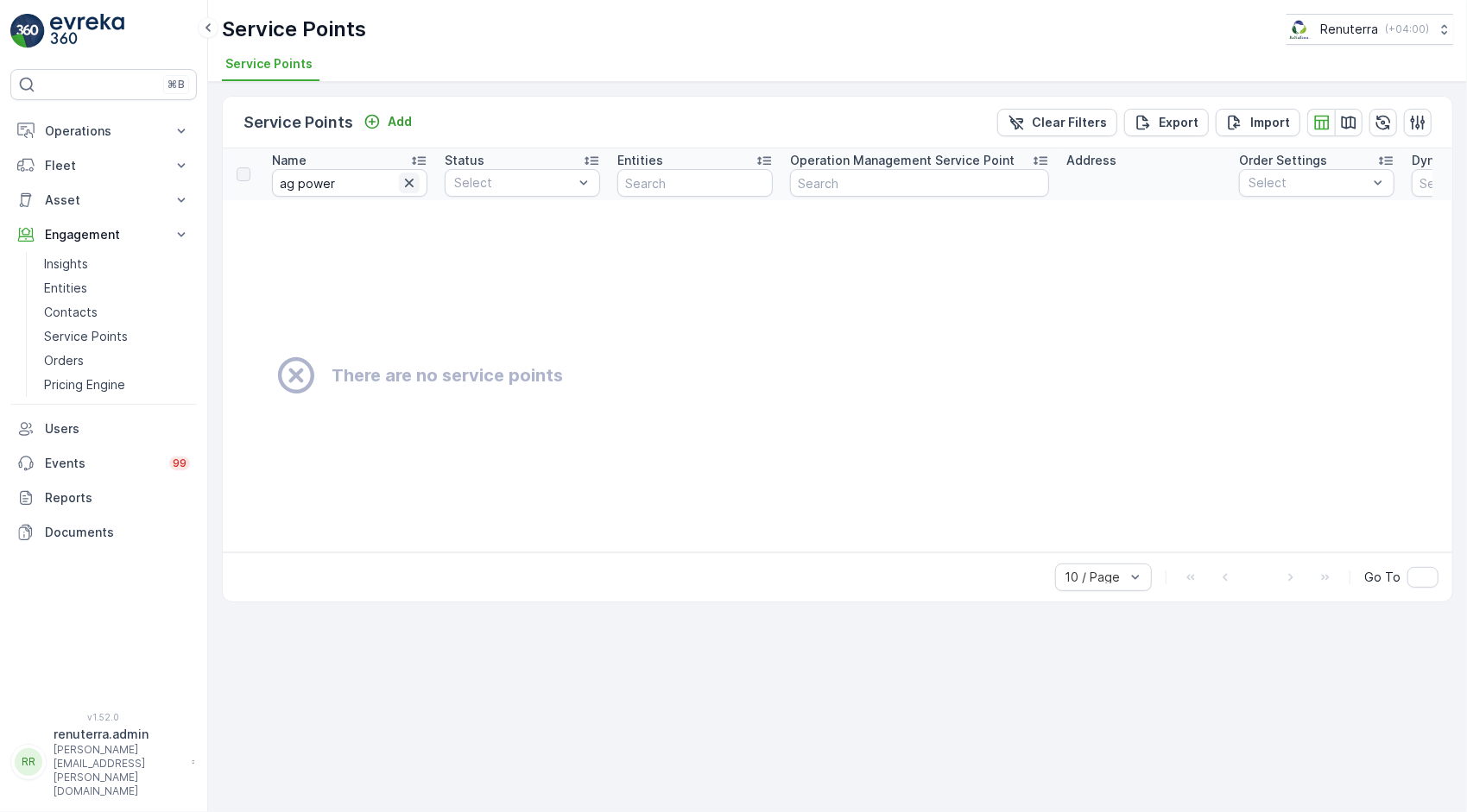
click at [404, 183] on icon "button" at bounding box center [409, 182] width 17 height 17
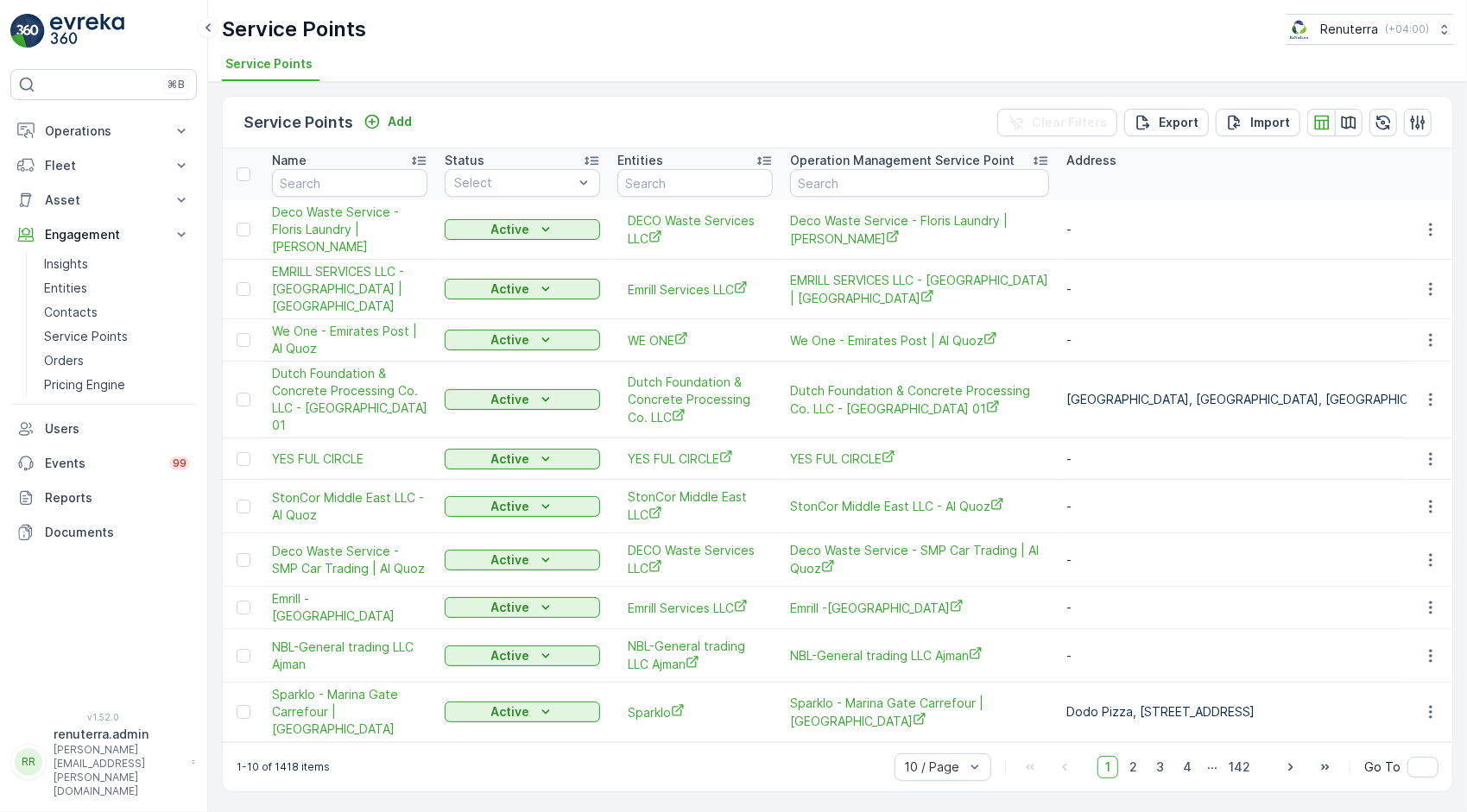
click at [1220, 186] on th "Address" at bounding box center [1257, 174] width 399 height 52
